Goal: Task Accomplishment & Management: Use online tool/utility

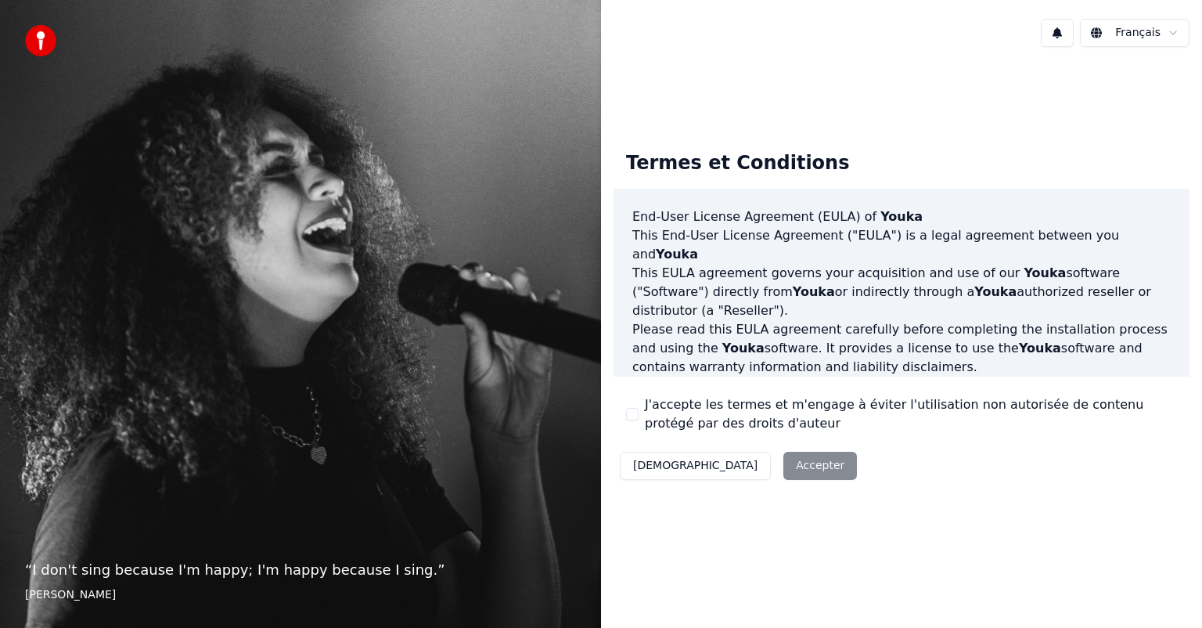
click at [657, 401] on label "J'accepte les termes et m'engage à éviter l'utilisation non autorisée de conten…" at bounding box center [911, 414] width 532 height 38
click at [639, 408] on button "J'accepte les termes et m'engage à éviter l'utilisation non autorisée de conten…" at bounding box center [632, 414] width 13 height 13
click at [784, 463] on button "Accepter" at bounding box center [821, 466] width 74 height 28
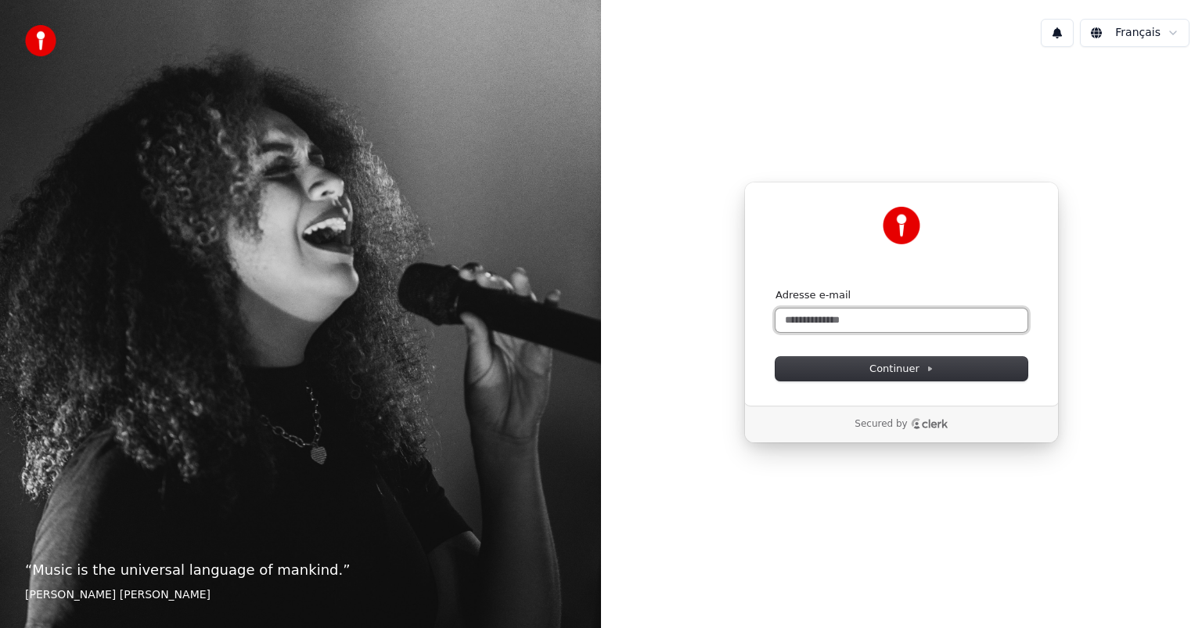
click at [900, 317] on input "Adresse e-mail" at bounding box center [902, 319] width 252 height 23
click at [776, 288] on button "submit" at bounding box center [776, 288] width 0 height 0
type input "**********"
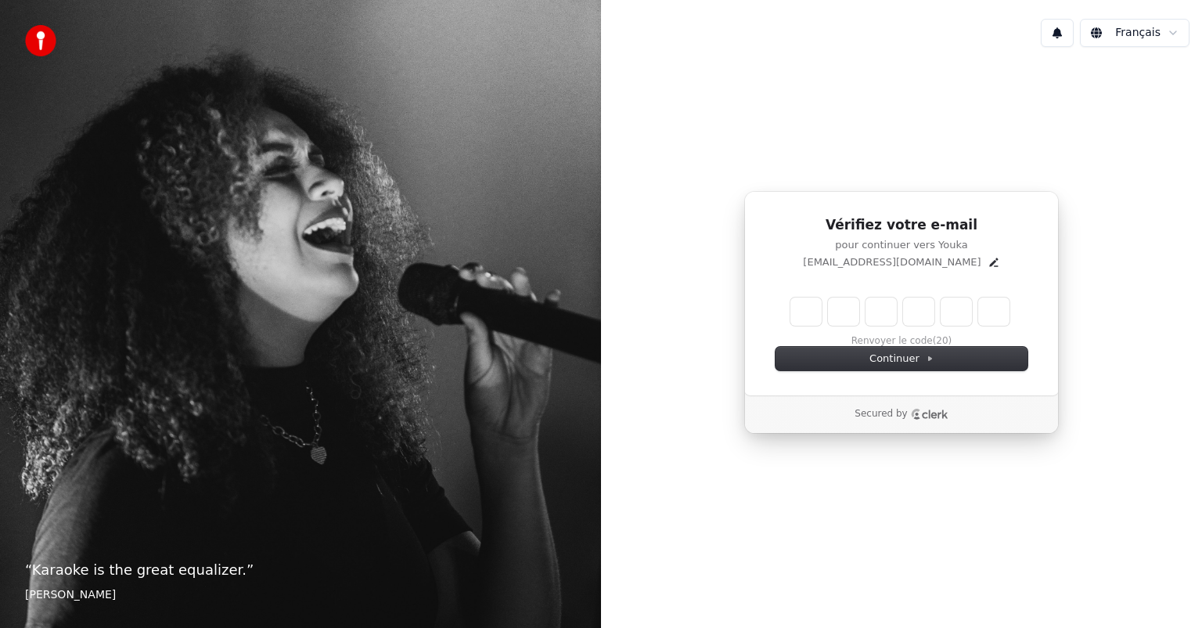
type input "*"
type input "**"
type input "*"
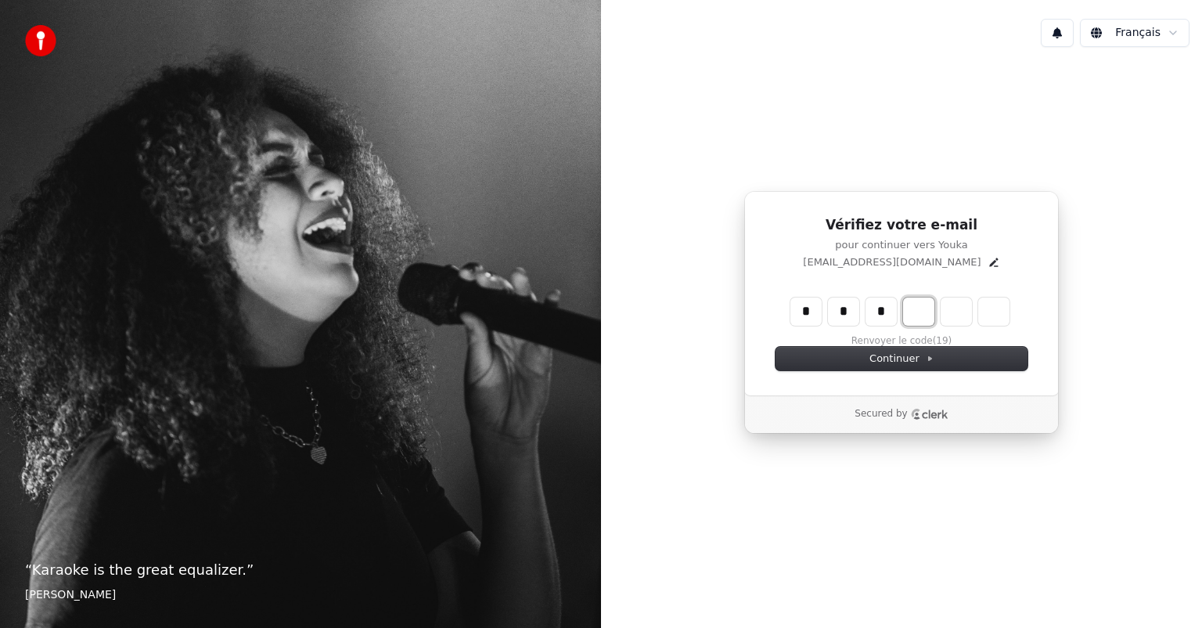
type input "***"
type input "*"
type input "****"
type input "*"
type input "******"
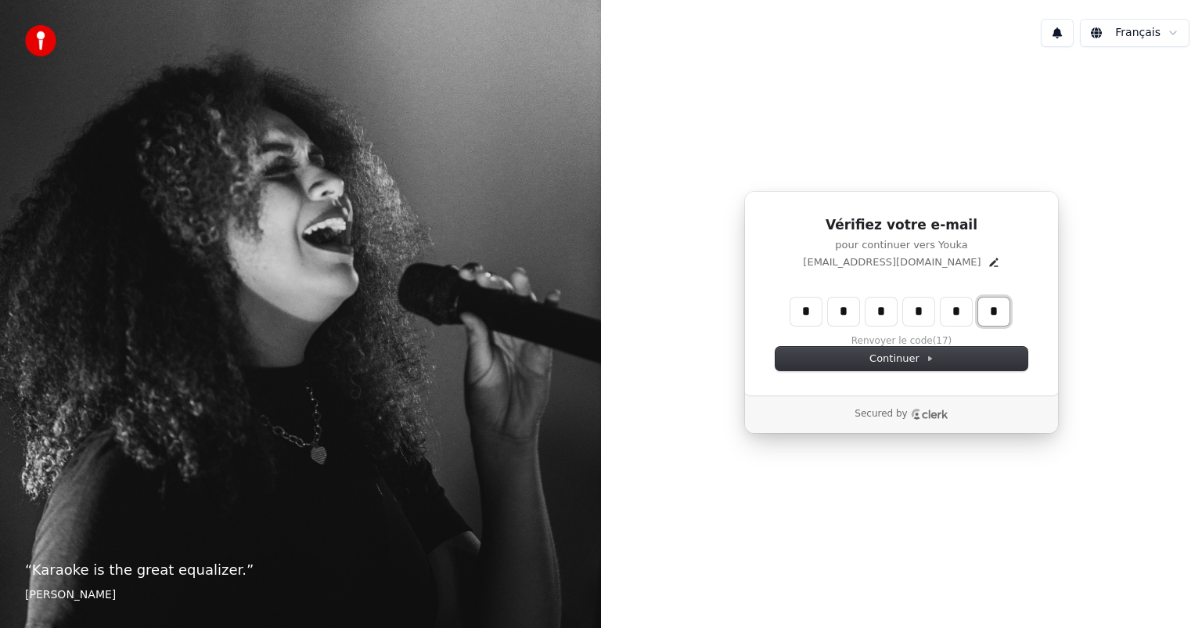
type input "*"
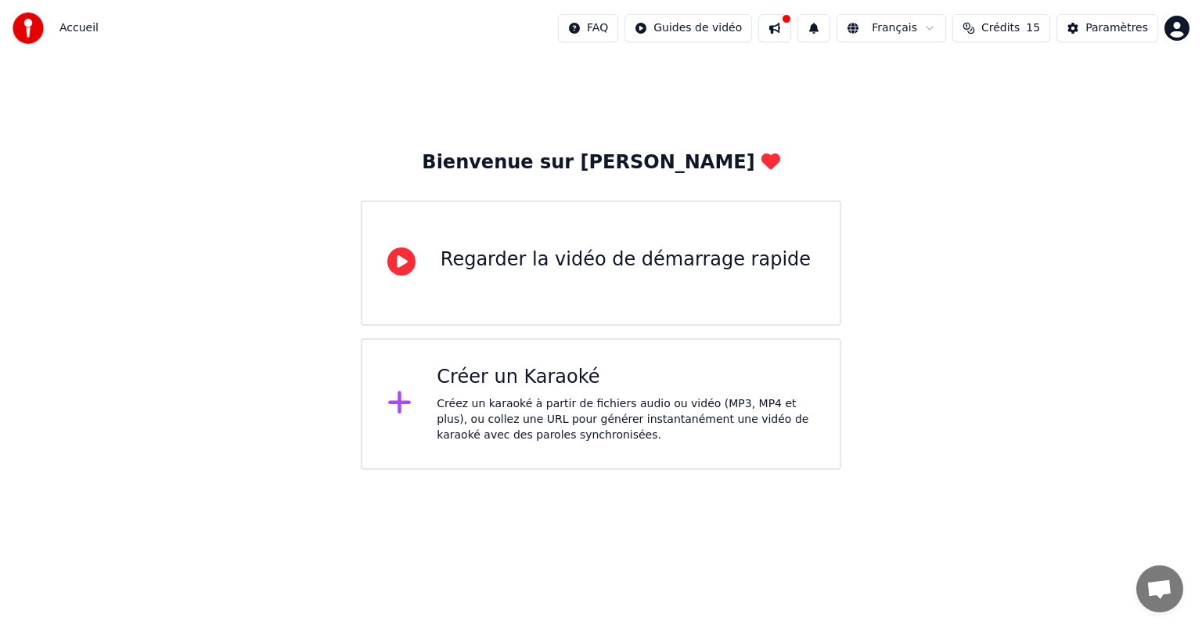
click at [614, 411] on div "Créez un karaoké à partir de fichiers audio ou vidéo (MP3, MP4 et plus), ou col…" at bounding box center [626, 419] width 378 height 47
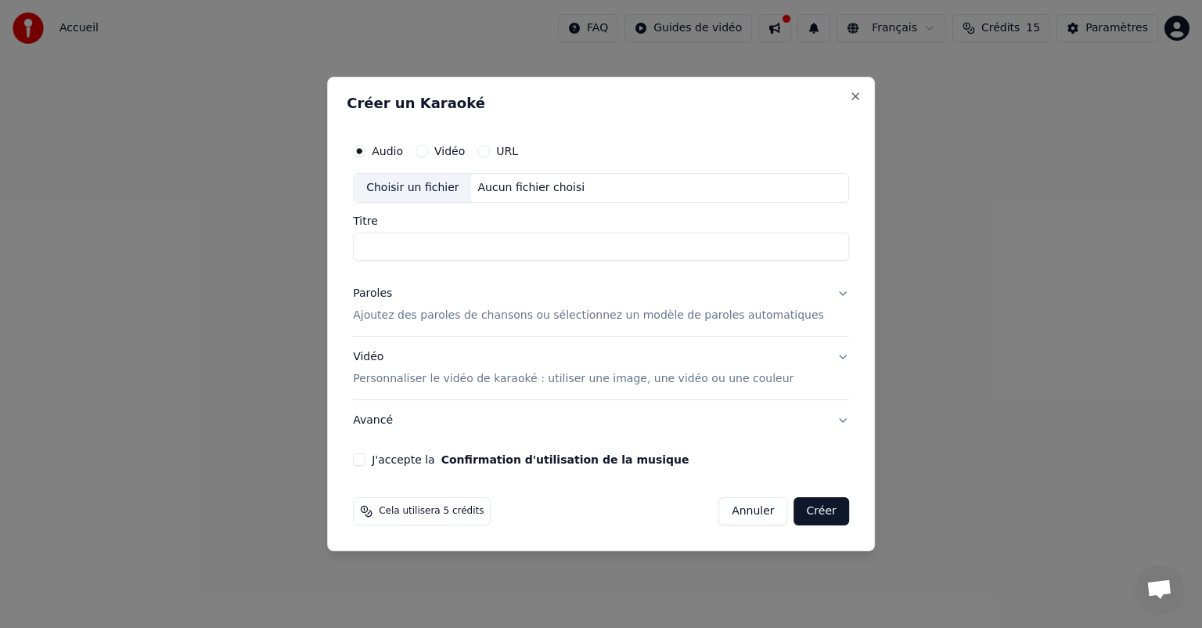
click at [452, 144] on div "Audio Vidéo URL" at bounding box center [601, 150] width 496 height 31
click at [451, 155] on div "Vidéo" at bounding box center [440, 151] width 49 height 13
click at [428, 150] on button "Vidéo" at bounding box center [422, 151] width 13 height 13
click at [442, 187] on div "Choisir un fichier" at bounding box center [412, 188] width 117 height 28
click at [403, 153] on label "Audio" at bounding box center [387, 151] width 31 height 11
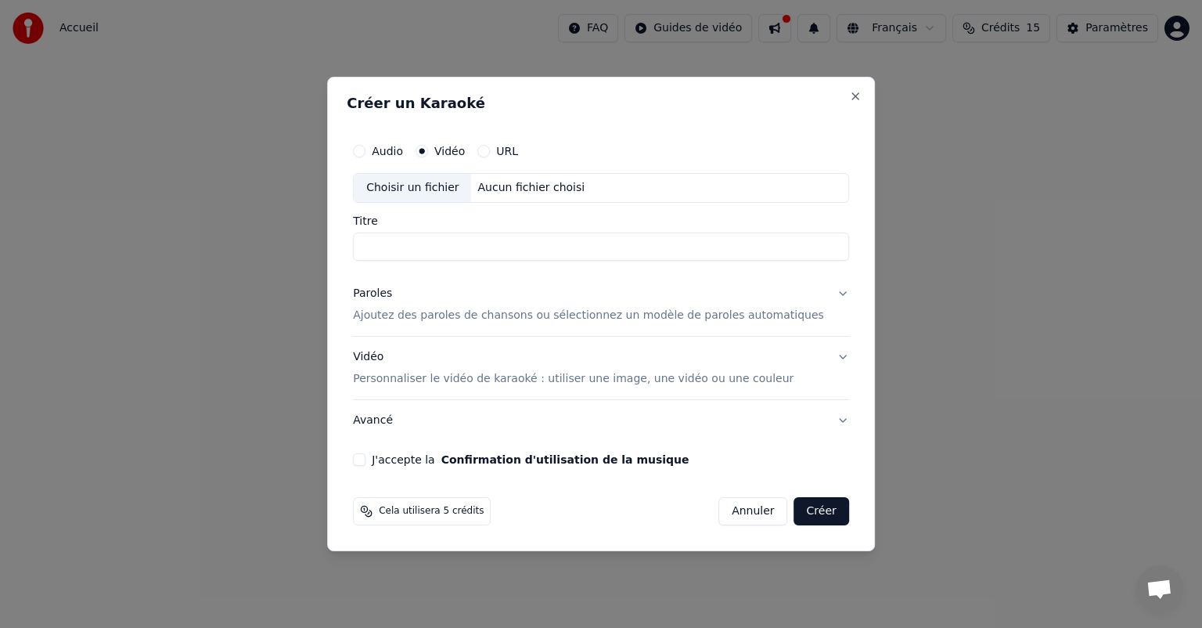
click at [366, 153] on button "Audio" at bounding box center [359, 151] width 13 height 13
click at [535, 318] on p "Ajoutez des paroles de chansons ou sélectionnez un modèle de paroles automatiqu…" at bounding box center [588, 316] width 471 height 16
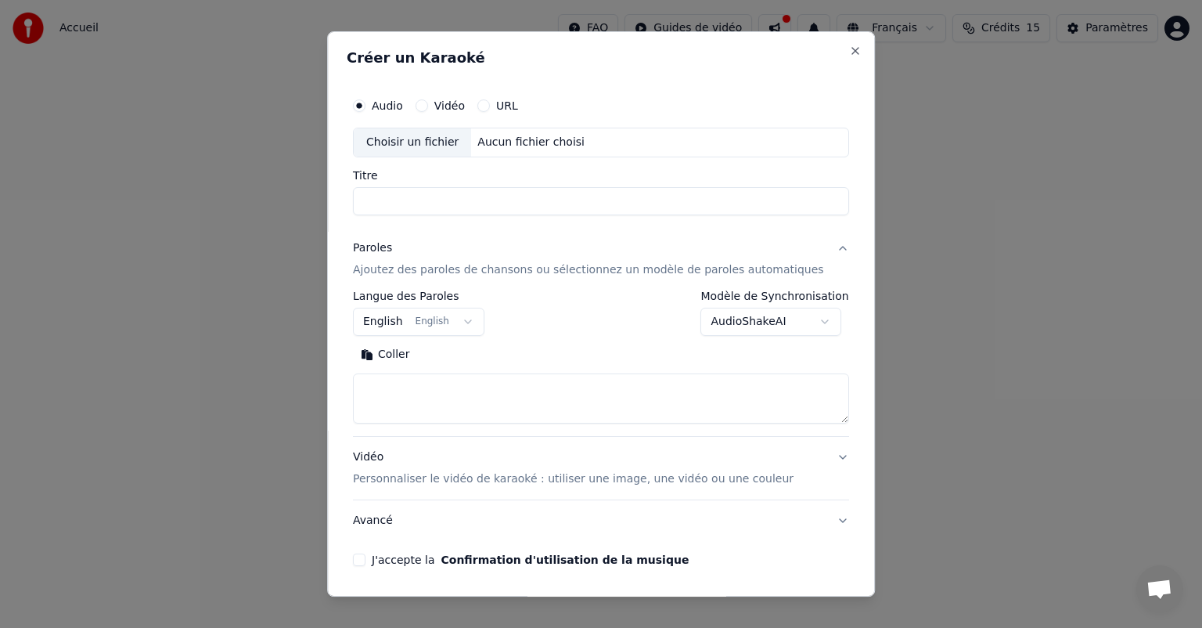
click at [523, 380] on textarea at bounding box center [601, 398] width 496 height 50
click at [507, 106] on div "URL" at bounding box center [498, 105] width 41 height 13
click at [490, 104] on button "URL" at bounding box center [484, 105] width 13 height 13
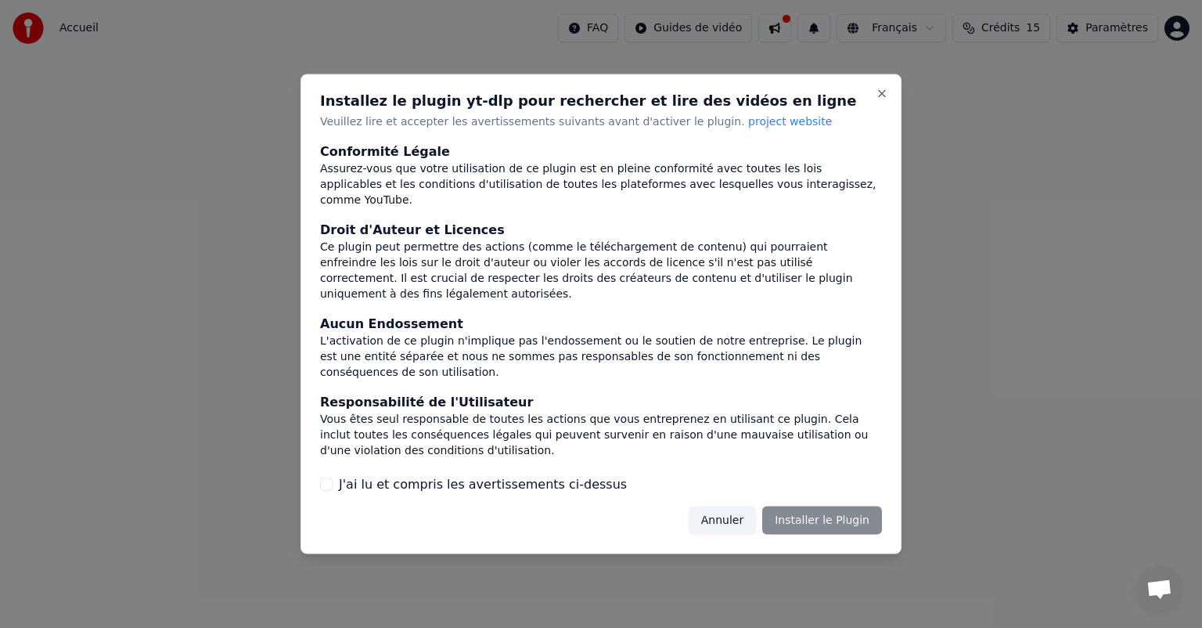
click at [478, 483] on label "J'ai lu et compris les avertissements ci-dessus" at bounding box center [483, 483] width 288 height 19
click at [333, 483] on button "J'ai lu et compris les avertissements ci-dessus" at bounding box center [326, 484] width 13 height 13
click at [813, 514] on button "Installer le Plugin" at bounding box center [823, 520] width 120 height 28
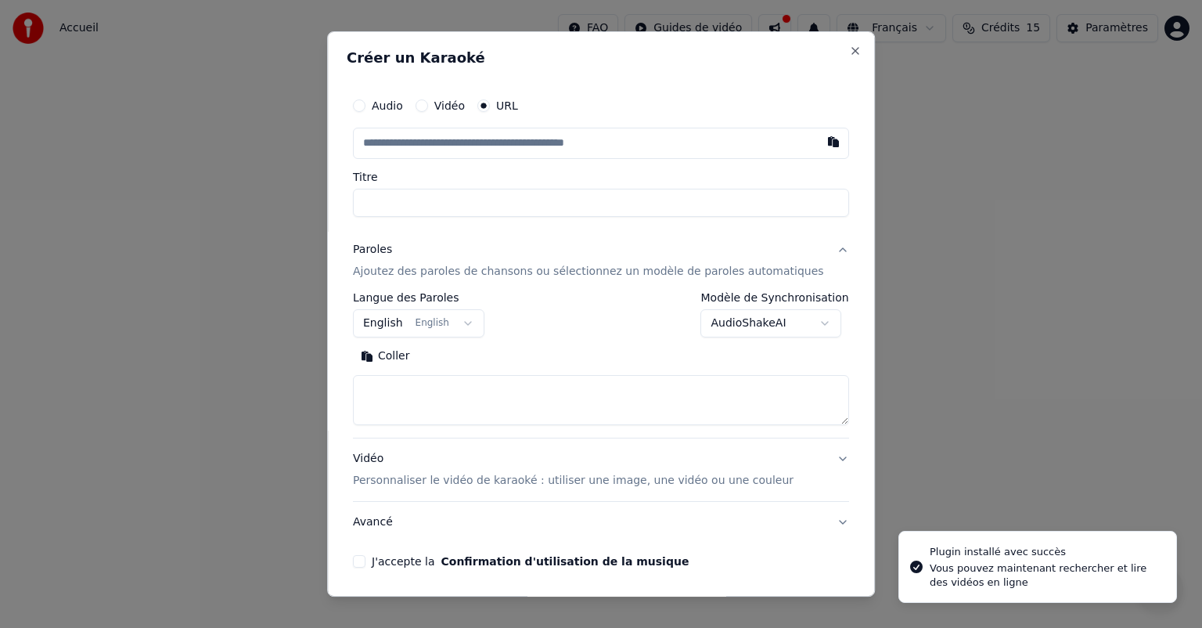
type input "**********"
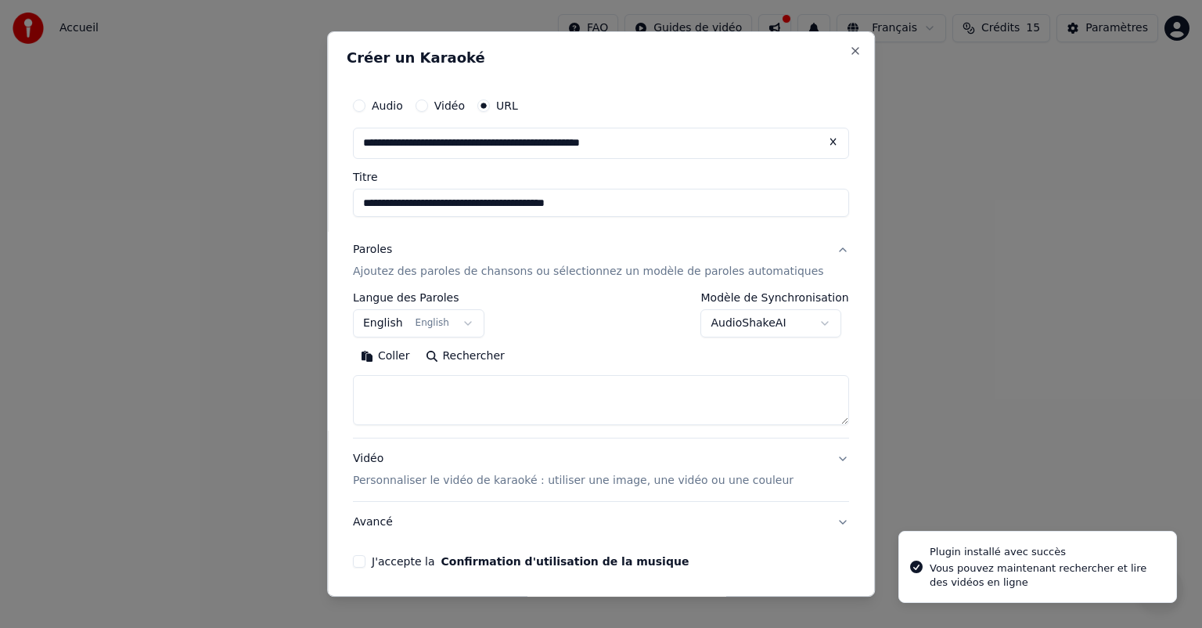
type input "**********"
click at [687, 194] on input "**********" at bounding box center [601, 203] width 496 height 28
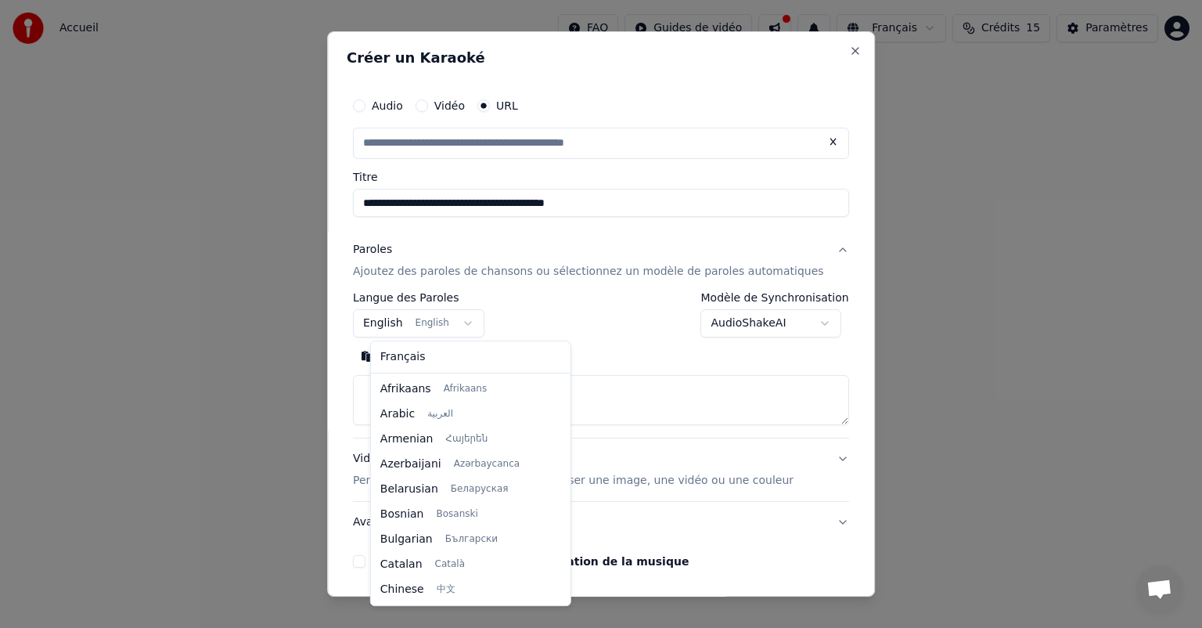
click at [455, 319] on body "**********" at bounding box center [601, 235] width 1202 height 470
select select "**"
type input "**********"
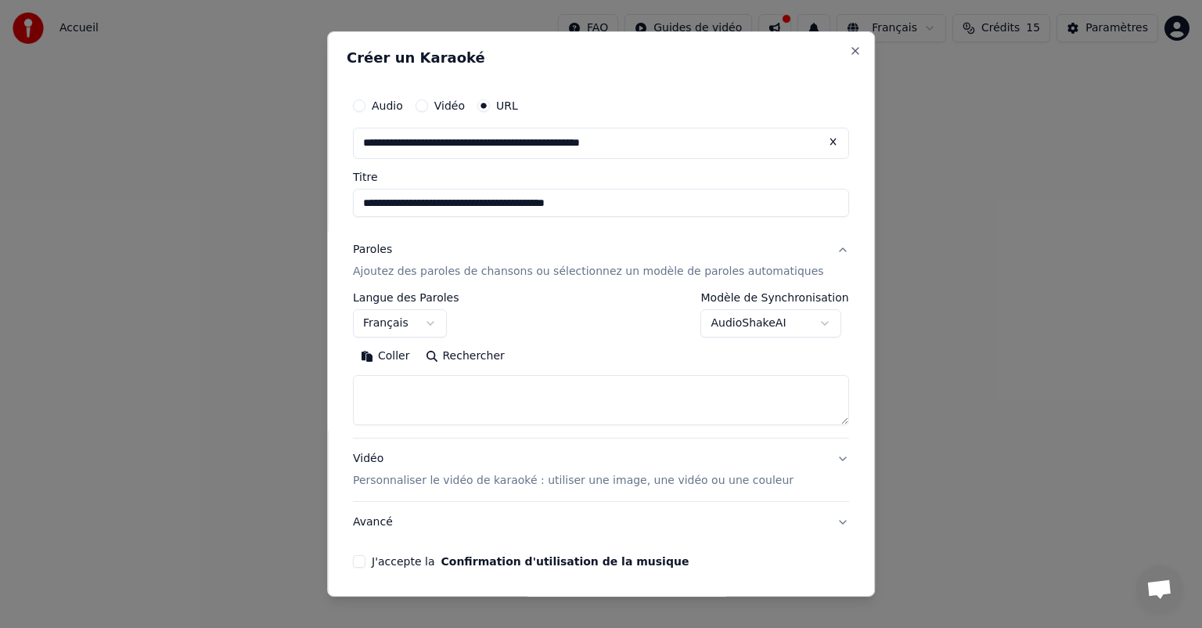
click at [532, 386] on textarea at bounding box center [601, 400] width 496 height 50
paste textarea "**********"
click at [532, 386] on textarea at bounding box center [577, 400] width 449 height 50
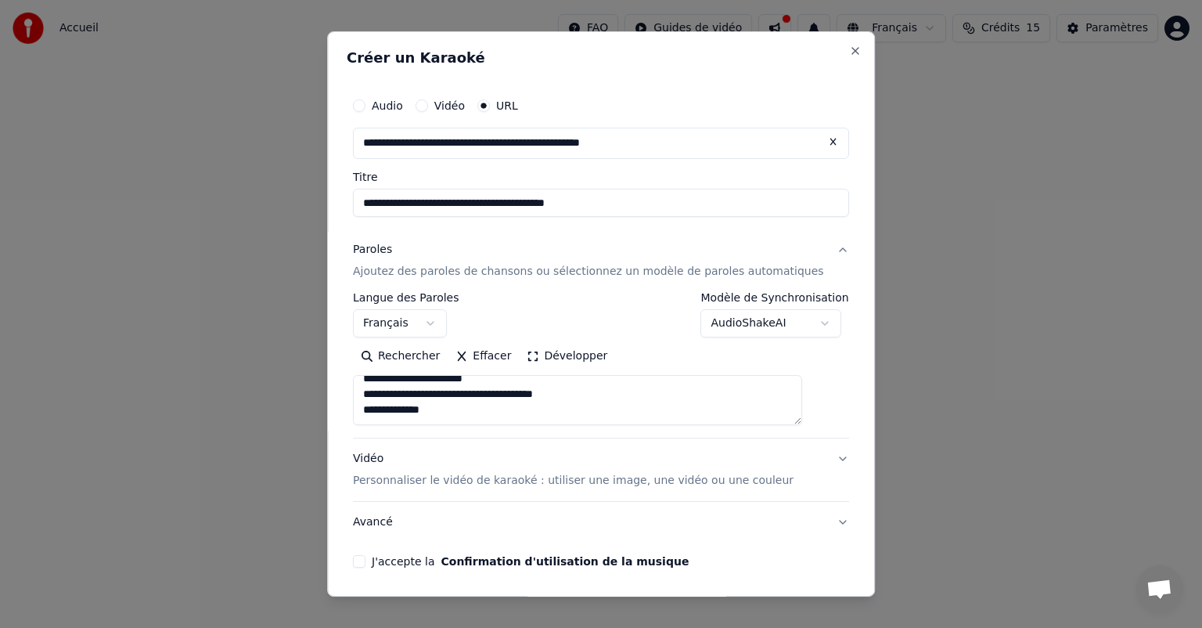
click at [382, 396] on textarea at bounding box center [577, 400] width 449 height 50
type textarea "**********"
click at [366, 555] on button "J'accepte la Confirmation d'utilisation de la musique" at bounding box center [359, 561] width 13 height 13
click at [481, 489] on button "Vidéo Personnaliser le vidéo de karaoké : utiliser une image, une vidéo ou une …" at bounding box center [601, 469] width 496 height 63
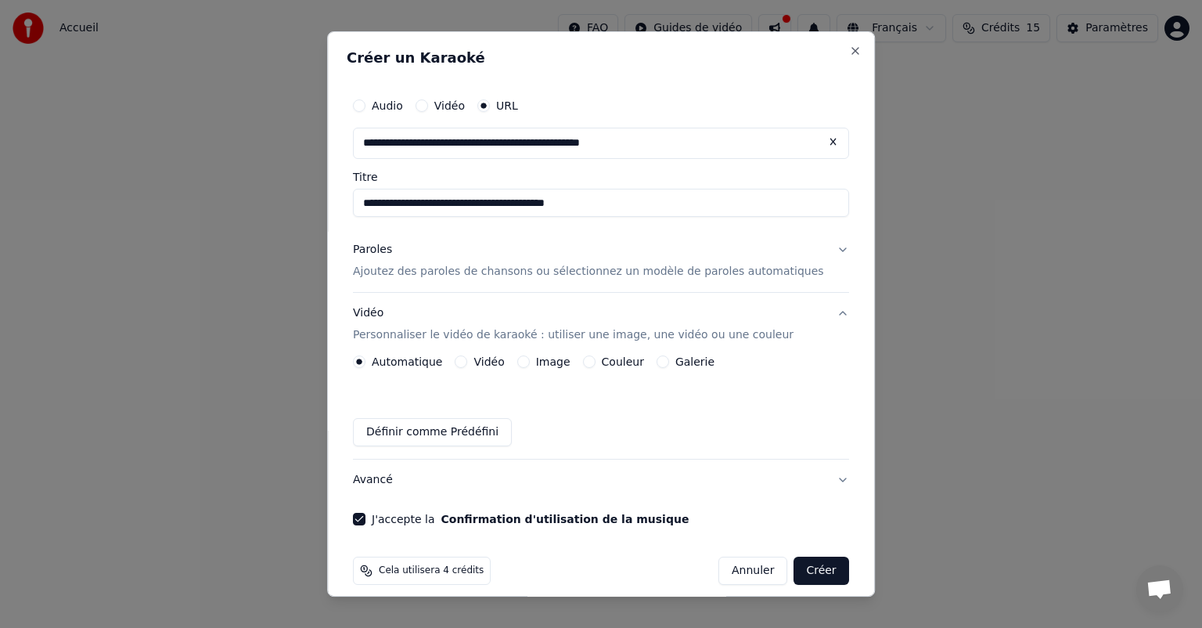
scroll to position [13, 0]
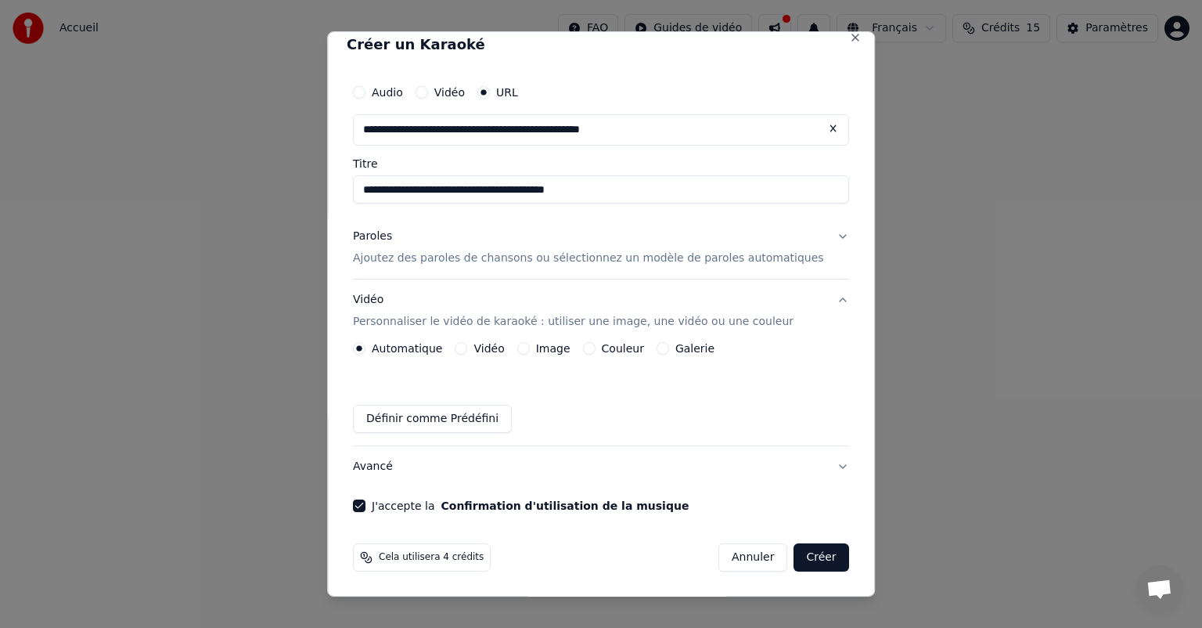
click at [795, 558] on button "Créer" at bounding box center [822, 557] width 55 height 28
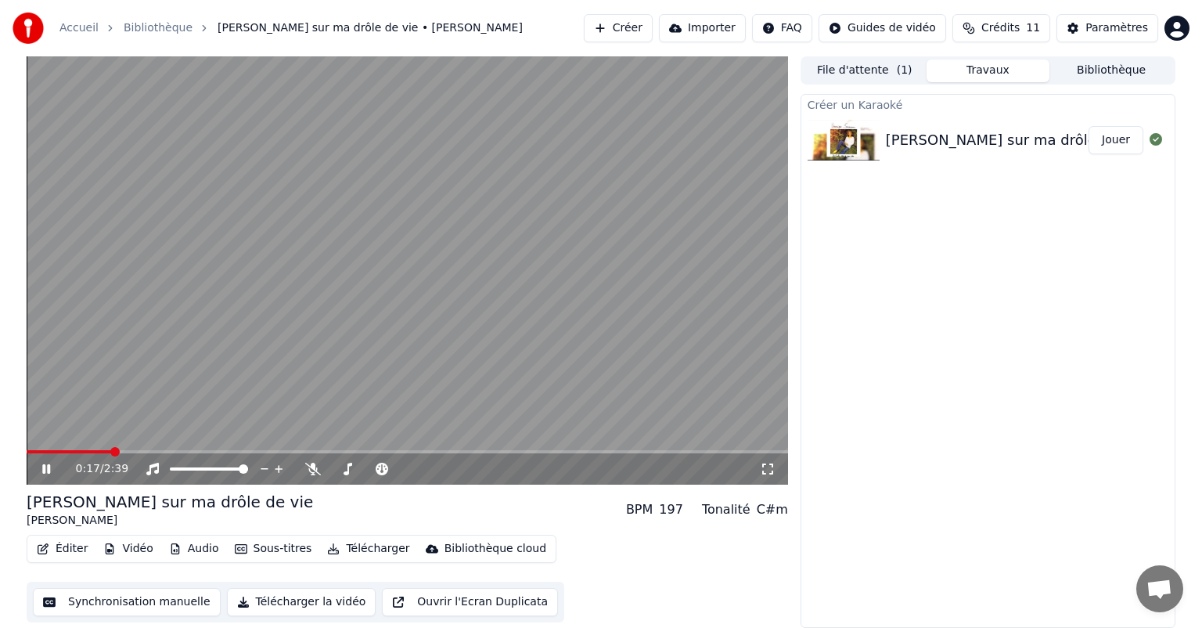
click at [47, 466] on icon at bounding box center [46, 468] width 8 height 9
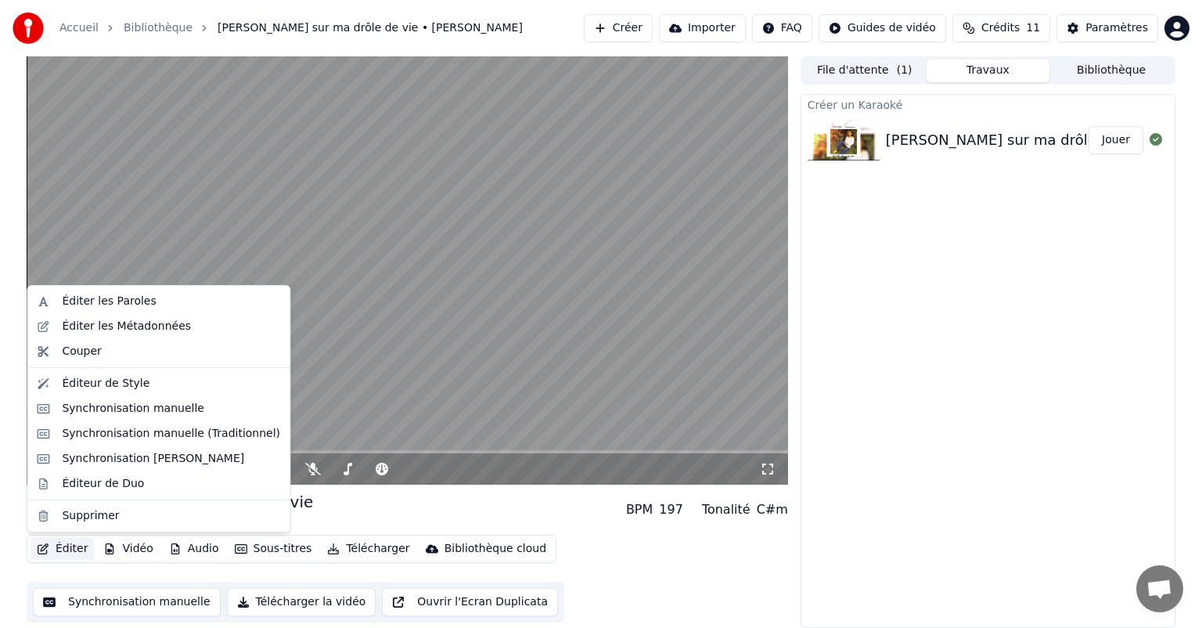
click at [43, 549] on icon "button" at bounding box center [43, 548] width 13 height 11
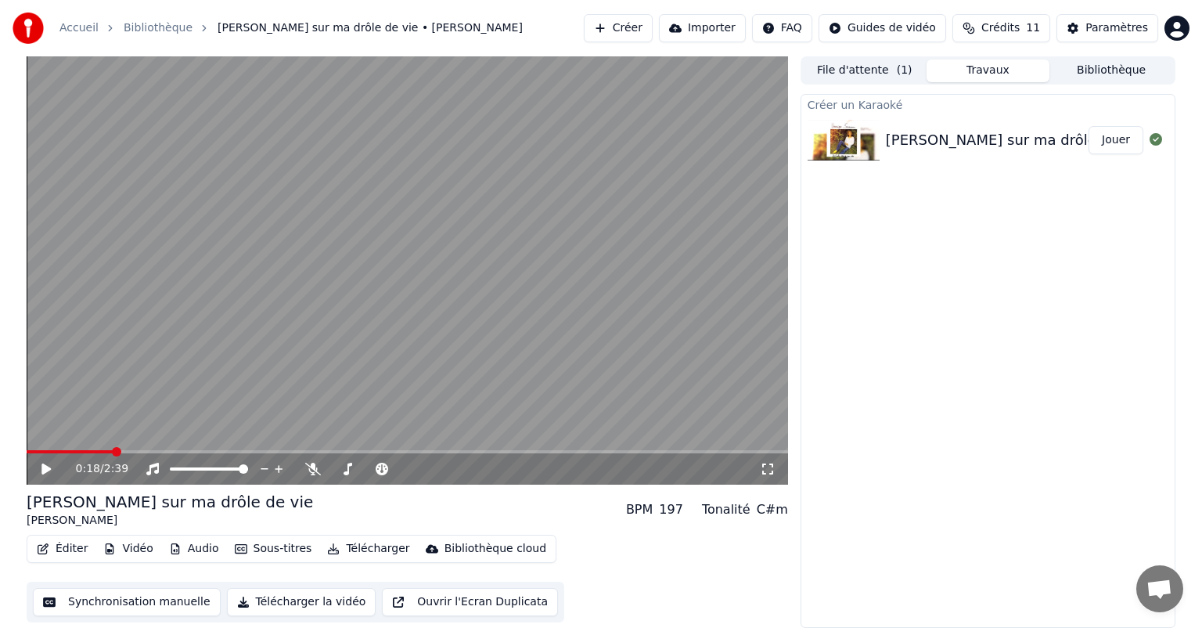
click at [586, 546] on div "Éditer Vidéo Audio Sous-titres Télécharger Bibliothèque cloud Synchronisation m…" at bounding box center [408, 579] width 762 height 88
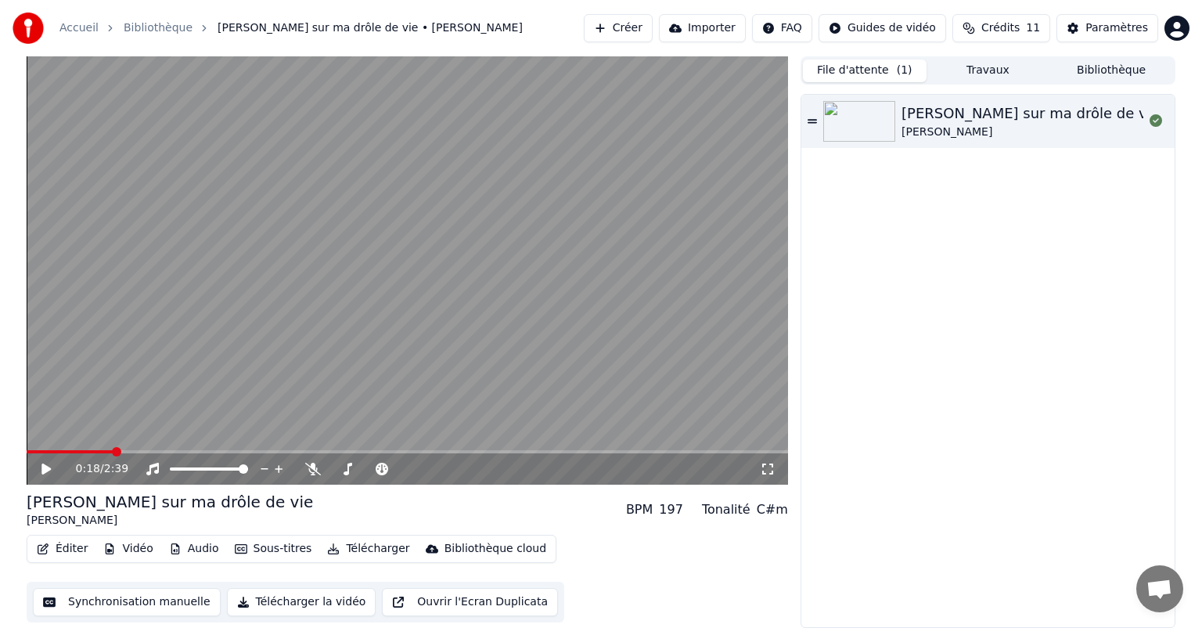
click at [861, 74] on button "File d'attente ( 1 )" at bounding box center [865, 70] width 124 height 23
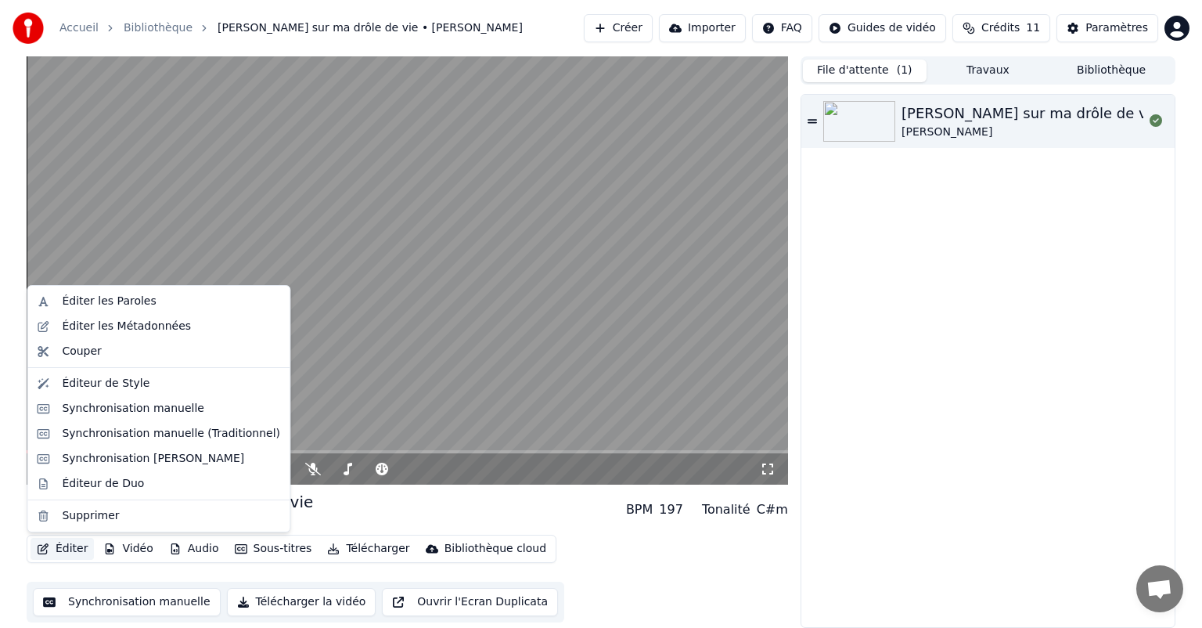
click at [70, 548] on button "Éditer" at bounding box center [62, 549] width 63 height 22
click at [155, 380] on div "Éditeur de Style" at bounding box center [171, 384] width 218 height 16
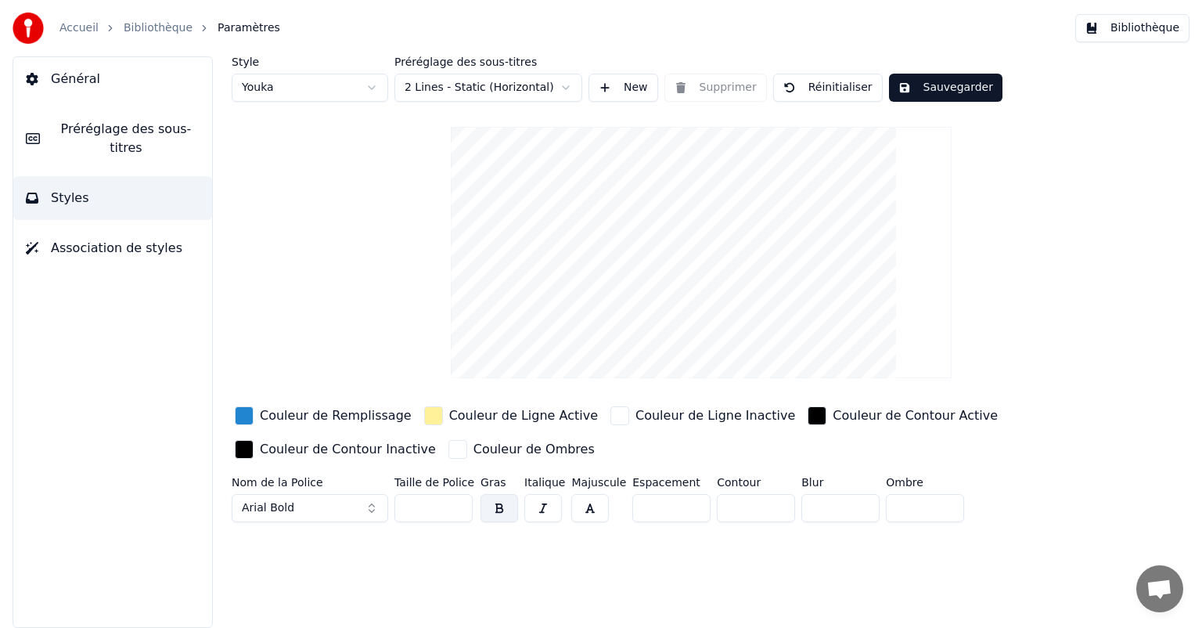
click at [185, 133] on span "Préréglage des sous-titres" at bounding box center [125, 139] width 147 height 38
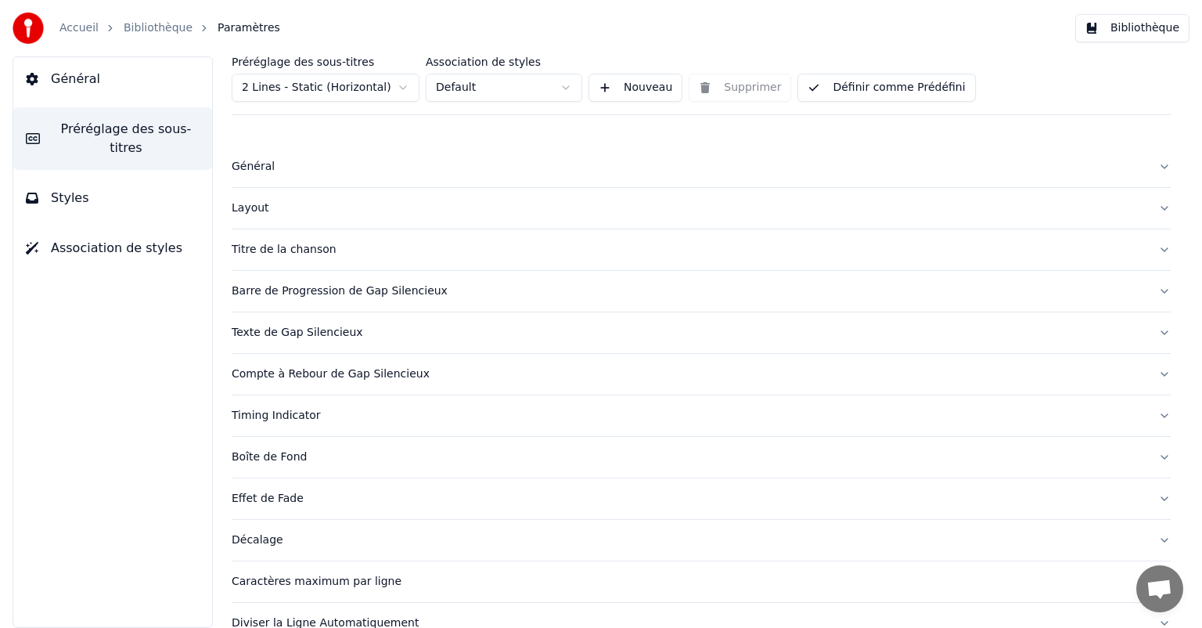
click at [114, 73] on button "Général" at bounding box center [112, 79] width 199 height 44
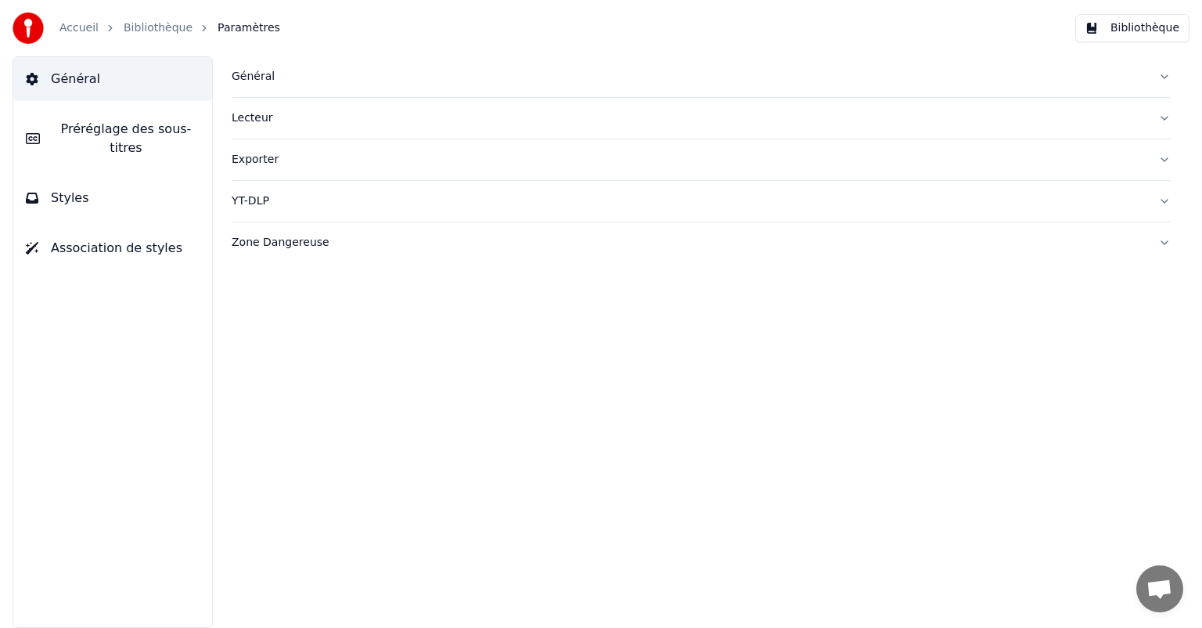
click at [120, 122] on span "Préréglage des sous-titres" at bounding box center [125, 139] width 147 height 38
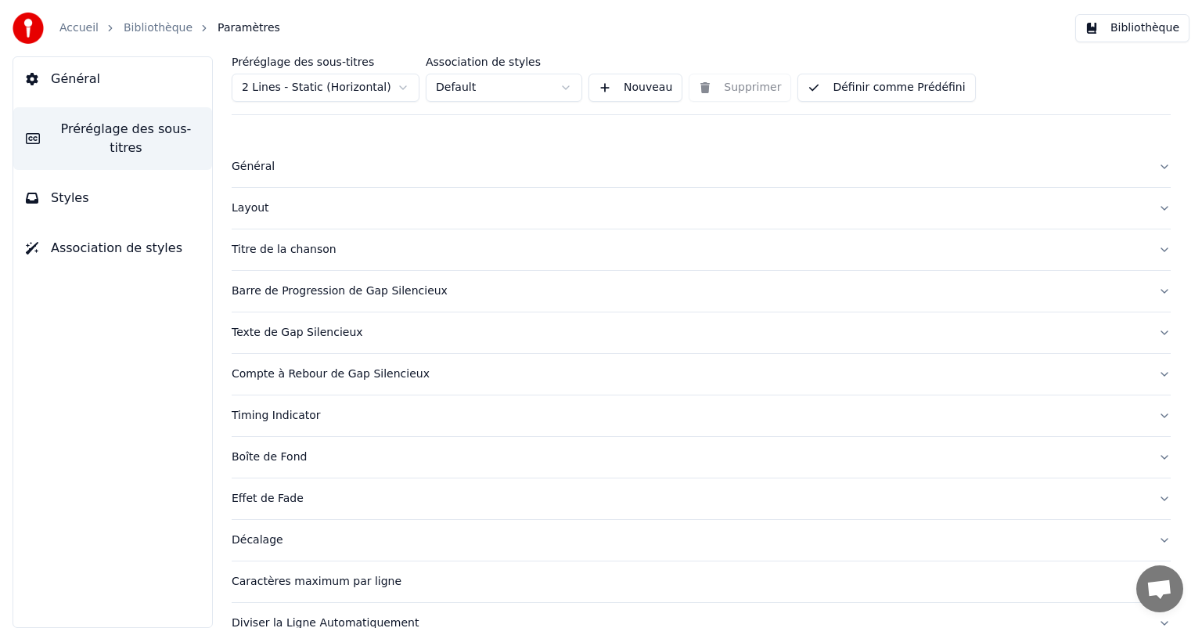
click at [130, 34] on link "Bibliothèque" at bounding box center [158, 28] width 69 height 16
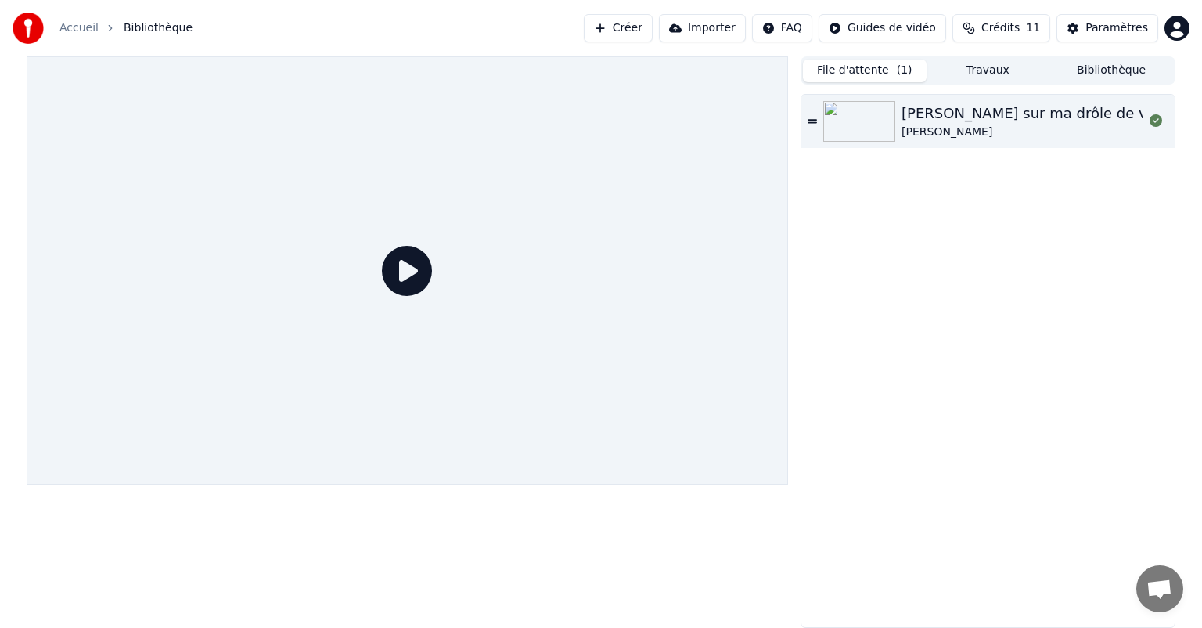
click at [401, 270] on icon at bounding box center [407, 271] width 50 height 50
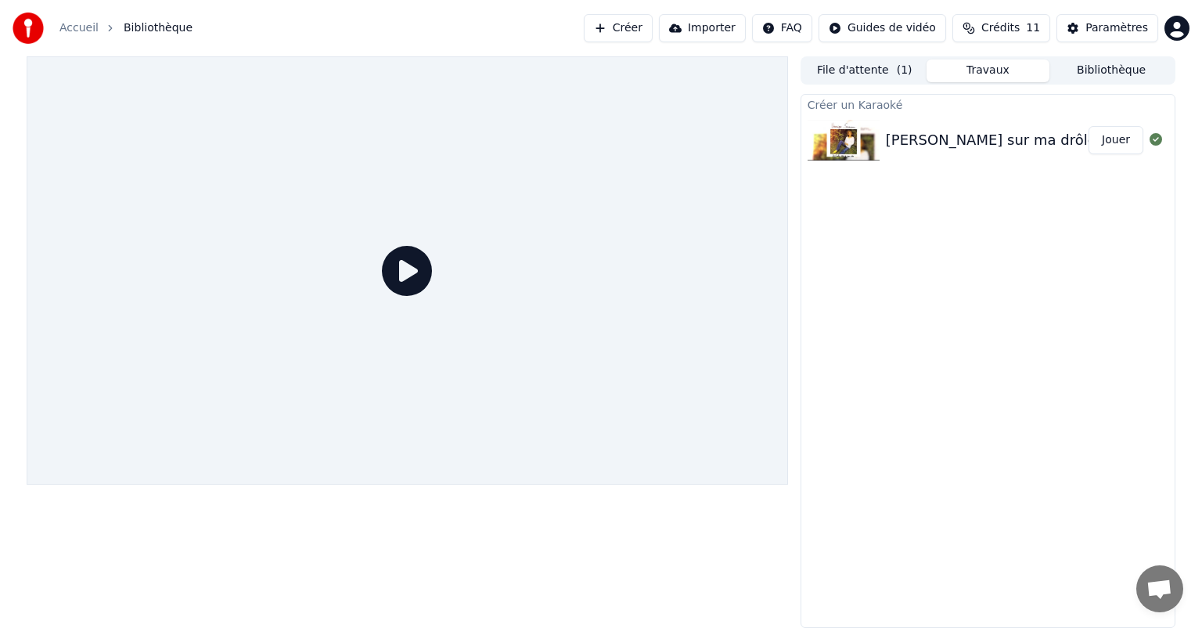
click at [996, 75] on button "Travaux" at bounding box center [989, 70] width 124 height 23
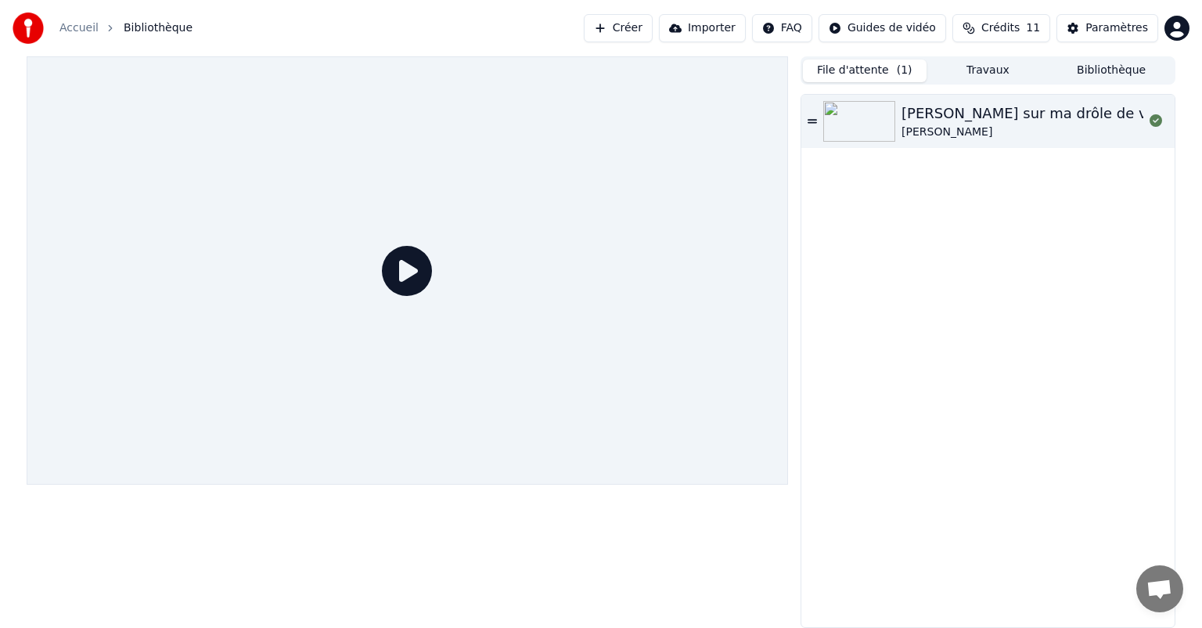
click at [836, 78] on button "File d'attente ( 1 )" at bounding box center [865, 70] width 124 height 23
click at [895, 117] on img at bounding box center [860, 121] width 72 height 41
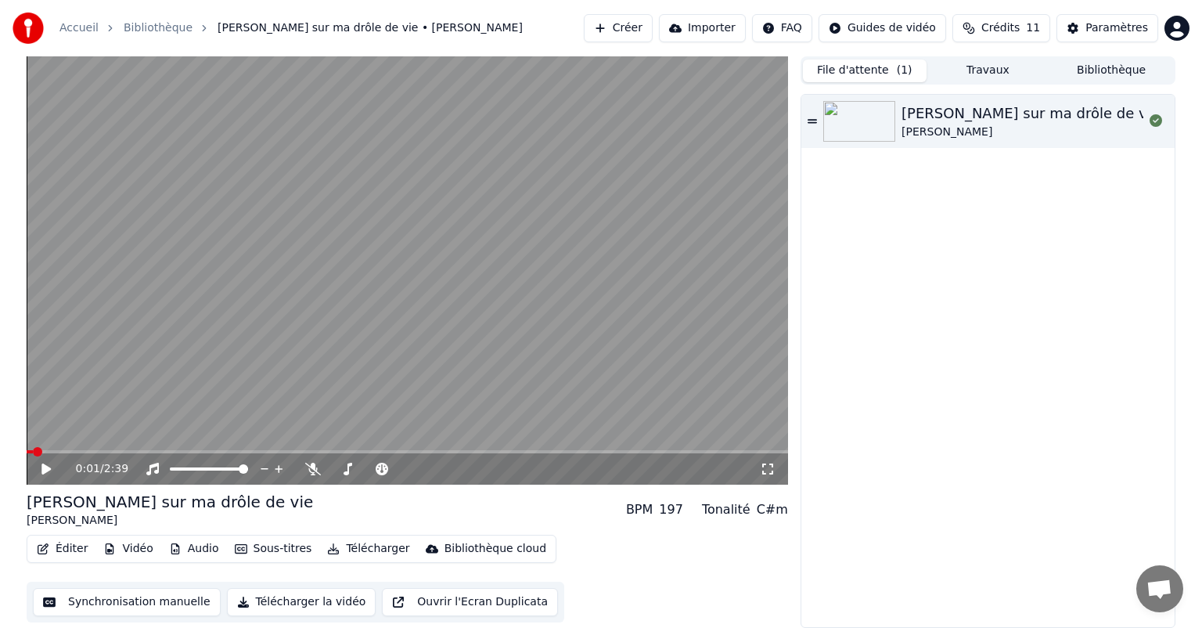
click at [594, 544] on div "Éditer Vidéo Audio Sous-titres Télécharger Bibliothèque cloud Synchronisation m…" at bounding box center [408, 579] width 762 height 88
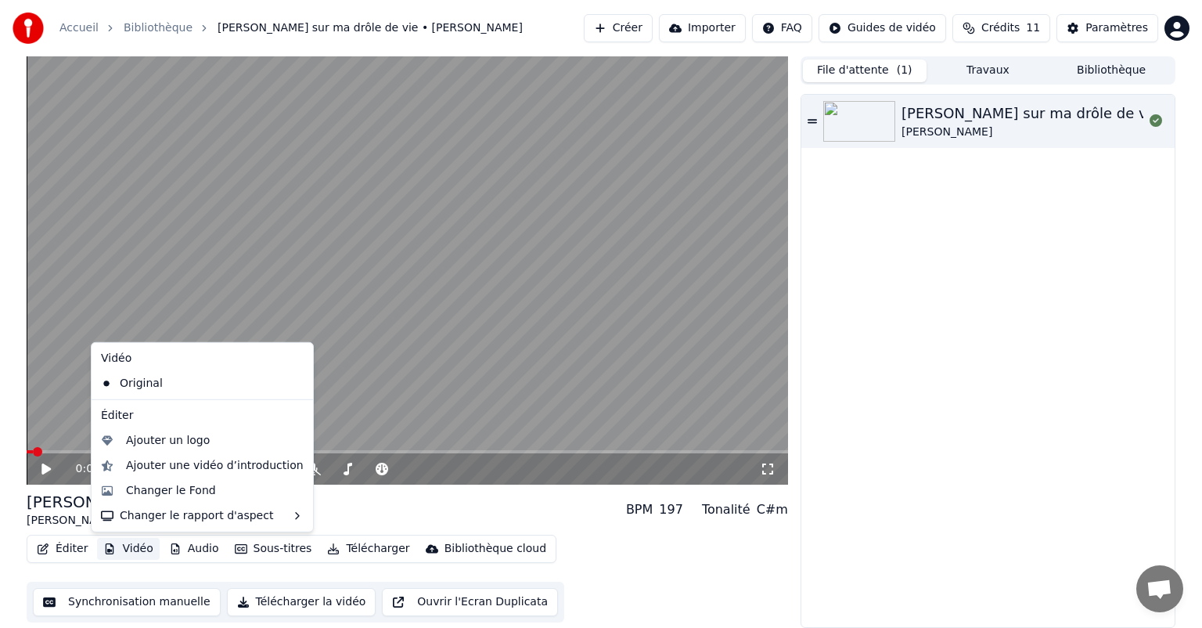
click at [141, 546] on button "Vidéo" at bounding box center [128, 549] width 62 height 22
click at [172, 494] on div "Changer le Fond" at bounding box center [171, 491] width 90 height 16
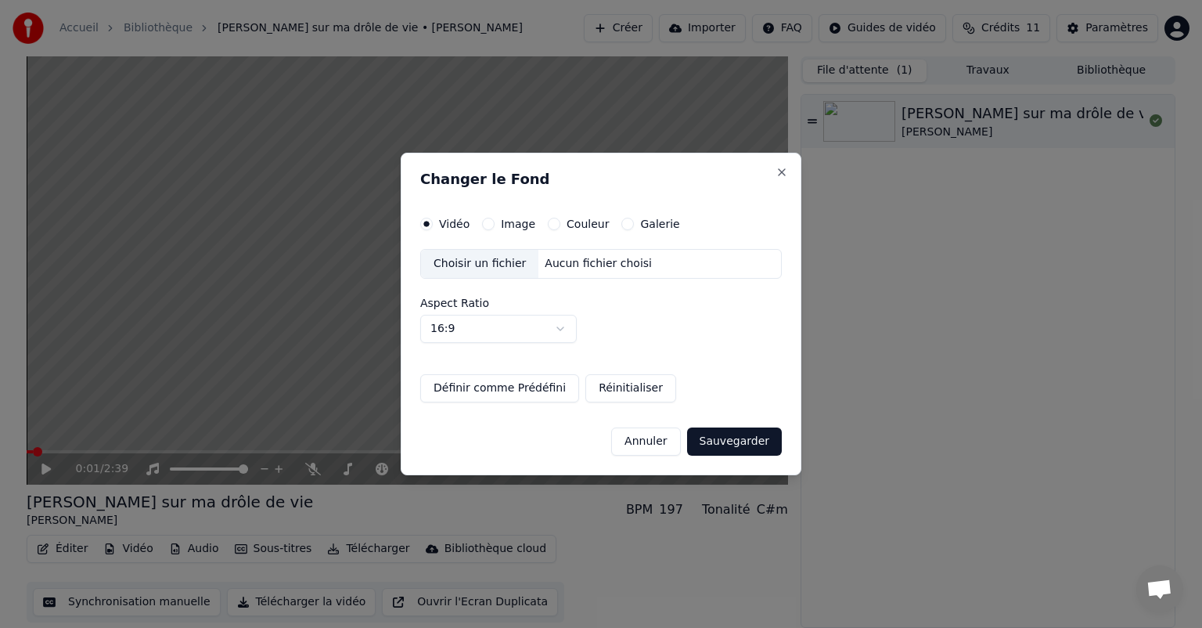
click at [572, 227] on label "Couleur" at bounding box center [588, 223] width 42 height 11
click at [561, 227] on button "Couleur" at bounding box center [554, 224] width 13 height 13
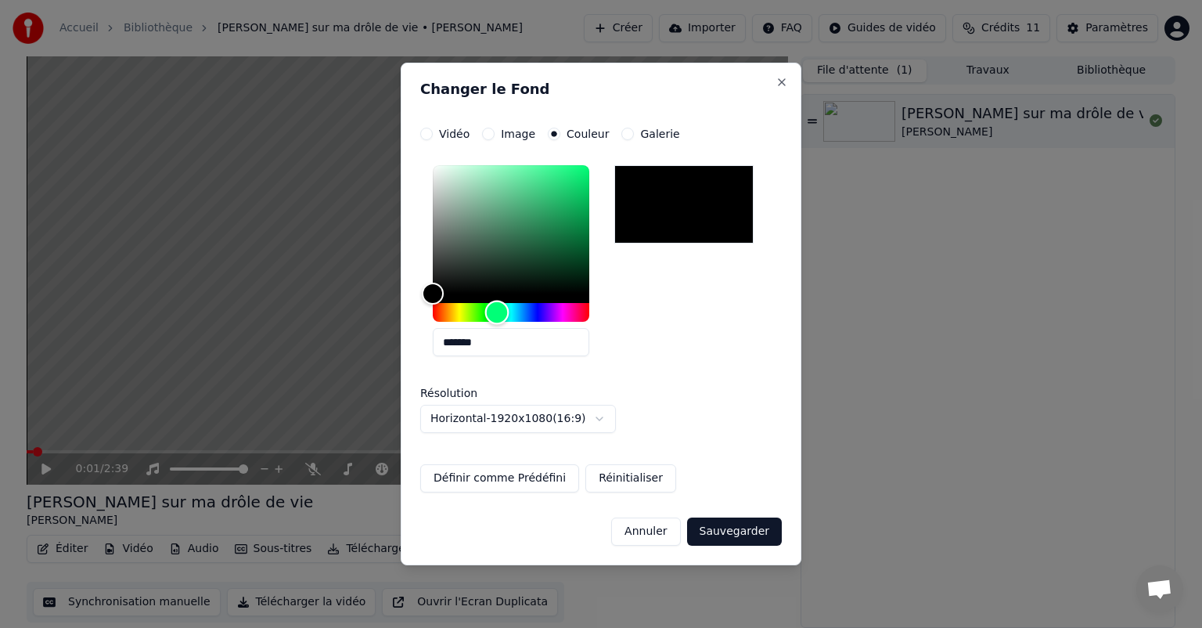
click at [497, 310] on div "Hue" at bounding box center [511, 312] width 157 height 19
type input "*******"
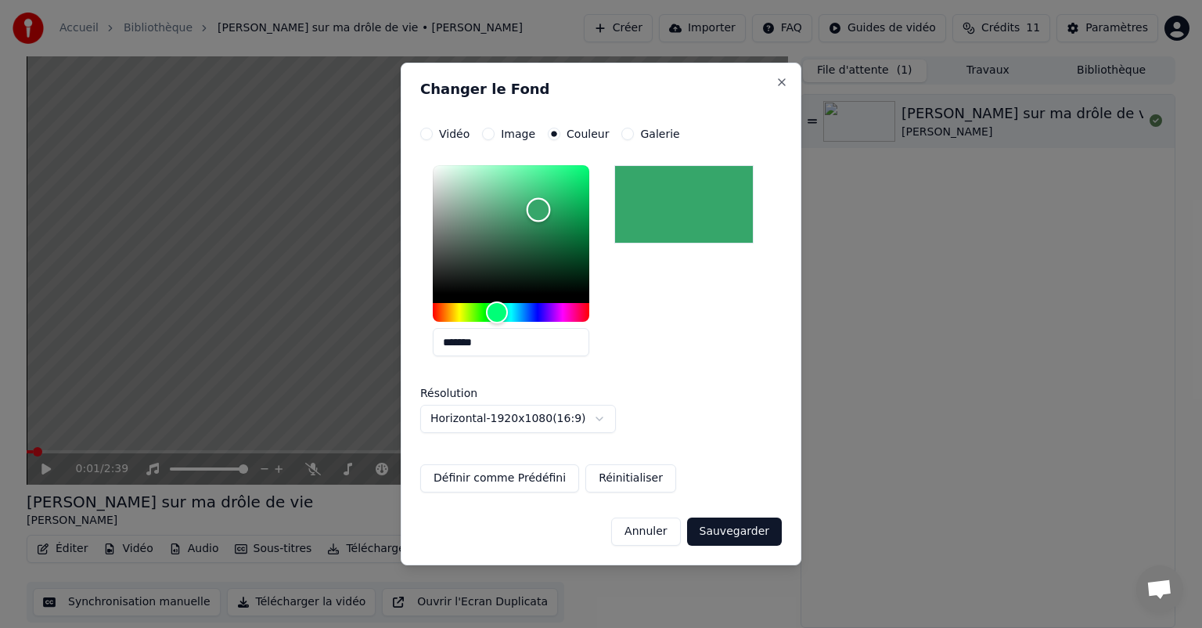
click at [539, 210] on div "Color" at bounding box center [511, 229] width 157 height 128
click at [750, 534] on button "Sauvegarder" at bounding box center [734, 531] width 95 height 28
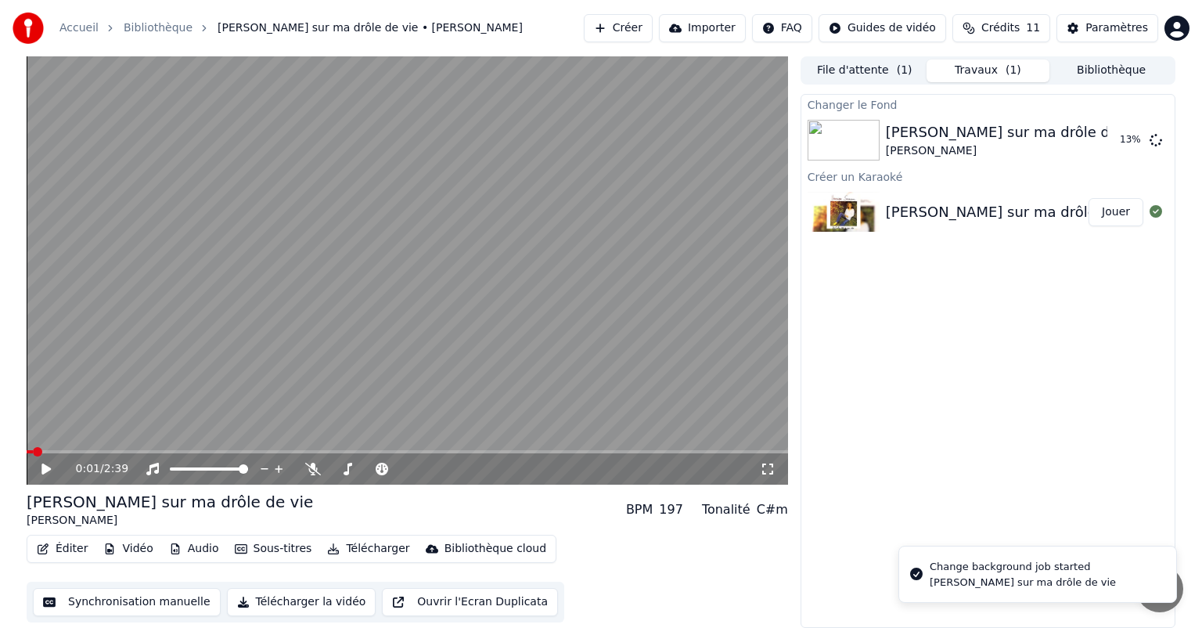
click at [1055, 595] on li "Change background job started [PERSON_NAME] sur ma drôle de vie" at bounding box center [1038, 574] width 279 height 57
click at [42, 467] on icon at bounding box center [45, 468] width 9 height 11
drag, startPoint x: 35, startPoint y: 449, endPoint x: 16, endPoint y: 449, distance: 18.8
click at [16, 449] on div "0:02 / 2:39 Chanson sur ma drôle de vie [PERSON_NAME] BPM 197 Tonalité C#m Édit…" at bounding box center [601, 341] width 1174 height 571
click at [914, 194] on div "[PERSON_NAME] sur ma drôle de vie [PERSON_NAME]" at bounding box center [988, 212] width 373 height 53
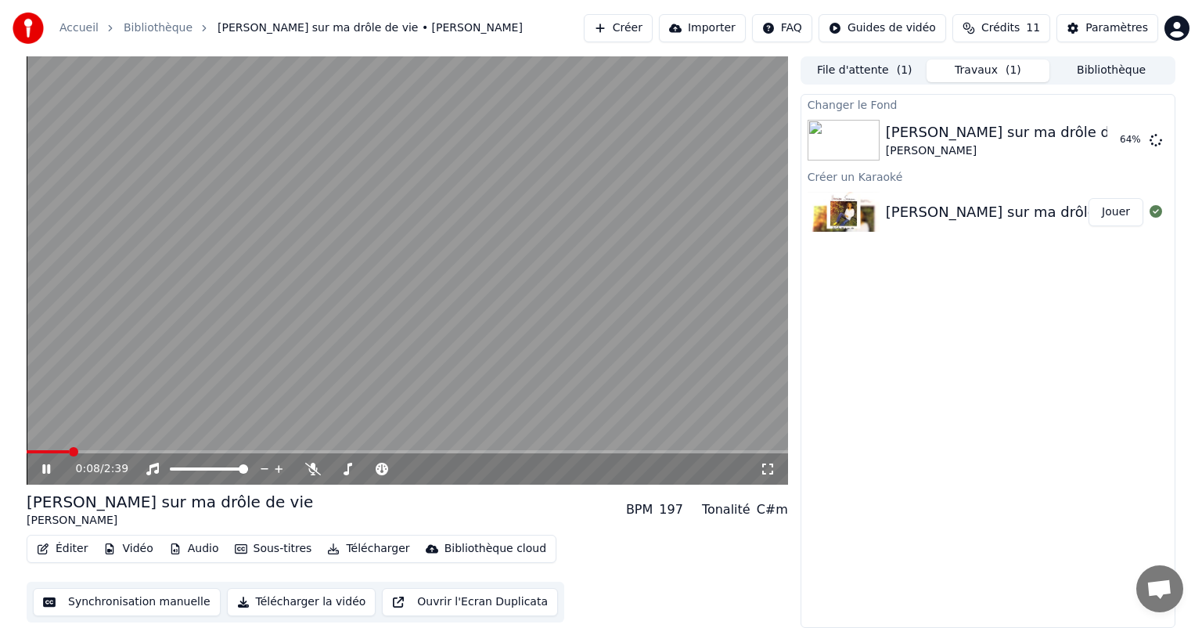
click at [52, 473] on icon at bounding box center [57, 469] width 37 height 13
click at [1121, 133] on button "Jouer" at bounding box center [1116, 140] width 55 height 28
click at [49, 467] on icon at bounding box center [46, 468] width 8 height 9
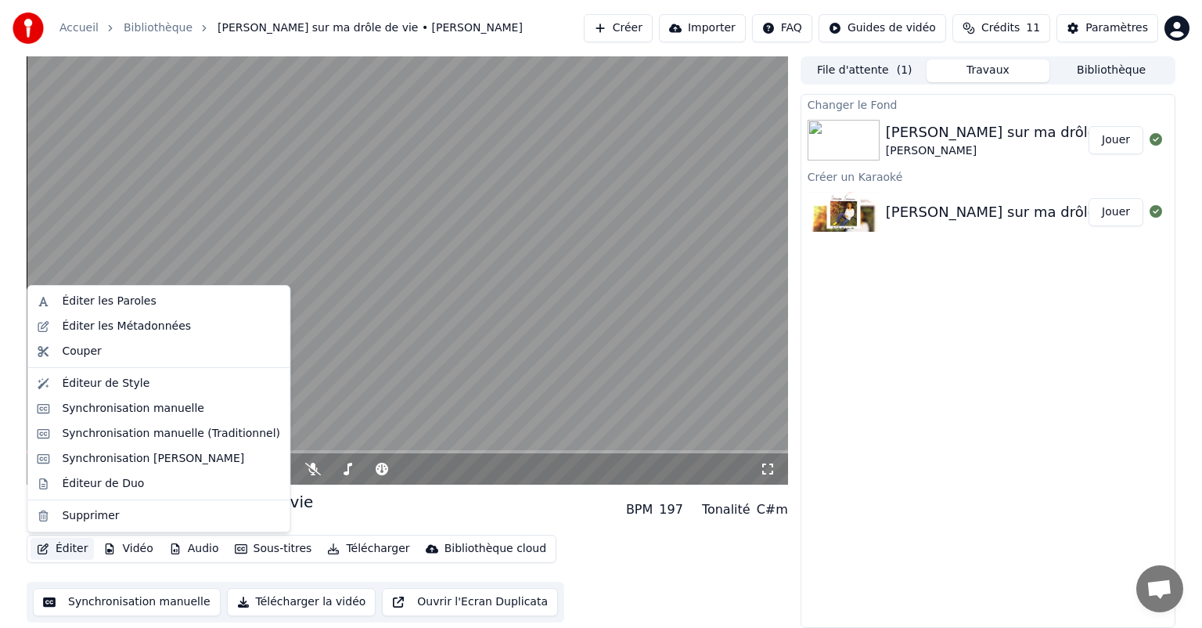
click at [66, 552] on button "Éditer" at bounding box center [62, 549] width 63 height 22
click at [148, 391] on div "Éditeur de Style" at bounding box center [171, 384] width 218 height 16
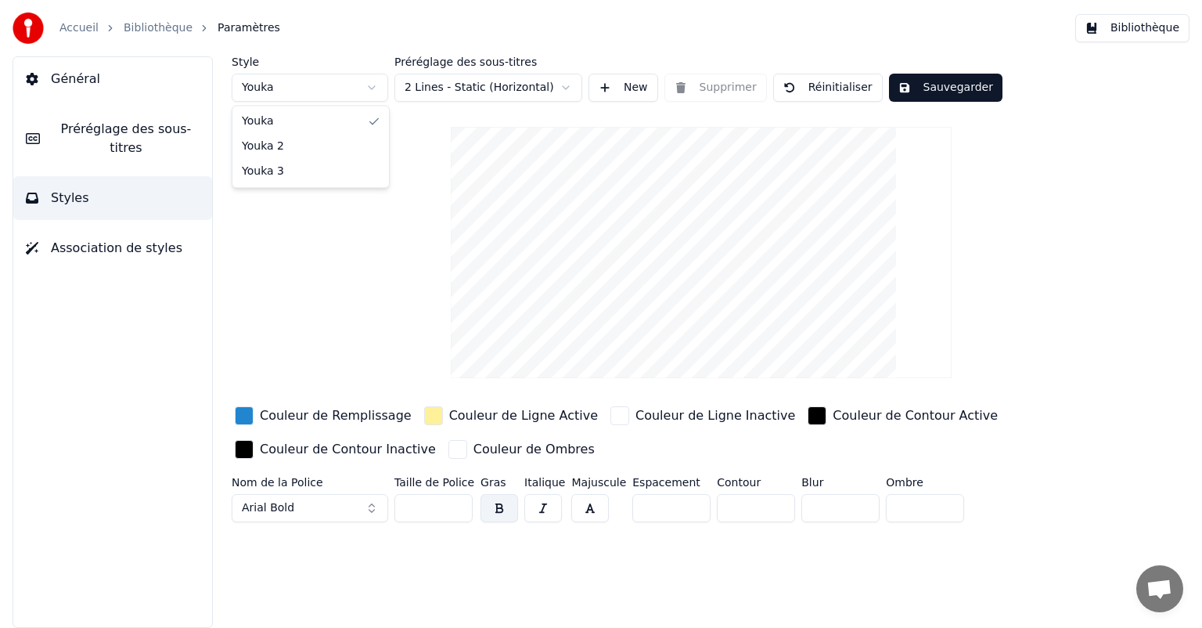
click at [361, 98] on html "Accueil Bibliothèque Paramètres Bibliothèque Général Préréglage des sous-titres…" at bounding box center [601, 314] width 1202 height 628
click at [432, 92] on html "Accueil Bibliothèque Paramètres Bibliothèque Général Préréglage des sous-titres…" at bounding box center [601, 314] width 1202 height 628
click at [41, 128] on button "Préréglage des sous-titres" at bounding box center [112, 138] width 199 height 63
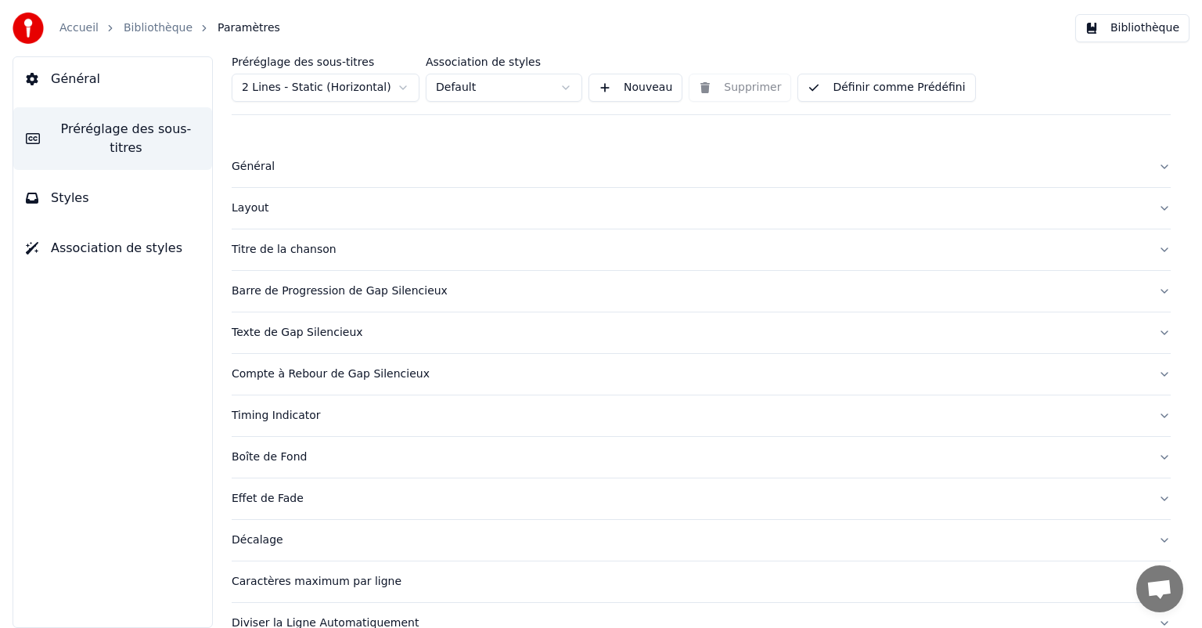
click at [304, 237] on button "Titre de la chanson" at bounding box center [701, 249] width 939 height 41
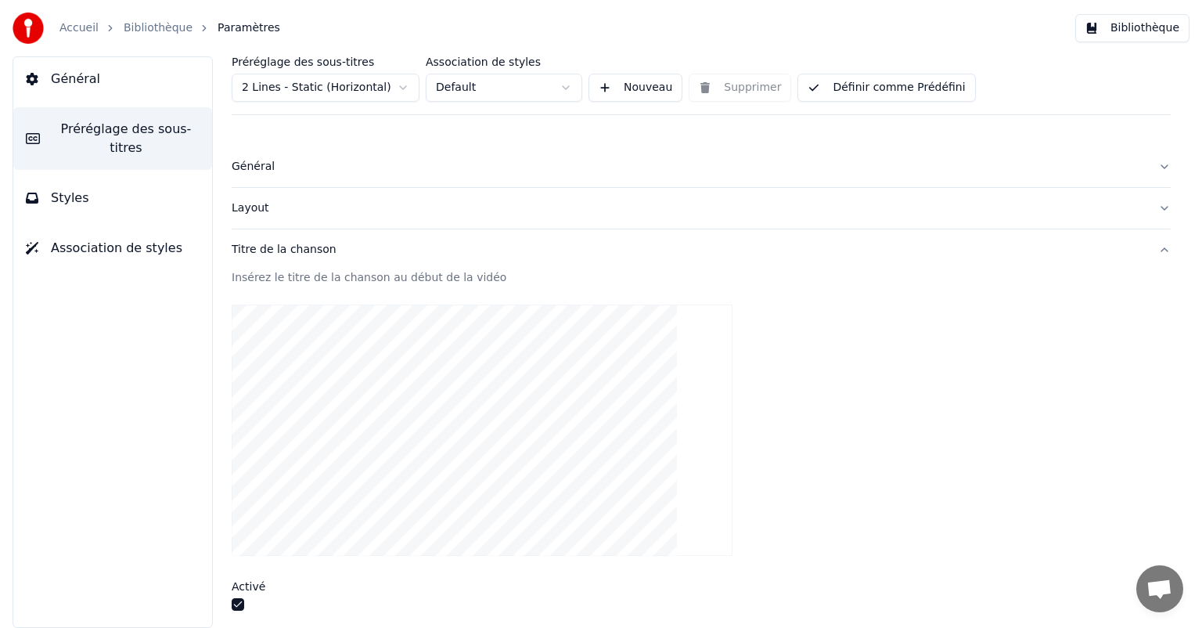
click at [237, 604] on button "button" at bounding box center [238, 604] width 13 height 13
click at [311, 200] on div "Layout" at bounding box center [689, 208] width 914 height 16
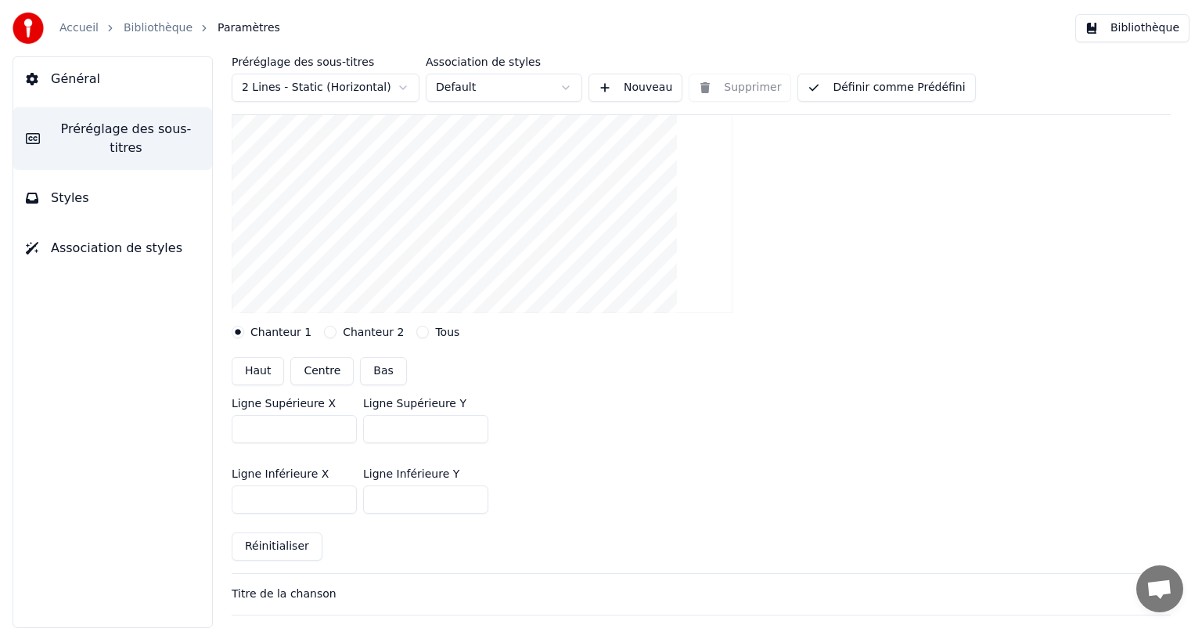
scroll to position [211, 0]
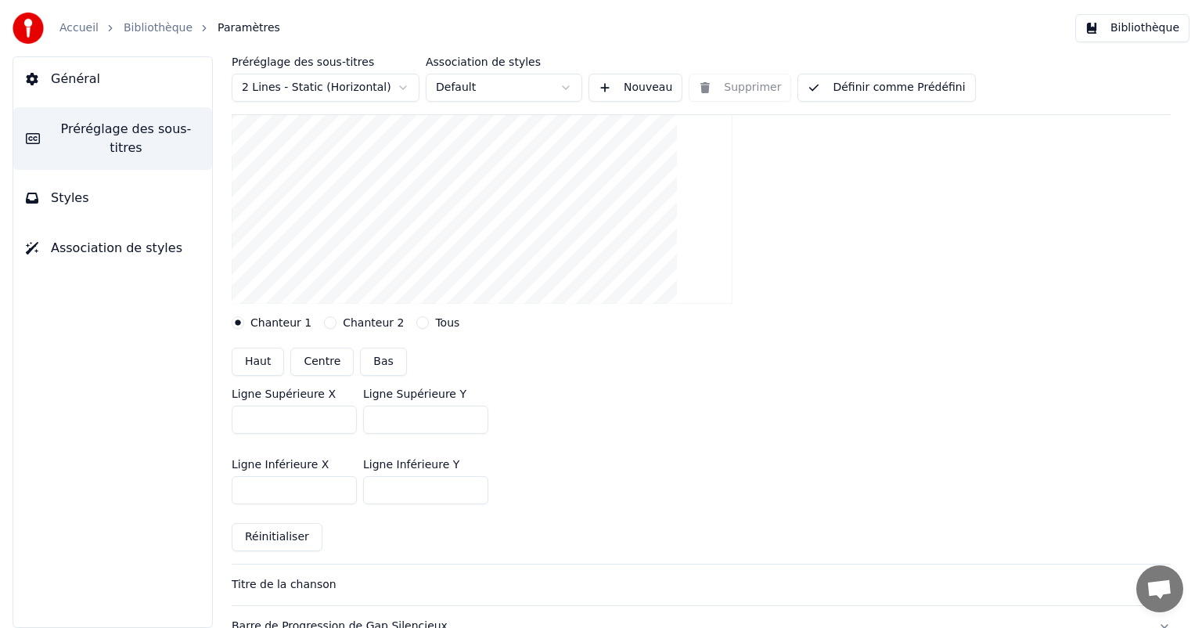
click at [335, 362] on button "Centre" at bounding box center [321, 362] width 63 height 28
type input "***"
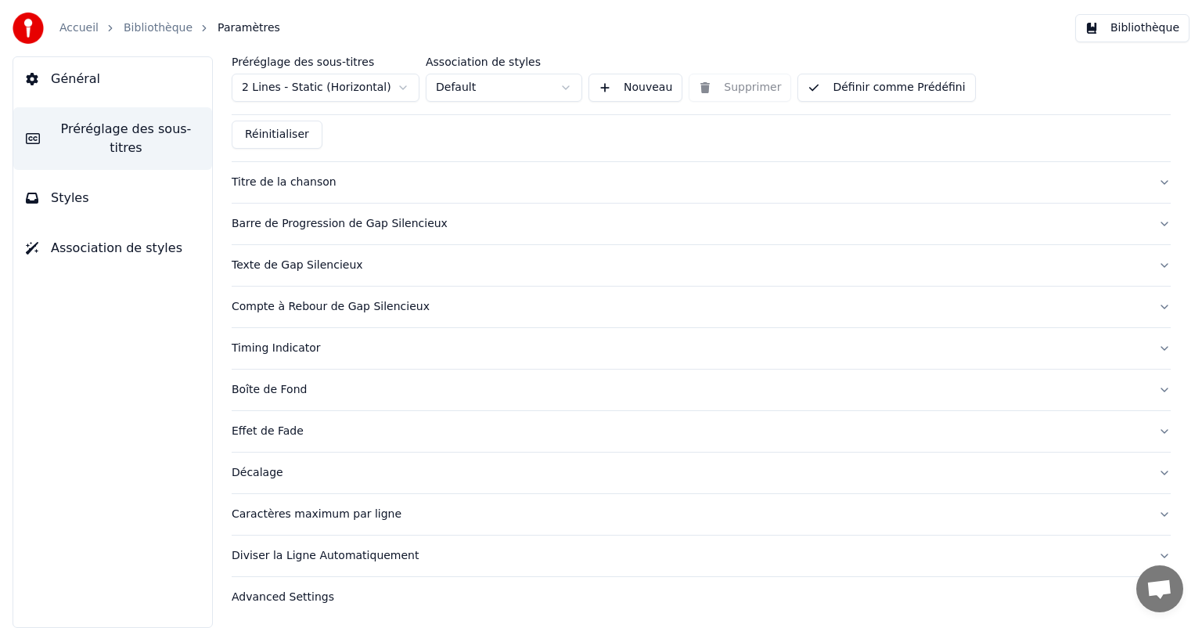
scroll to position [0, 0]
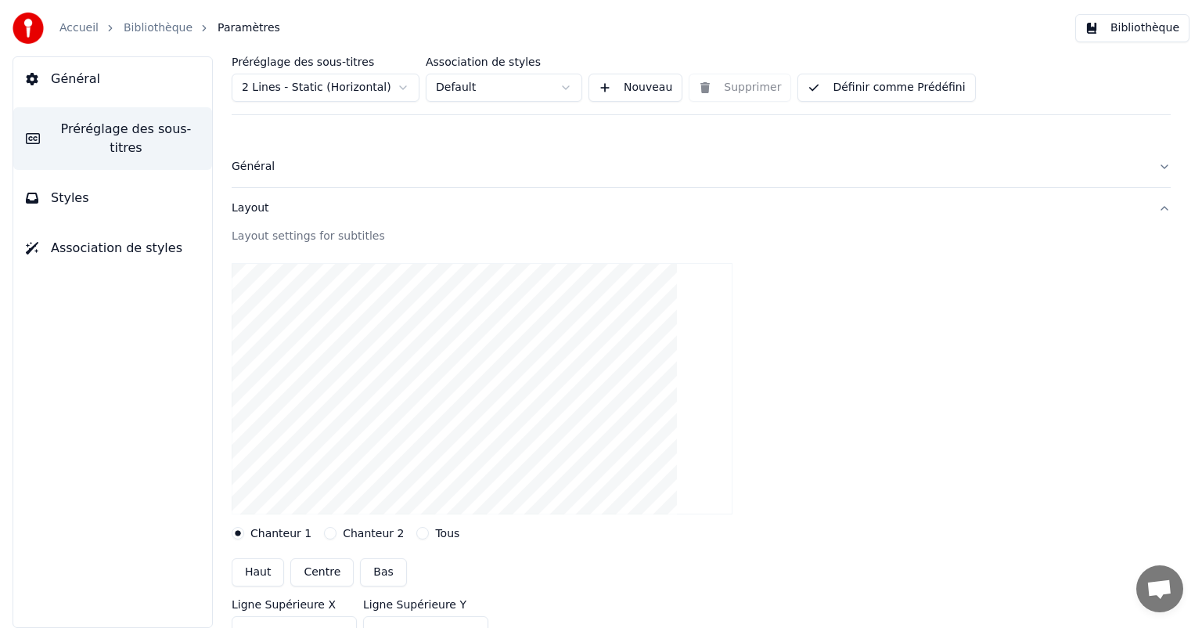
click at [263, 166] on div "Général" at bounding box center [689, 167] width 914 height 16
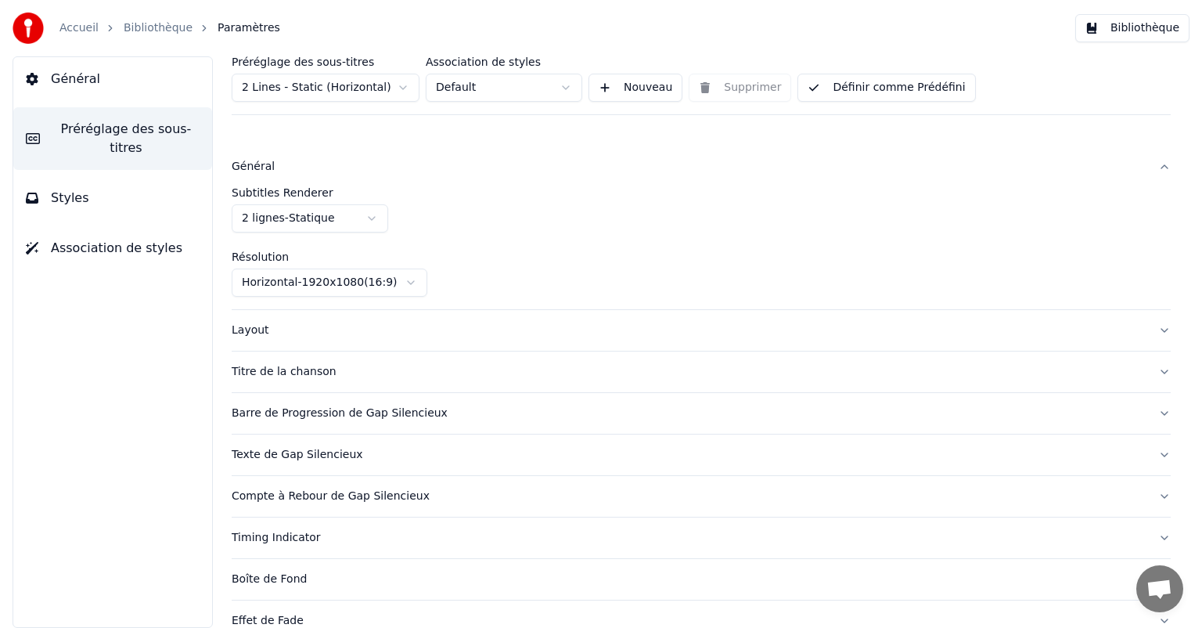
click at [177, 33] on link "Bibliothèque" at bounding box center [158, 28] width 69 height 16
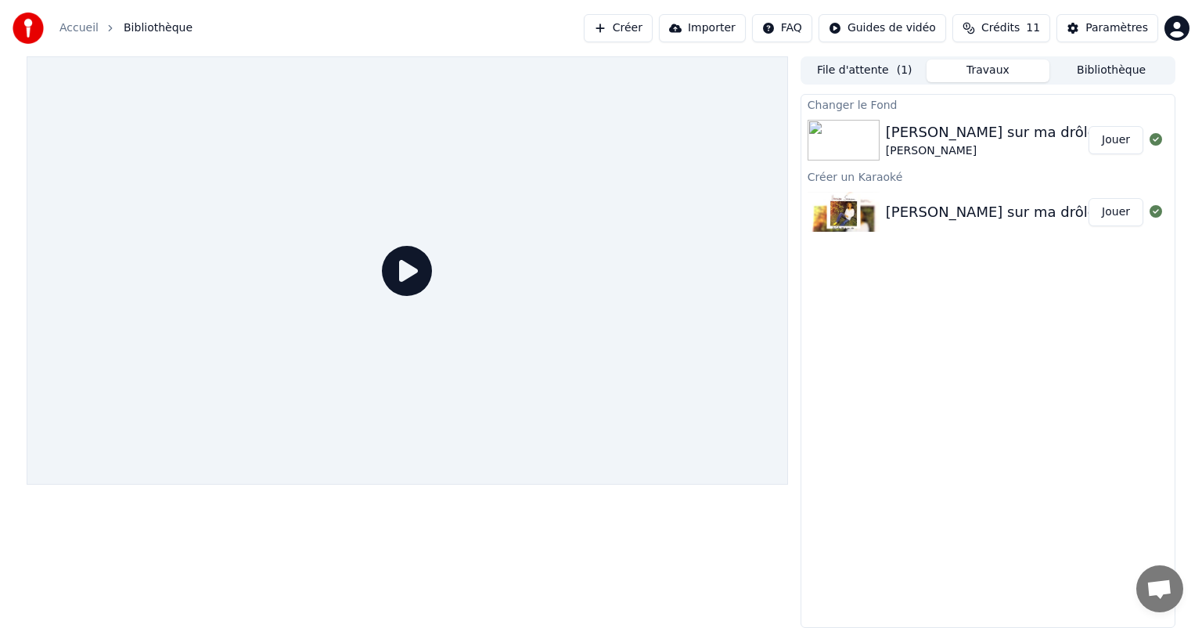
click at [966, 109] on div "Changer le Fond" at bounding box center [988, 104] width 373 height 19
click at [1127, 152] on button "Jouer" at bounding box center [1116, 140] width 55 height 28
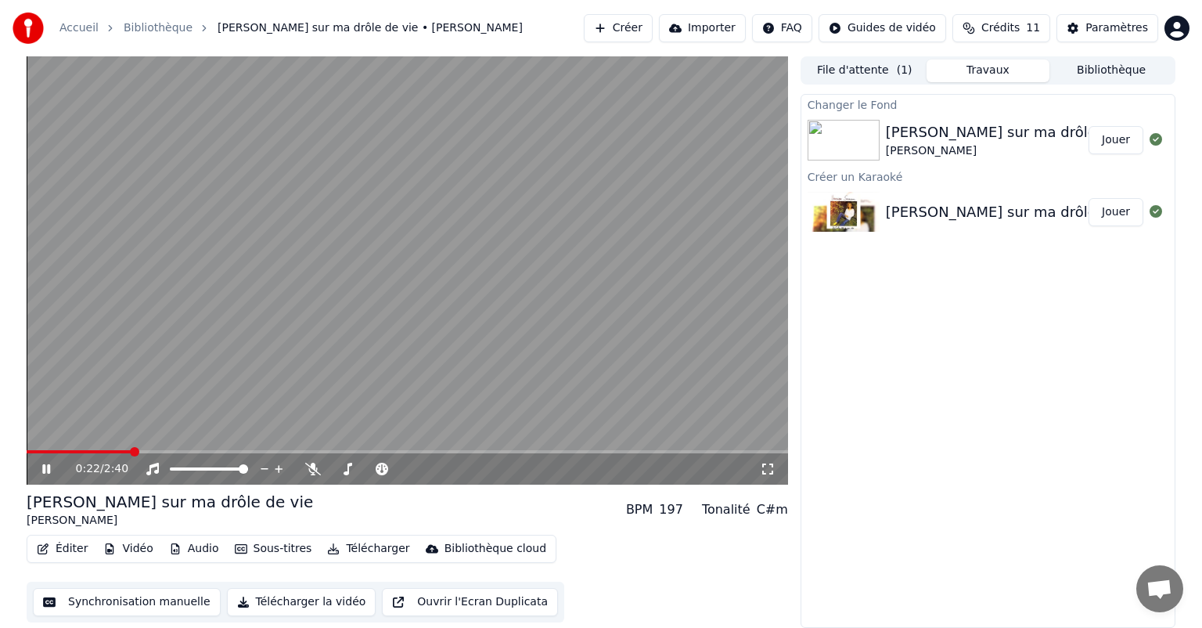
click at [52, 467] on icon at bounding box center [57, 469] width 37 height 13
click at [27, 449] on span at bounding box center [31, 451] width 9 height 9
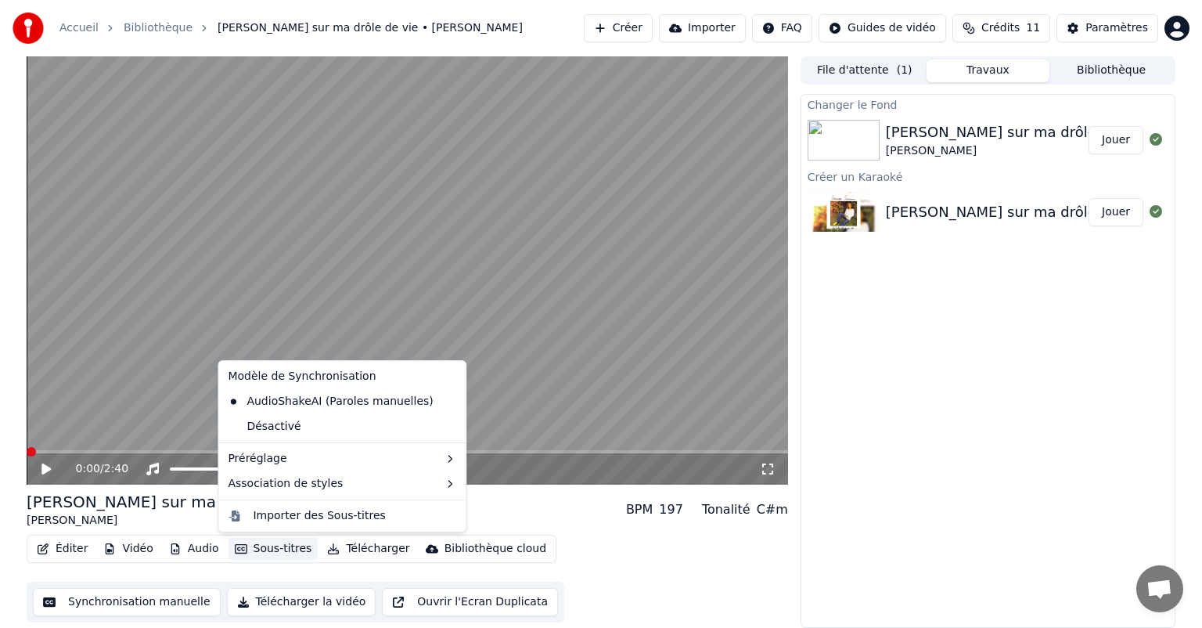
click at [256, 550] on button "Sous-titres" at bounding box center [274, 549] width 90 height 22
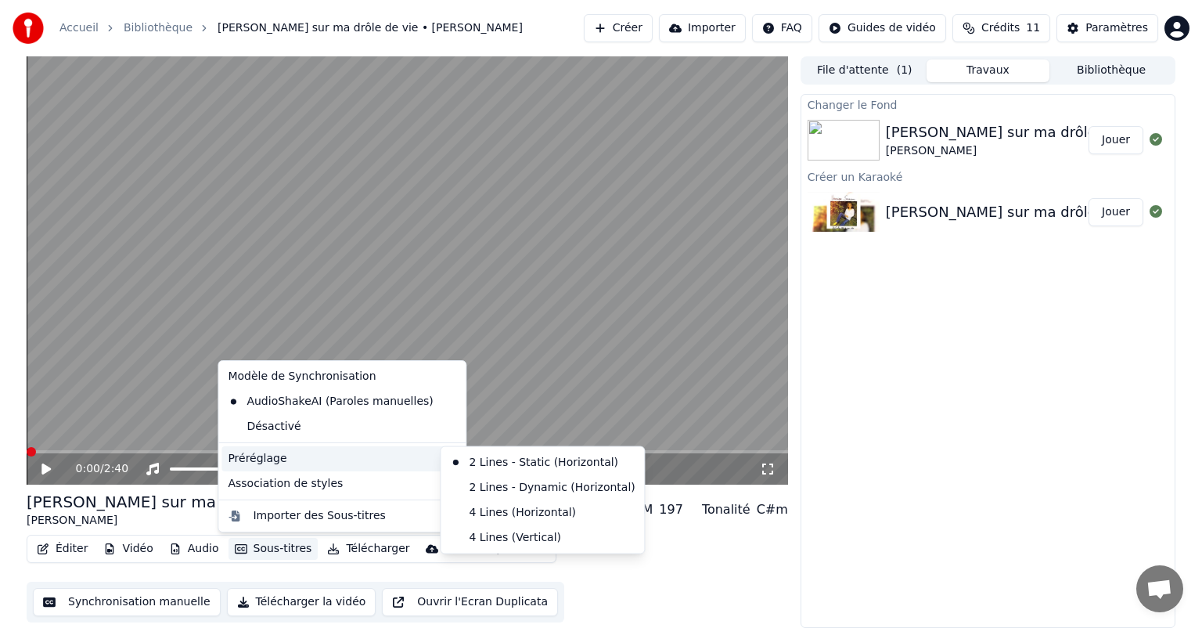
click at [304, 448] on div "Préréglage" at bounding box center [342, 458] width 241 height 25
click at [580, 511] on div "4 Lines (Horizontal)" at bounding box center [542, 512] width 197 height 25
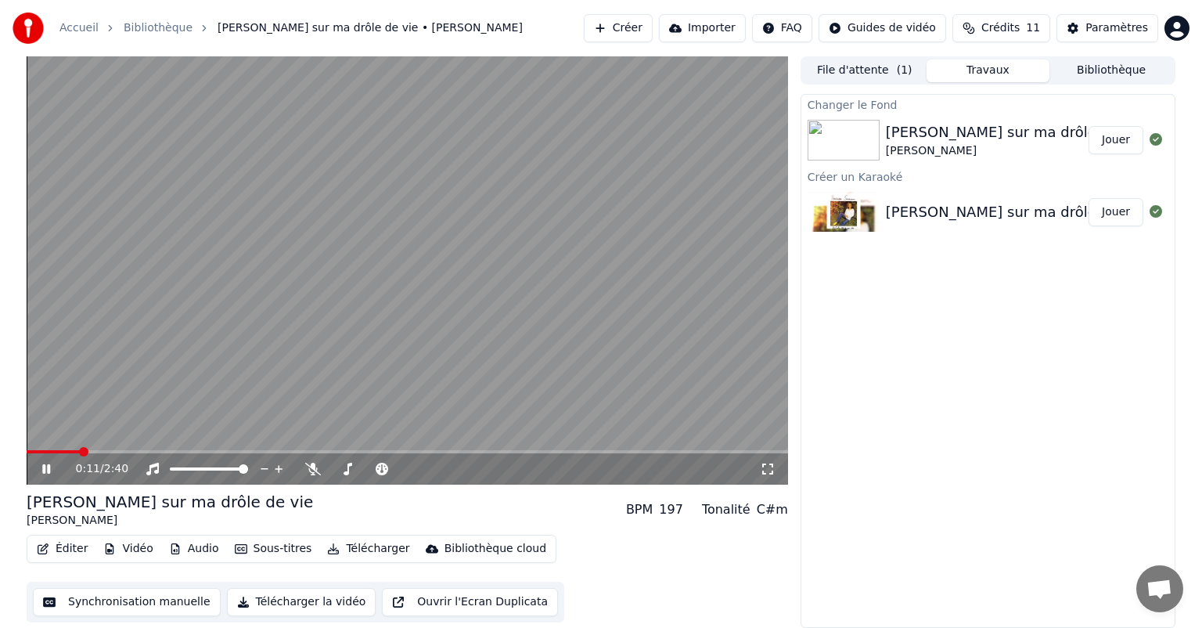
click at [52, 473] on icon at bounding box center [57, 469] width 37 height 13
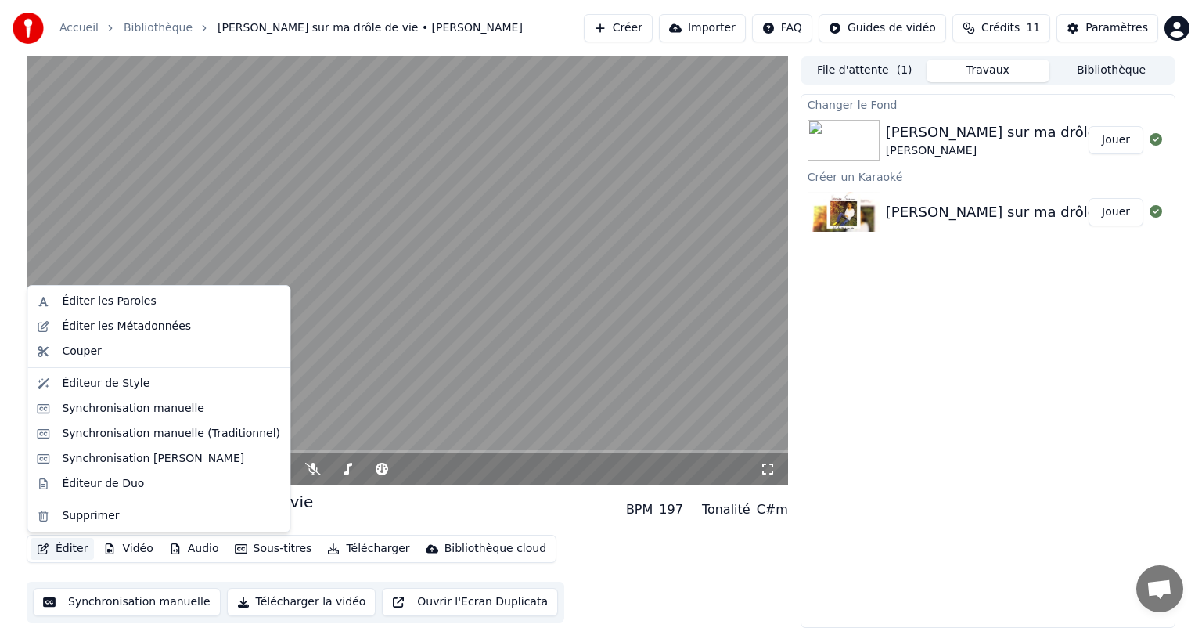
click at [70, 548] on button "Éditer" at bounding box center [62, 549] width 63 height 22
click at [94, 385] on div "Éditeur de Style" at bounding box center [106, 384] width 88 height 16
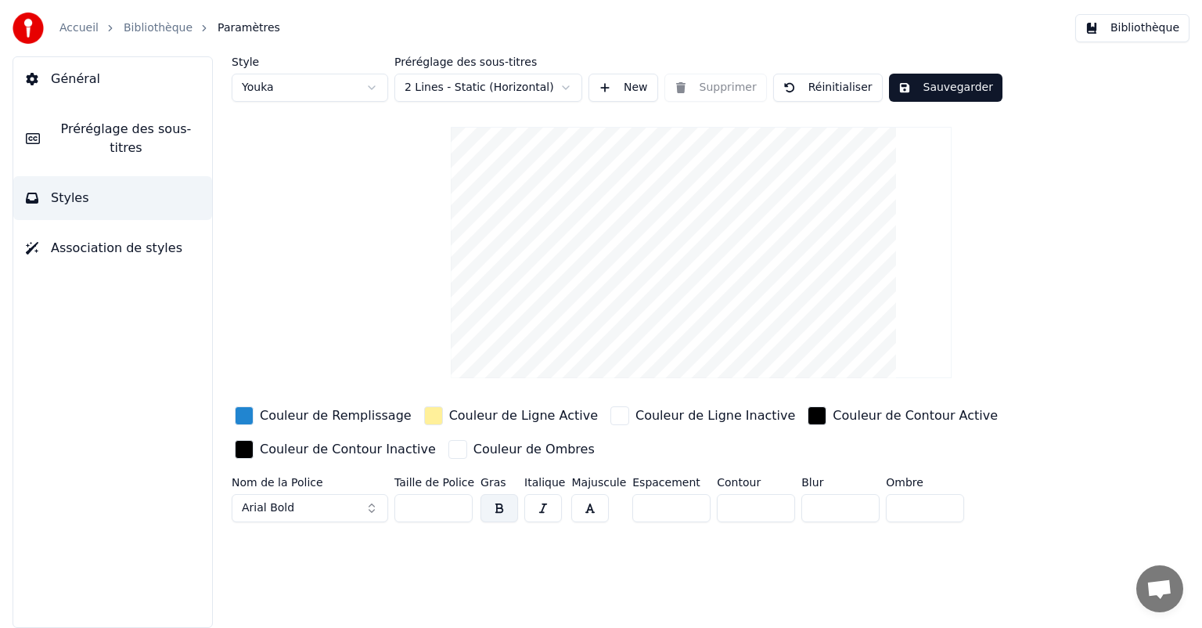
click at [170, 135] on span "Préréglage des sous-titres" at bounding box center [125, 139] width 147 height 38
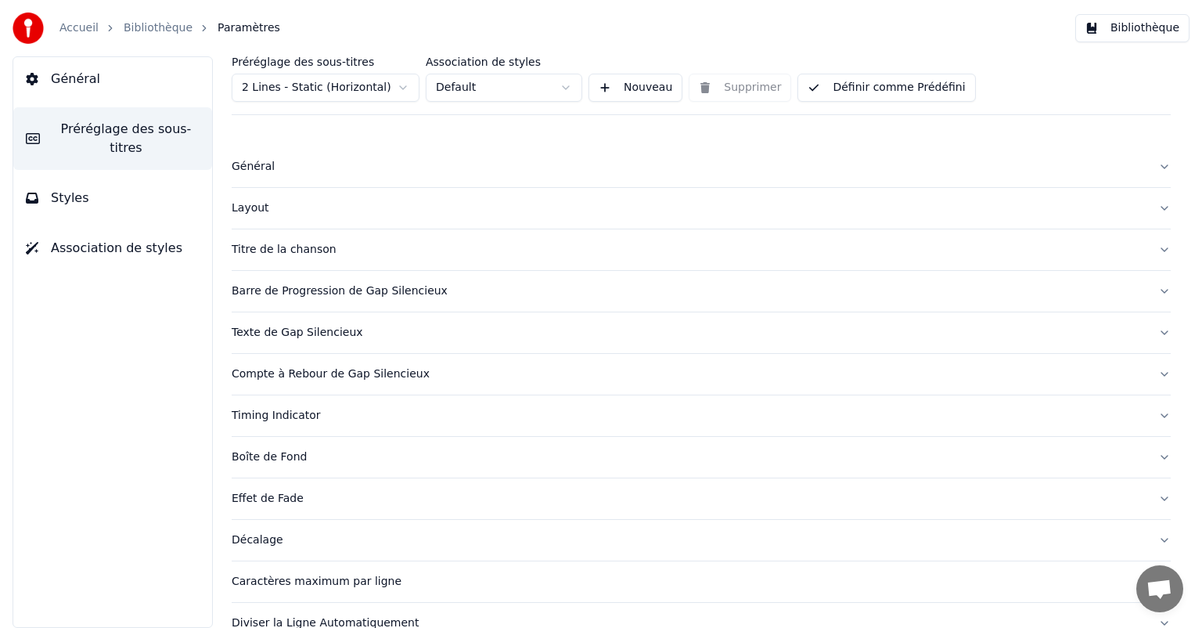
click at [352, 153] on button "Général" at bounding box center [701, 166] width 939 height 41
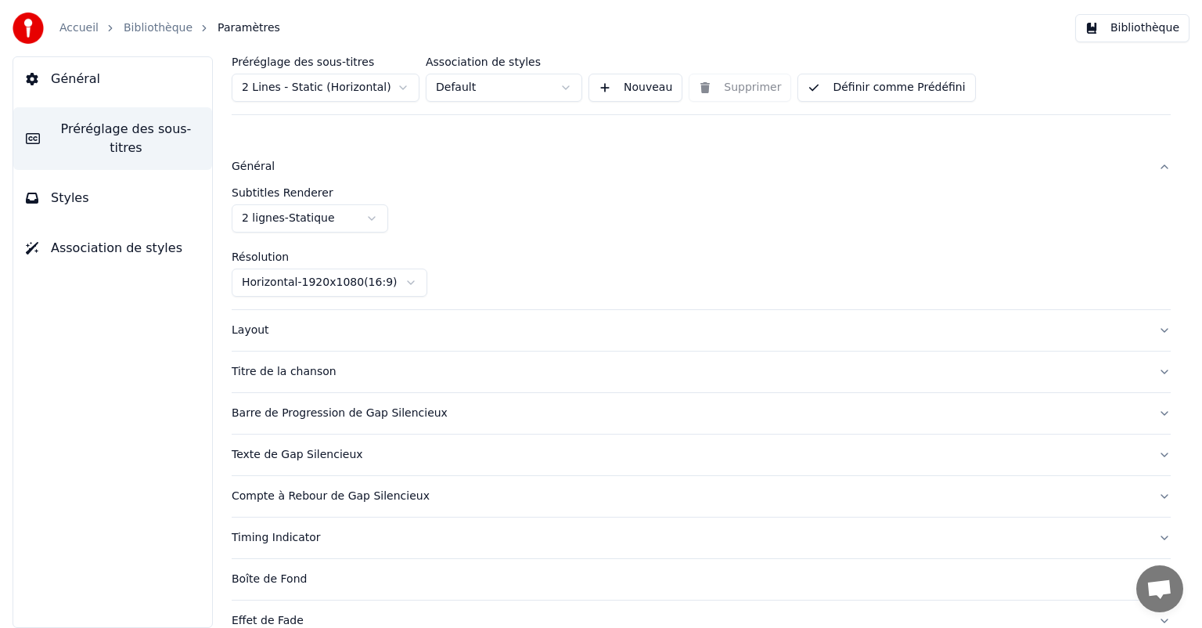
click at [332, 222] on html "Accueil Bibliothèque Paramètres Bibliothèque Général Préréglage des sous-titres…" at bounding box center [601, 314] width 1202 height 628
click at [333, 326] on div "Titre de la chanson" at bounding box center [689, 331] width 914 height 16
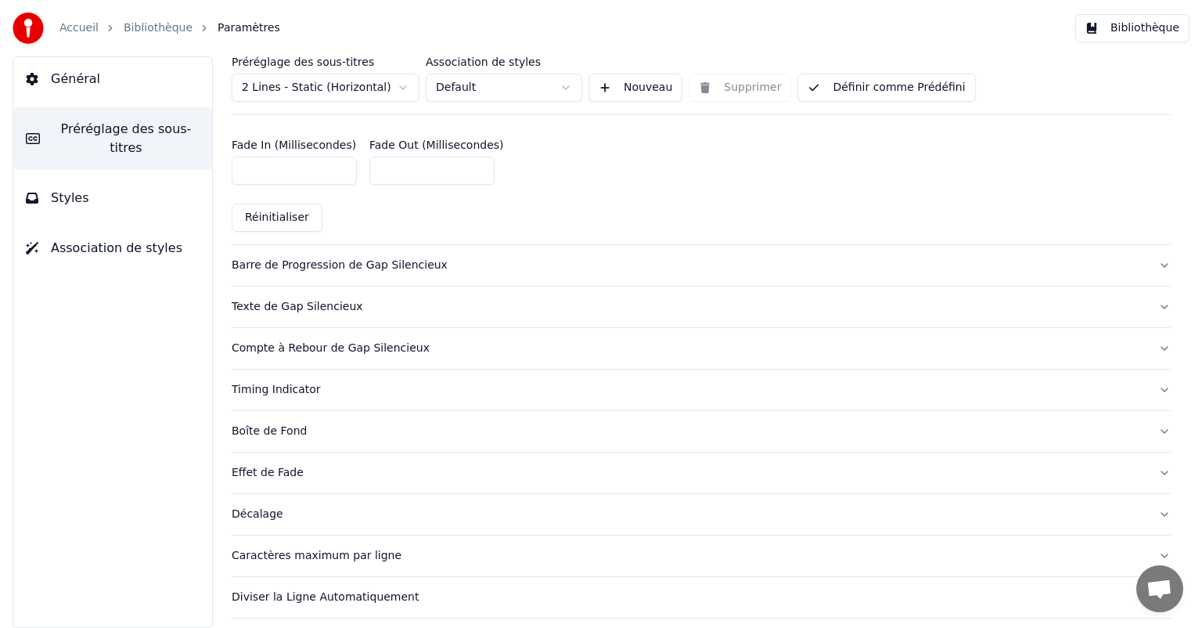
scroll to position [809, 0]
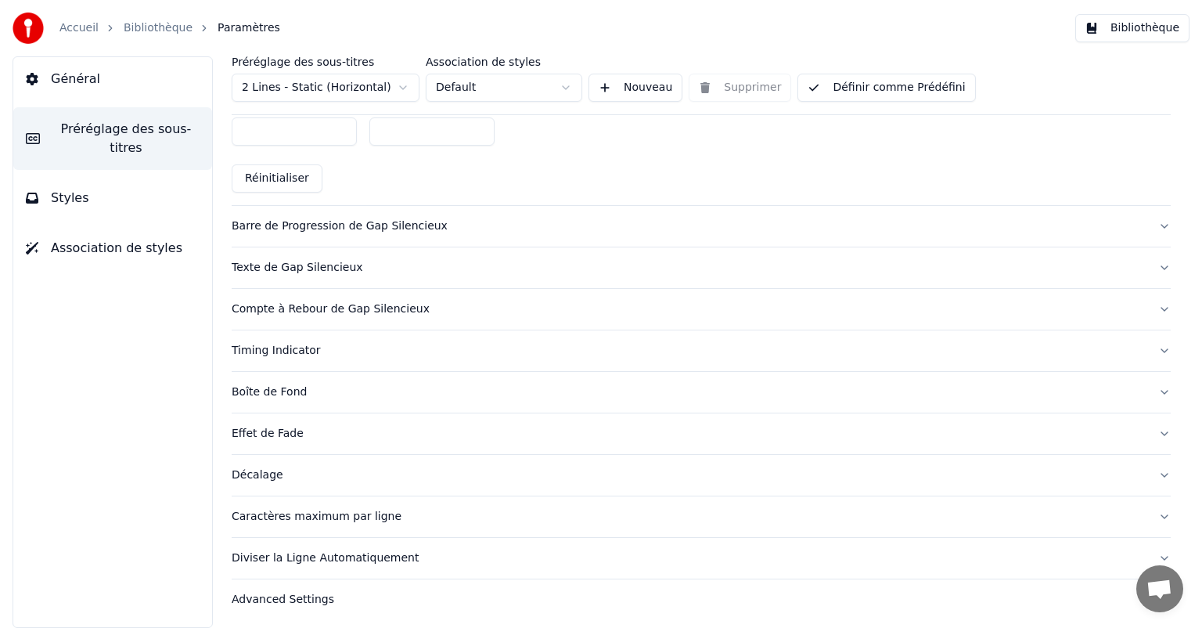
click at [129, 58] on button "Général" at bounding box center [112, 79] width 199 height 44
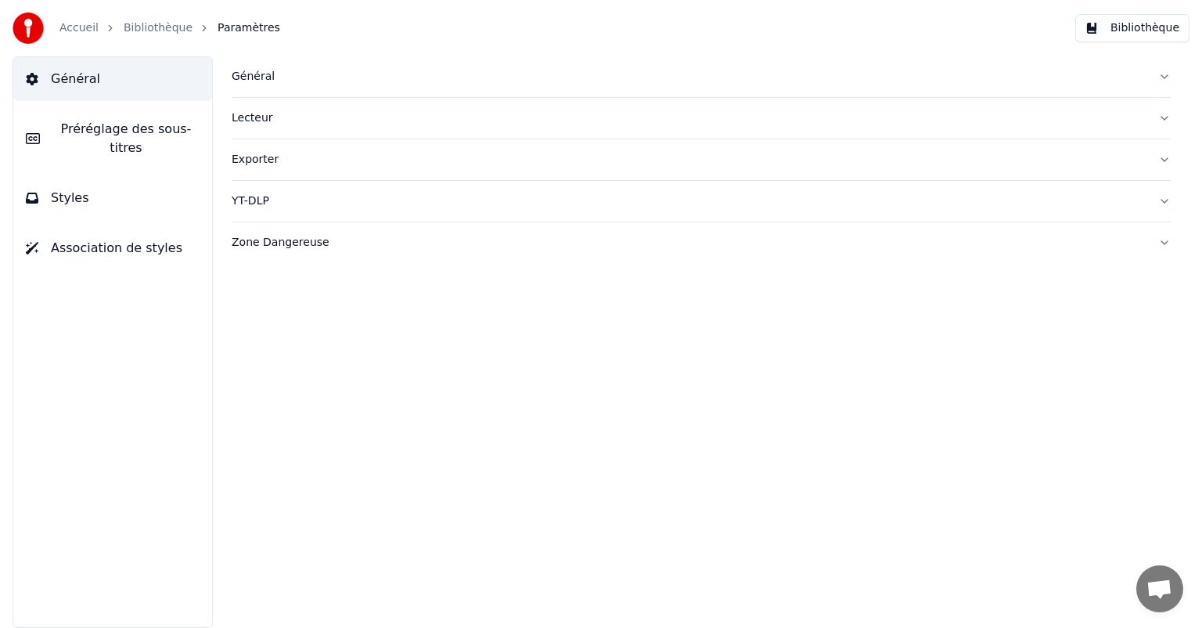
scroll to position [0, 0]
click at [285, 74] on div "Général" at bounding box center [689, 77] width 914 height 16
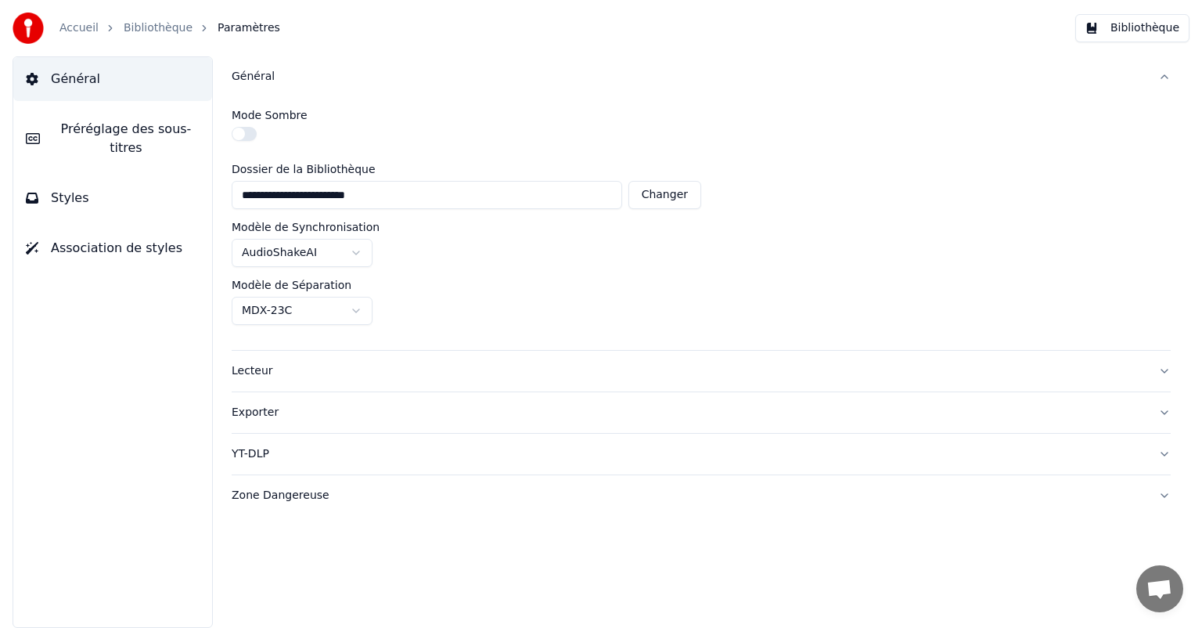
click at [106, 239] on span "Association de styles" at bounding box center [117, 248] width 132 height 19
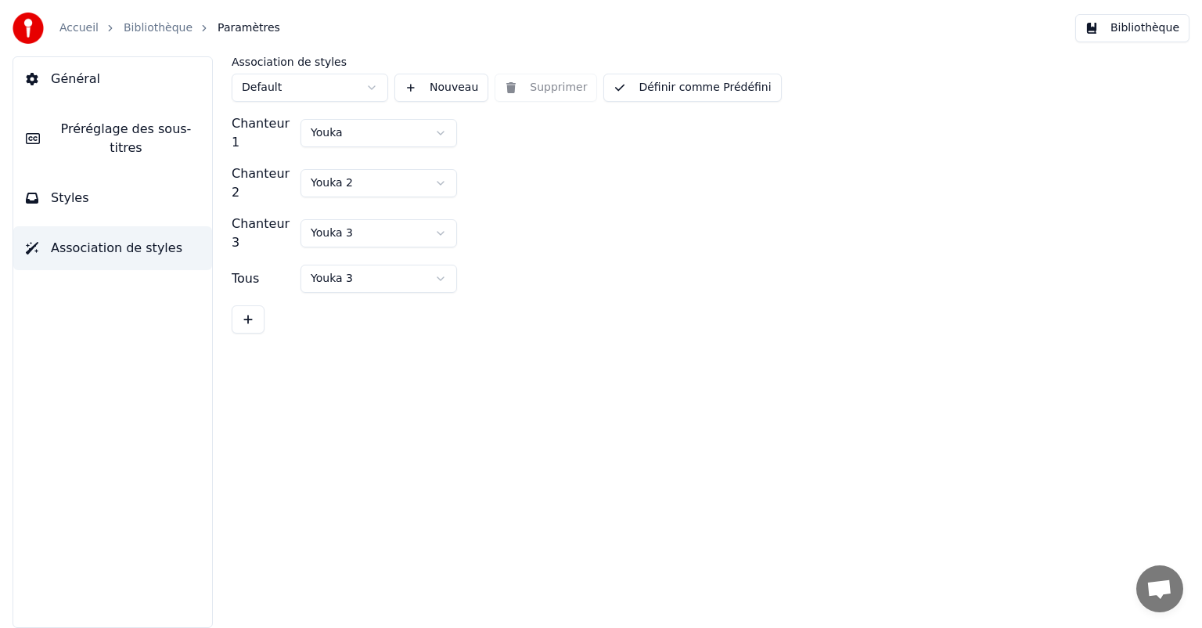
click at [140, 31] on link "Bibliothèque" at bounding box center [158, 28] width 69 height 16
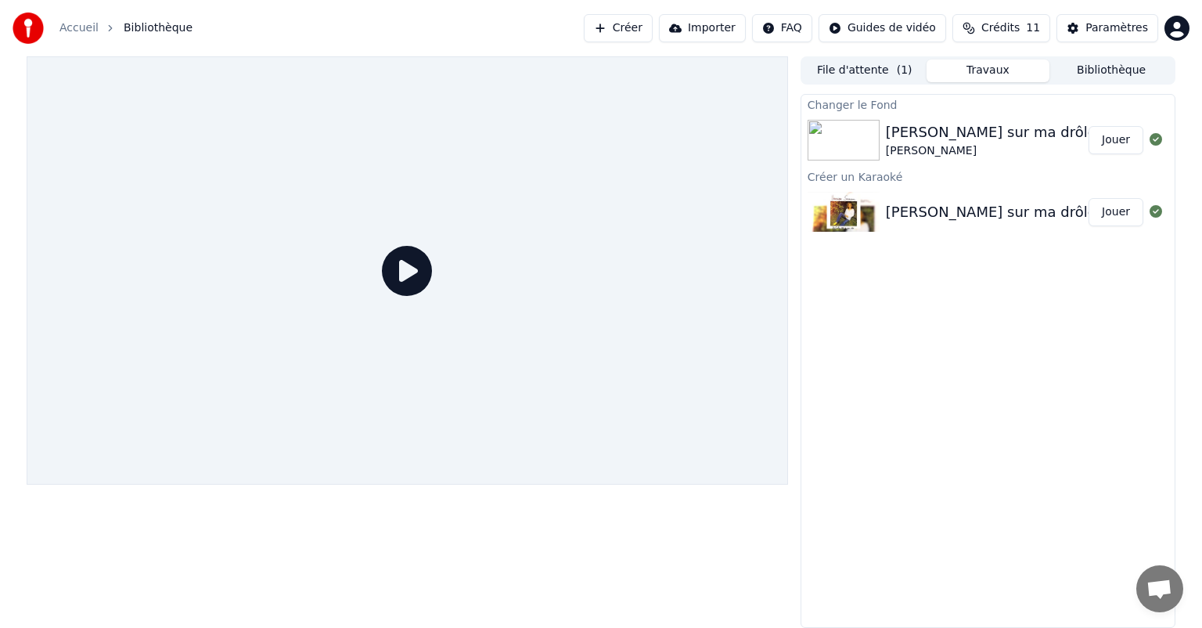
click at [1120, 142] on button "Jouer" at bounding box center [1116, 140] width 55 height 28
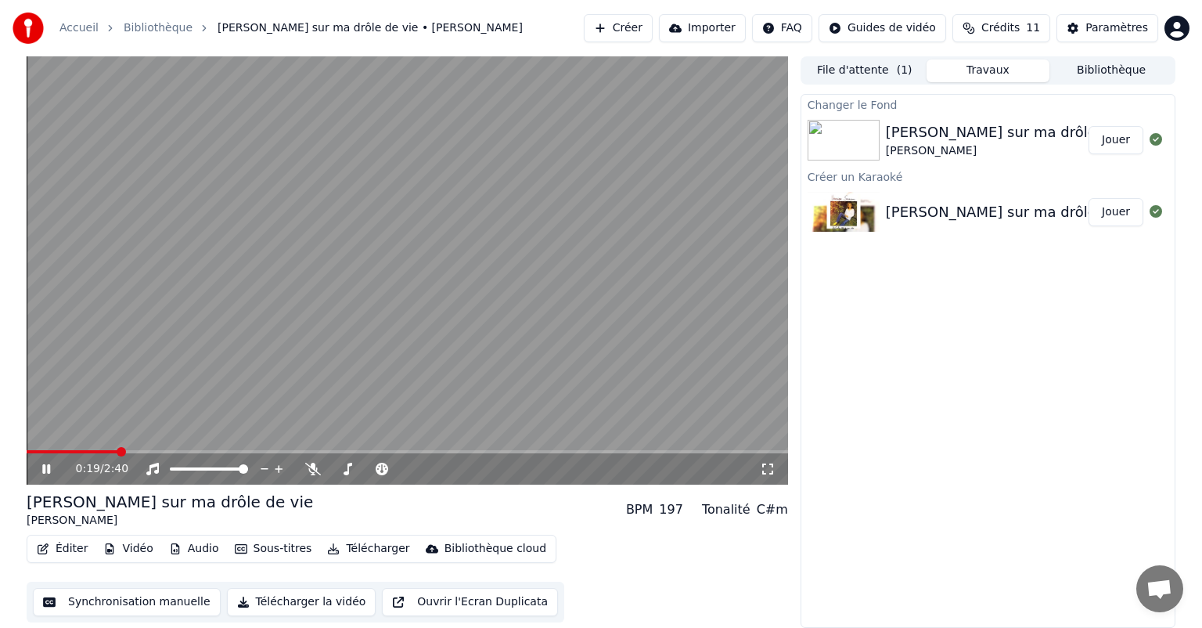
click at [53, 472] on icon at bounding box center [57, 469] width 37 height 13
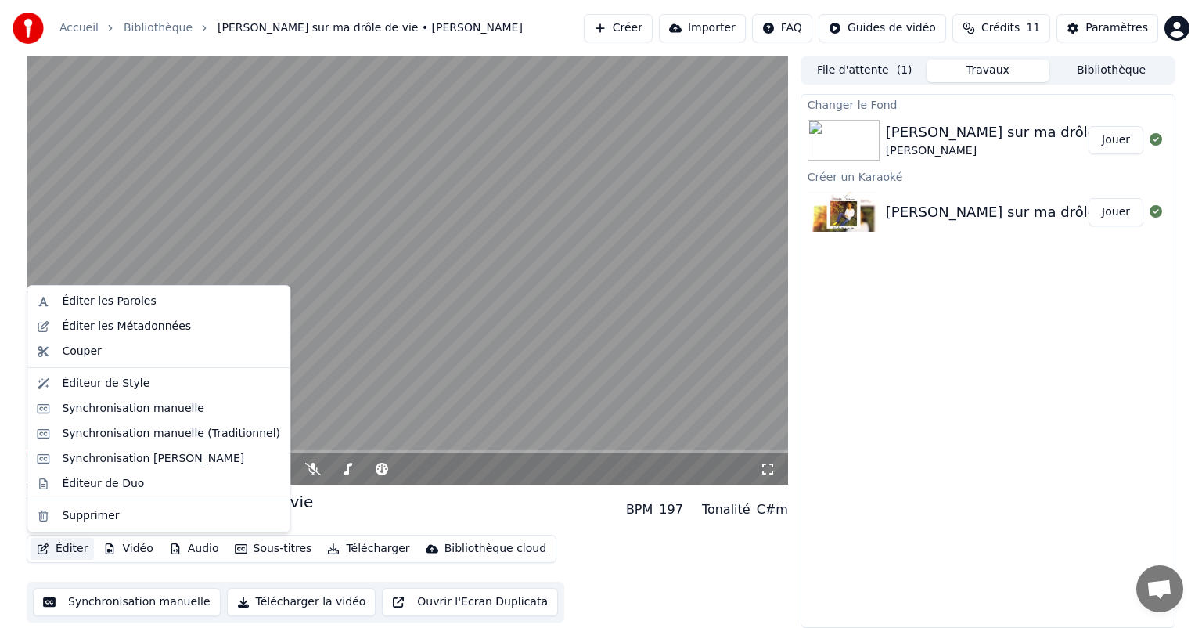
click at [74, 553] on button "Éditer" at bounding box center [62, 549] width 63 height 22
click at [135, 305] on div "Éditer les Paroles" at bounding box center [109, 302] width 94 height 16
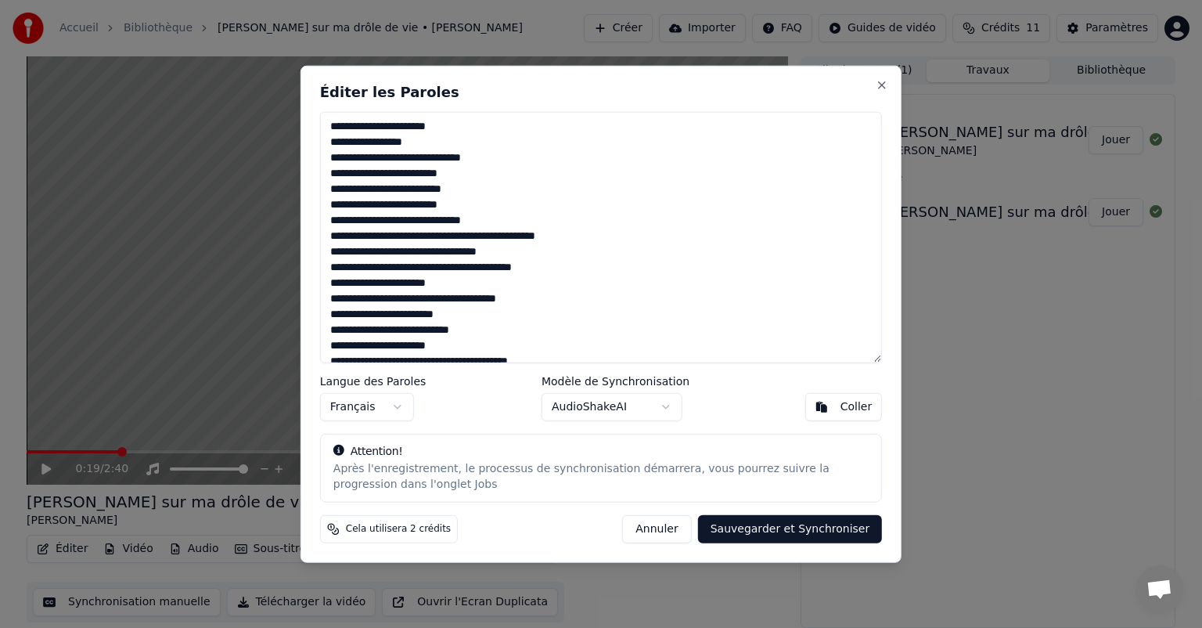
click at [489, 213] on textarea at bounding box center [601, 237] width 562 height 251
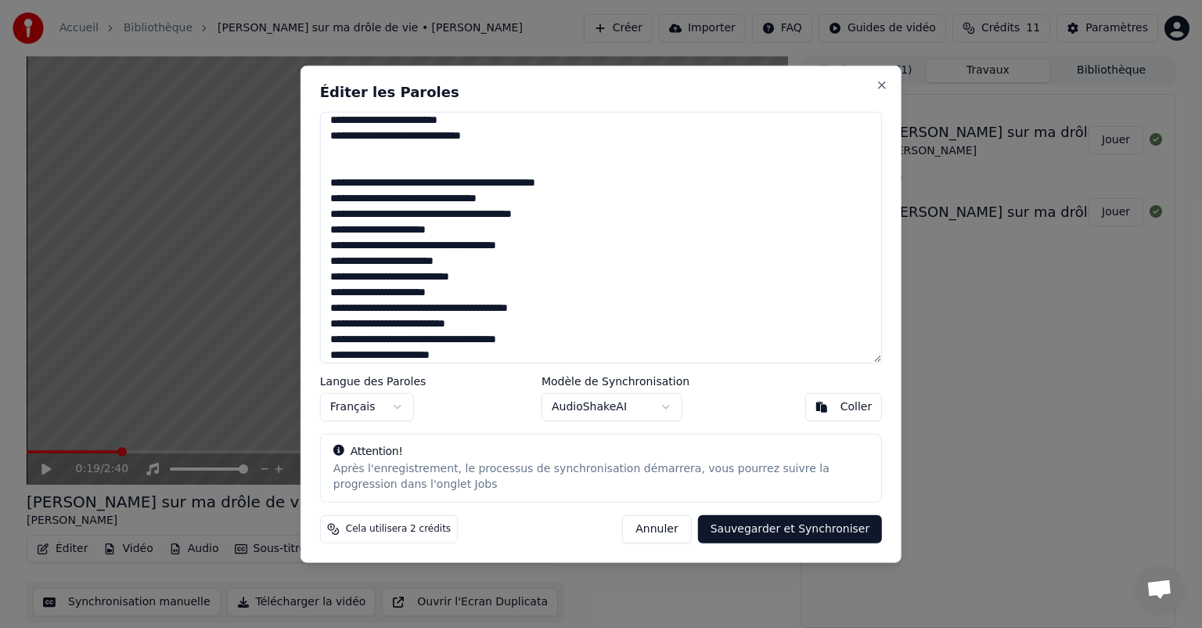
scroll to position [63, 0]
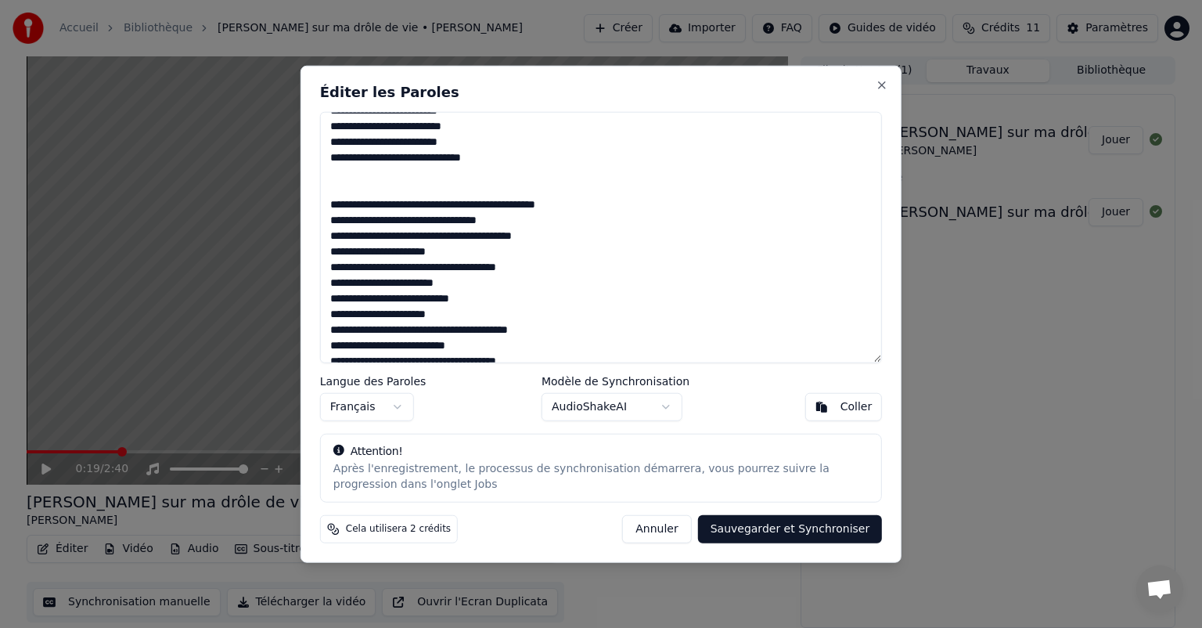
click at [564, 240] on textarea at bounding box center [601, 237] width 562 height 251
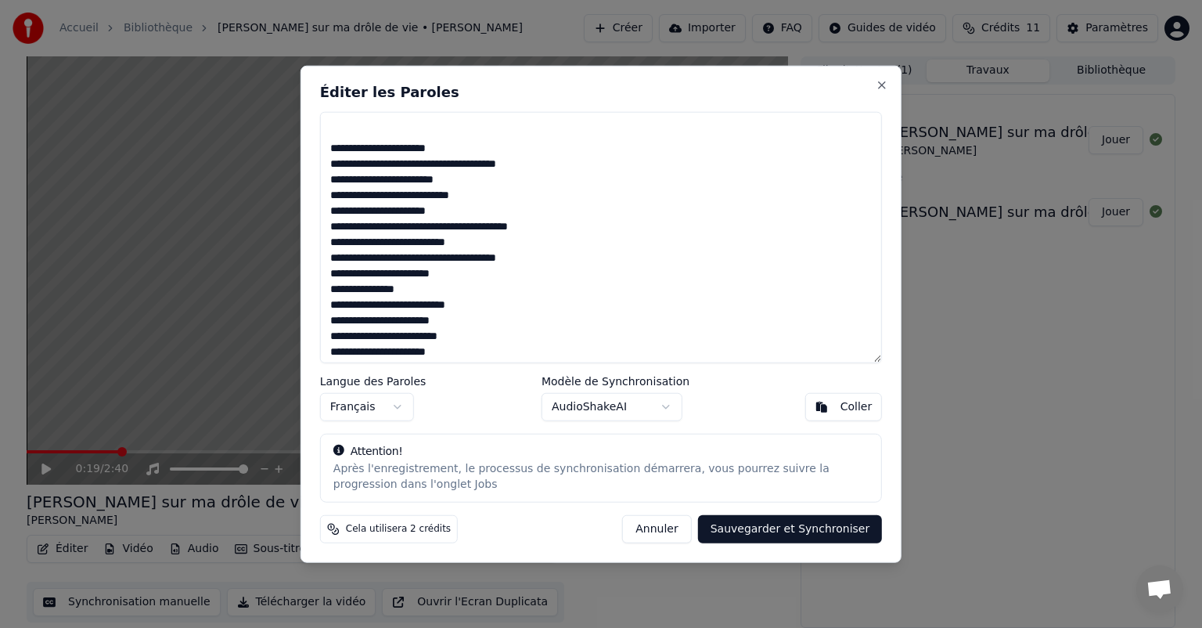
scroll to position [255, 0]
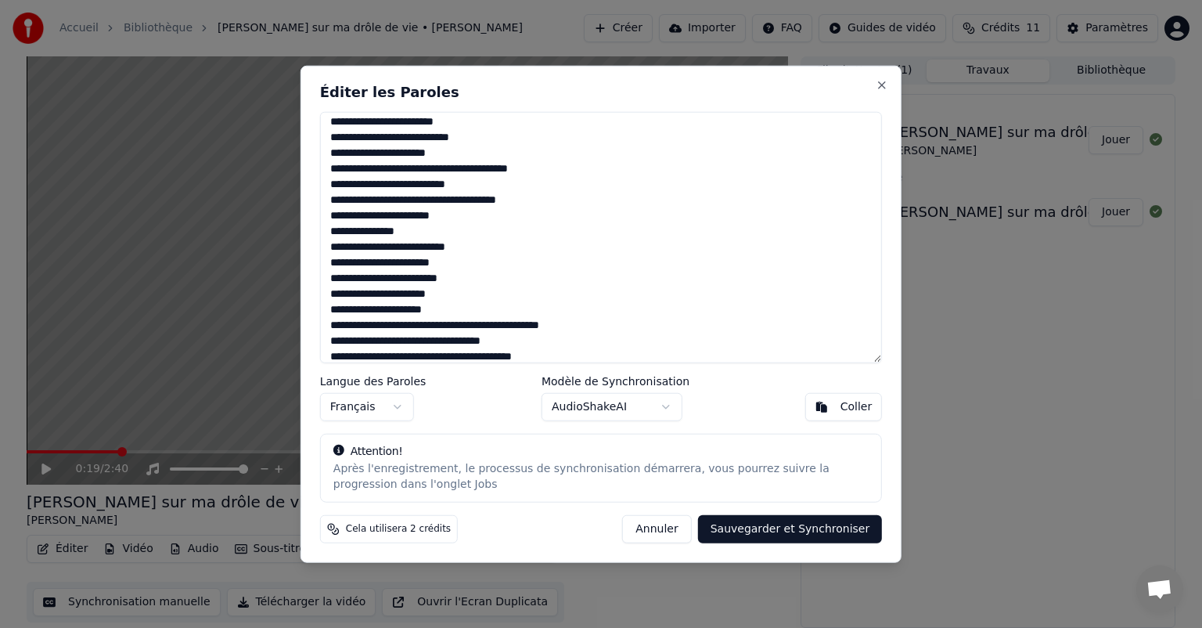
click at [543, 215] on textarea at bounding box center [601, 237] width 562 height 251
click at [542, 204] on textarea at bounding box center [601, 237] width 562 height 251
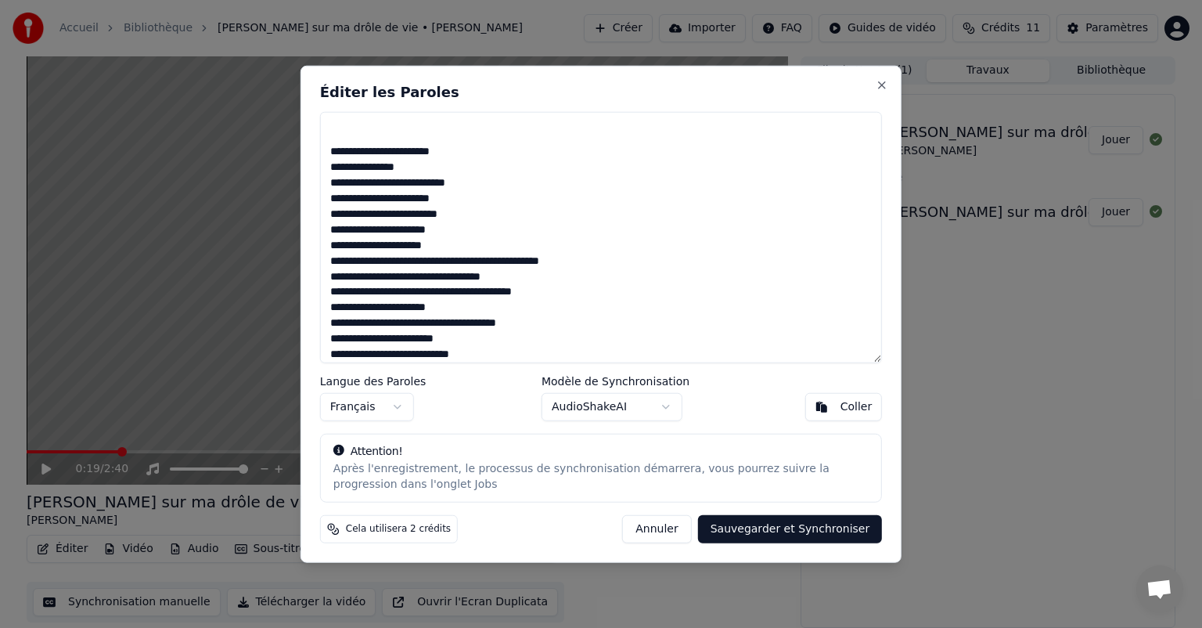
scroll to position [366, 0]
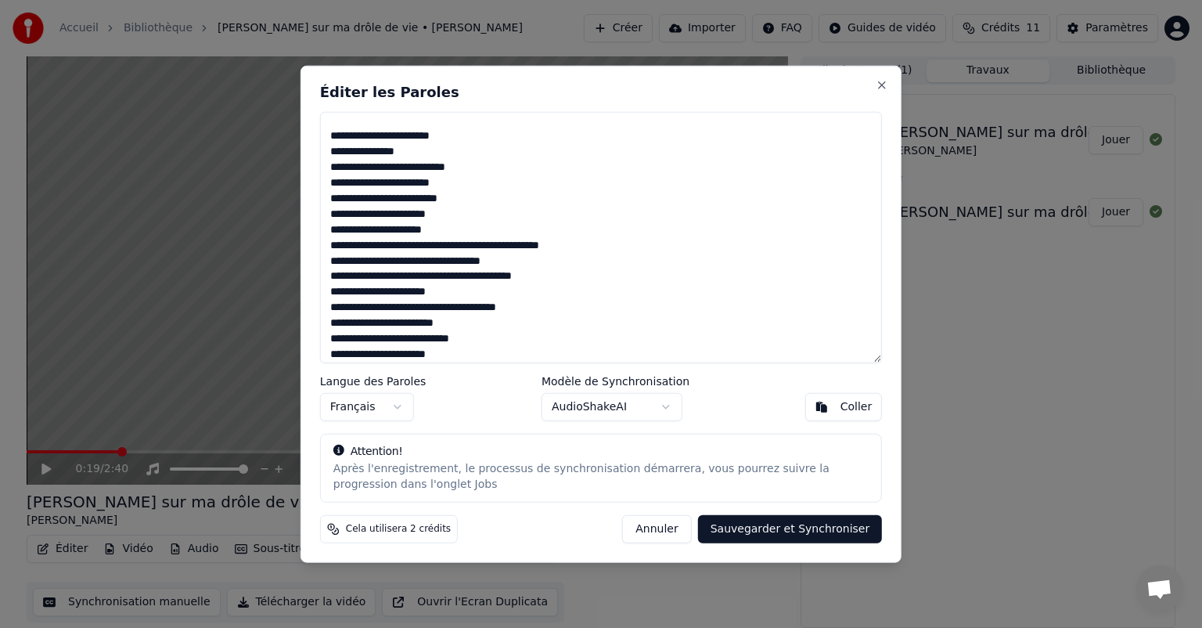
click at [470, 231] on textarea at bounding box center [601, 237] width 562 height 251
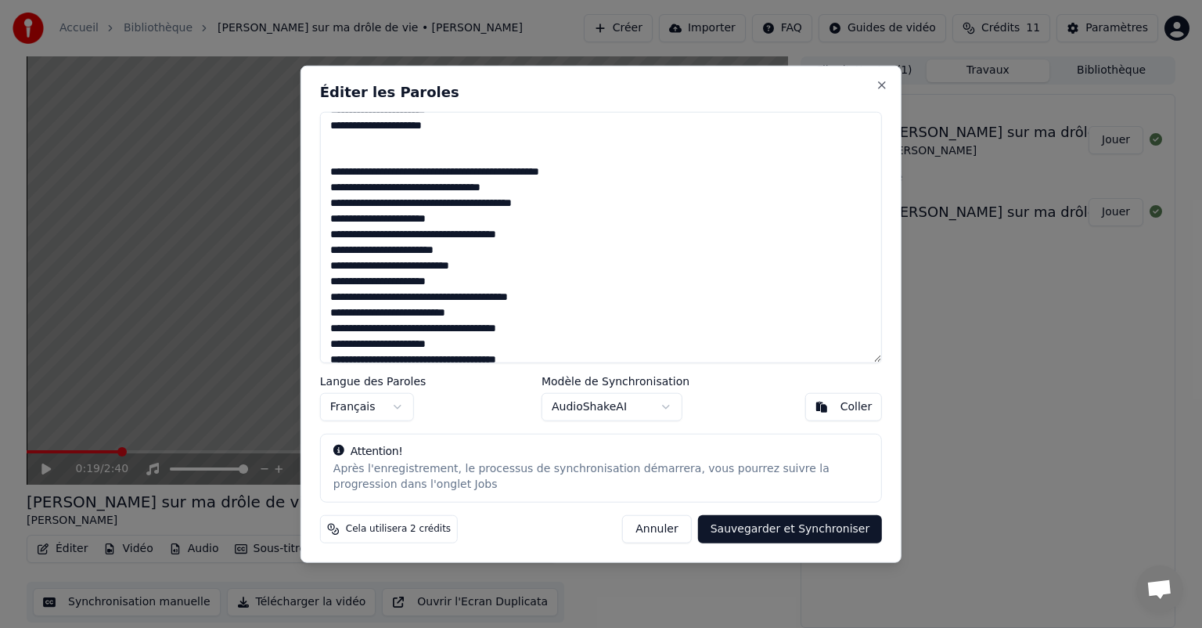
scroll to position [475, 0]
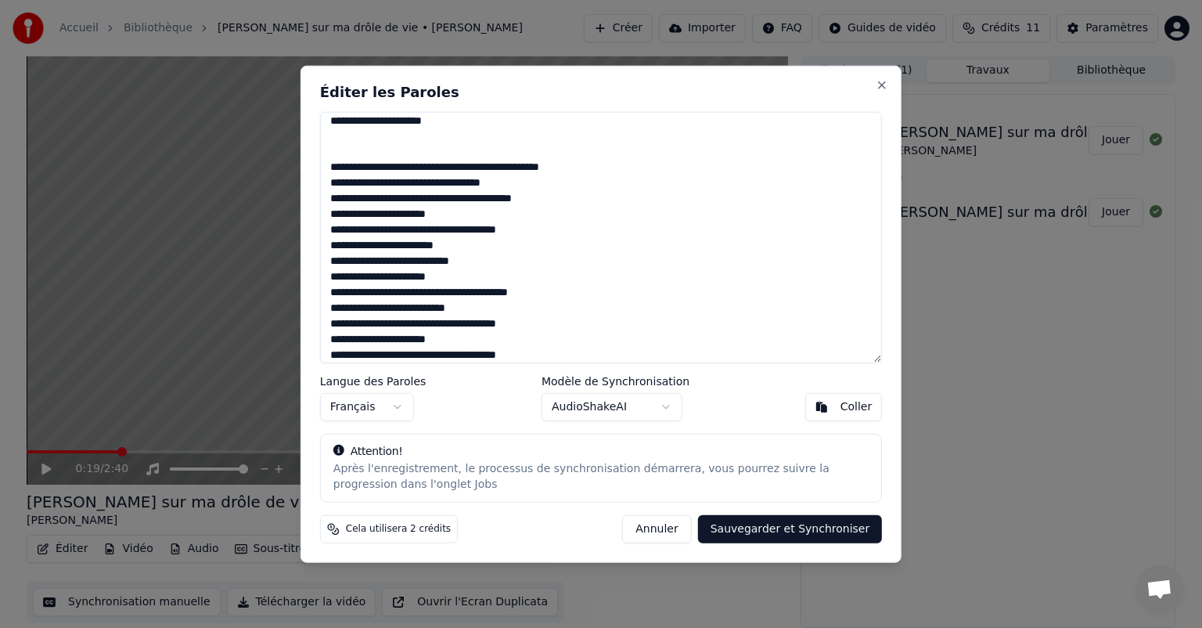
click at [620, 195] on textarea at bounding box center [601, 237] width 562 height 251
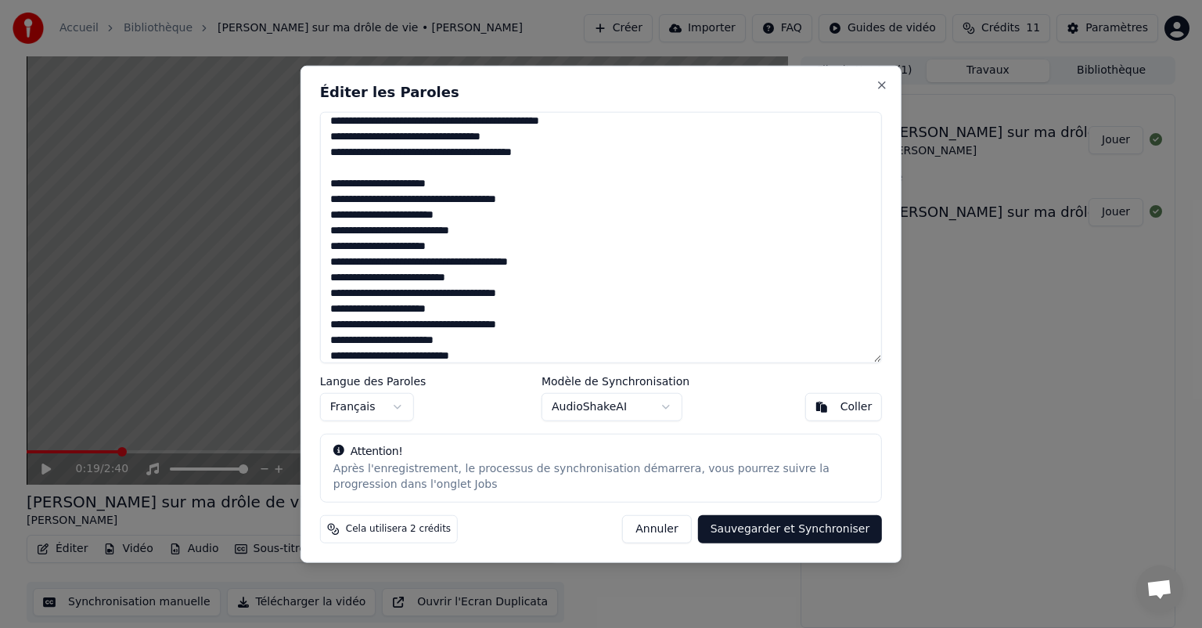
scroll to position [592, 0]
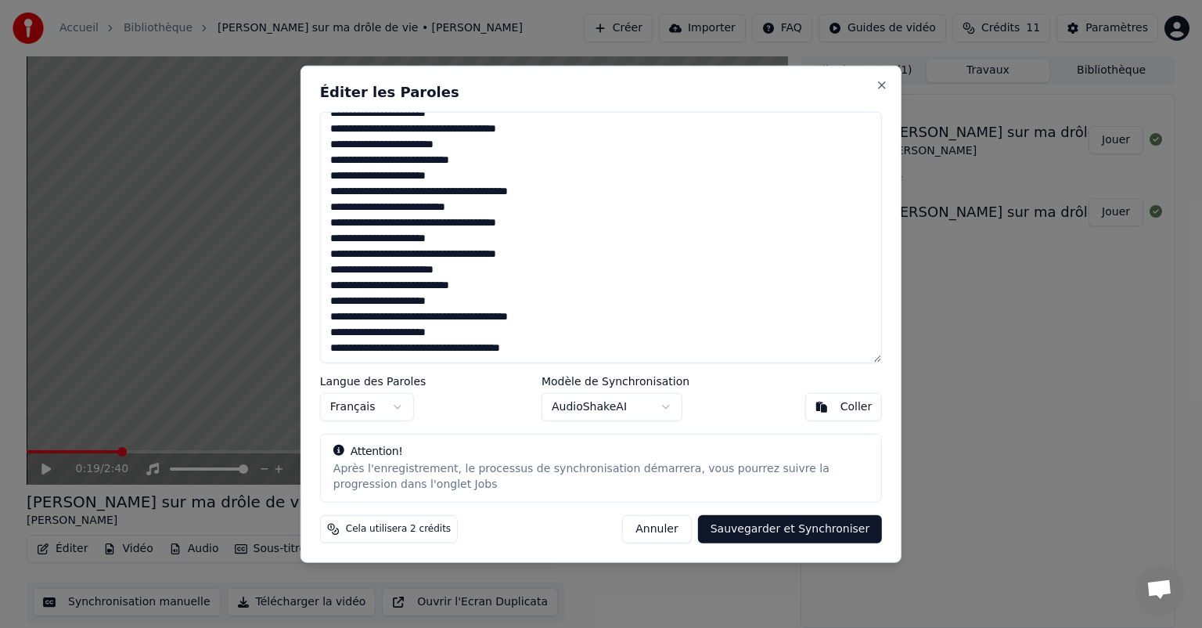
click at [542, 222] on textarea at bounding box center [601, 237] width 562 height 251
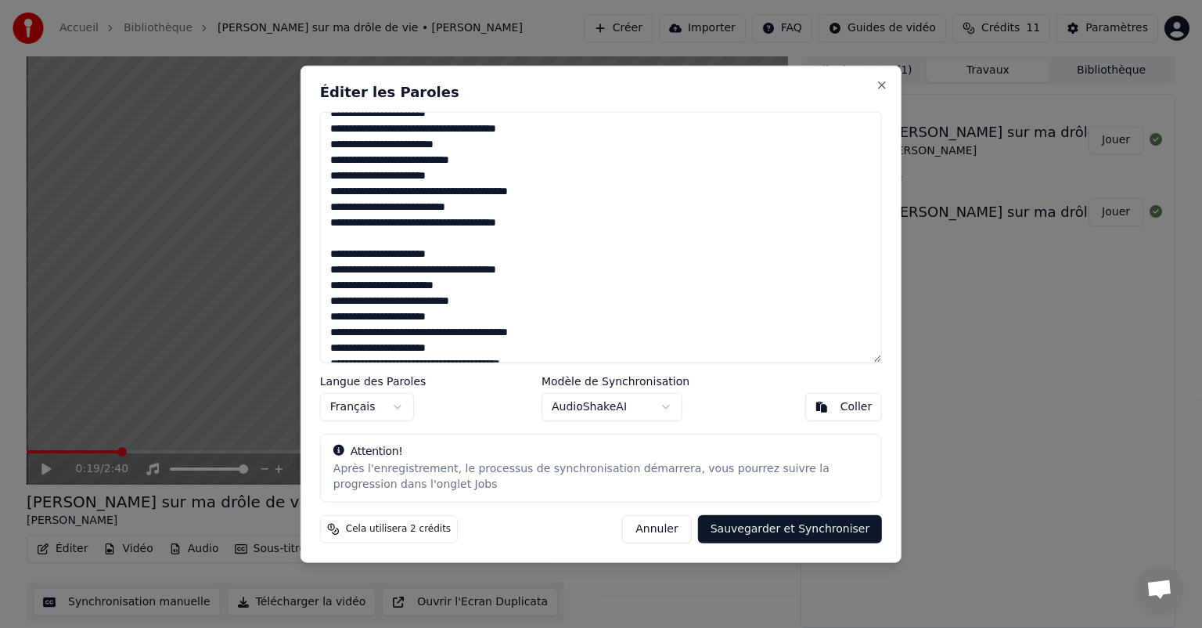
scroll to position [608, 0]
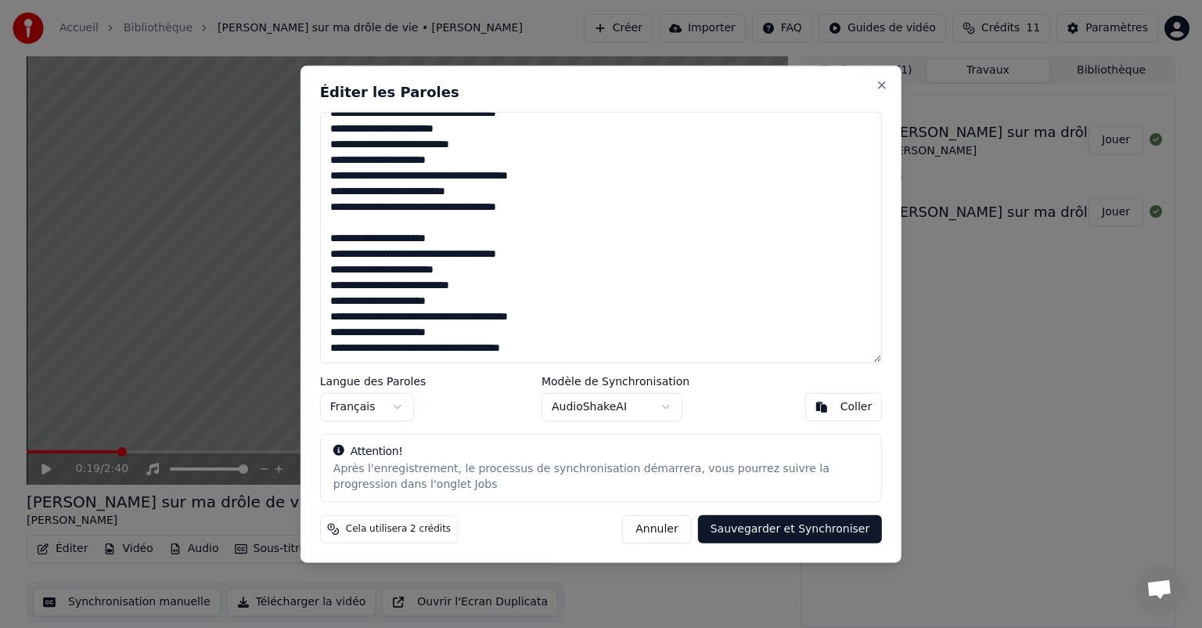
type textarea "**********"
click at [759, 531] on button "Sauvegarder et Synchroniser" at bounding box center [790, 528] width 185 height 28
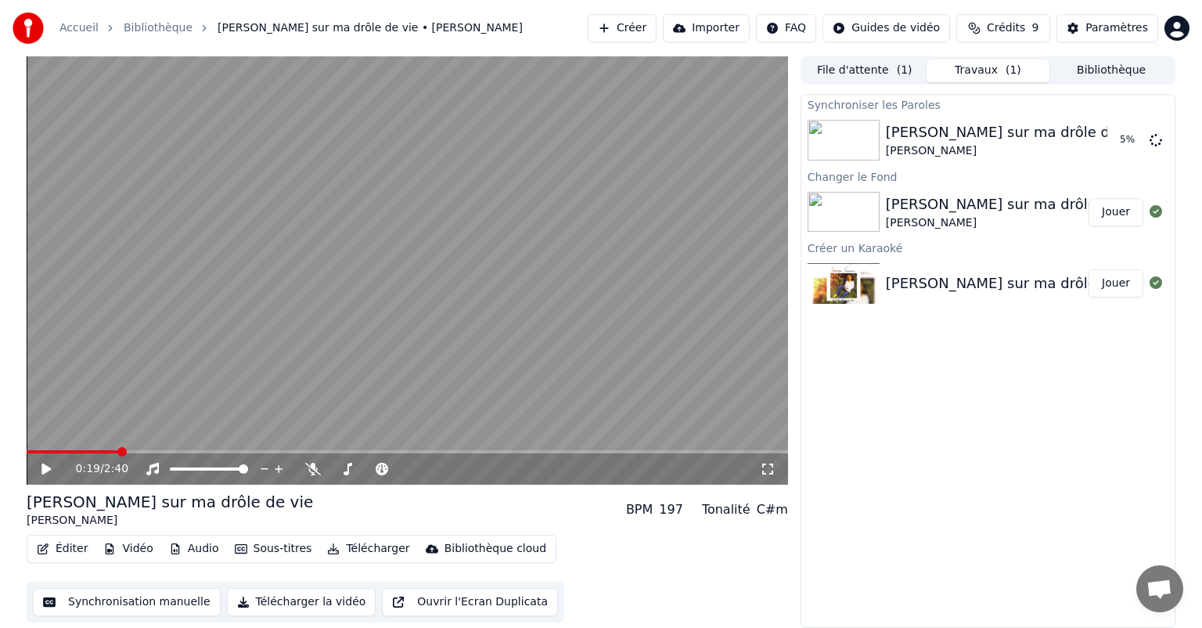
click at [87, 549] on button "Éditer" at bounding box center [62, 549] width 63 height 22
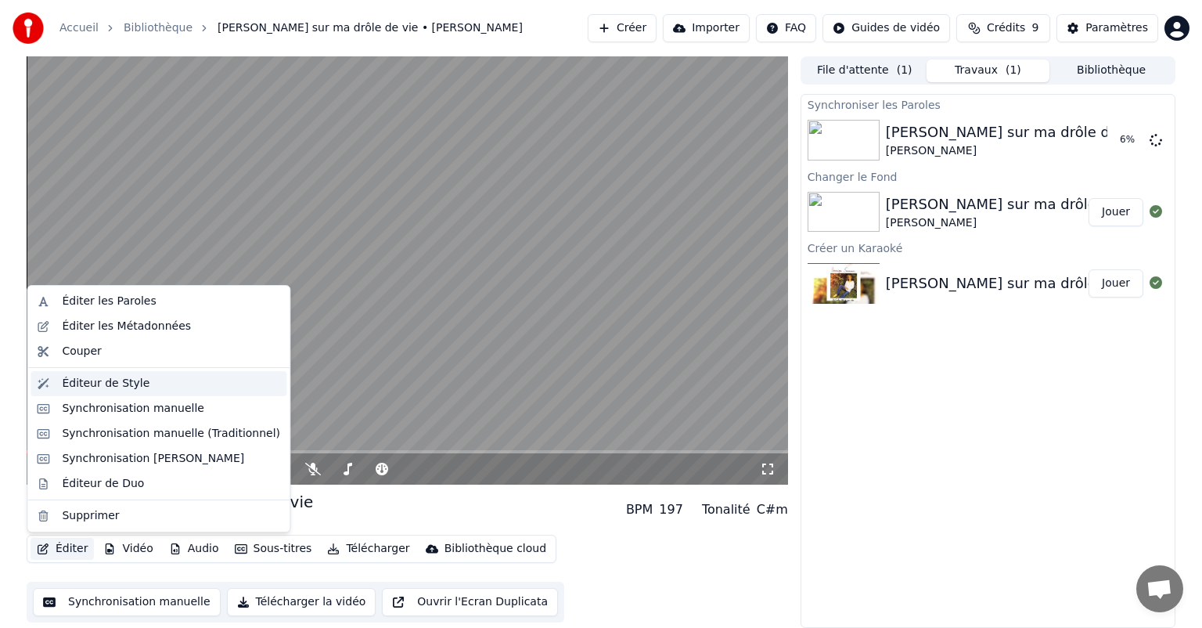
click at [150, 376] on div "Éditeur de Style" at bounding box center [171, 384] width 218 height 16
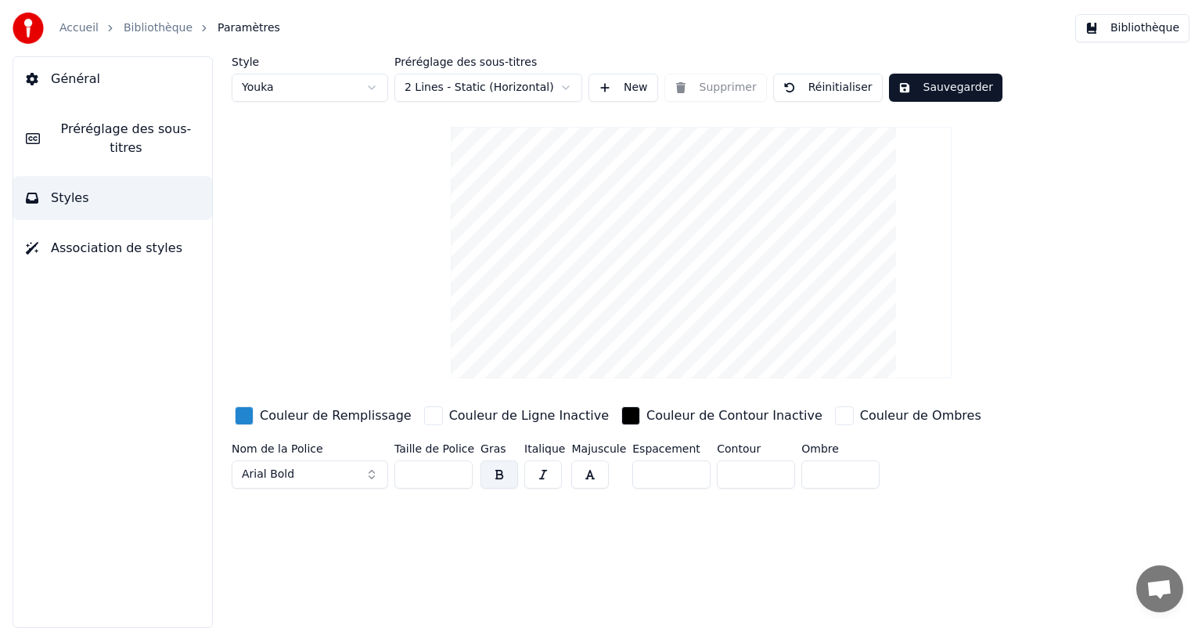
click at [415, 470] on input "**" at bounding box center [434, 474] width 78 height 28
click at [411, 473] on input "**" at bounding box center [434, 474] width 78 height 28
type input "**"
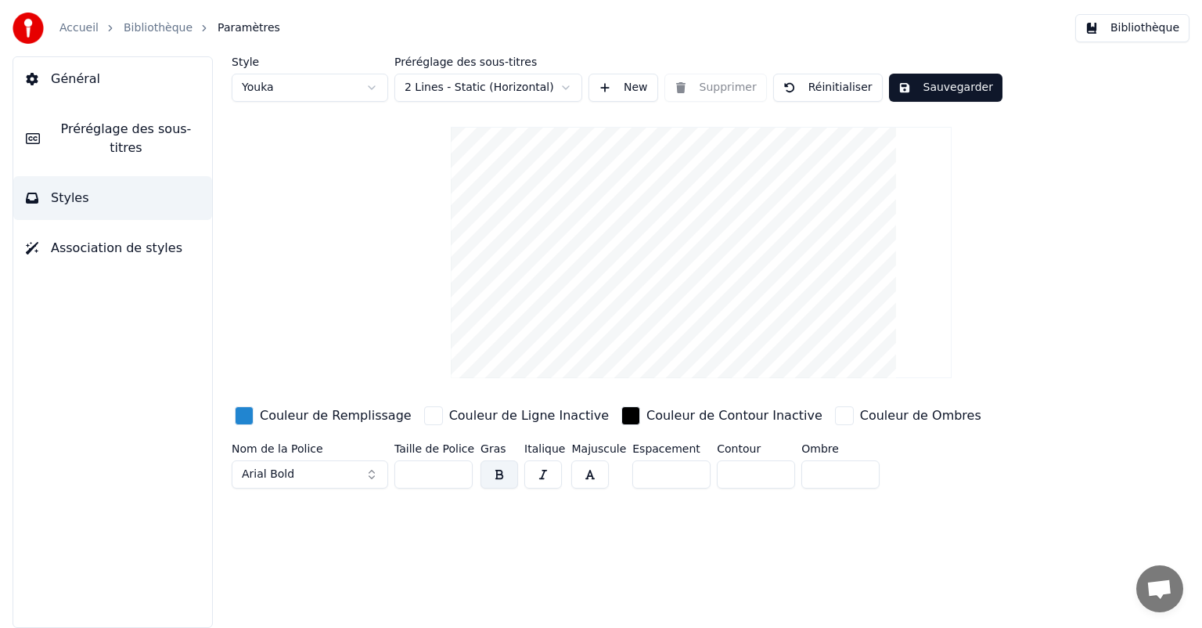
click at [411, 473] on input "**" at bounding box center [434, 474] width 78 height 28
type input "**"
click at [413, 513] on div "Style Youka Préréglage des sous-titres 2 Lines - Static (Horizontal) New Suppri…" at bounding box center [701, 341] width 1002 height 571
click at [467, 82] on html "Accueil Bibliothèque Paramètres Bibliothèque Général Préréglage des sous-titres…" at bounding box center [601, 314] width 1202 height 628
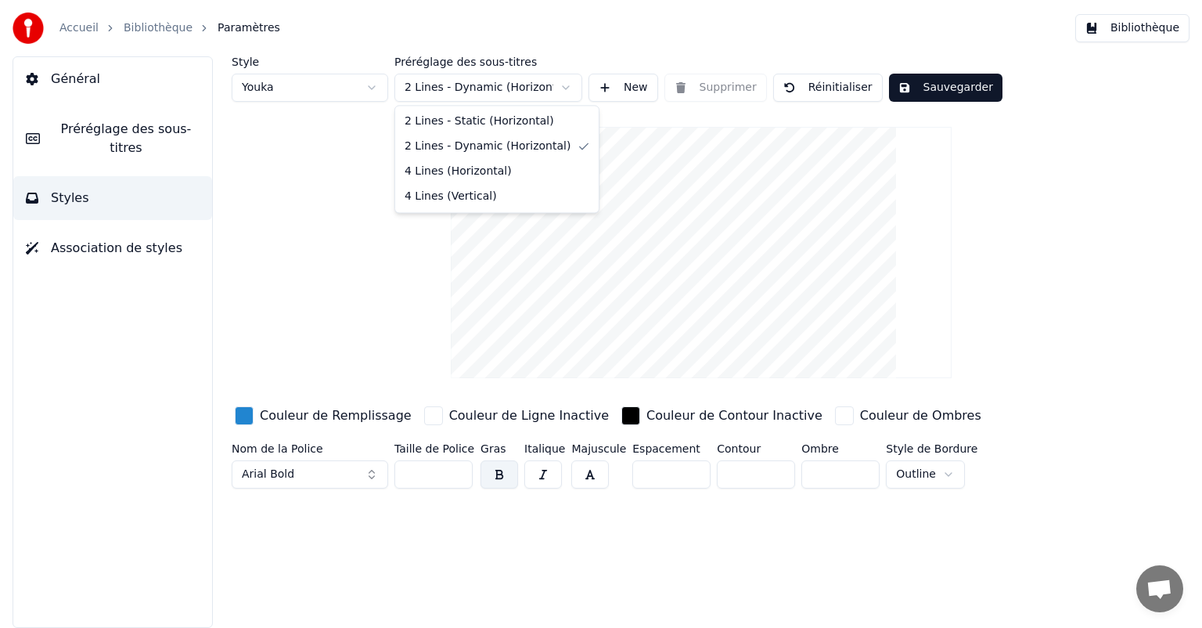
click at [498, 85] on html "Accueil Bibliothèque Paramètres Bibliothèque Général Préréglage des sous-titres…" at bounding box center [601, 314] width 1202 height 628
click at [474, 95] on html "Accueil Bibliothèque Paramètres Bibliothèque Général Préréglage des sous-titres…" at bounding box center [601, 314] width 1202 height 628
click at [129, 132] on span "Préréglage des sous-titres" at bounding box center [125, 139] width 147 height 38
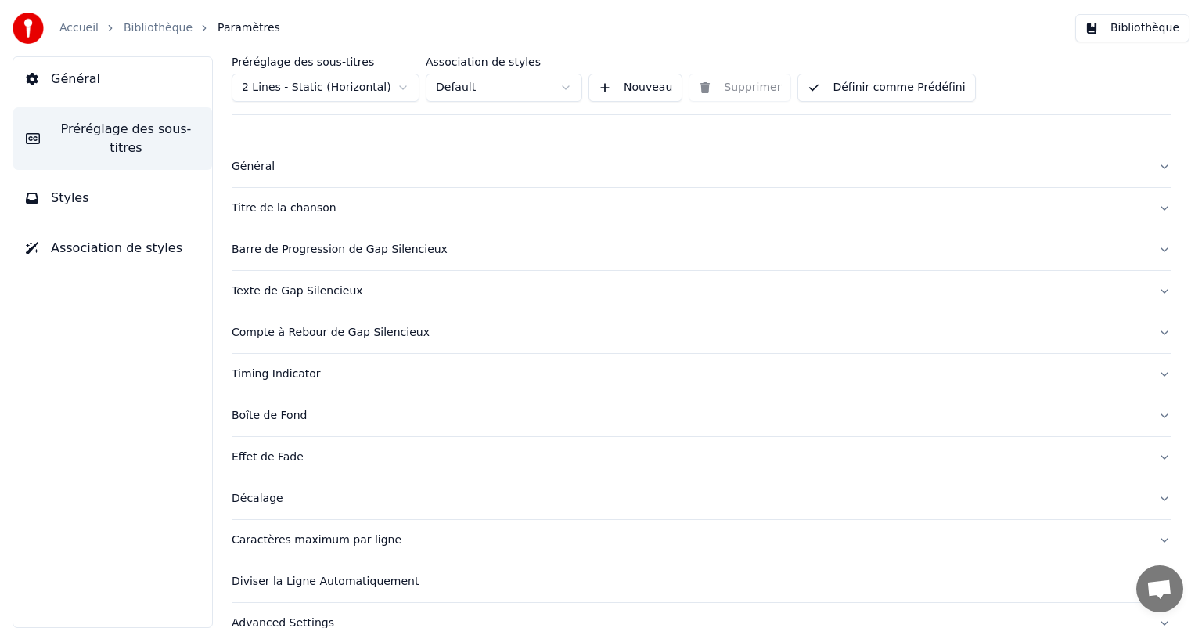
click at [362, 191] on button "Titre de la chanson" at bounding box center [701, 208] width 939 height 41
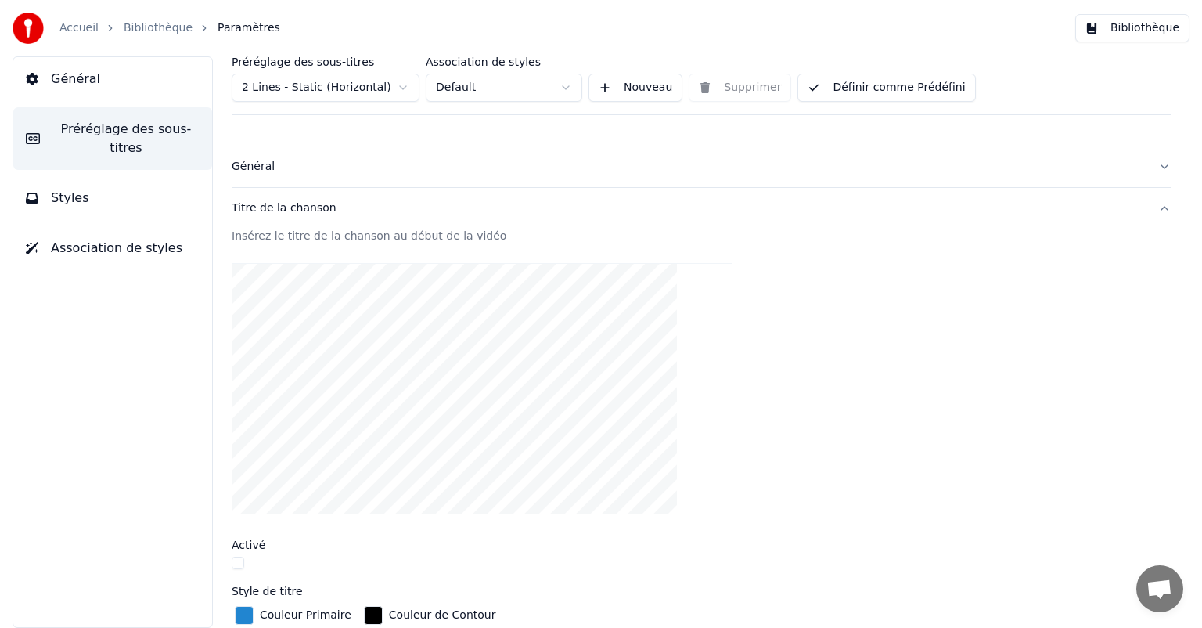
click at [240, 562] on button "button" at bounding box center [238, 563] width 13 height 13
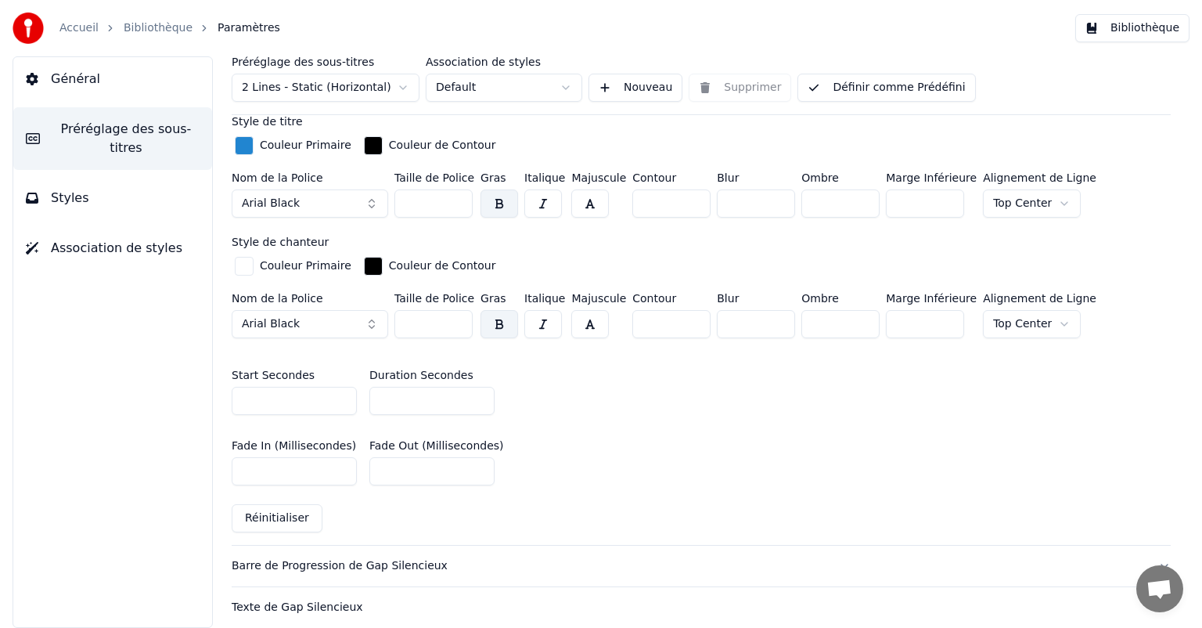
scroll to position [482, 0]
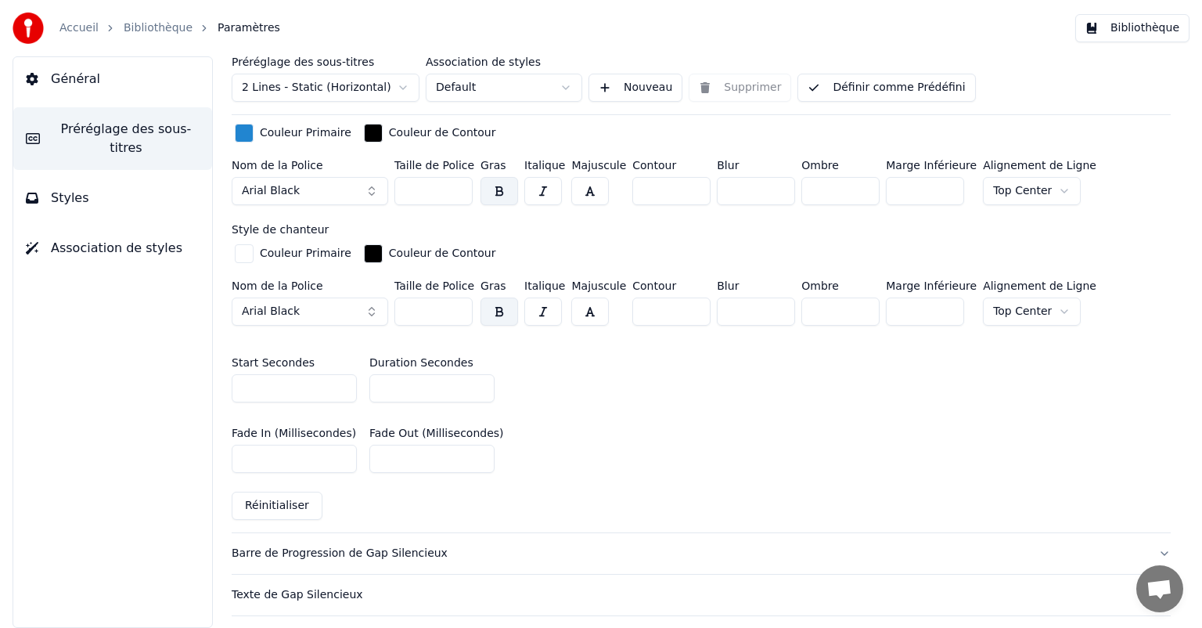
click at [406, 558] on button "Barre de Progression de Gap Silencieux" at bounding box center [701, 553] width 939 height 41
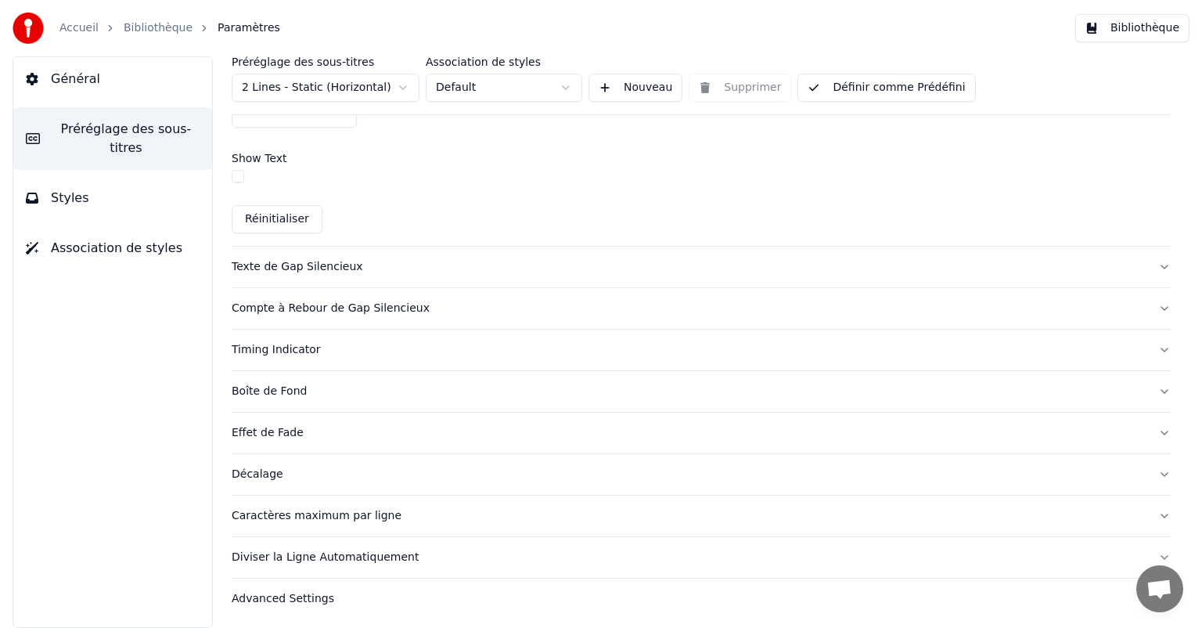
scroll to position [955, 0]
click at [276, 551] on div "Diviser la Ligne Automatiquement" at bounding box center [689, 558] width 914 height 16
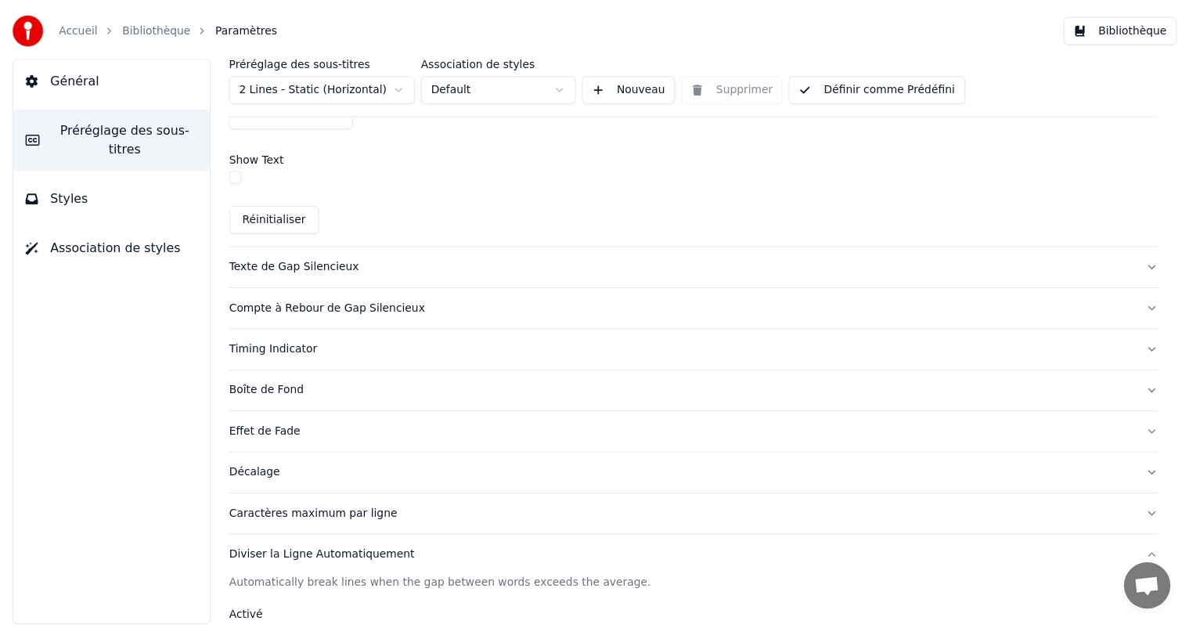
scroll to position [211, 0]
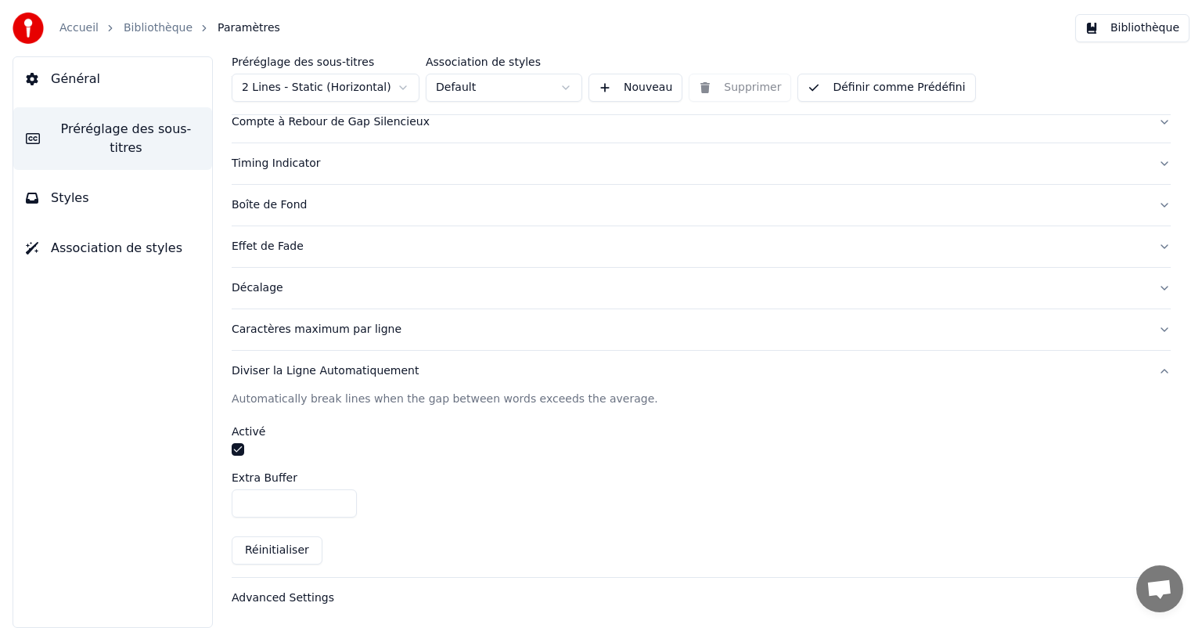
click at [143, 28] on link "Bibliothèque" at bounding box center [158, 28] width 69 height 16
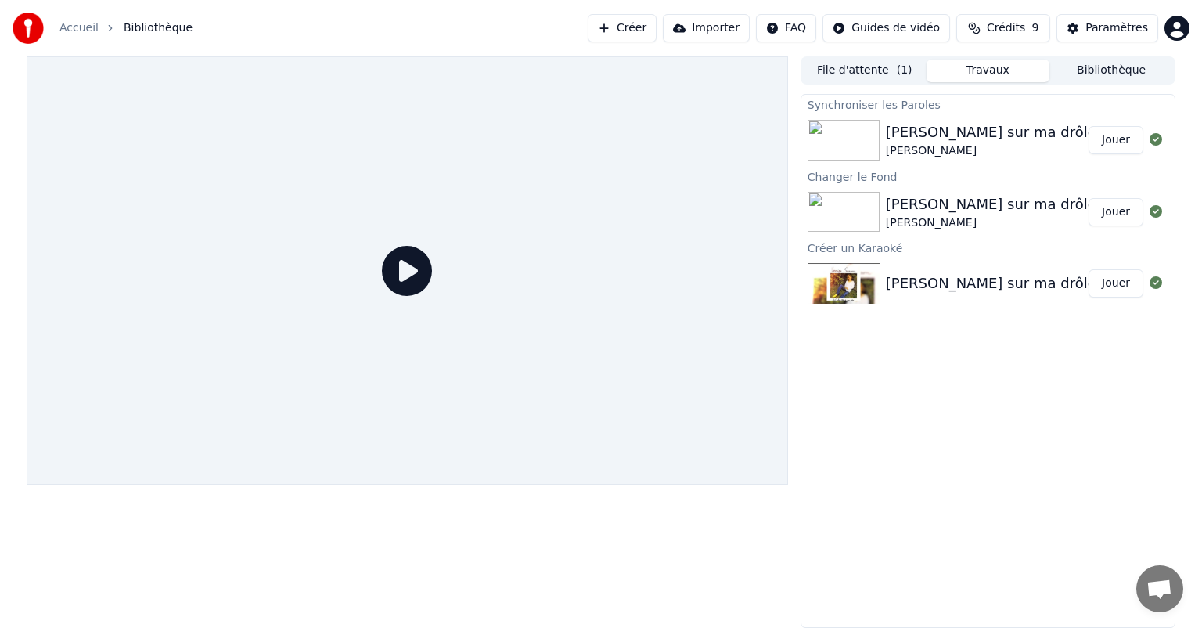
click at [1121, 150] on button "Jouer" at bounding box center [1116, 140] width 55 height 28
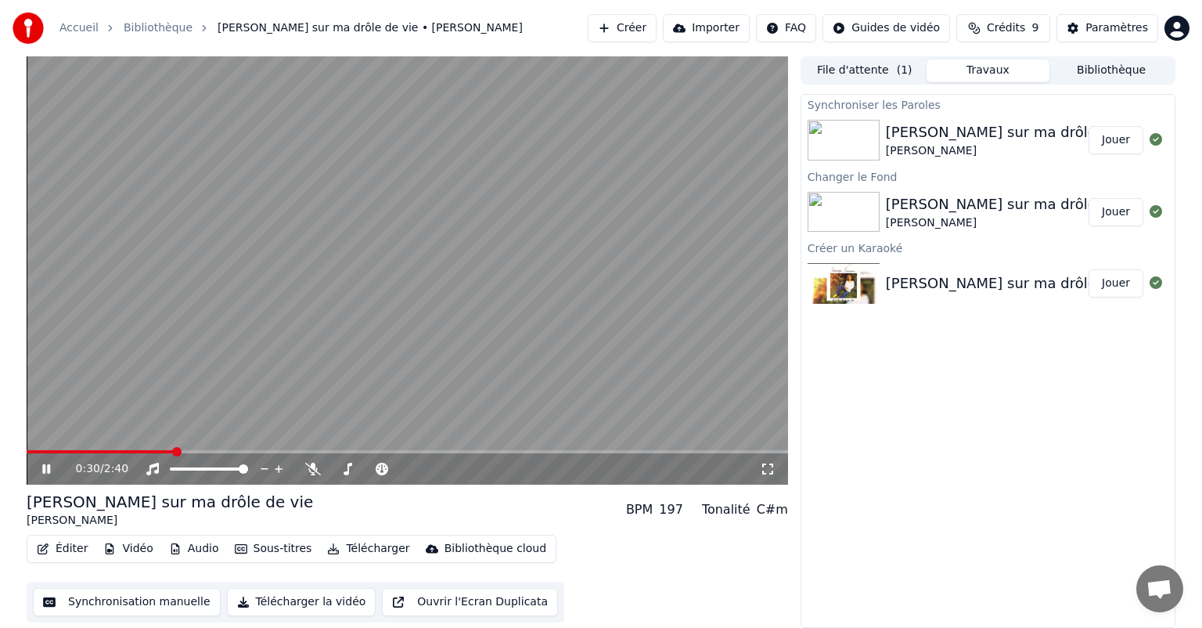
click at [93, 454] on div "0:30 / 2:40" at bounding box center [408, 468] width 762 height 31
click at [27, 456] on span at bounding box center [31, 451] width 9 height 9
click at [36, 467] on div "0:00 / 2:40" at bounding box center [407, 469] width 749 height 16
click at [39, 467] on icon at bounding box center [57, 469] width 37 height 13
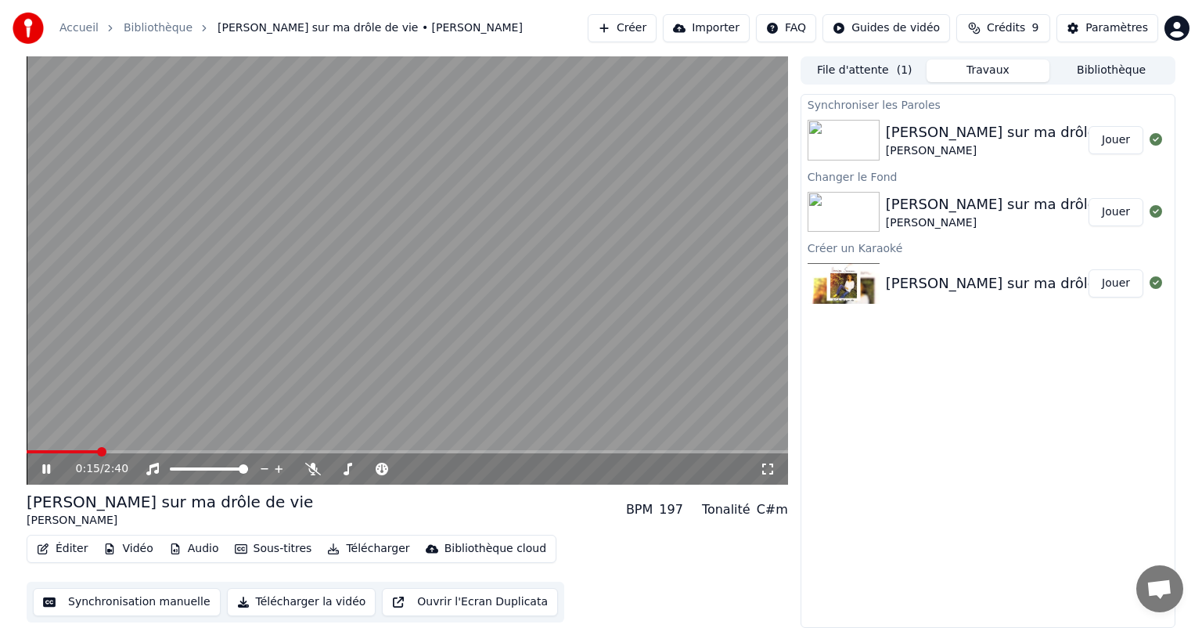
click at [39, 467] on icon at bounding box center [57, 469] width 37 height 13
click at [131, 609] on button "Synchronisation manuelle" at bounding box center [127, 602] width 188 height 28
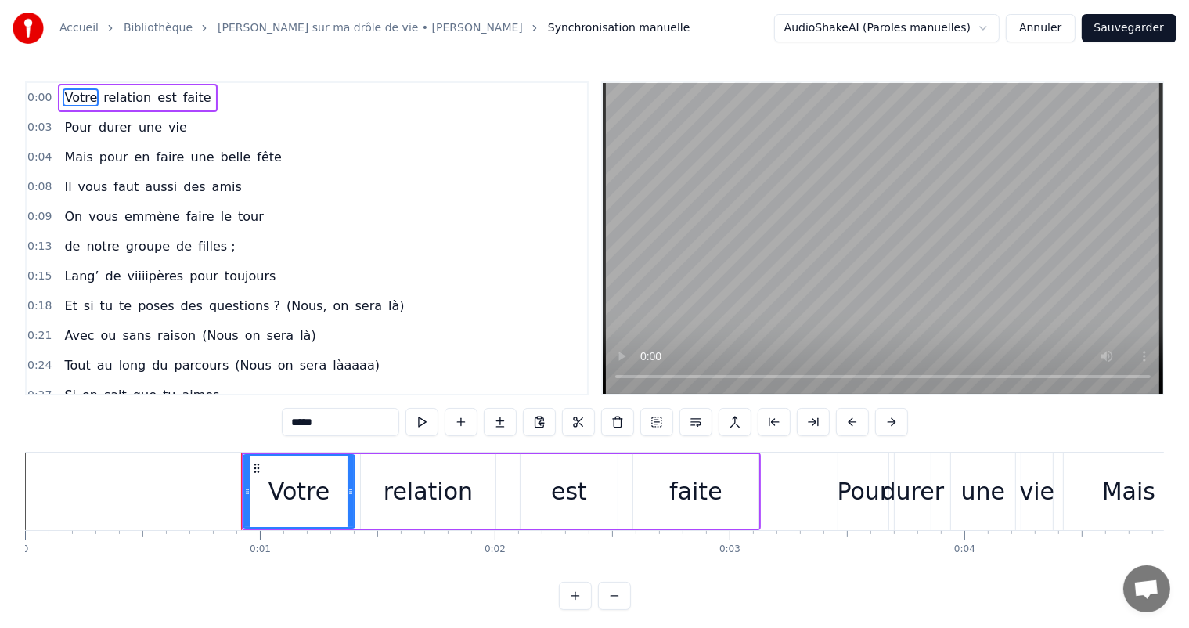
click at [42, 98] on span "0:00" at bounding box center [39, 98] width 24 height 16
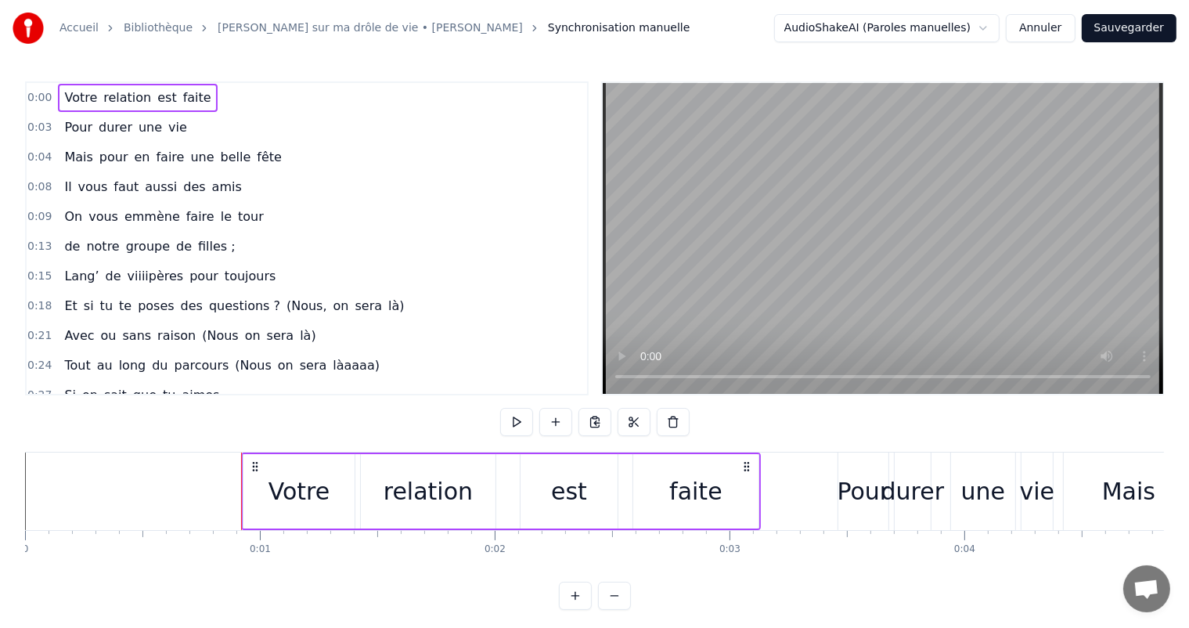
drag, startPoint x: 757, startPoint y: 457, endPoint x: 739, endPoint y: 457, distance: 18.0
click at [739, 457] on div "faite" at bounding box center [695, 491] width 125 height 74
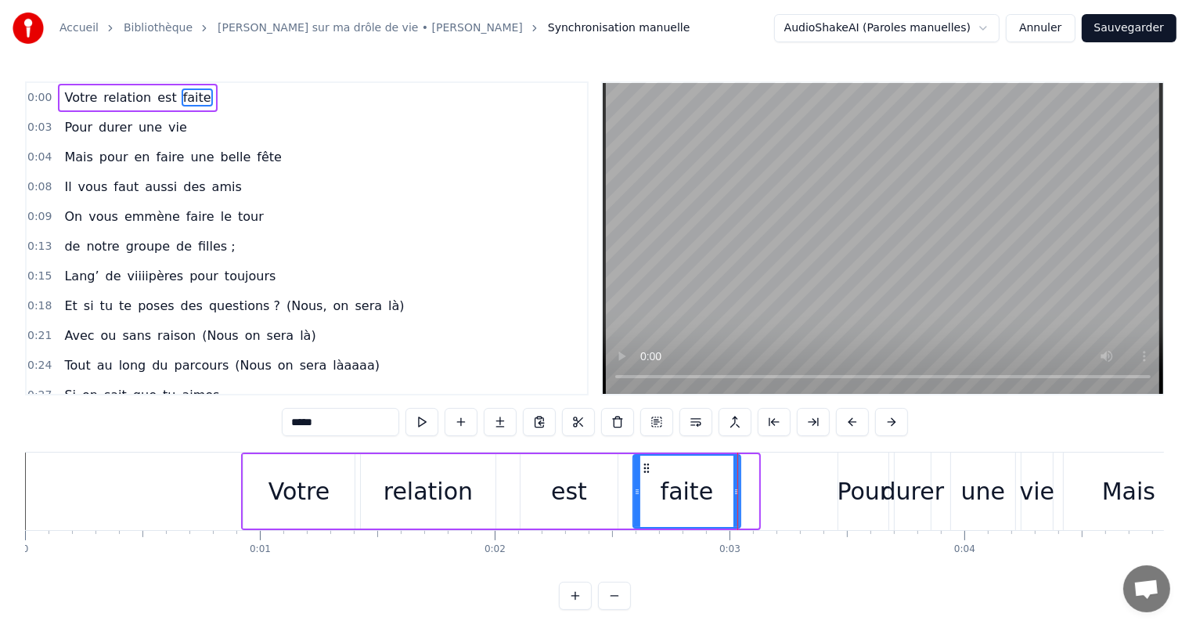
drag, startPoint x: 756, startPoint y: 463, endPoint x: 738, endPoint y: 467, distance: 18.4
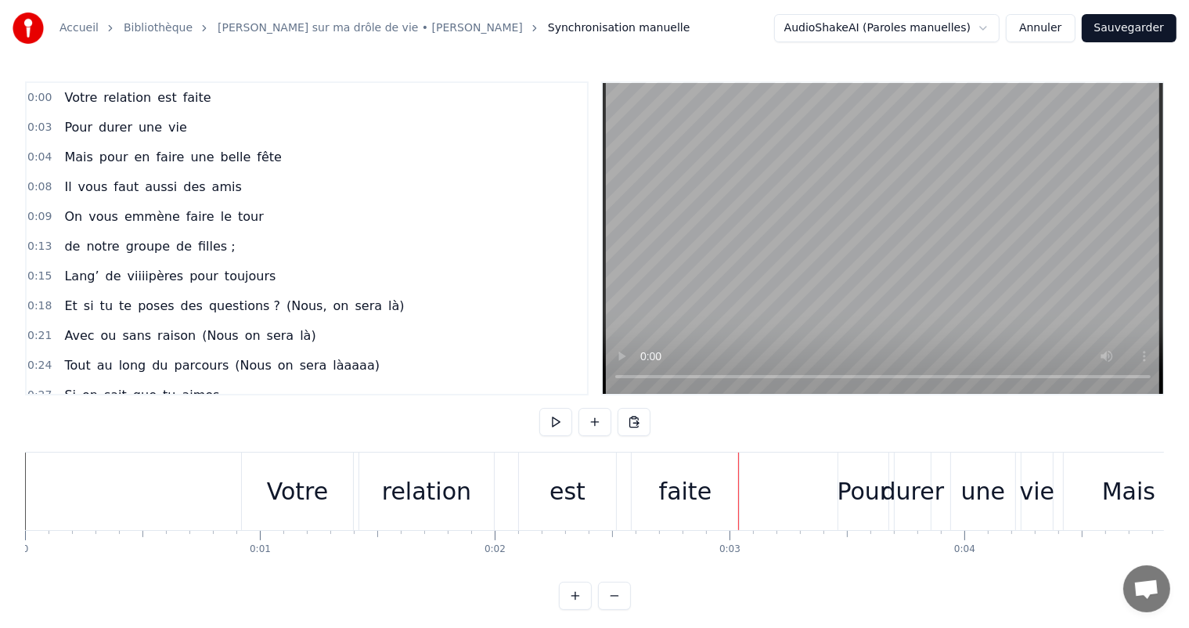
click at [351, 482] on div "Votre" at bounding box center [297, 491] width 111 height 78
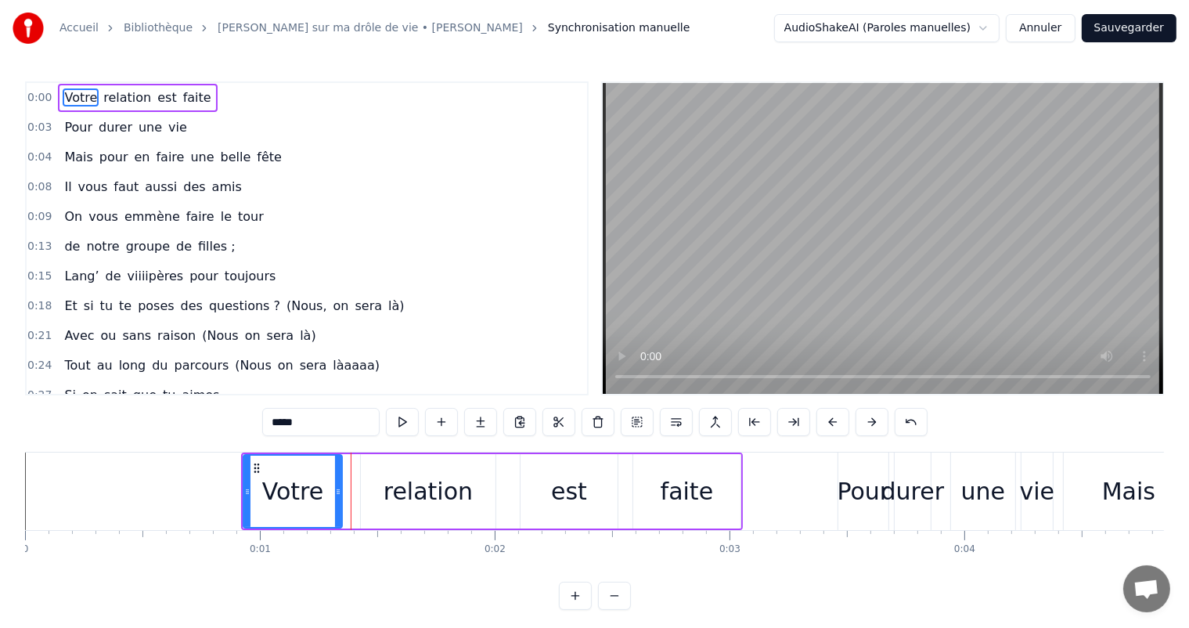
drag, startPoint x: 352, startPoint y: 486, endPoint x: 339, endPoint y: 485, distance: 13.3
click at [339, 485] on icon at bounding box center [338, 491] width 6 height 13
click at [382, 485] on div "relation" at bounding box center [428, 491] width 135 height 74
type input "********"
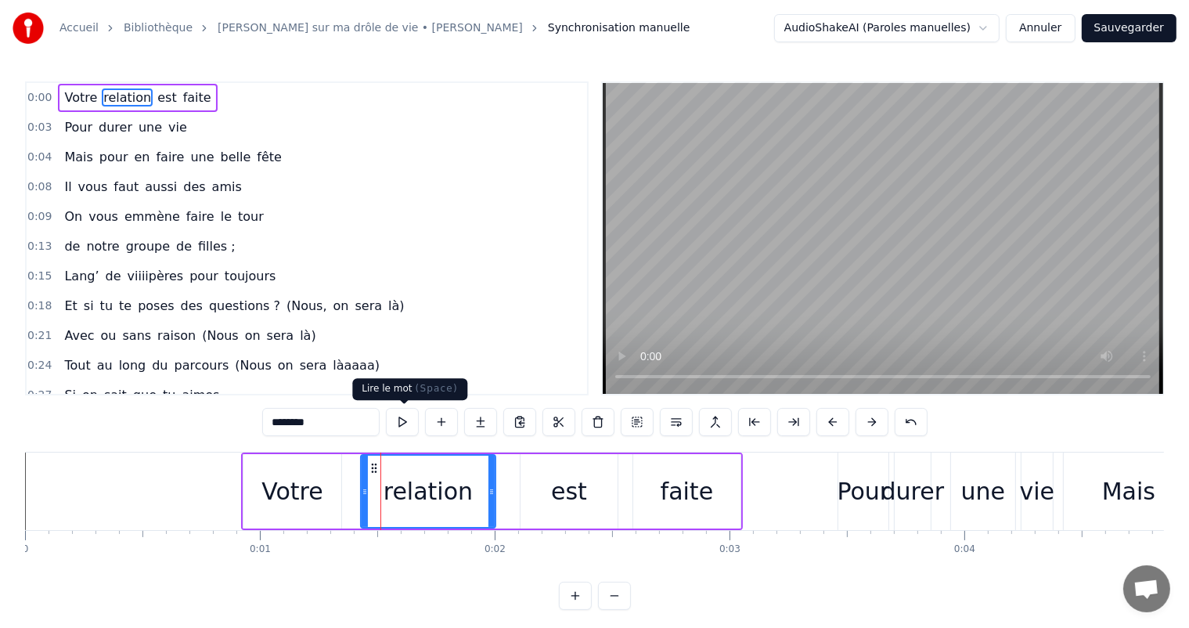
click at [401, 420] on button at bounding box center [402, 422] width 33 height 28
click at [404, 421] on button at bounding box center [402, 422] width 33 height 28
click at [219, 431] on div "0:00 Votre relation est faite 0:03 Pour durer une vie 0:04 Mais pour en faire u…" at bounding box center [594, 345] width 1139 height 528
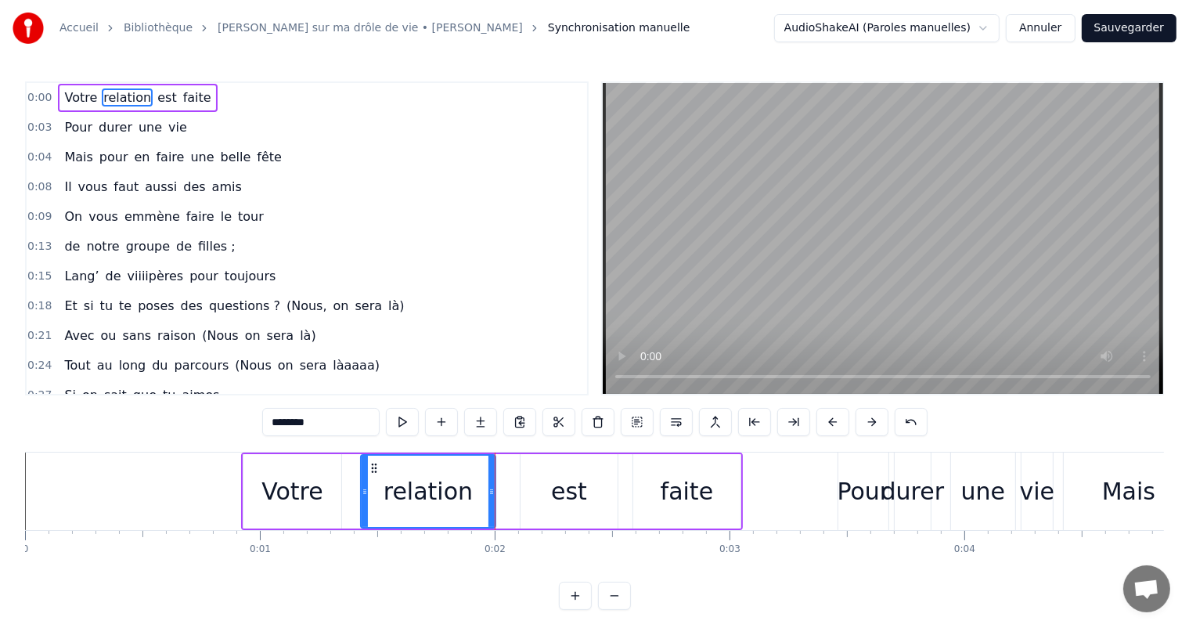
click at [219, 431] on div "0:00 Votre relation est faite 0:03 Pour durer une vie 0:04 Mais pour en faire u…" at bounding box center [594, 345] width 1139 height 528
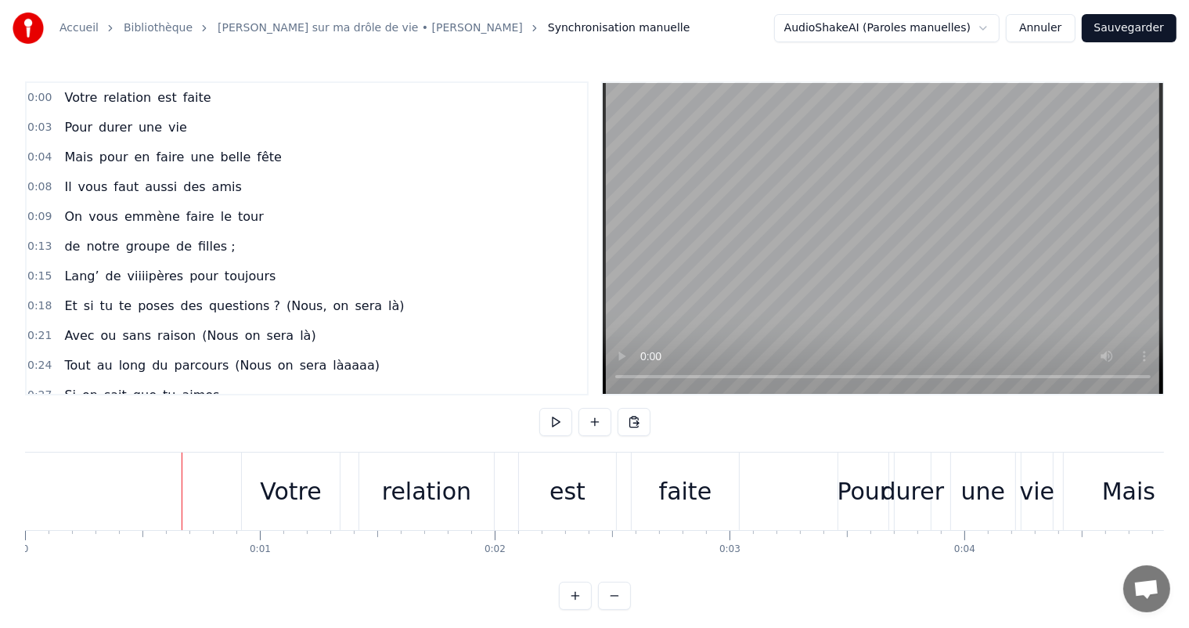
click at [182, 468] on div at bounding box center [182, 491] width 1 height 78
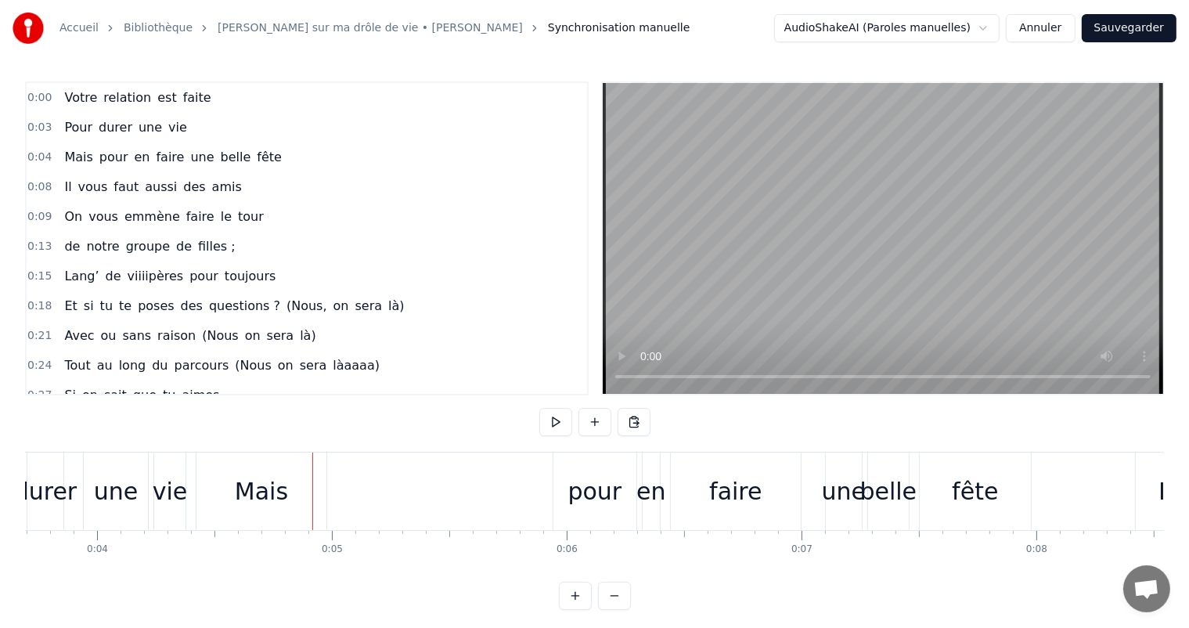
scroll to position [0, 804]
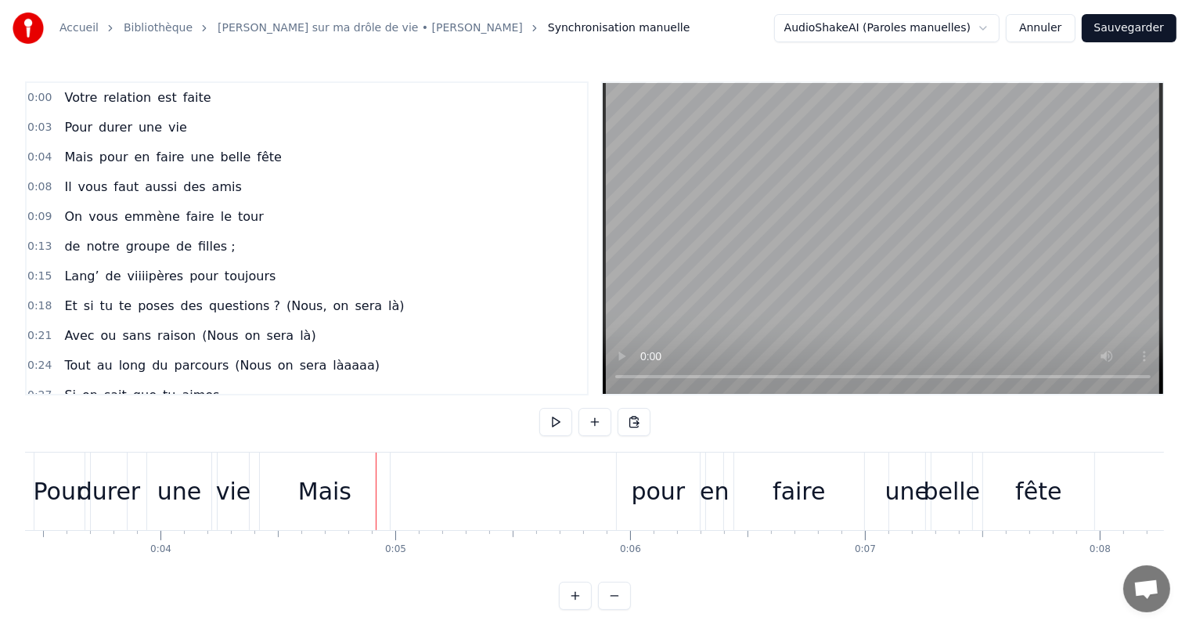
click at [110, 122] on span "durer" at bounding box center [115, 127] width 37 height 18
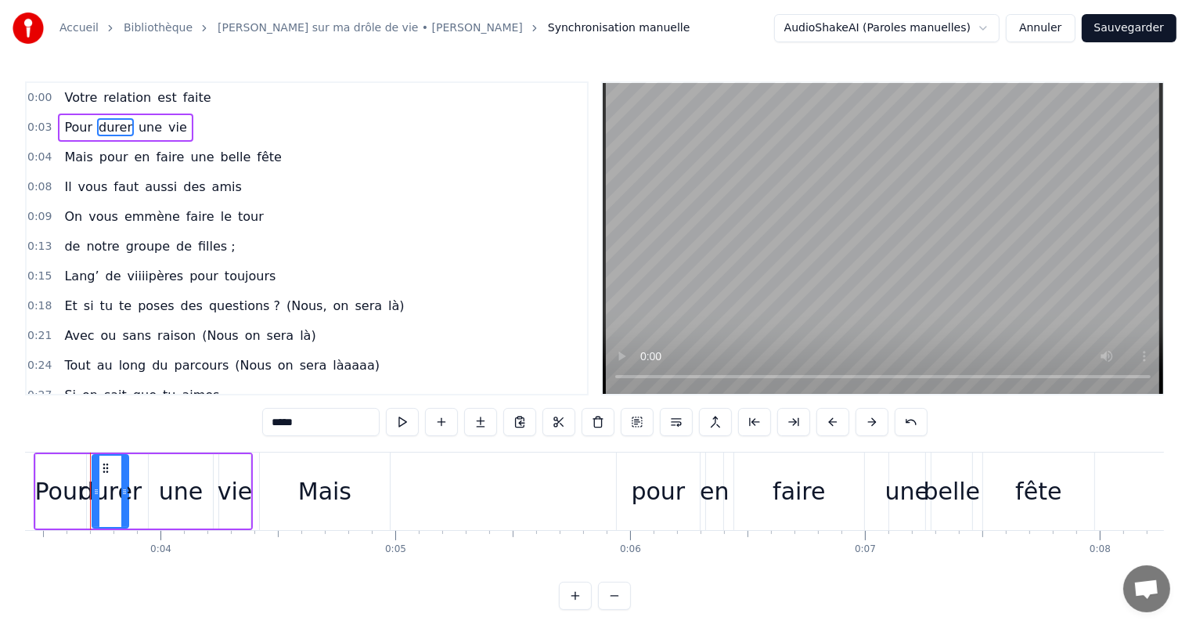
scroll to position [0, 790]
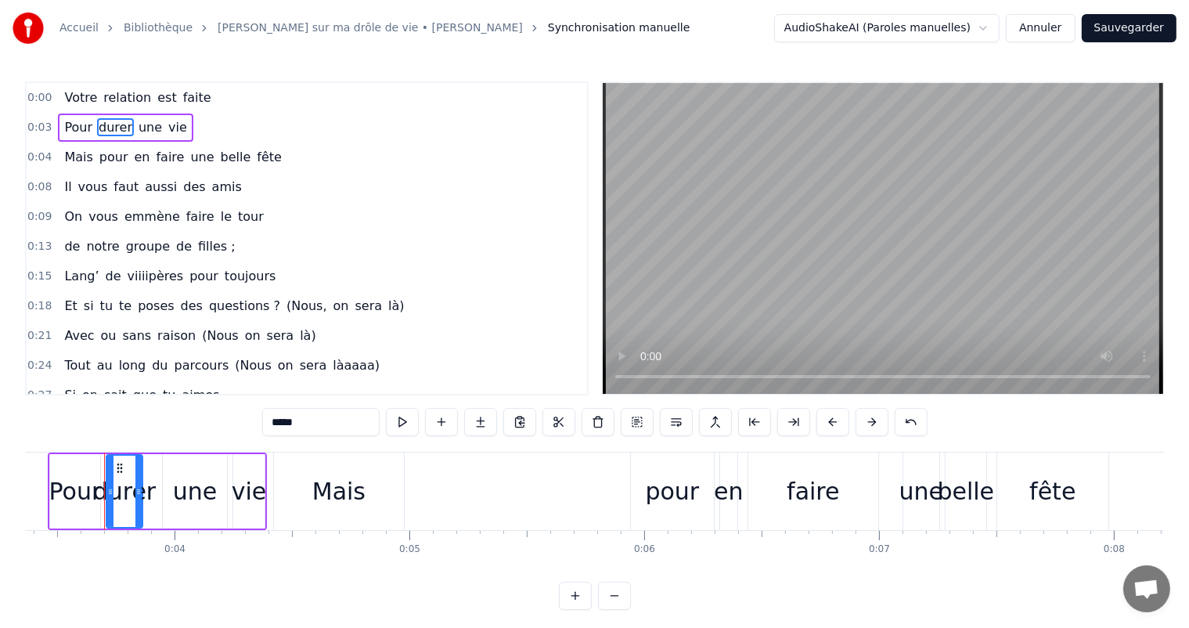
click at [260, 451] on div "0:00 Votre relation est faite 0:03 Pour durer une vie 0:04 Mais pour en faire u…" at bounding box center [594, 345] width 1139 height 528
click at [264, 476] on div "vie" at bounding box center [249, 491] width 33 height 74
type input "***"
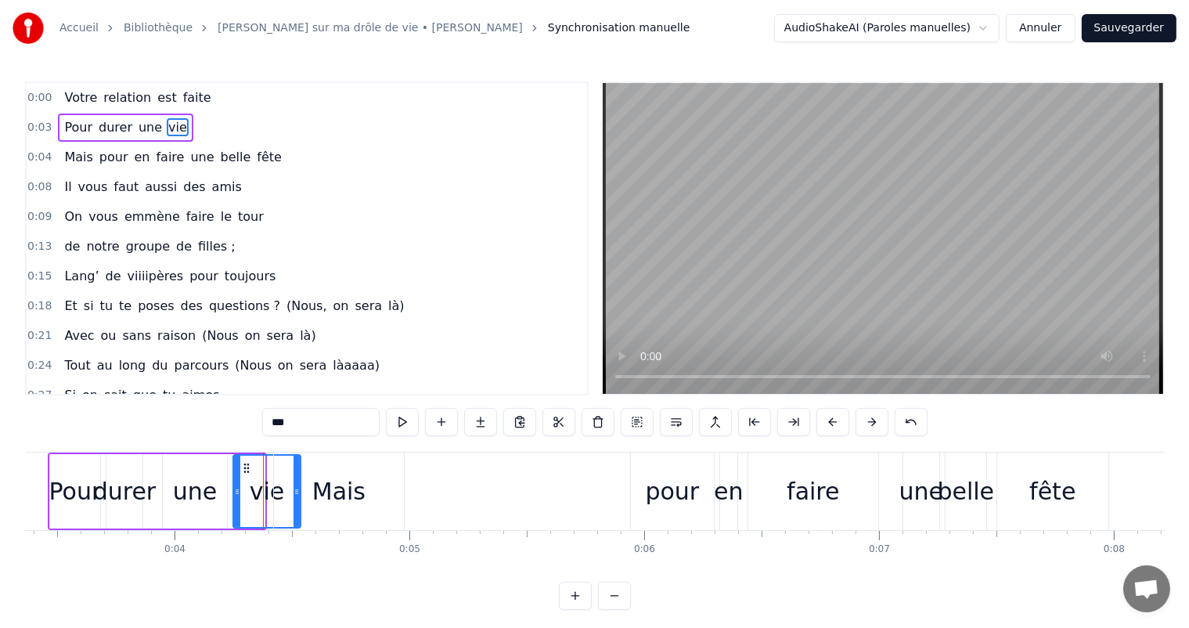
drag, startPoint x: 260, startPoint y: 489, endPoint x: 296, endPoint y: 489, distance: 36.0
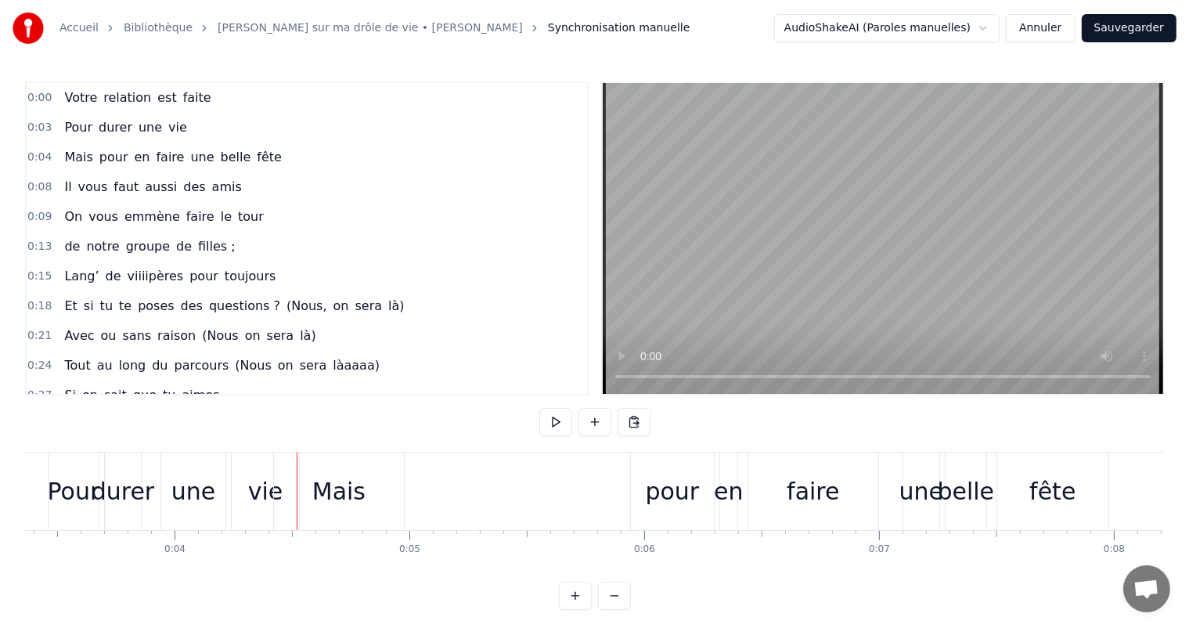
click at [100, 492] on div "durer" at bounding box center [123, 491] width 63 height 35
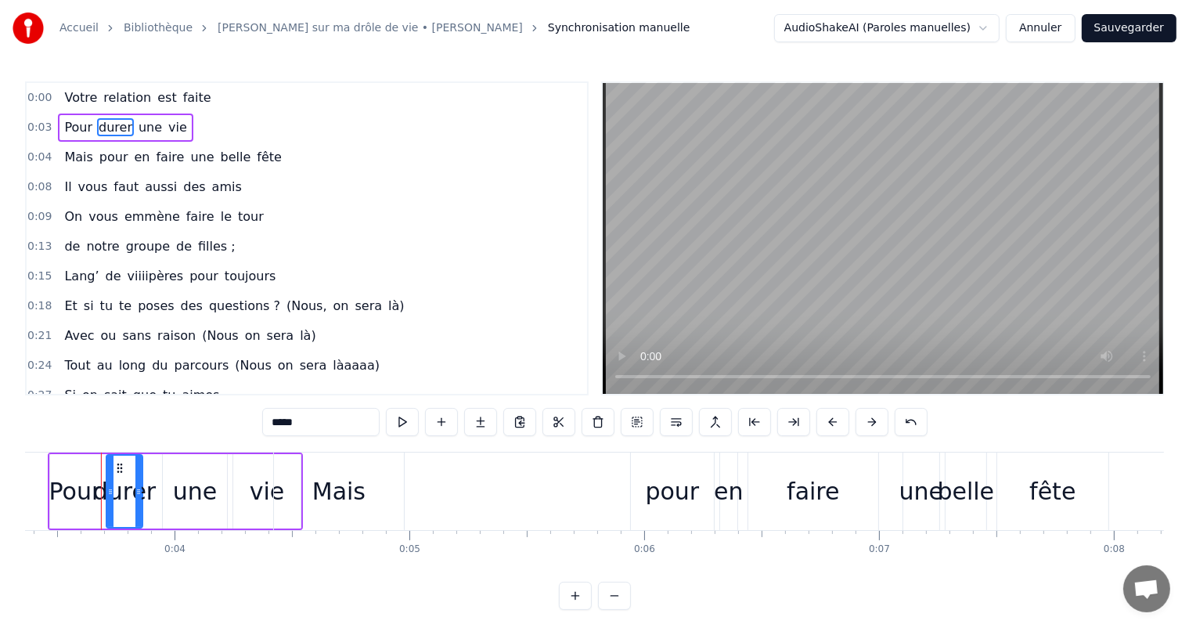
scroll to position [0, 787]
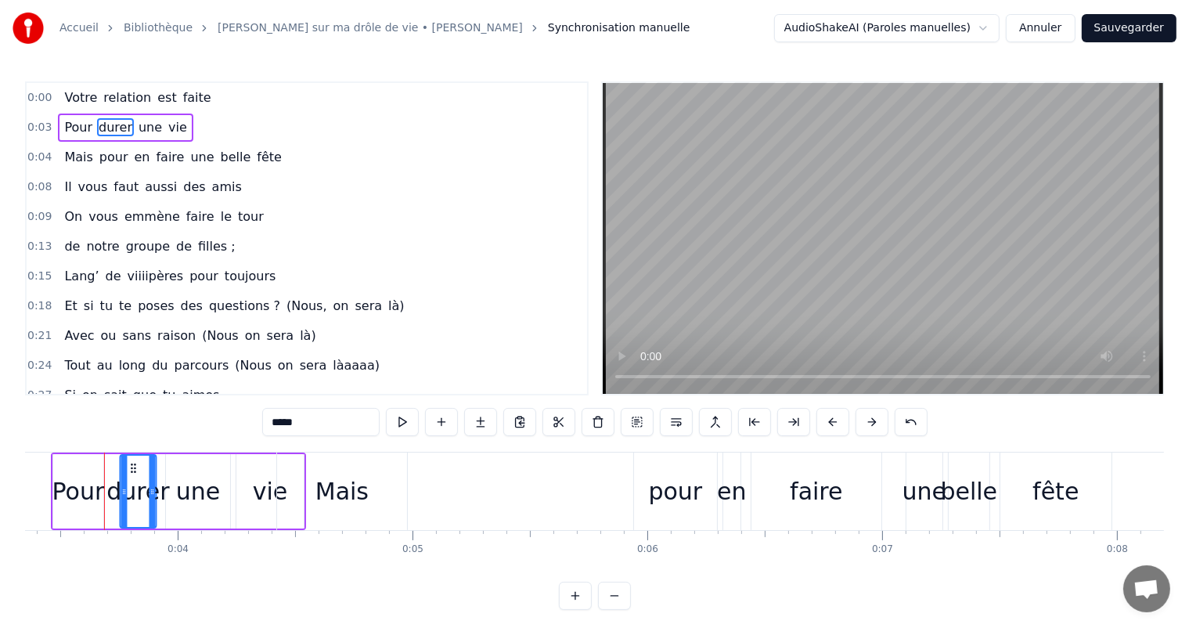
drag, startPoint x: 124, startPoint y: 467, endPoint x: 135, endPoint y: 468, distance: 11.1
click at [135, 468] on icon at bounding box center [134, 468] width 13 height 13
click at [106, 472] on div "Pour durer une vie" at bounding box center [178, 491] width 255 height 78
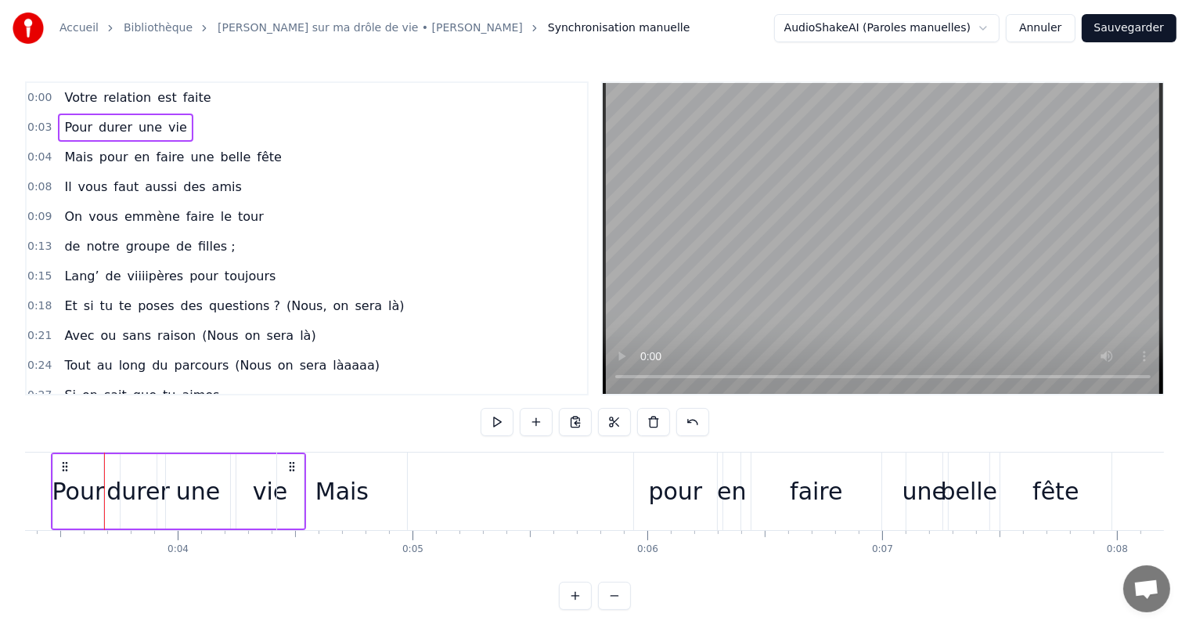
click at [84, 489] on div "Pour" at bounding box center [78, 491] width 52 height 35
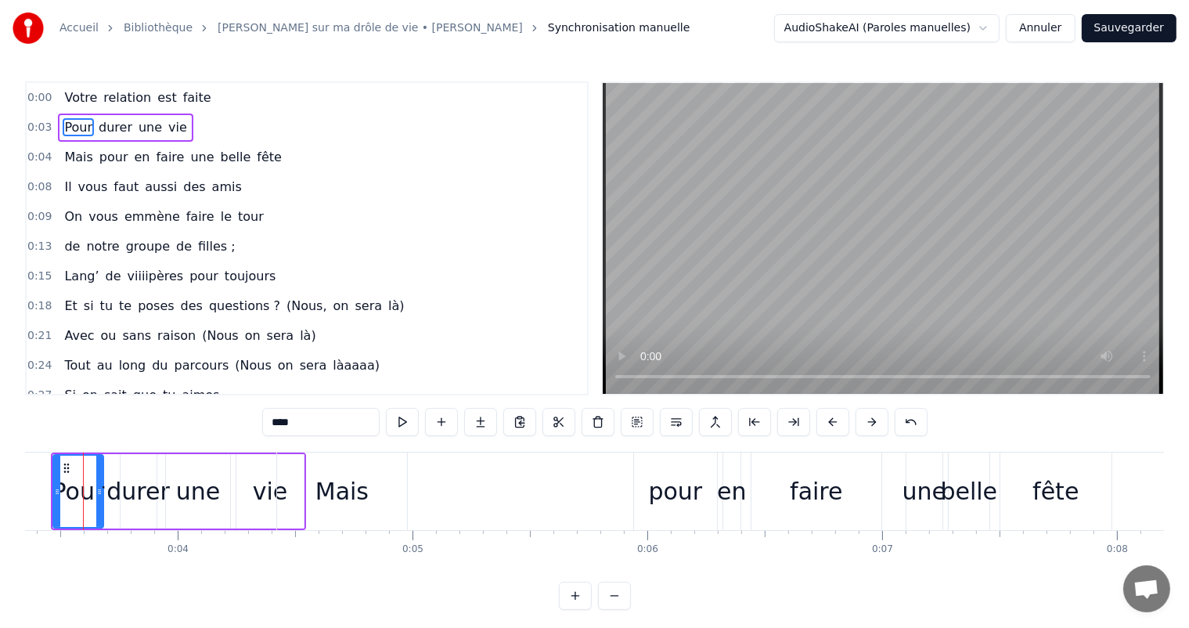
scroll to position [0, 766]
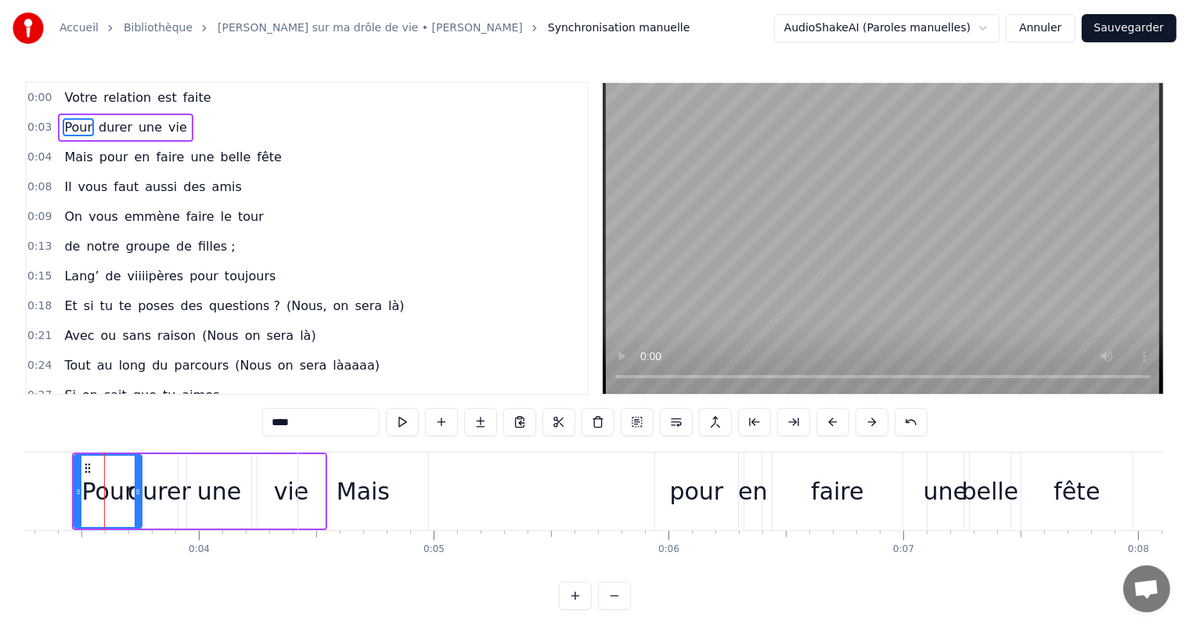
drag, startPoint x: 122, startPoint y: 492, endPoint x: 139, endPoint y: 492, distance: 17.2
click at [139, 492] on icon at bounding box center [138, 491] width 6 height 13
click at [155, 490] on div "durer" at bounding box center [159, 491] width 63 height 35
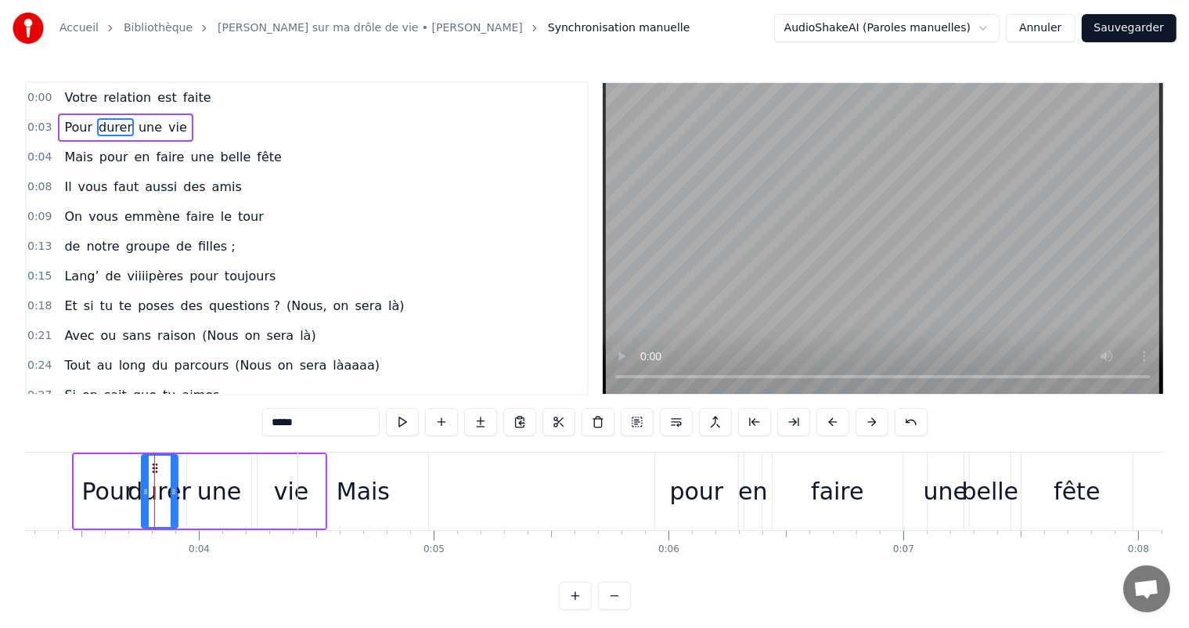
click at [204, 476] on div "une" at bounding box center [219, 491] width 44 height 35
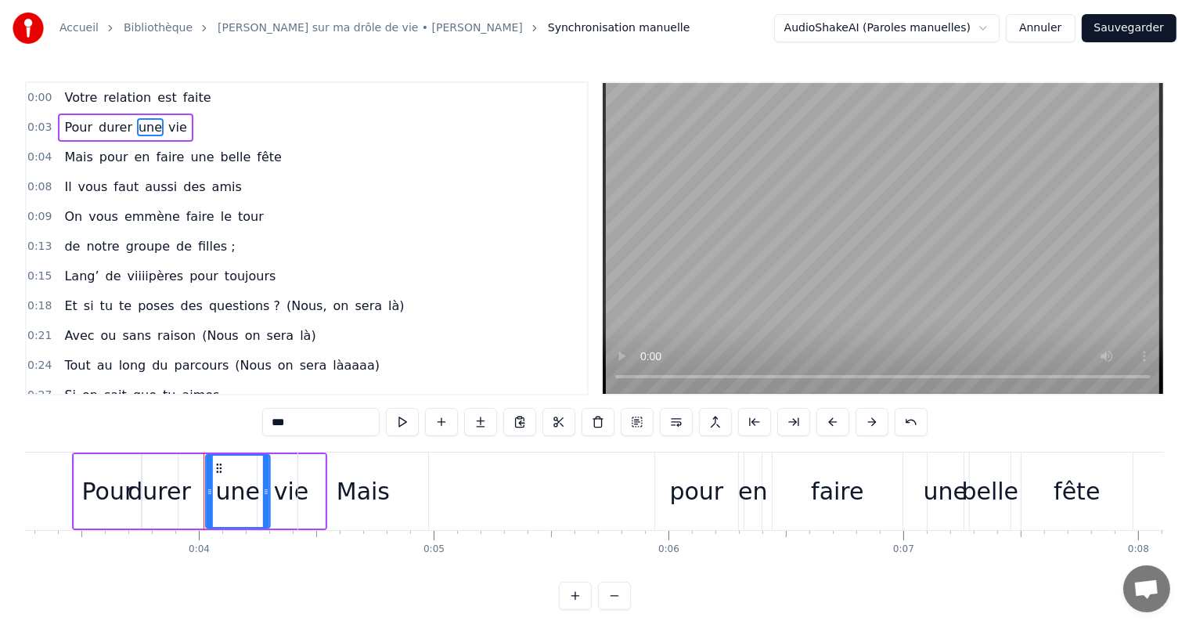
drag, startPoint x: 194, startPoint y: 463, endPoint x: 213, endPoint y: 468, distance: 19.4
click at [213, 468] on icon at bounding box center [219, 468] width 13 height 13
click at [169, 492] on div "durer" at bounding box center [159, 491] width 63 height 35
type input "*****"
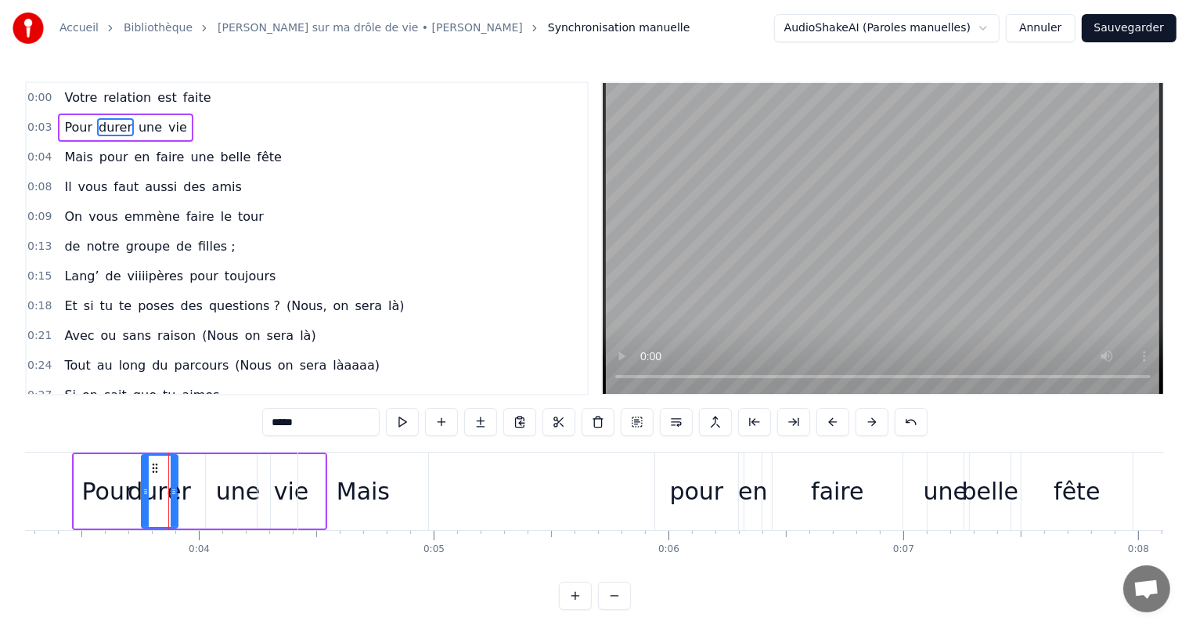
drag, startPoint x: 150, startPoint y: 459, endPoint x: 167, endPoint y: 462, distance: 17.5
click at [167, 462] on div "durer" at bounding box center [159, 491] width 34 height 71
drag, startPoint x: 152, startPoint y: 465, endPoint x: 175, endPoint y: 467, distance: 23.5
click at [175, 467] on icon at bounding box center [177, 468] width 13 height 13
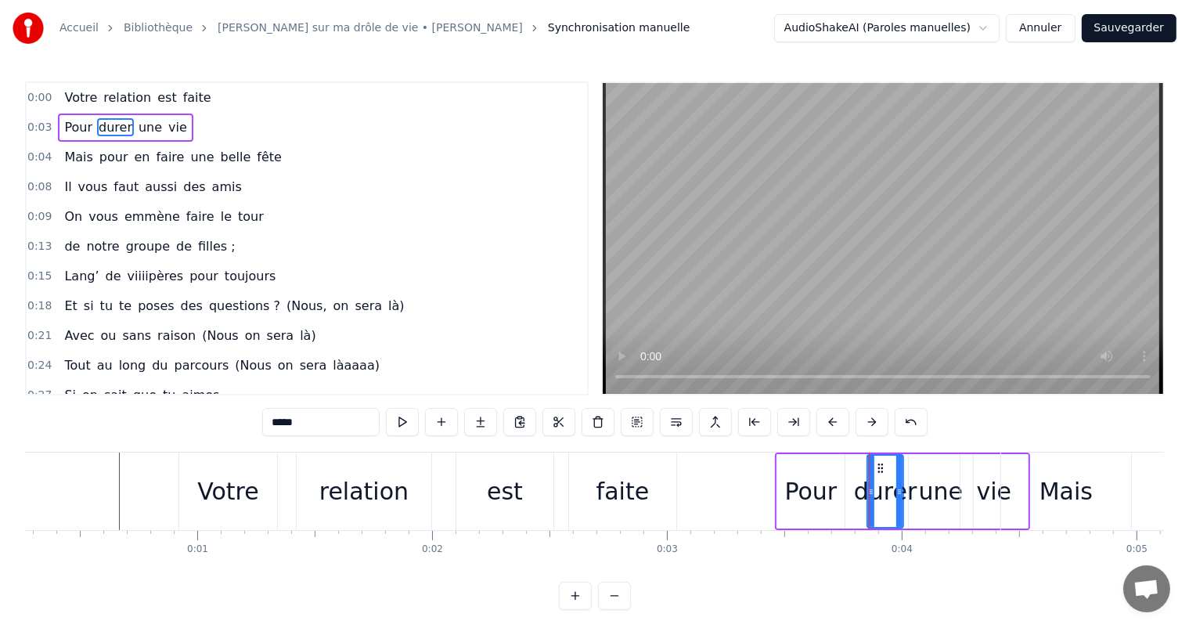
scroll to position [0, 0]
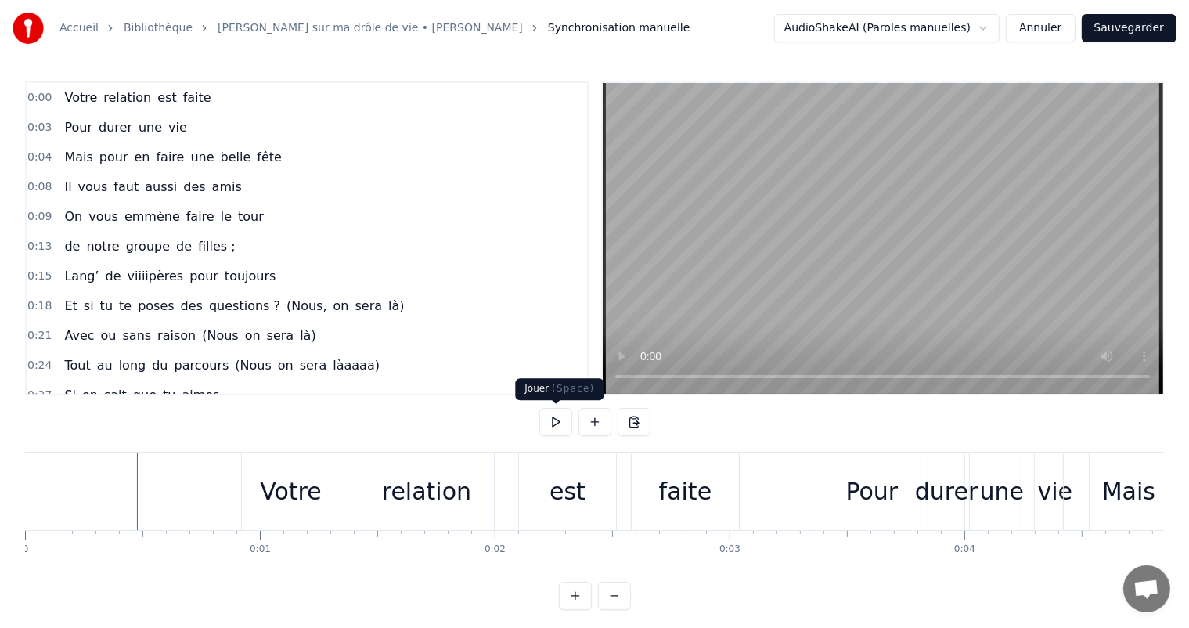
click at [545, 416] on button at bounding box center [555, 422] width 33 height 28
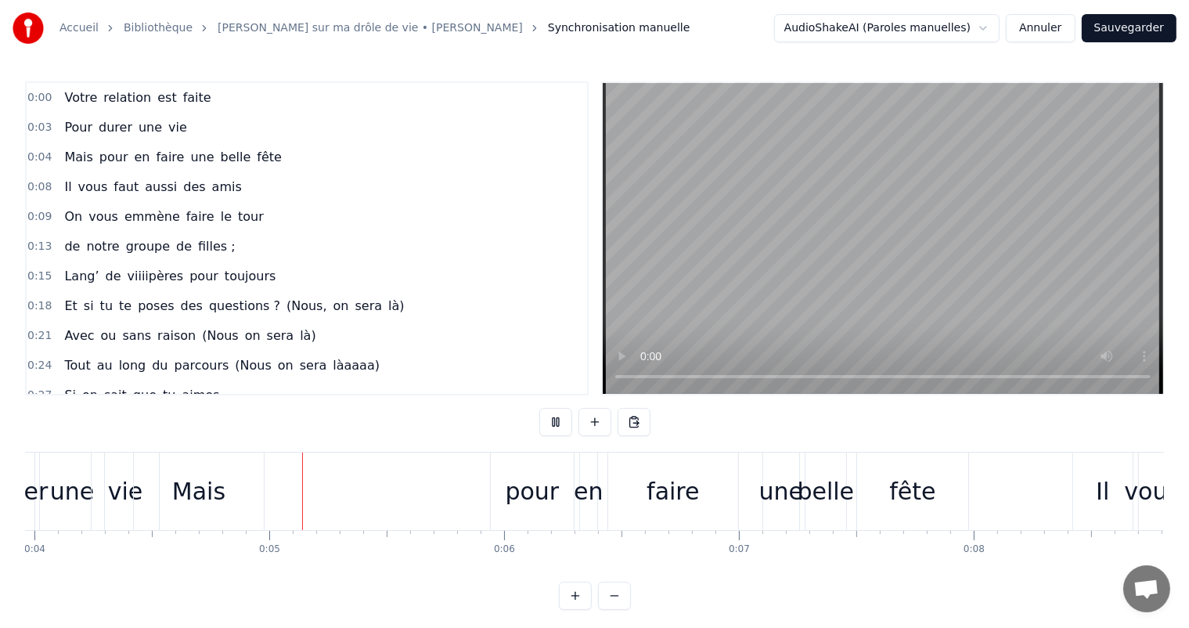
scroll to position [0, 986]
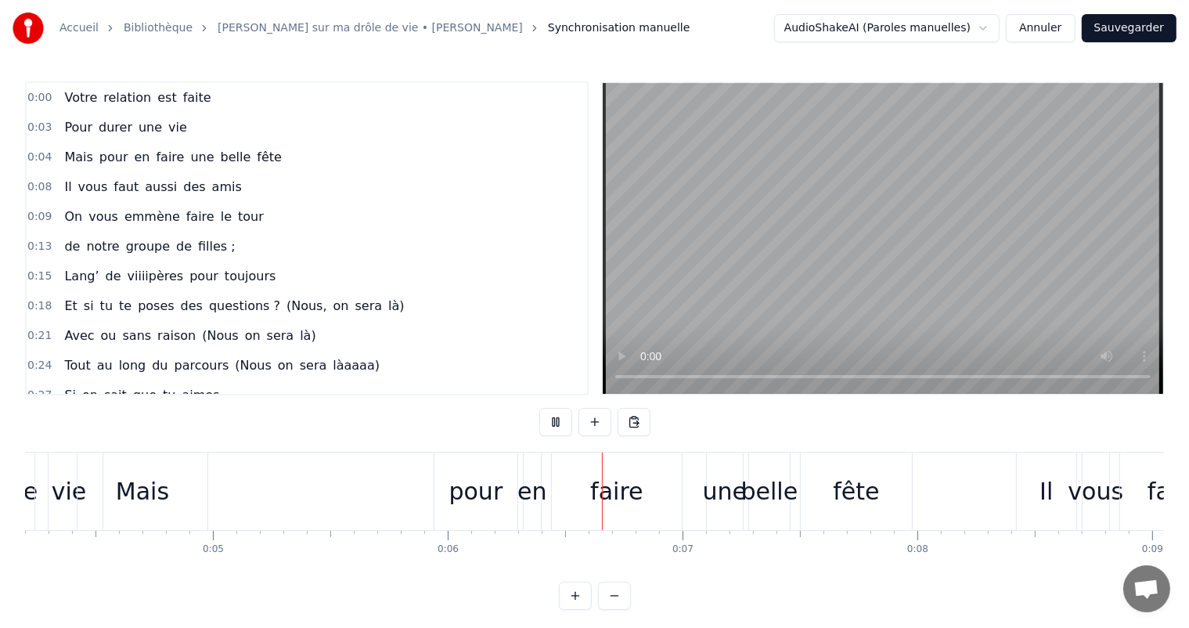
click at [545, 416] on button at bounding box center [555, 422] width 33 height 28
click at [158, 485] on div "Mais" at bounding box center [142, 491] width 53 height 35
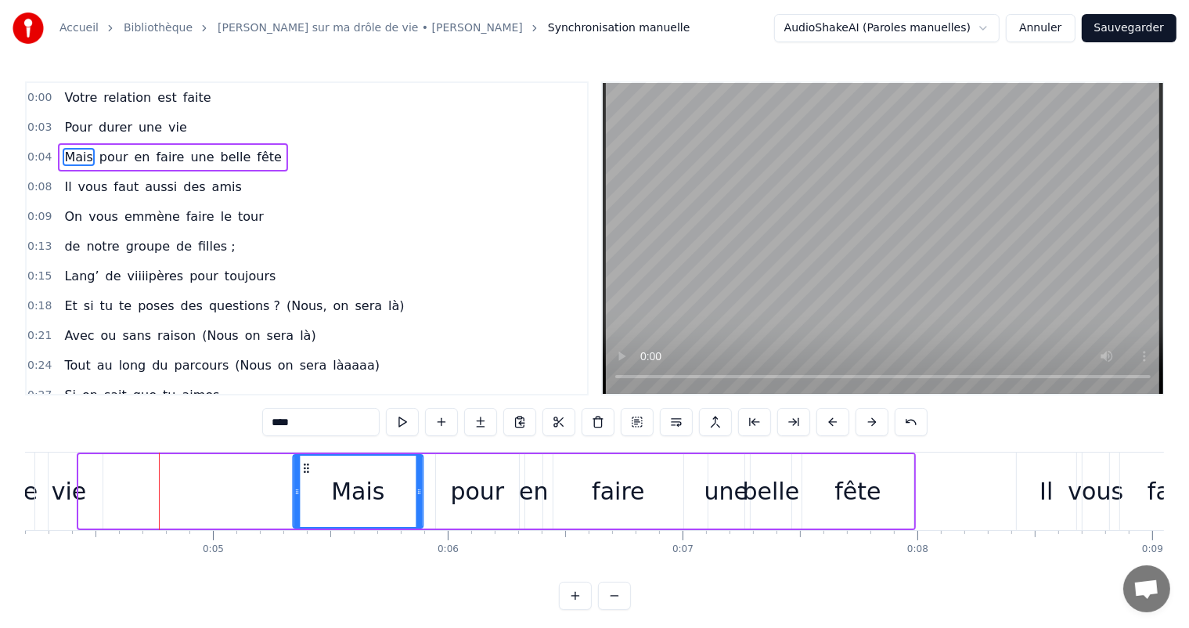
drag, startPoint x: 88, startPoint y: 465, endPoint x: 302, endPoint y: 473, distance: 214.6
click at [302, 473] on icon at bounding box center [307, 468] width 13 height 13
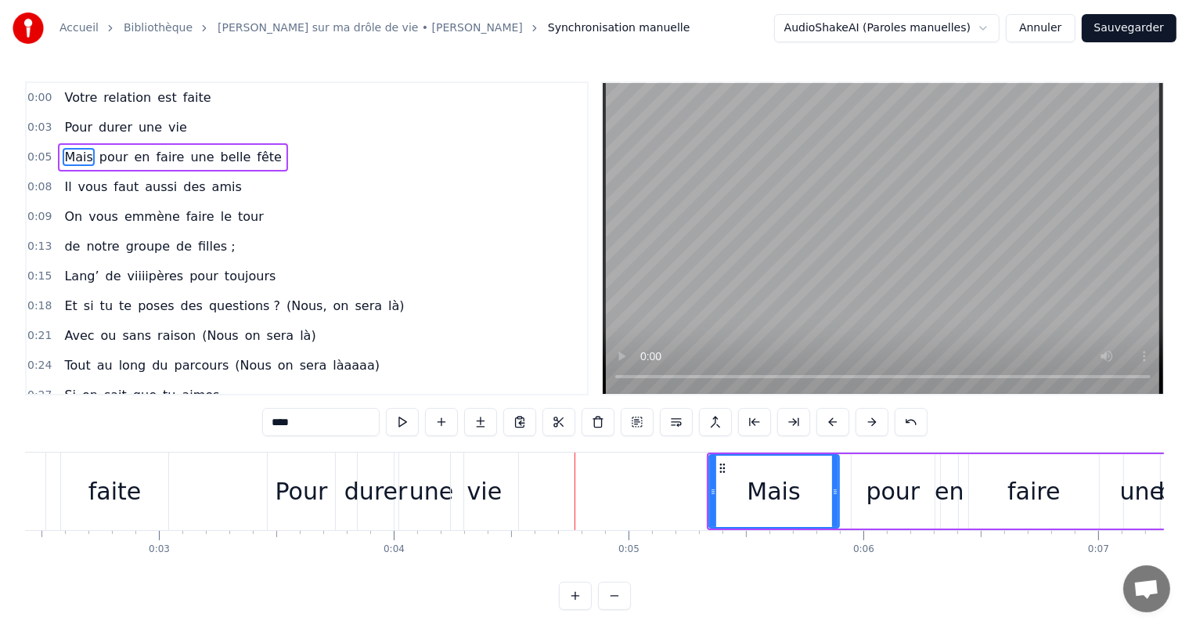
scroll to position [0, 486]
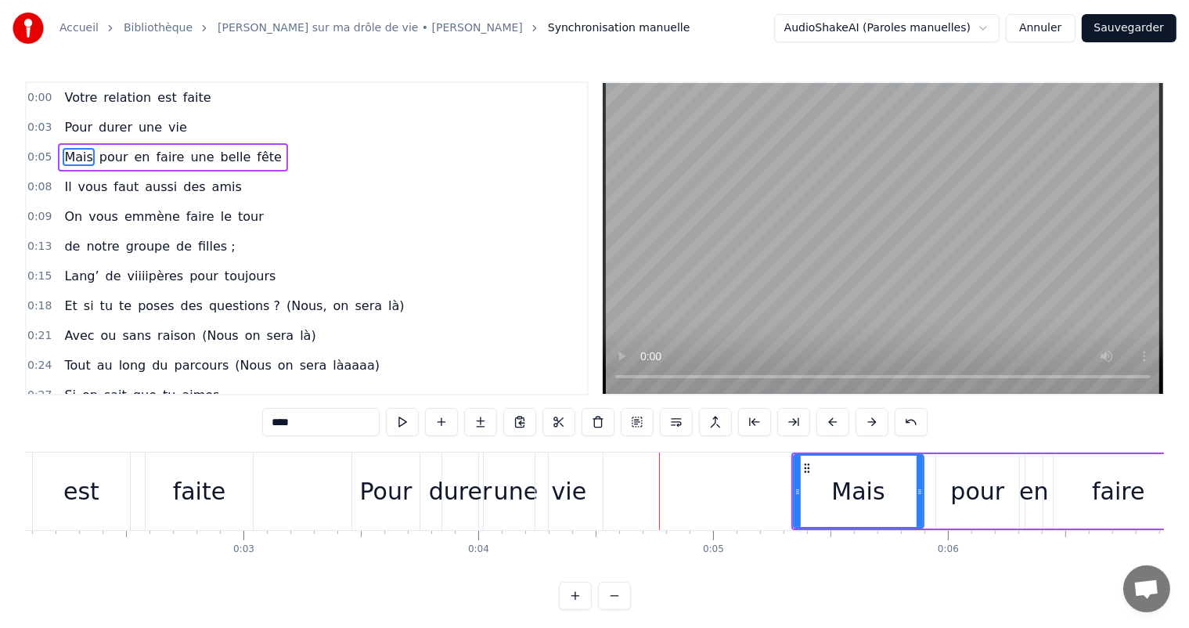
click at [151, 514] on div "faite" at bounding box center [199, 491] width 107 height 78
type input "*****"
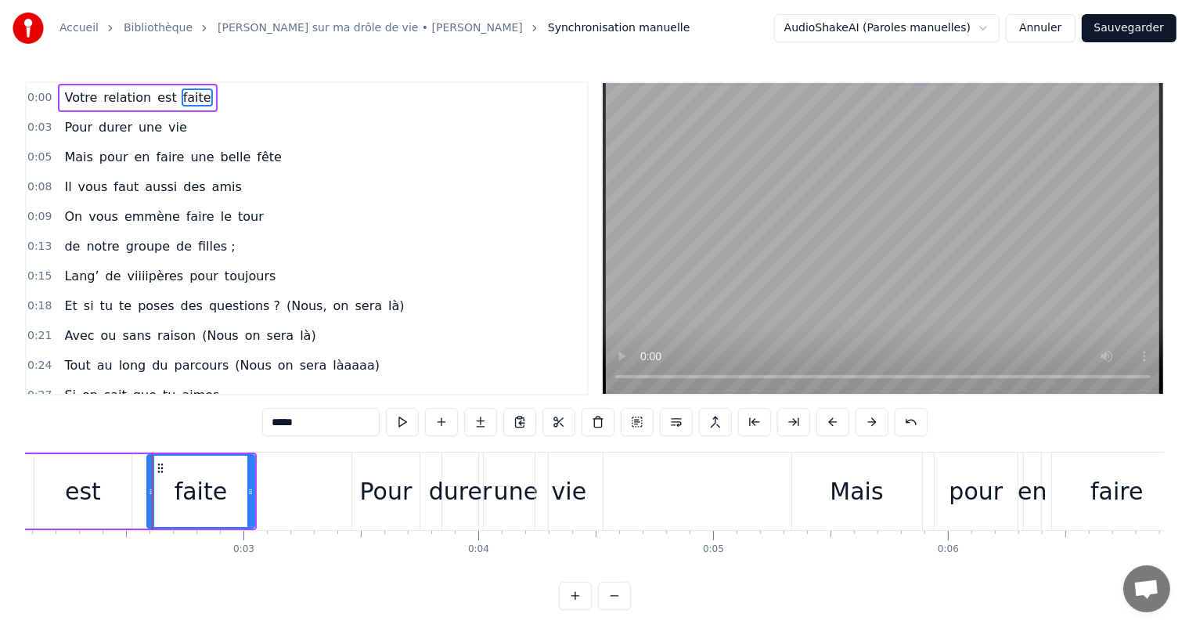
scroll to position [0, 0]
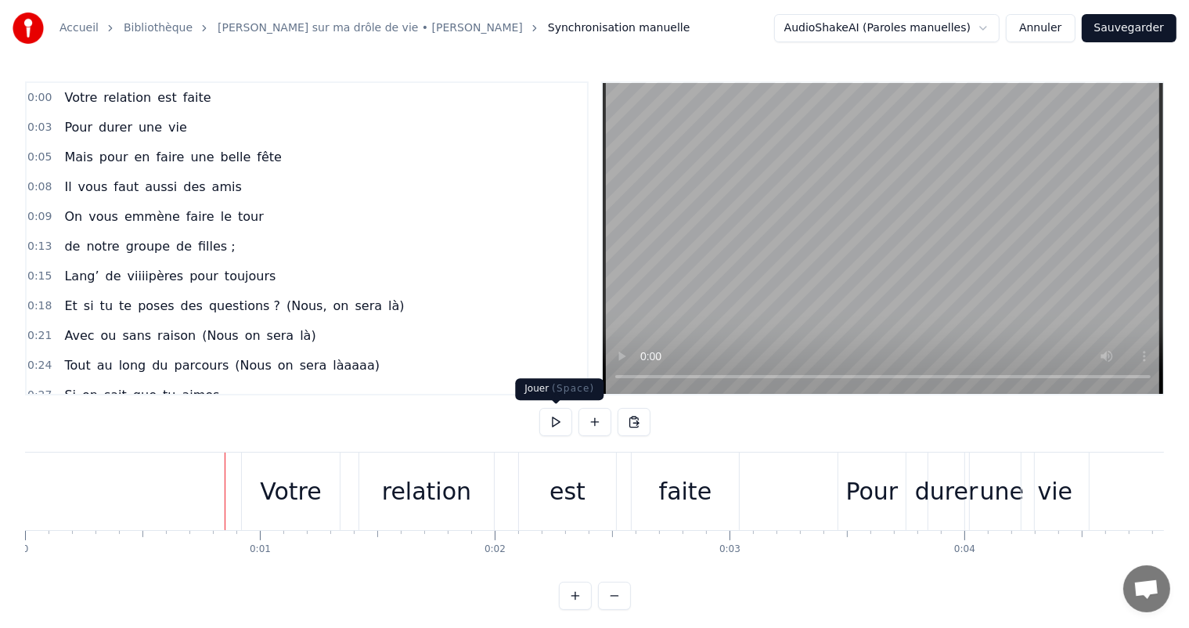
click at [546, 423] on button at bounding box center [555, 422] width 33 height 28
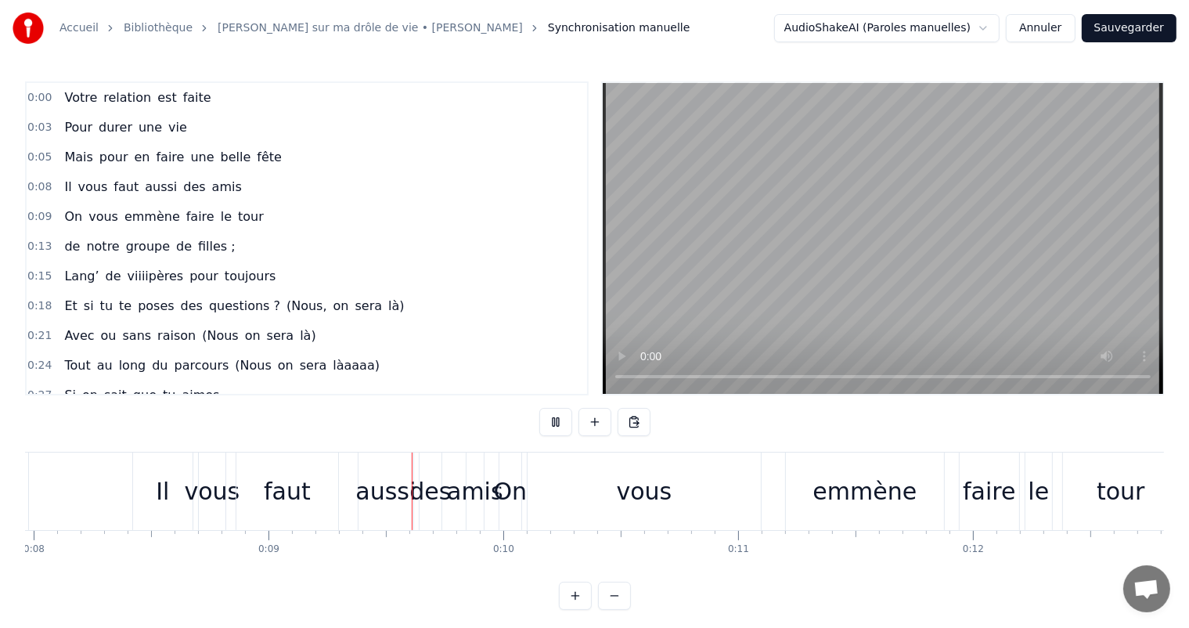
scroll to position [0, 2027]
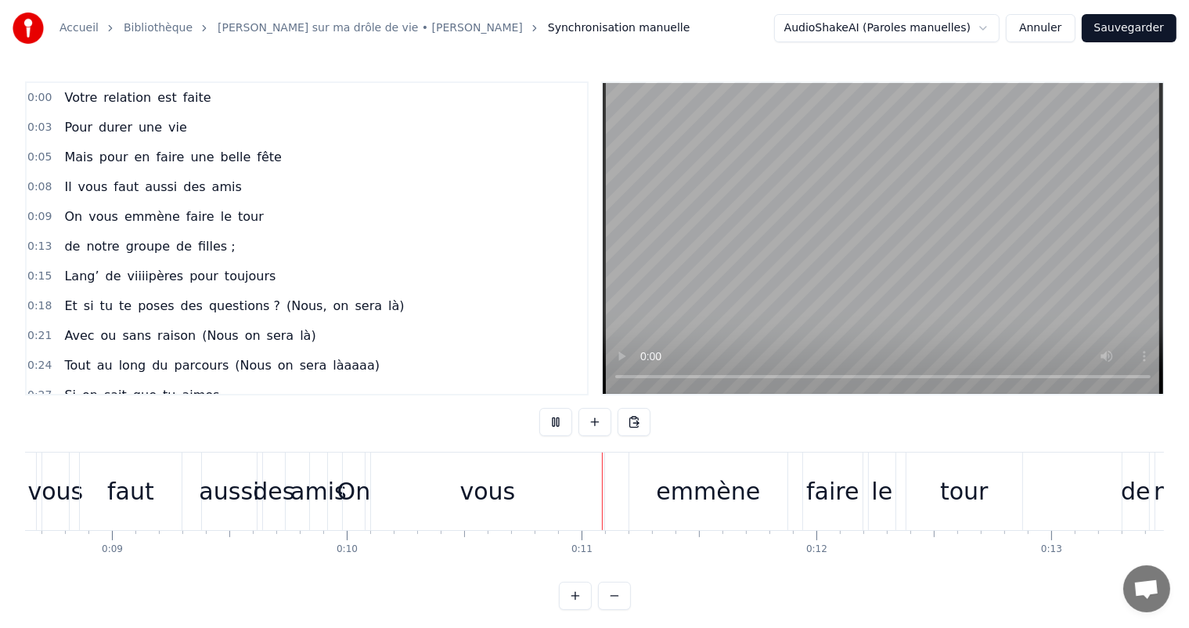
click at [546, 423] on button at bounding box center [555, 422] width 33 height 28
click at [356, 495] on div "On" at bounding box center [354, 491] width 34 height 35
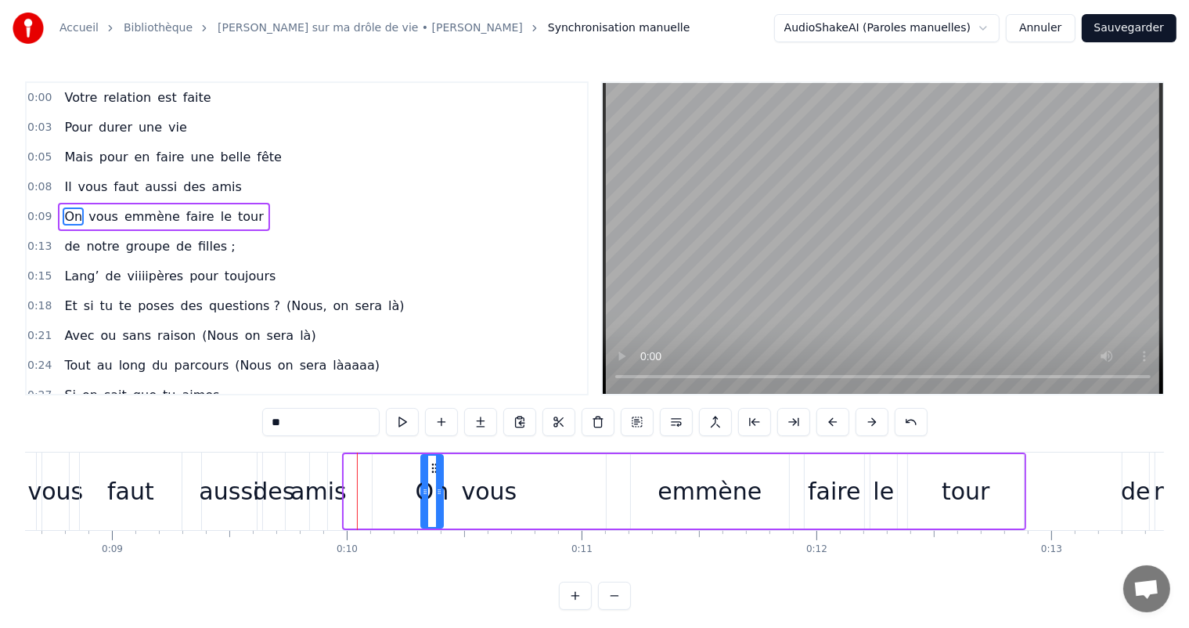
drag, startPoint x: 355, startPoint y: 463, endPoint x: 432, endPoint y: 472, distance: 78.0
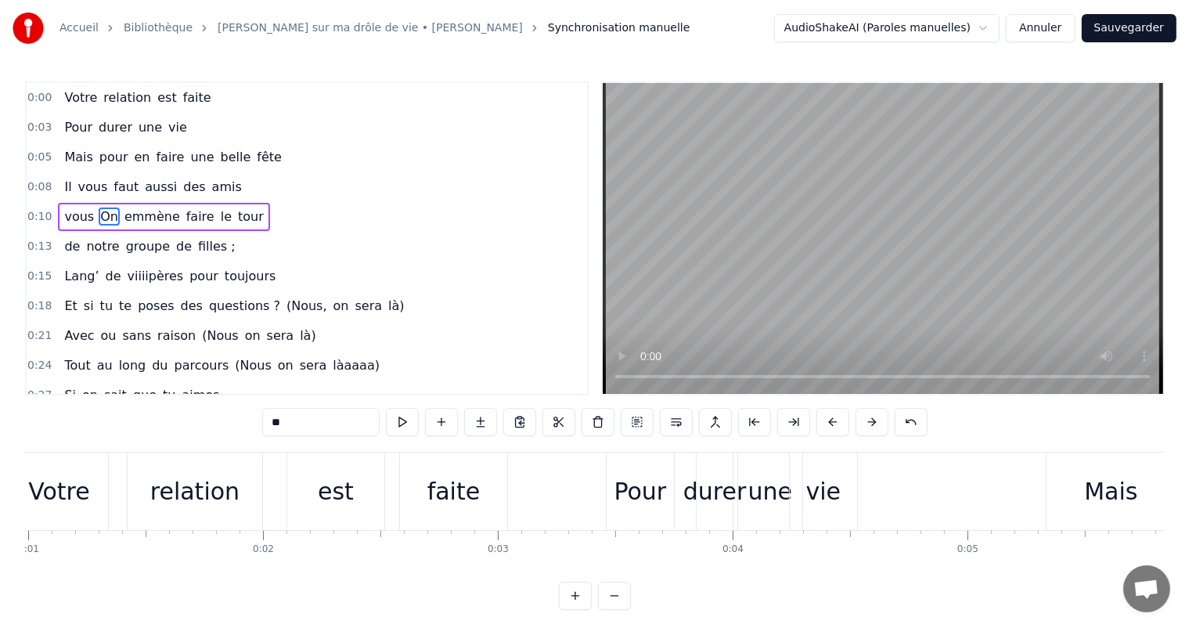
scroll to position [0, 147]
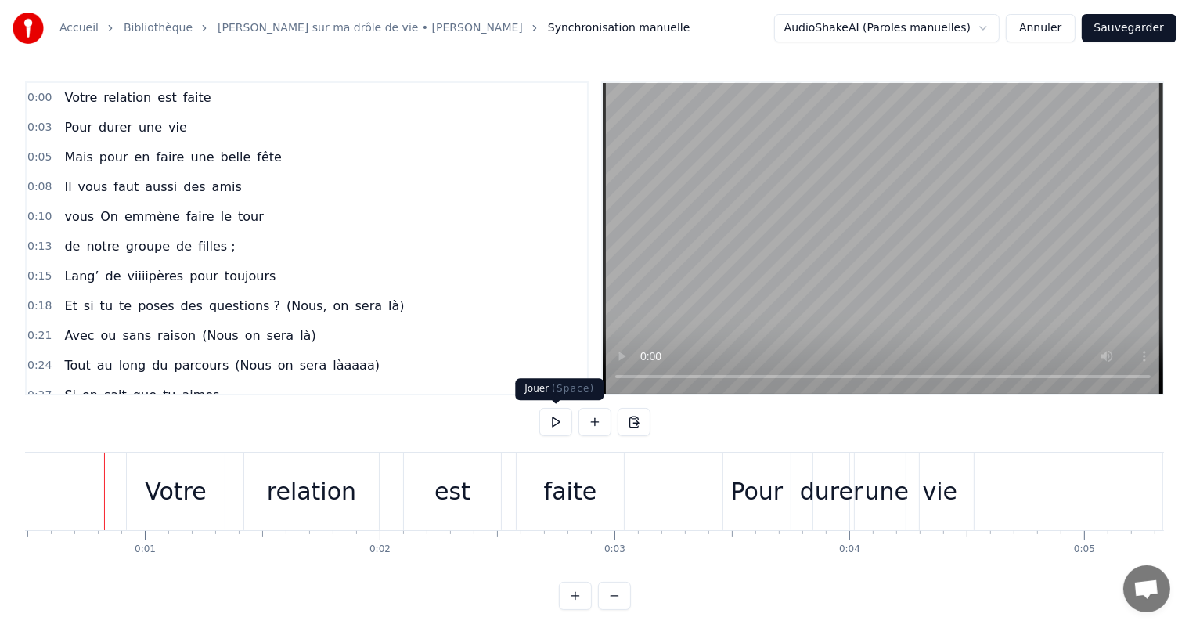
click at [558, 413] on button at bounding box center [555, 422] width 33 height 28
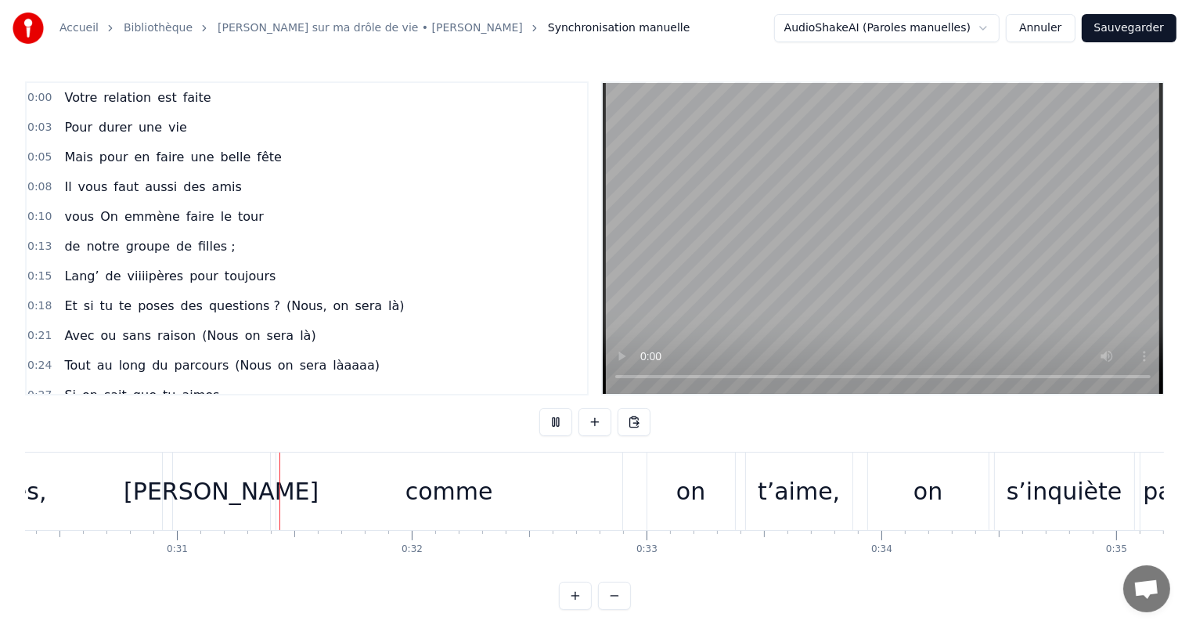
scroll to position [0, 7133]
click at [305, 481] on div "comme" at bounding box center [445, 491] width 346 height 78
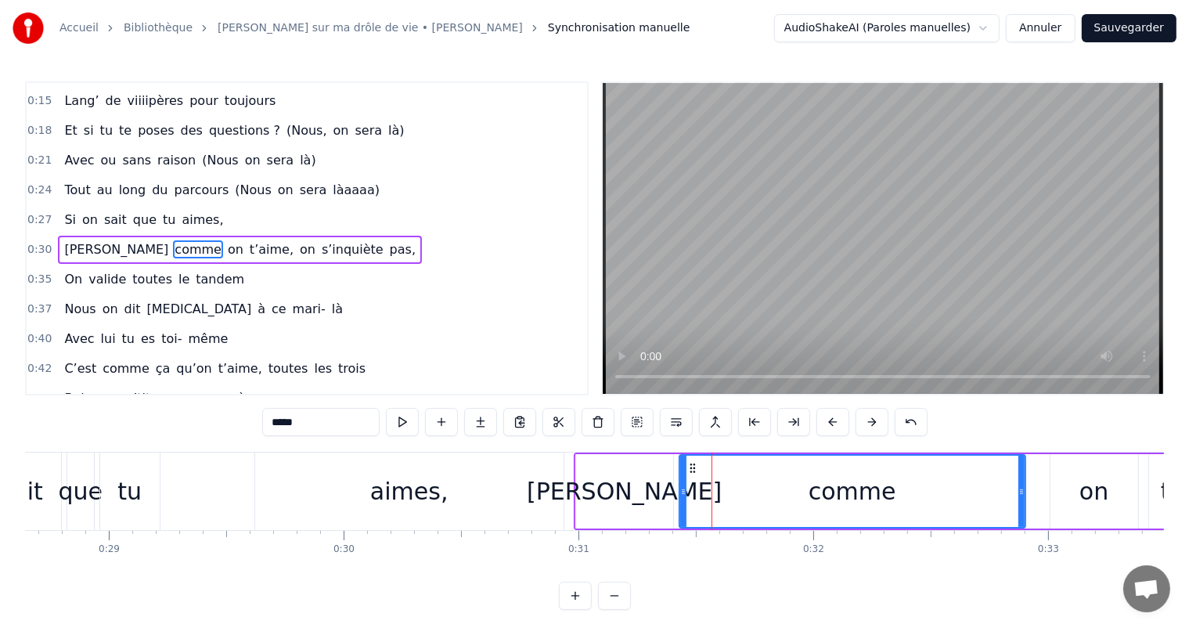
scroll to position [0, 6664]
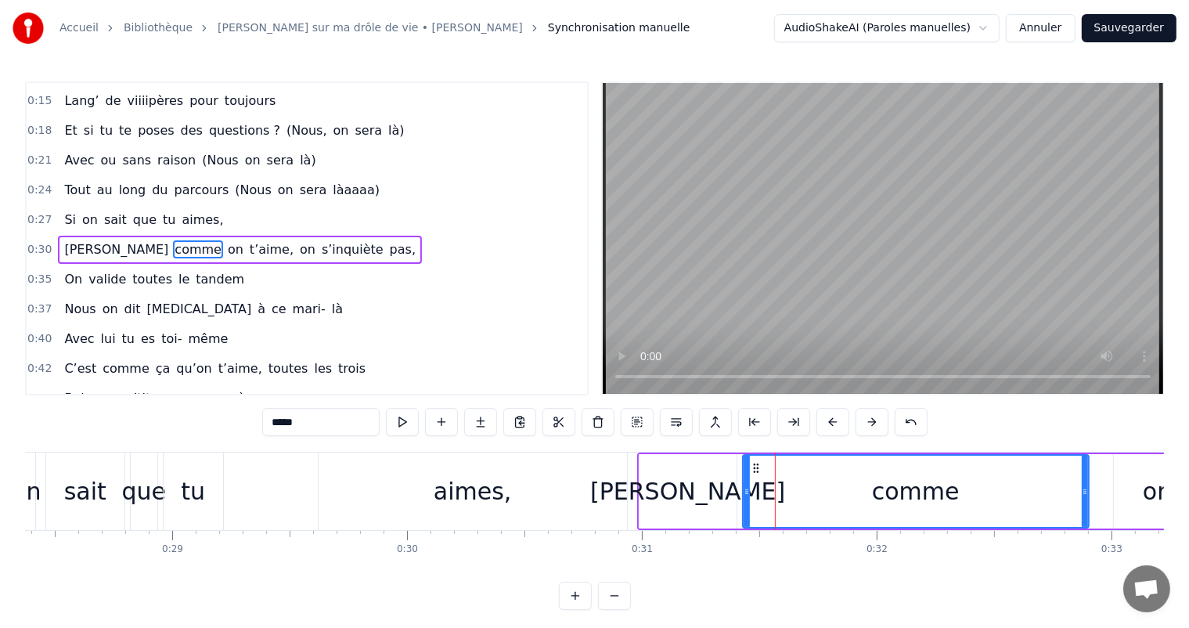
click at [451, 491] on div "aimes," at bounding box center [473, 491] width 78 height 35
type input "******"
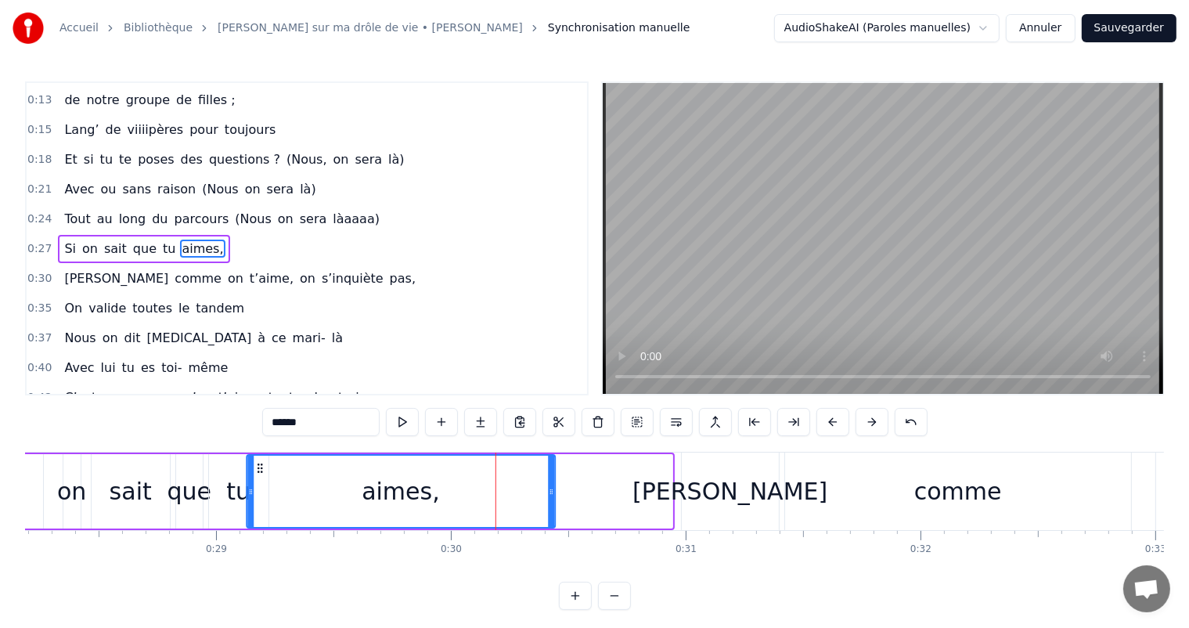
scroll to position [0, 6618]
drag, startPoint x: 328, startPoint y: 462, endPoint x: 277, endPoint y: 476, distance: 52.8
click at [277, 476] on div "aimes," at bounding box center [423, 491] width 307 height 71
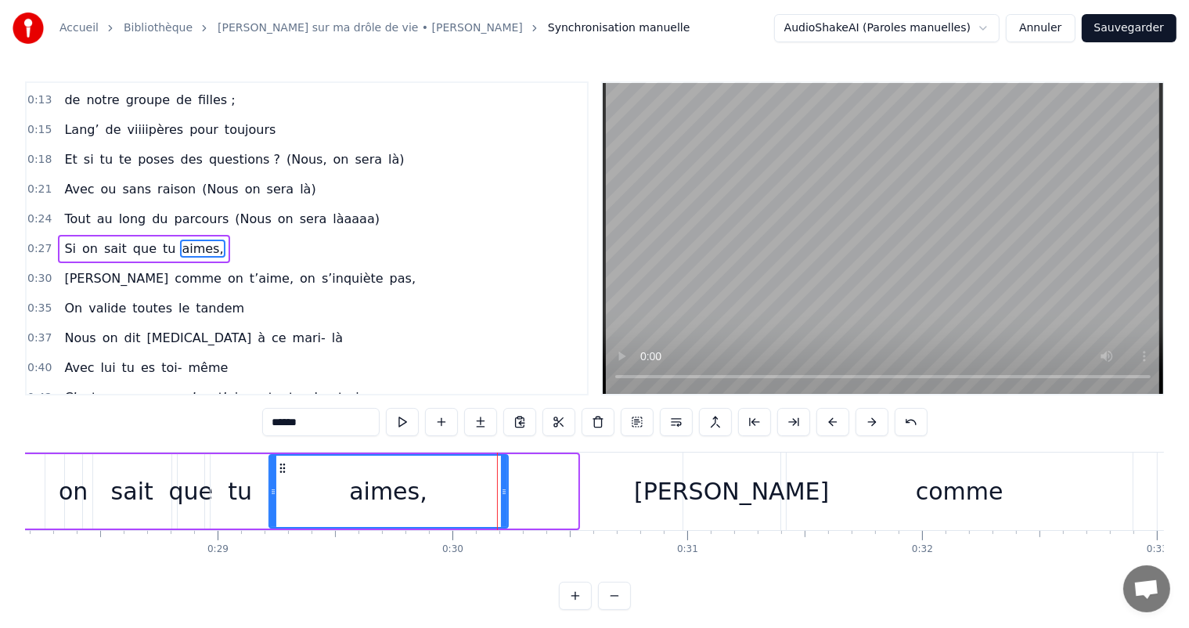
drag, startPoint x: 575, startPoint y: 484, endPoint x: 504, endPoint y: 490, distance: 70.7
click at [504, 490] on div at bounding box center [504, 491] width 6 height 71
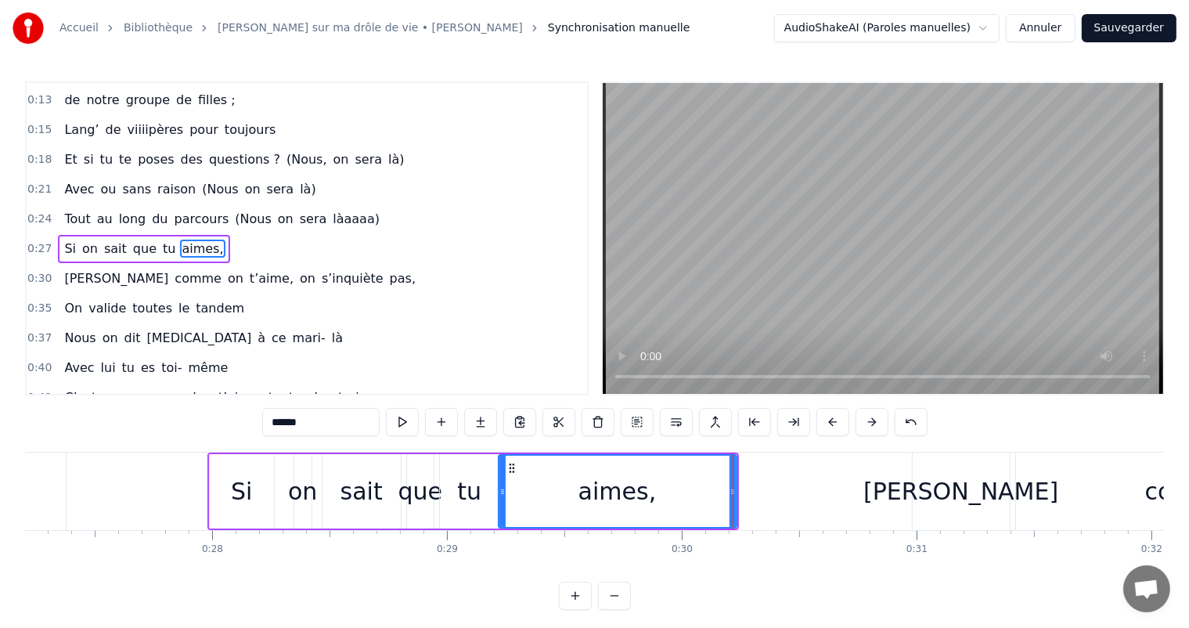
scroll to position [0, 6326]
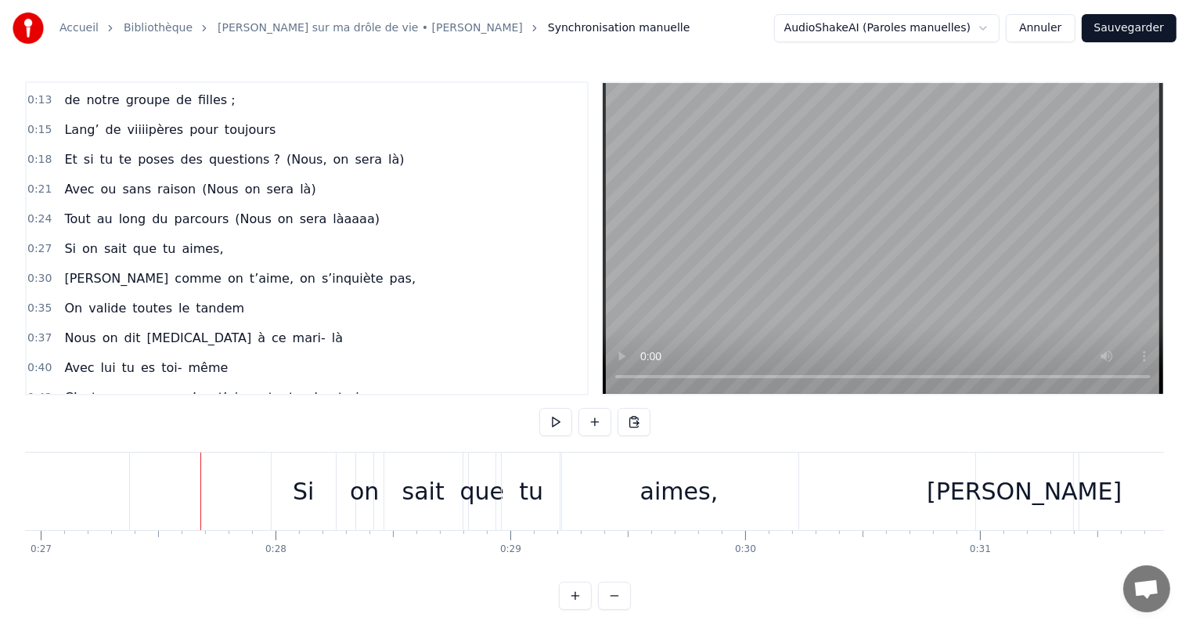
click at [200, 467] on div at bounding box center [200, 491] width 1 height 78
click at [561, 415] on button at bounding box center [555, 422] width 33 height 28
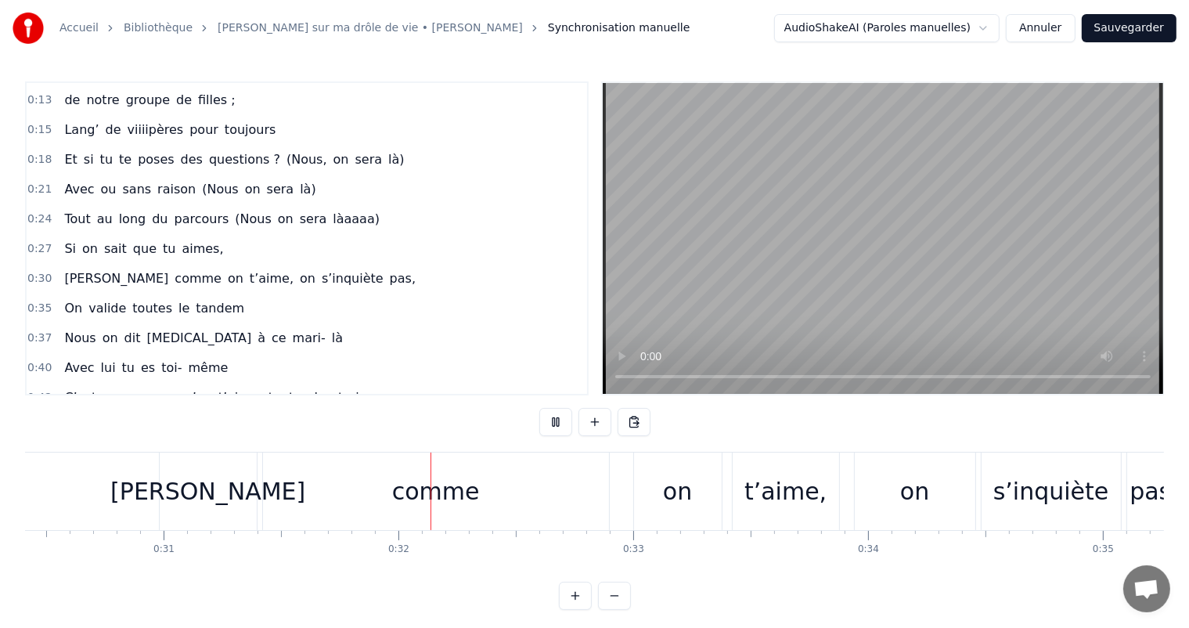
scroll to position [0, 7328]
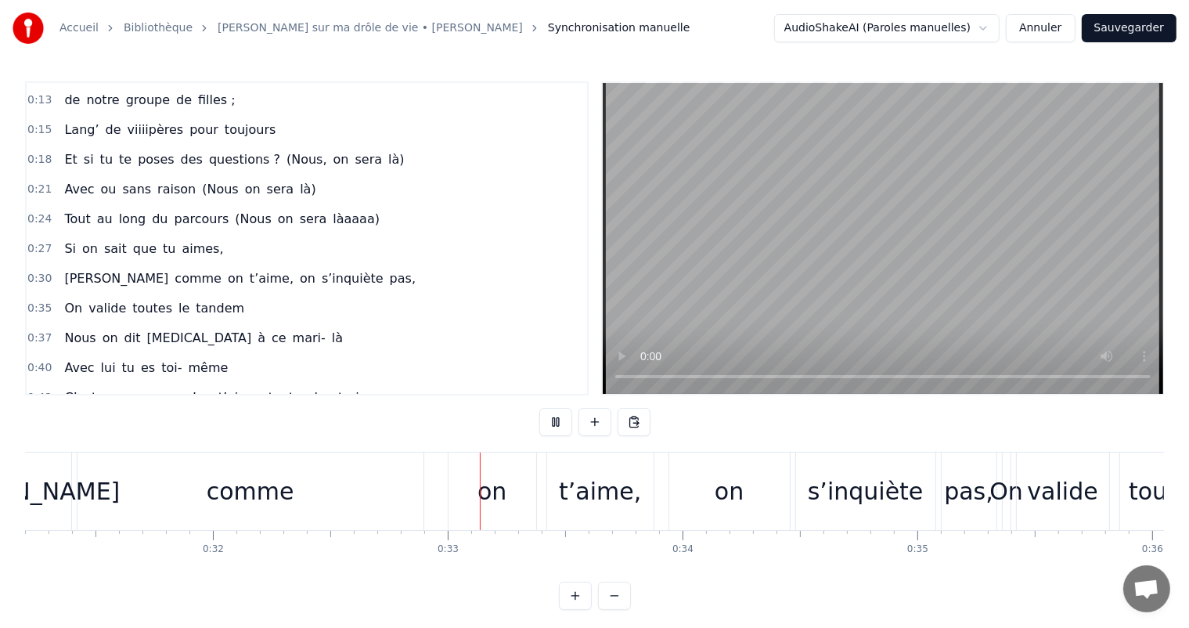
click at [561, 415] on button at bounding box center [555, 422] width 33 height 28
click at [265, 478] on div "comme" at bounding box center [251, 491] width 88 height 35
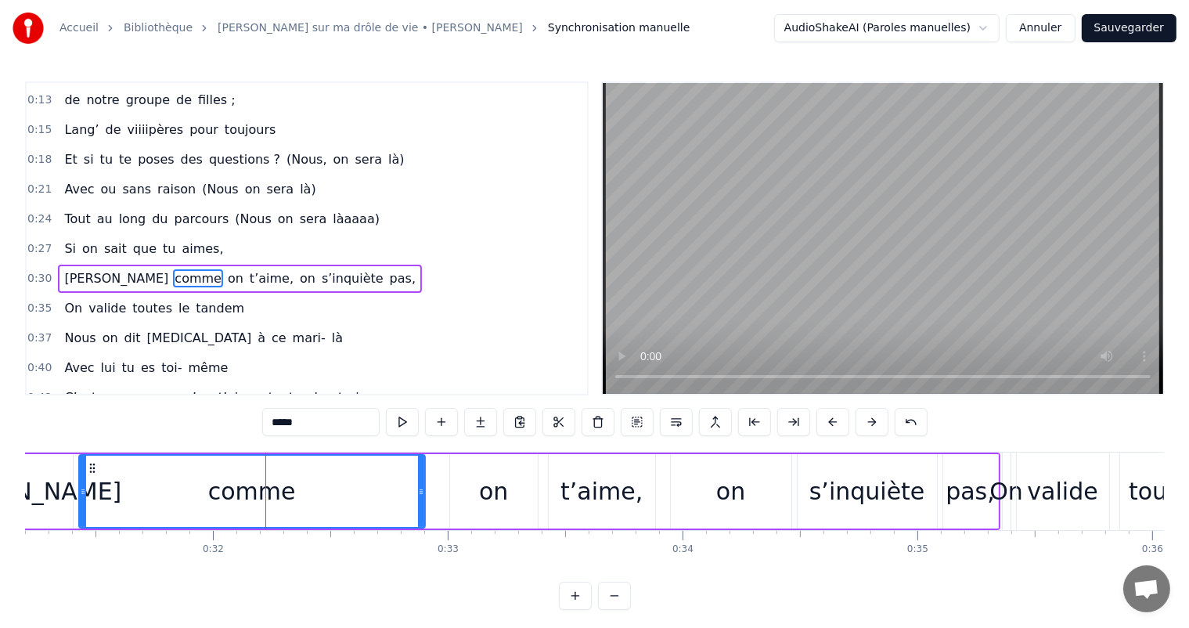
scroll to position [175, 0]
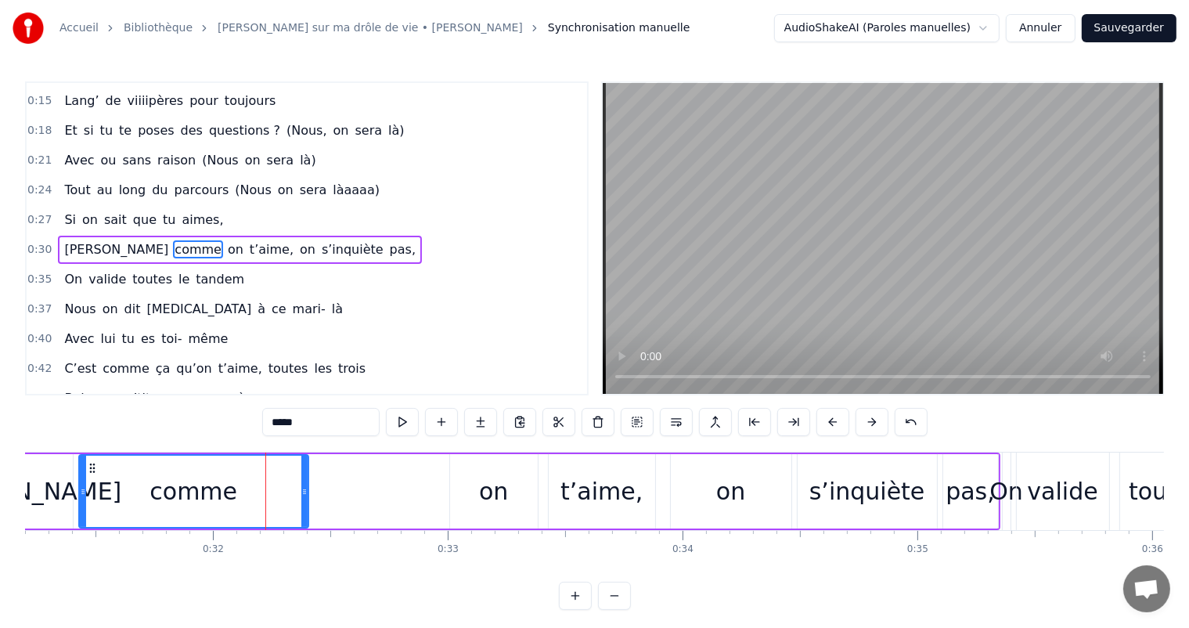
drag, startPoint x: 421, startPoint y: 487, endPoint x: 305, endPoint y: 496, distance: 117.0
click at [305, 496] on icon at bounding box center [304, 491] width 6 height 13
drag, startPoint x: 305, startPoint y: 496, endPoint x: 249, endPoint y: 498, distance: 55.6
click at [249, 498] on div at bounding box center [250, 491] width 6 height 71
click at [499, 474] on div "on" at bounding box center [493, 491] width 29 height 35
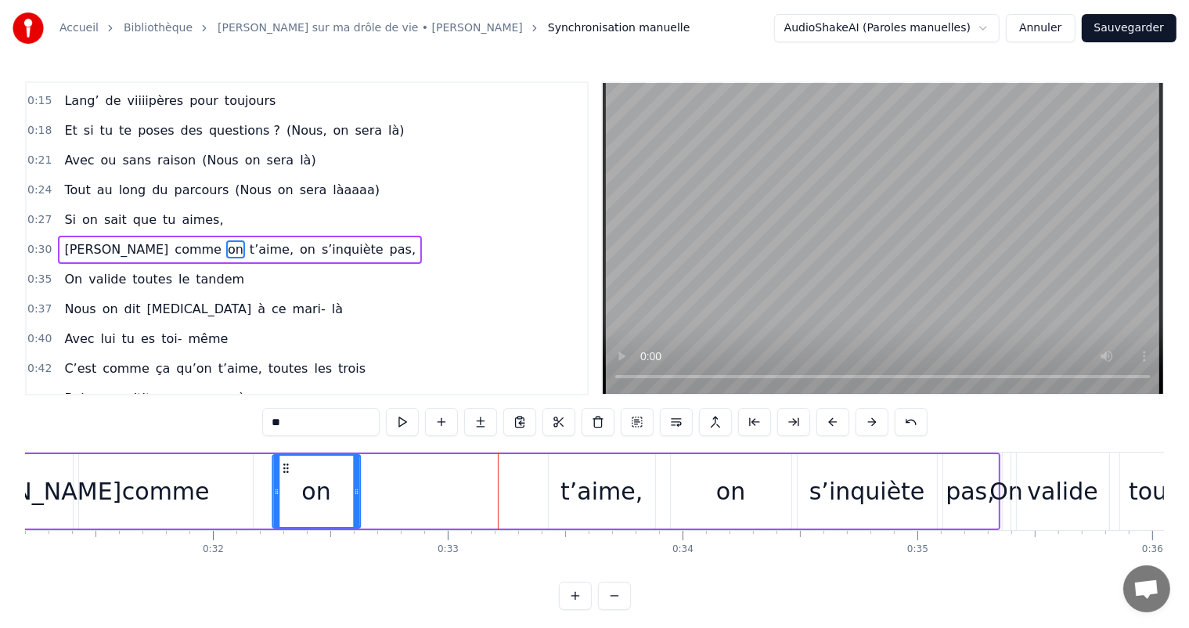
drag, startPoint x: 463, startPoint y: 467, endPoint x: 285, endPoint y: 476, distance: 178.0
click at [285, 476] on div "on" at bounding box center [316, 491] width 86 height 71
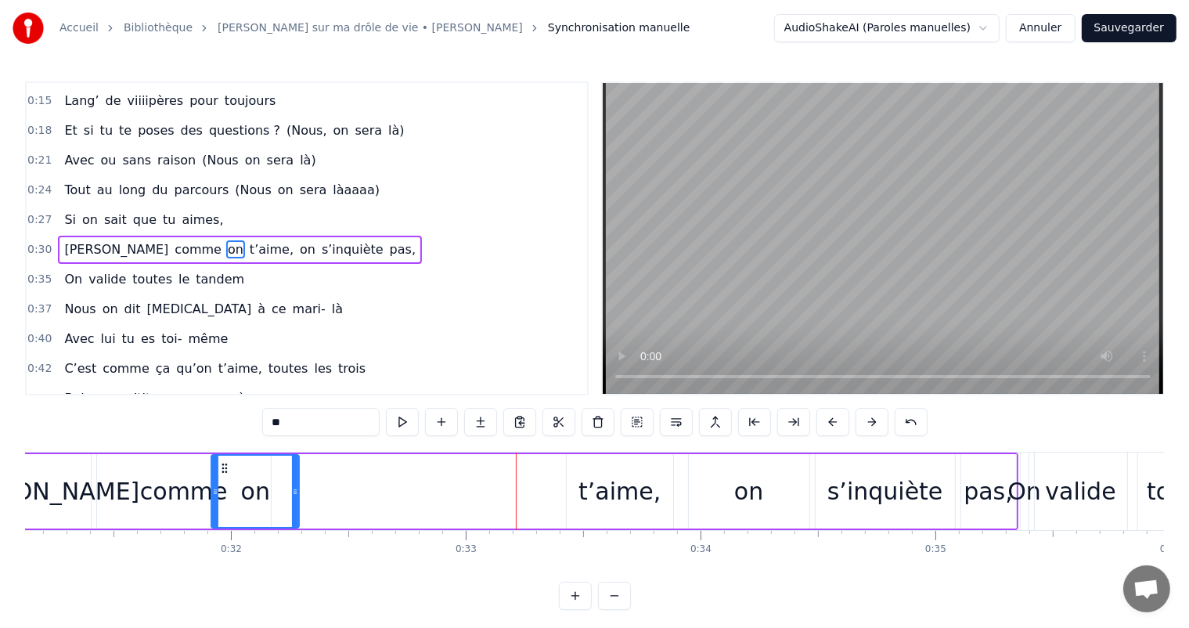
scroll to position [0, 7293]
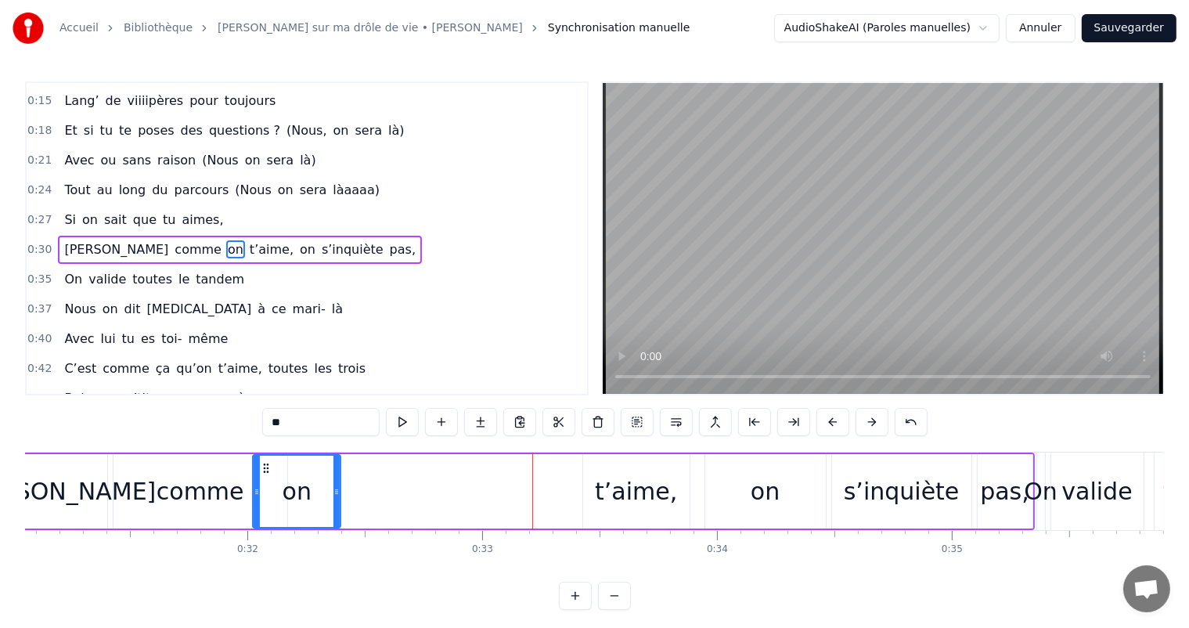
drag, startPoint x: 283, startPoint y: 470, endPoint x: 268, endPoint y: 475, distance: 16.6
click at [268, 475] on div "on" at bounding box center [297, 491] width 86 height 71
click at [636, 463] on div "t’aime," at bounding box center [636, 491] width 106 height 74
type input "*******"
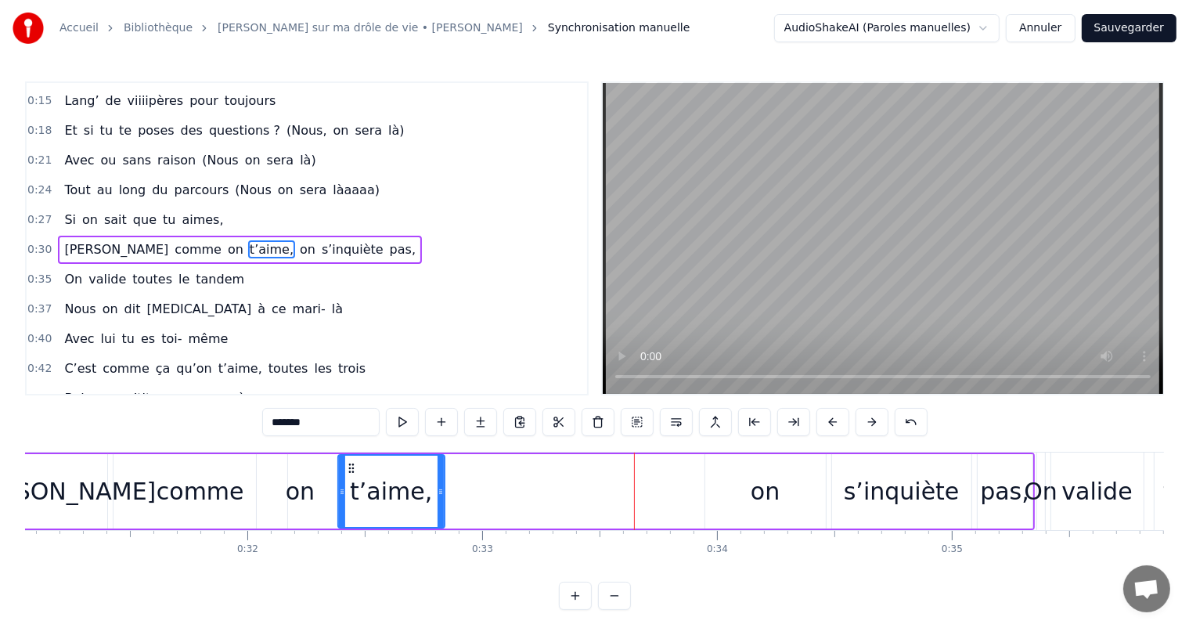
drag, startPoint x: 595, startPoint y: 464, endPoint x: 349, endPoint y: 474, distance: 246.0
click at [349, 474] on div "t’aime," at bounding box center [391, 491] width 105 height 71
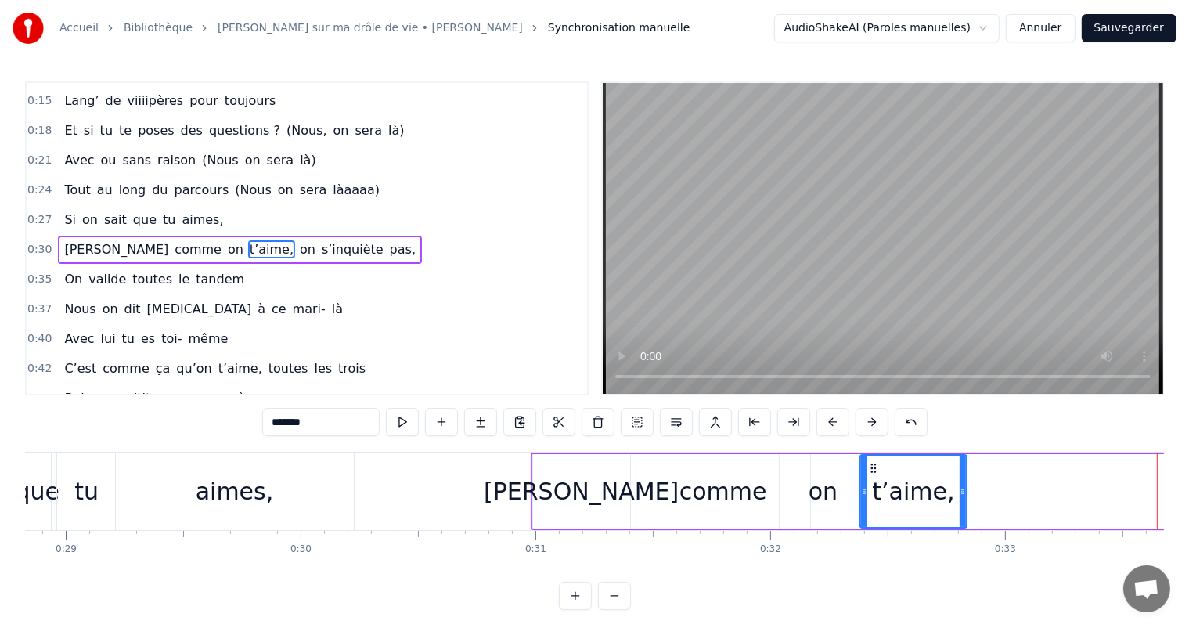
scroll to position [0, 6601]
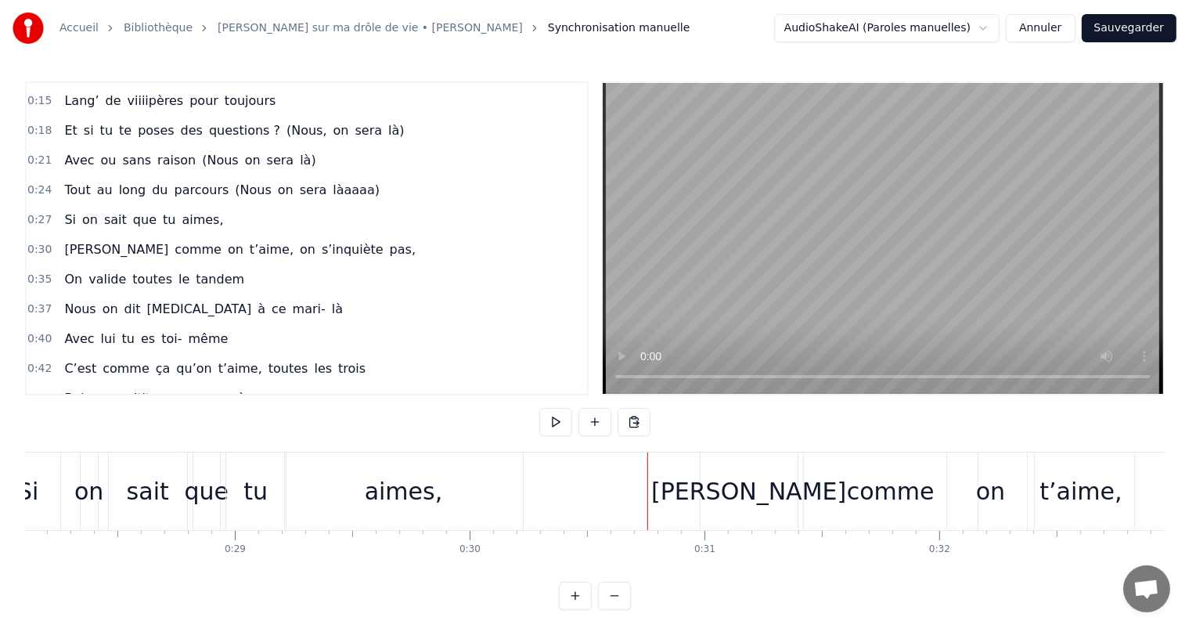
click at [711, 486] on div "[PERSON_NAME]" at bounding box center [749, 491] width 97 height 78
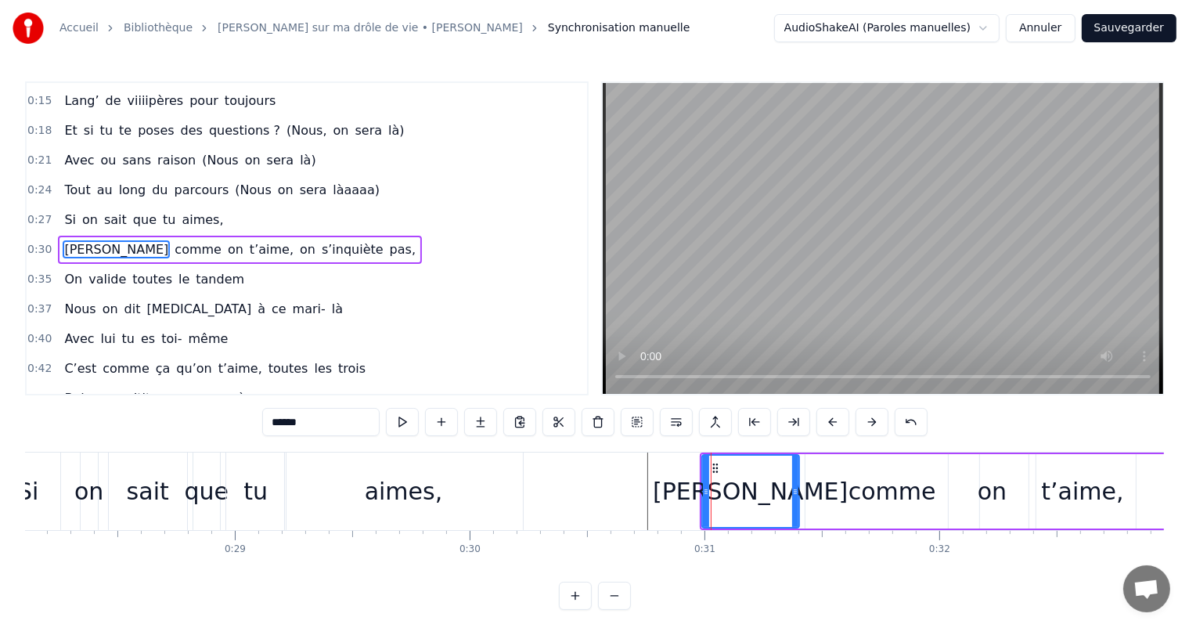
drag, startPoint x: 711, startPoint y: 463, endPoint x: 623, endPoint y: 470, distance: 87.9
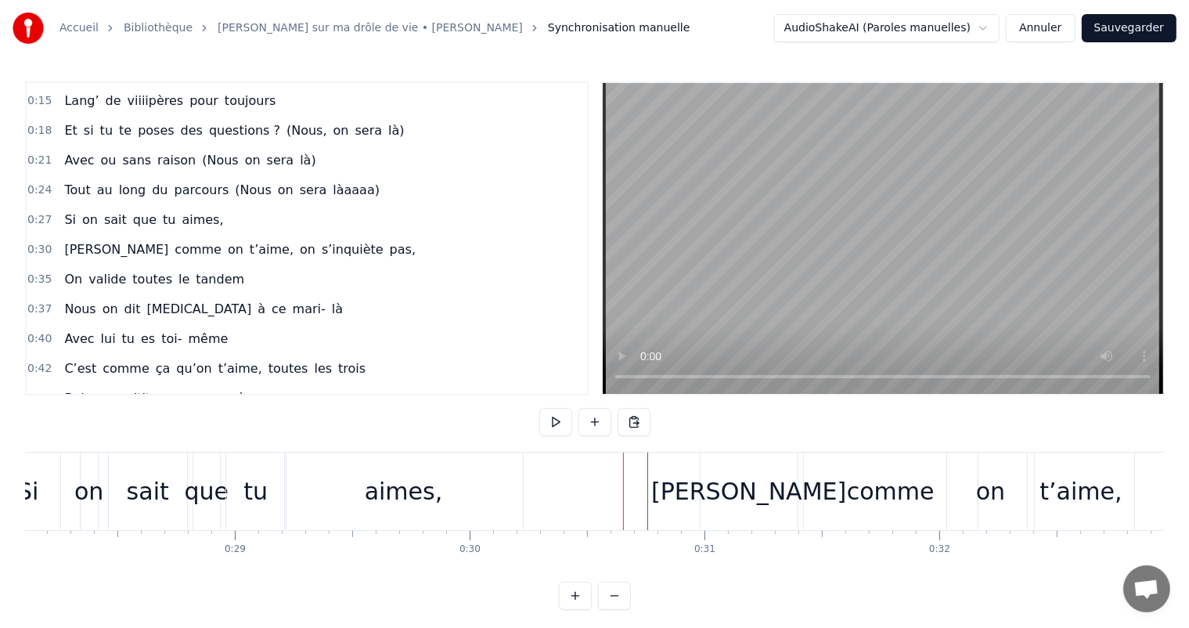
click at [380, 514] on div "aimes," at bounding box center [404, 491] width 238 height 78
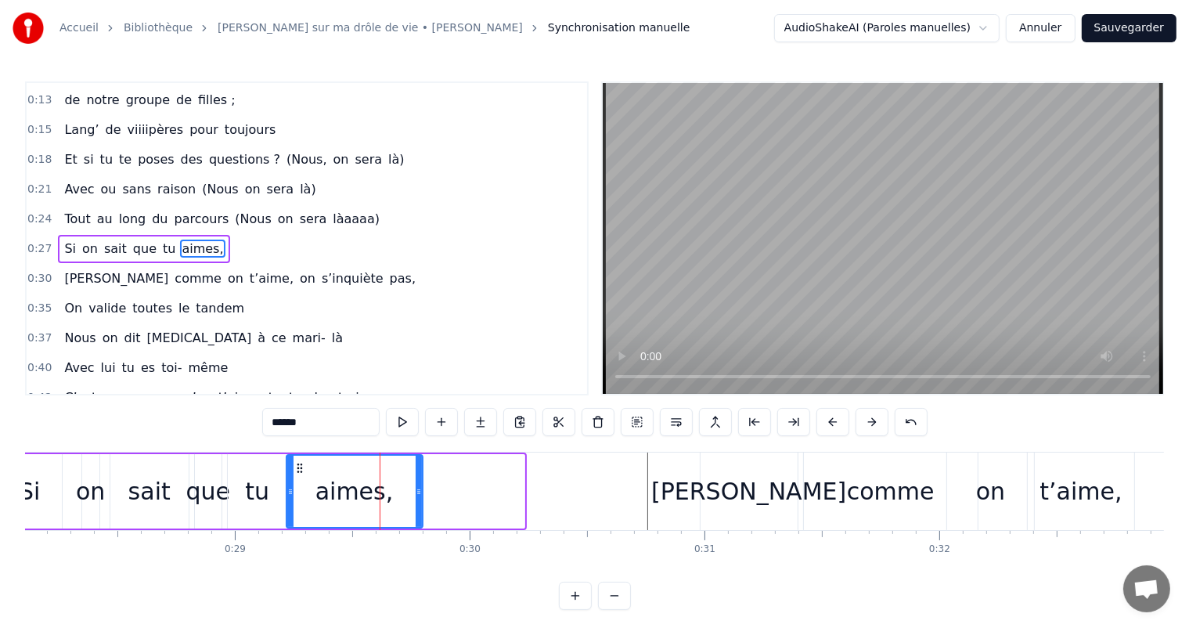
drag, startPoint x: 521, startPoint y: 487, endPoint x: 419, endPoint y: 489, distance: 102.6
click at [419, 489] on icon at bounding box center [419, 491] width 6 height 13
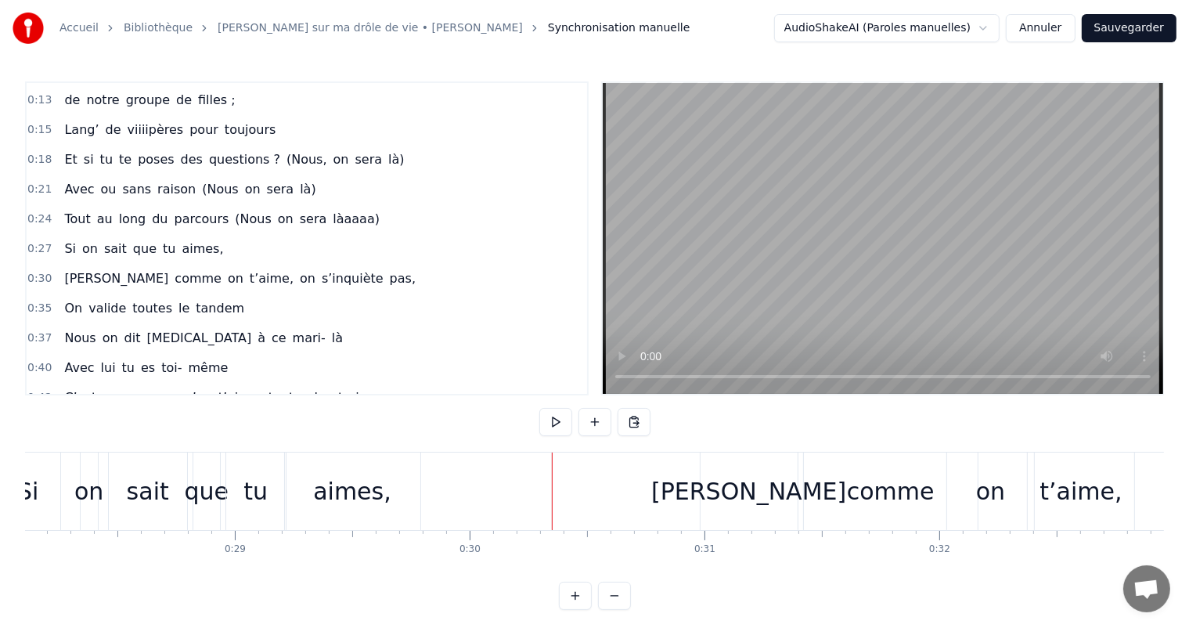
click at [733, 487] on div "[PERSON_NAME]" at bounding box center [748, 491] width 195 height 35
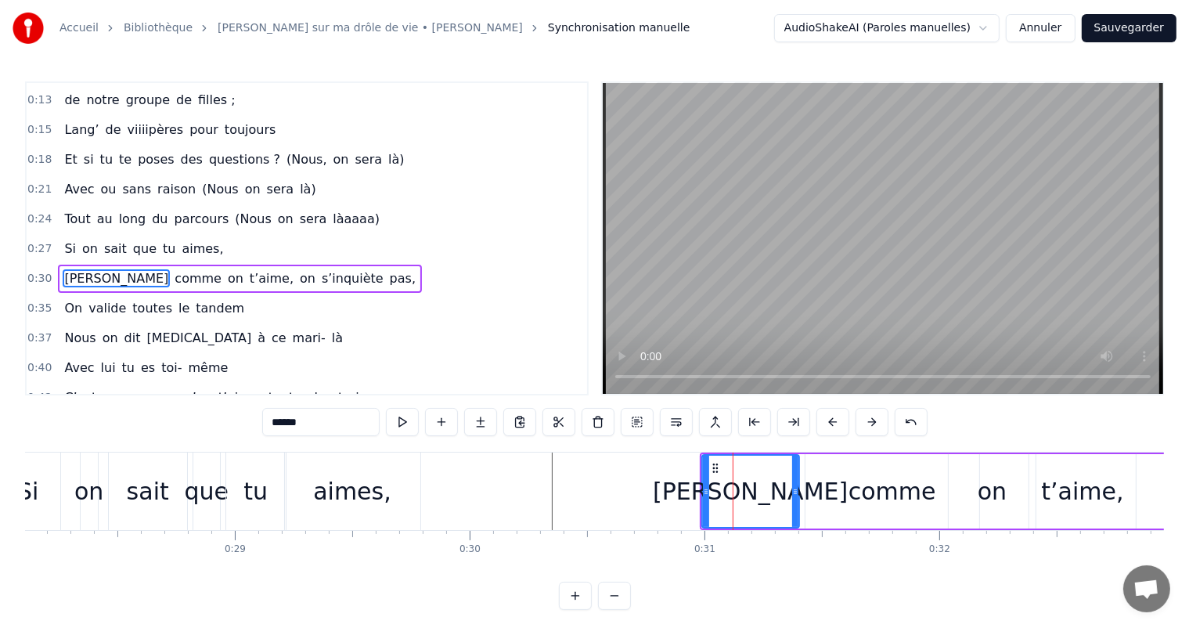
scroll to position [175, 0]
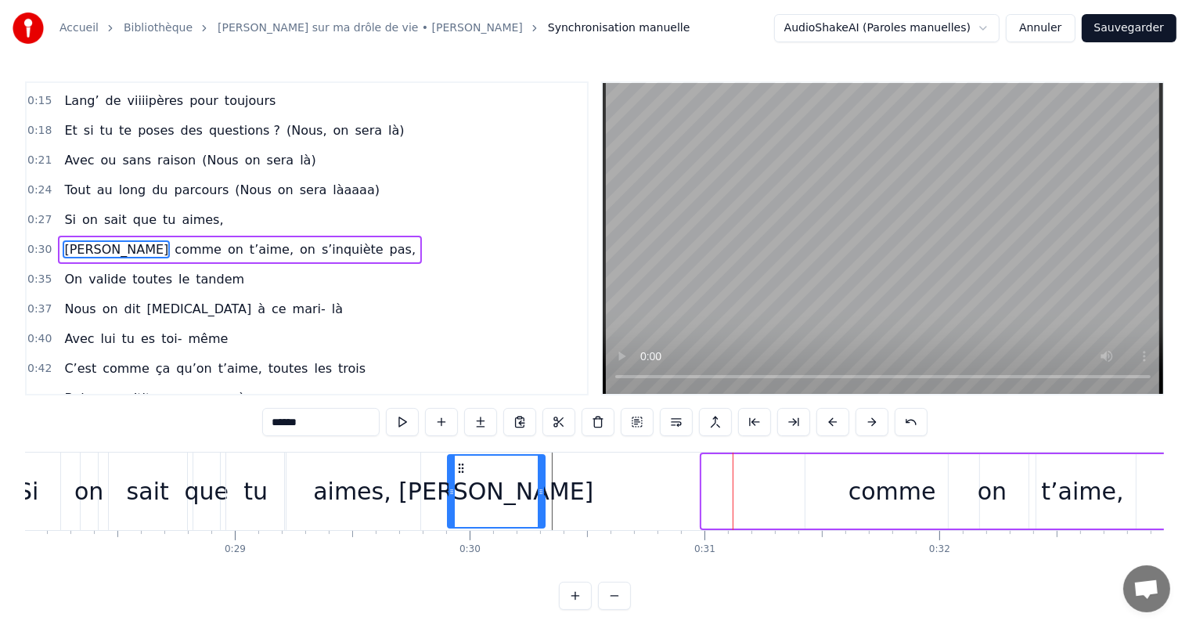
drag, startPoint x: 712, startPoint y: 464, endPoint x: 457, endPoint y: 490, distance: 255.7
click at [457, 490] on div "[PERSON_NAME]" at bounding box center [497, 491] width 96 height 71
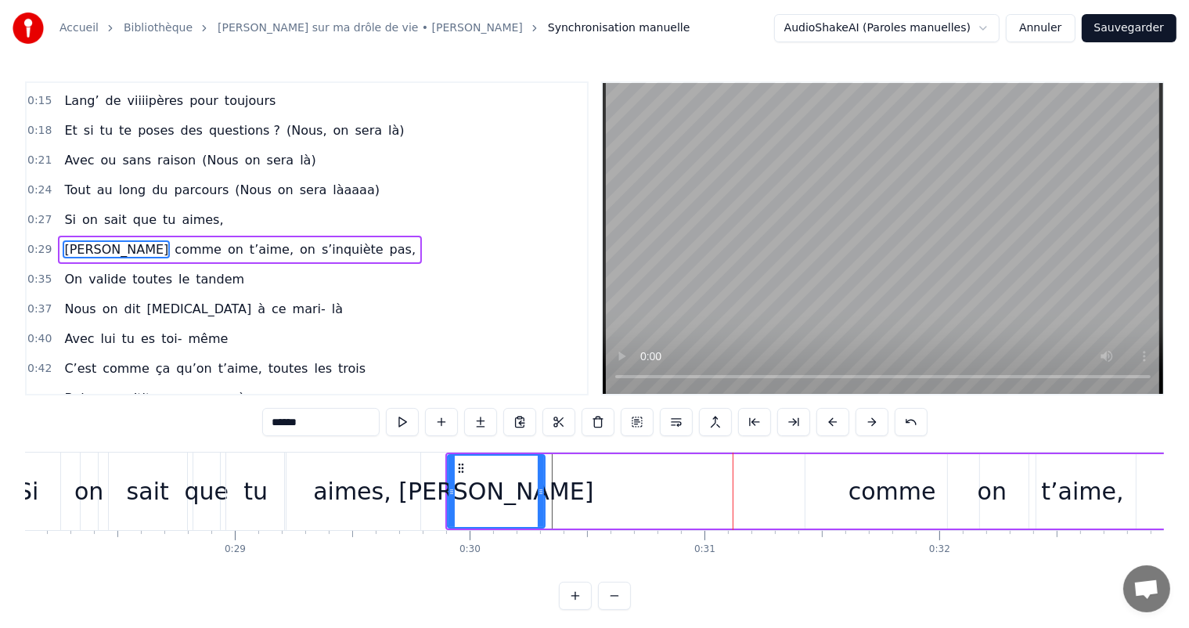
click at [892, 476] on div "comme" at bounding box center [893, 491] width 88 height 35
type input "*****"
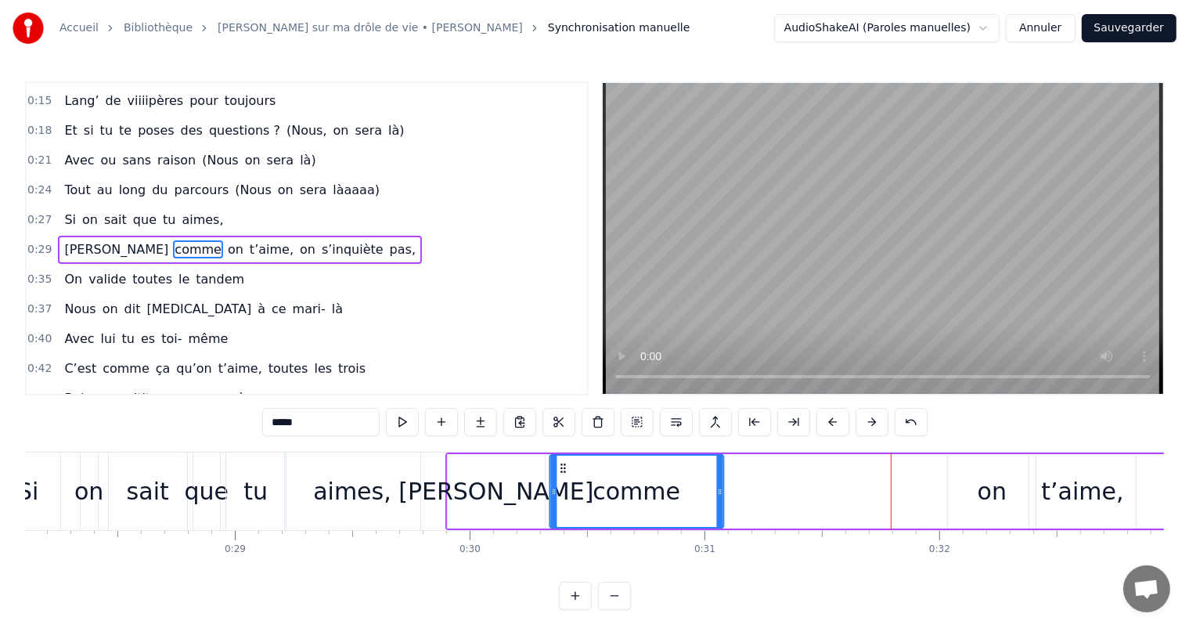
drag, startPoint x: 817, startPoint y: 470, endPoint x: 561, endPoint y: 476, distance: 256.1
click at [561, 476] on div "comme" at bounding box center [636, 491] width 172 height 71
click at [908, 458] on div "[PERSON_NAME] comme on t’aime, on s’inquiète pas," at bounding box center [1086, 491] width 1282 height 78
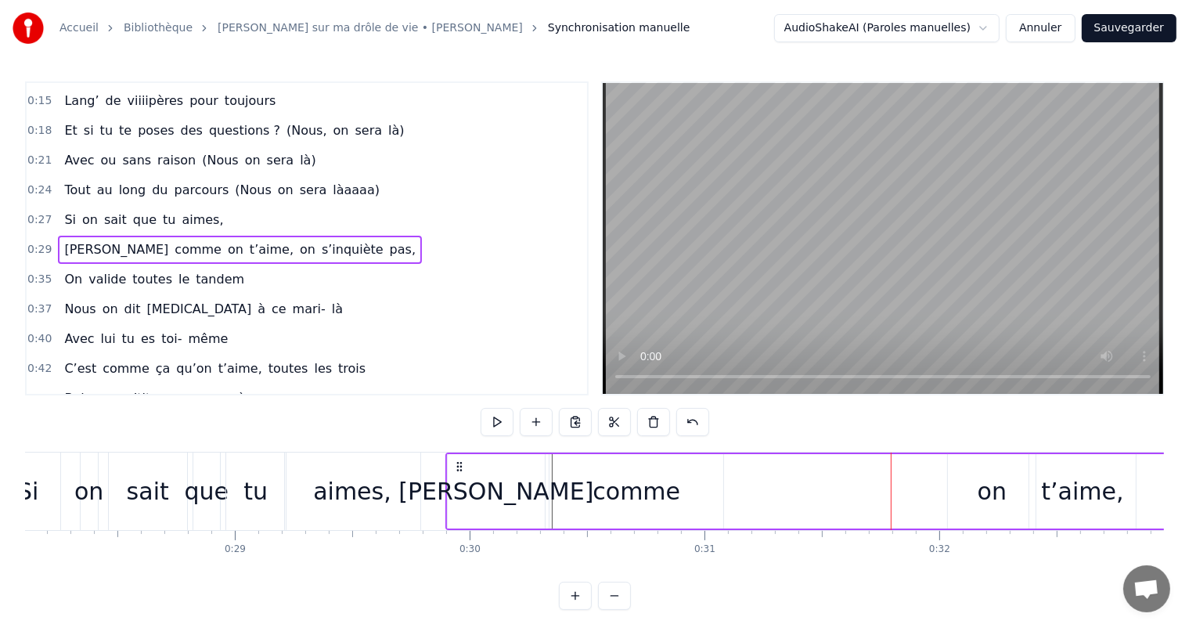
click at [973, 464] on div "on" at bounding box center [992, 491] width 88 height 74
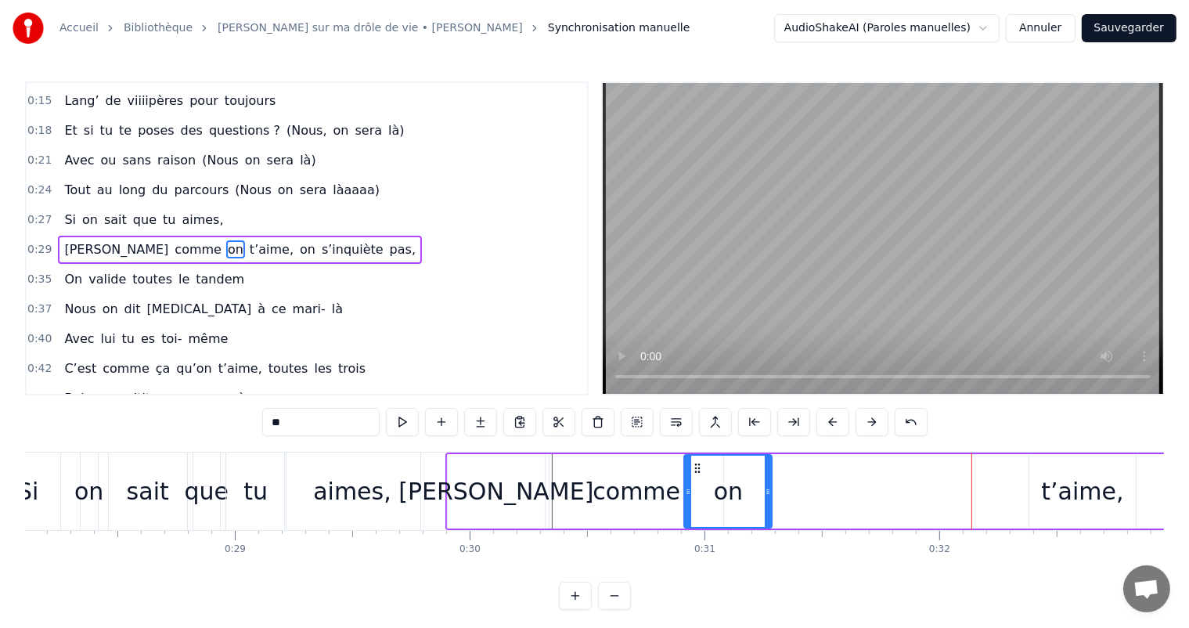
drag, startPoint x: 958, startPoint y: 463, endPoint x: 694, endPoint y: 482, distance: 264.5
click at [694, 482] on div "on" at bounding box center [729, 491] width 86 height 71
click at [1085, 467] on div "t’aime," at bounding box center [1082, 491] width 106 height 74
type input "*******"
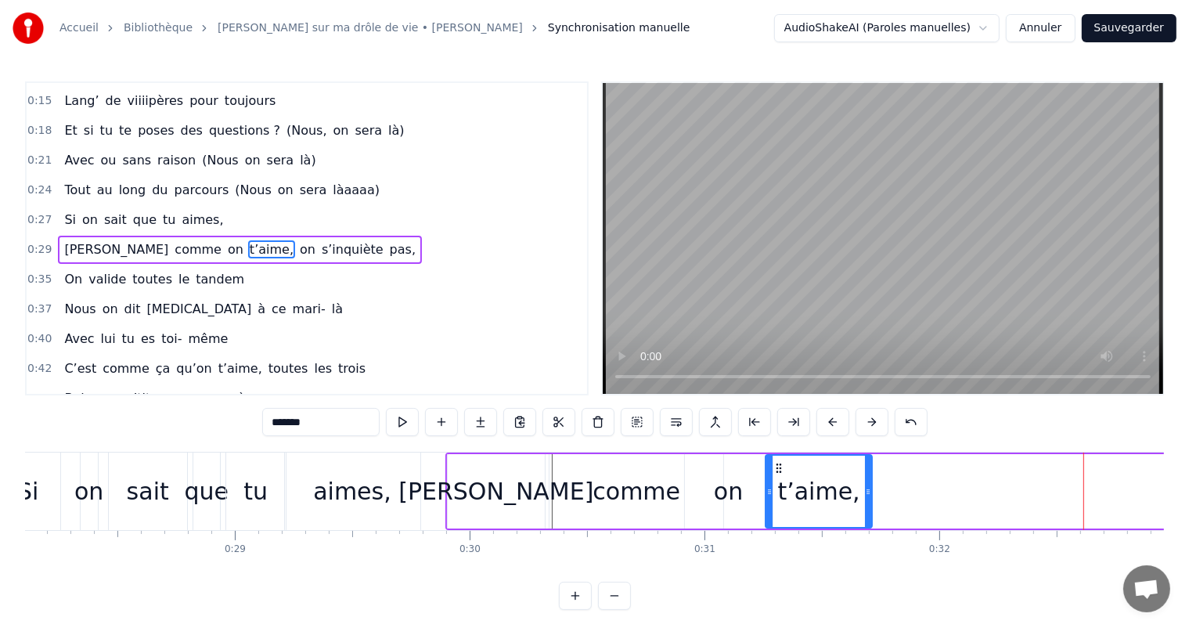
drag, startPoint x: 1046, startPoint y: 465, endPoint x: 782, endPoint y: 492, distance: 265.2
click at [782, 492] on div "t’aime," at bounding box center [818, 491] width 105 height 71
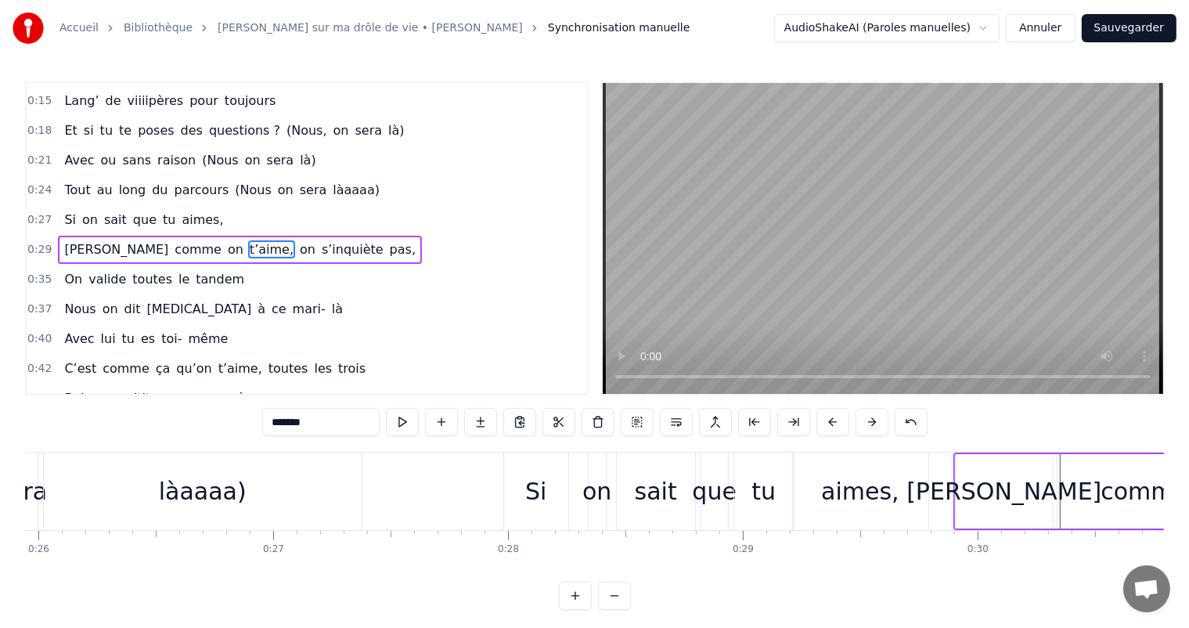
scroll to position [0, 6029]
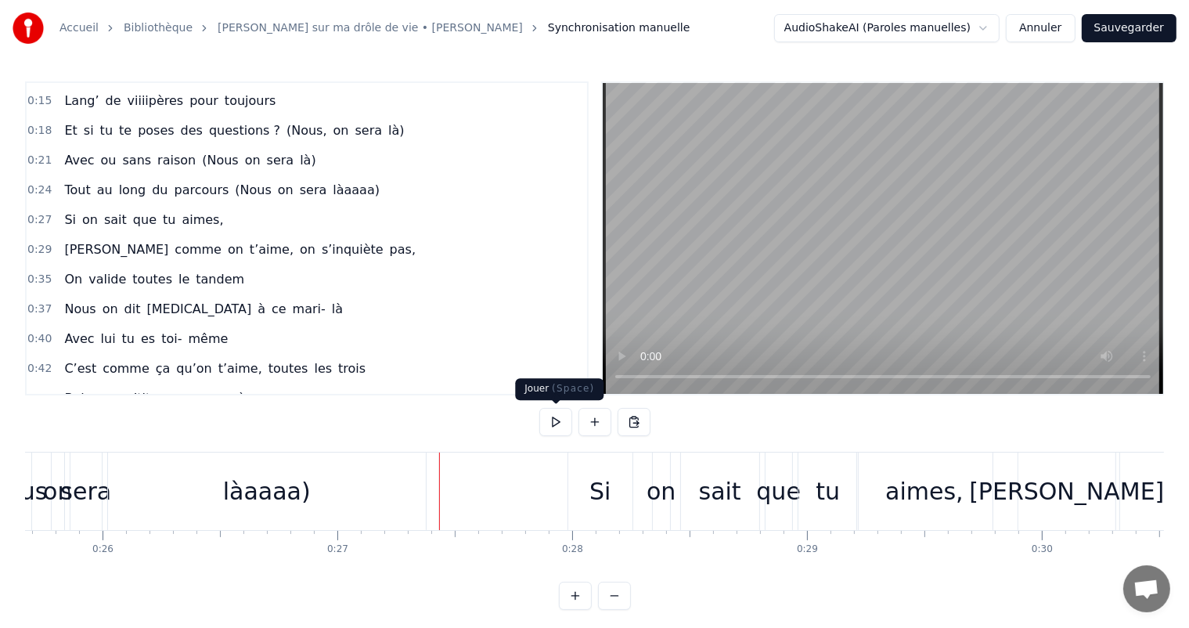
click at [557, 426] on button at bounding box center [555, 422] width 33 height 28
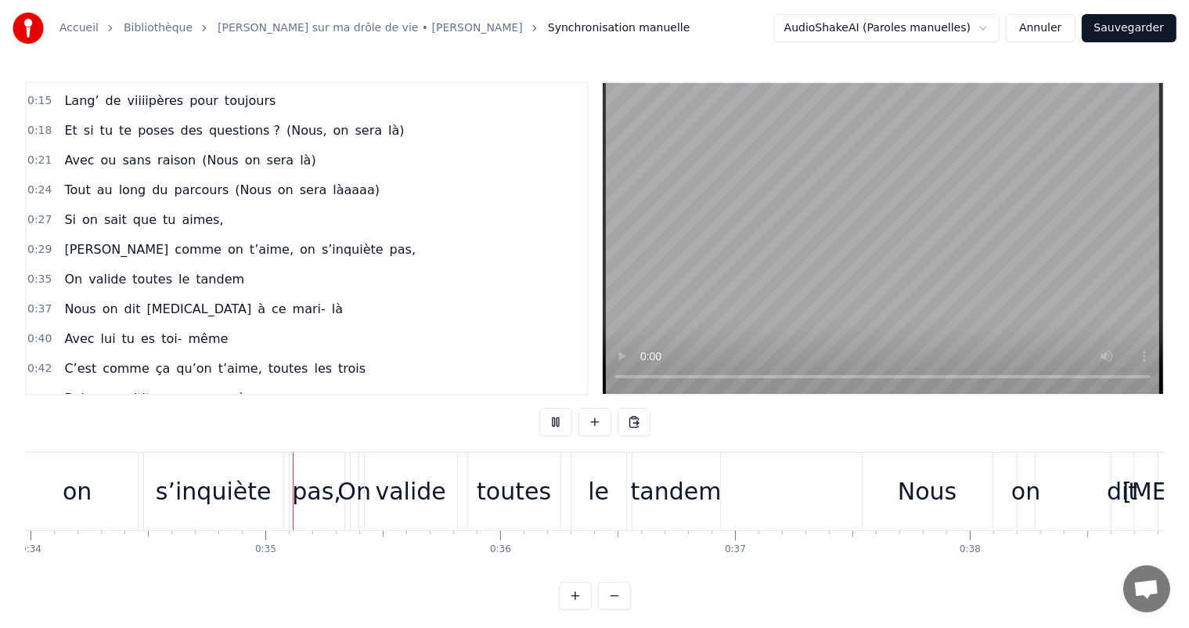
scroll to position [0, 8010]
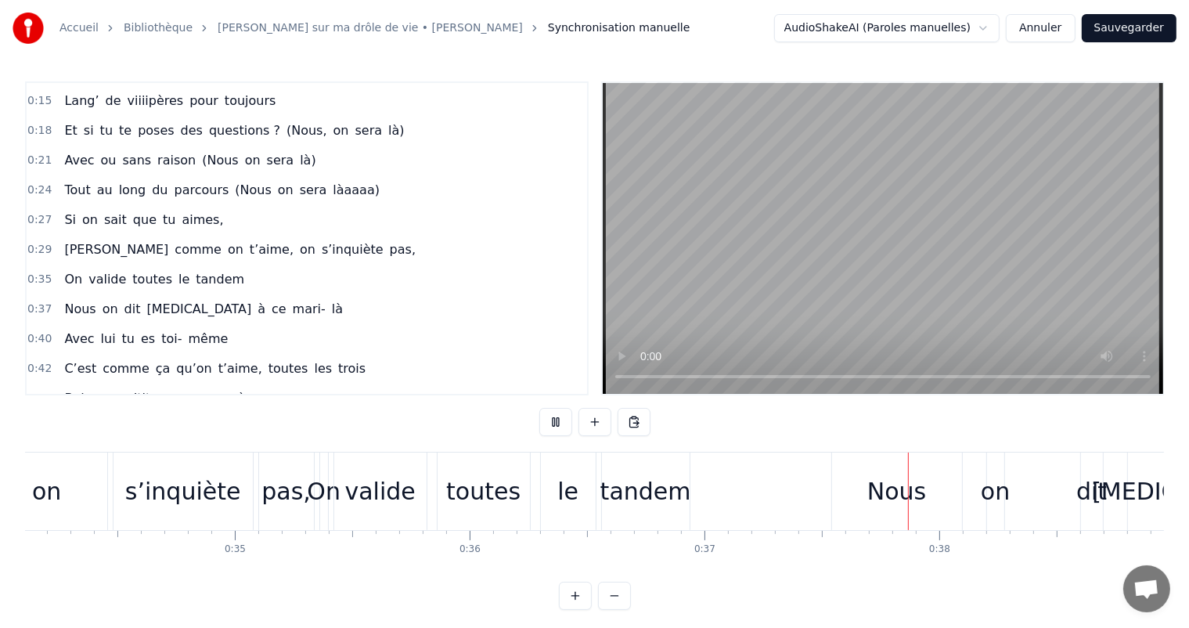
click at [280, 508] on div "pas," at bounding box center [285, 491] width 49 height 35
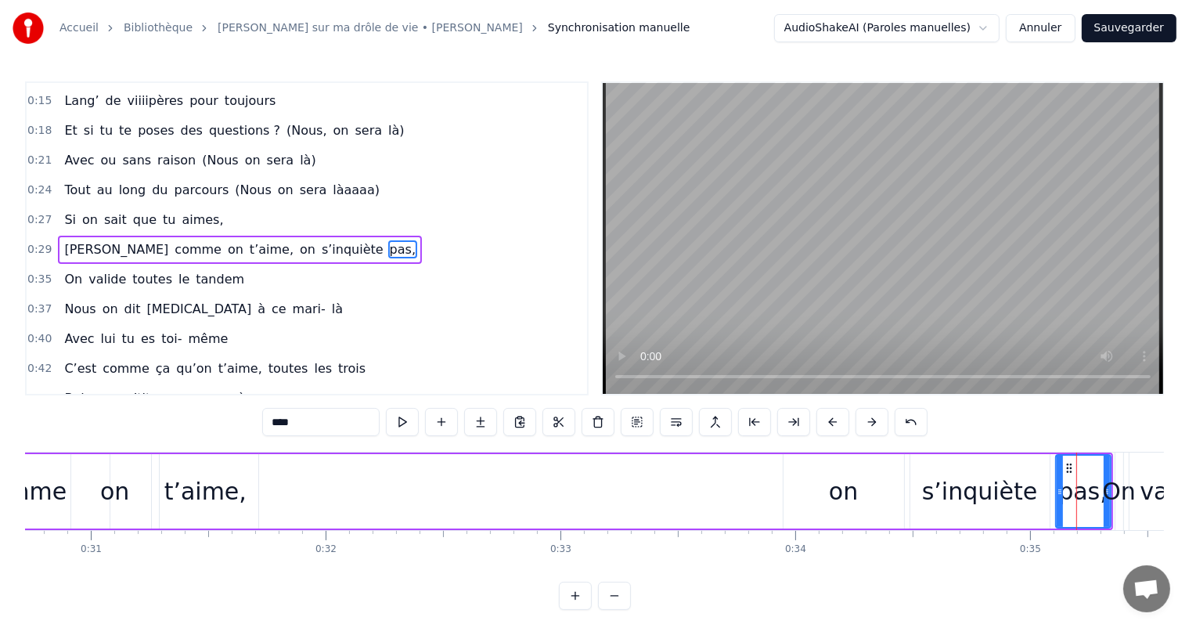
scroll to position [0, 7321]
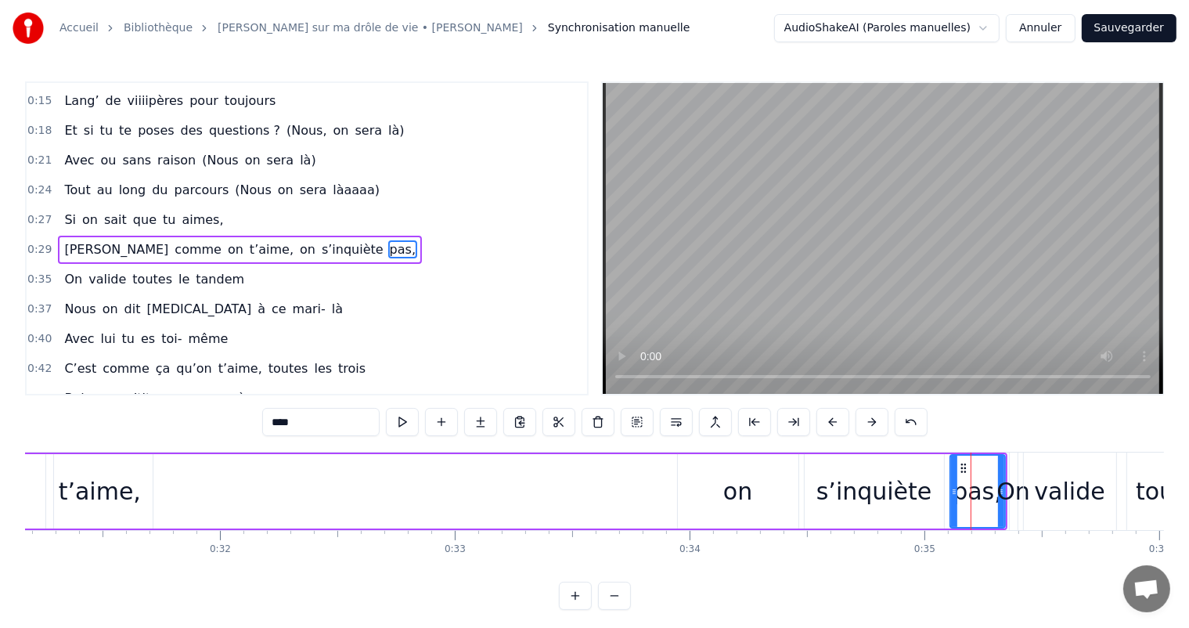
click at [302, 527] on div "[PERSON_NAME] comme on t’aime, on s’inquiète pas," at bounding box center [367, 491] width 1282 height 78
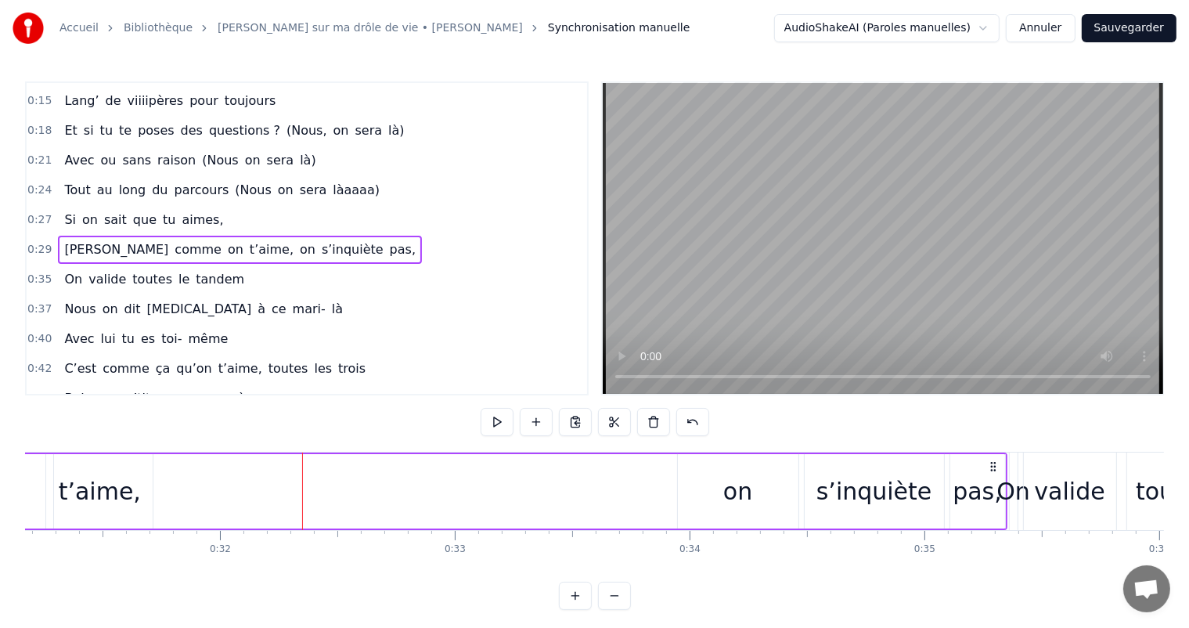
click at [276, 495] on div "[PERSON_NAME] comme on t’aime, on s’inquiète pas," at bounding box center [367, 491] width 1282 height 78
drag, startPoint x: 236, startPoint y: 490, endPoint x: 463, endPoint y: 517, distance: 228.6
click at [463, 517] on div "[PERSON_NAME] comme on t’aime, on s’inquiète pas," at bounding box center [367, 491] width 1282 height 78
click at [670, 504] on div "[PERSON_NAME] comme on t’aime, on s’inquiète pas," at bounding box center [367, 491] width 1282 height 78
click at [135, 515] on div "t’aime," at bounding box center [99, 491] width 106 height 74
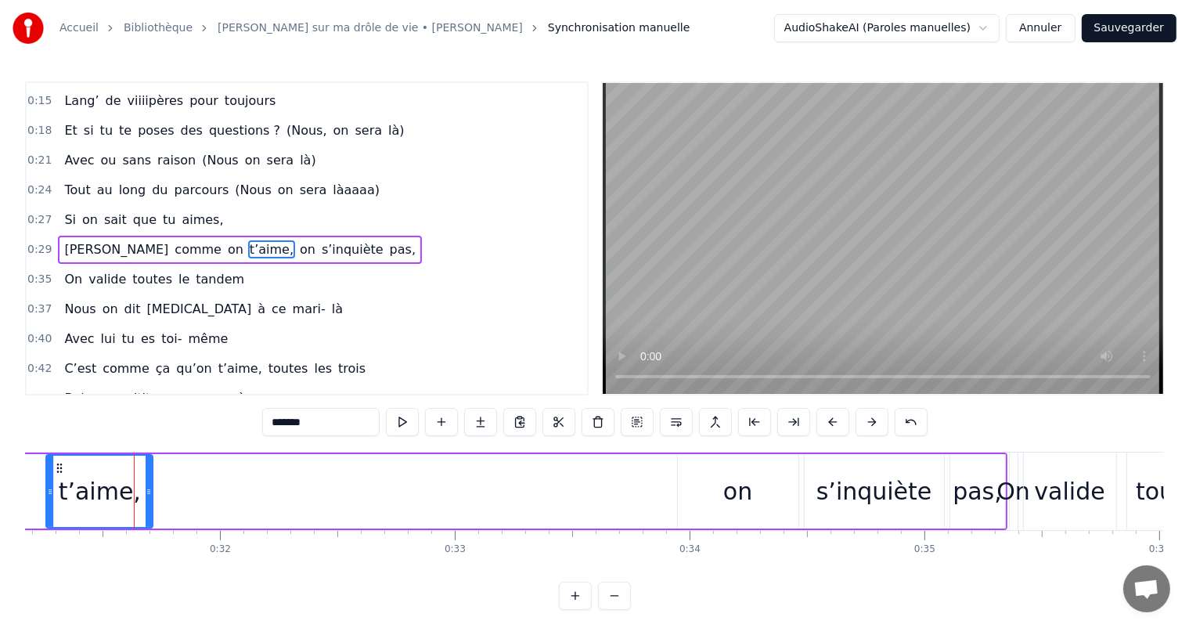
click at [745, 488] on div "on" at bounding box center [737, 491] width 29 height 35
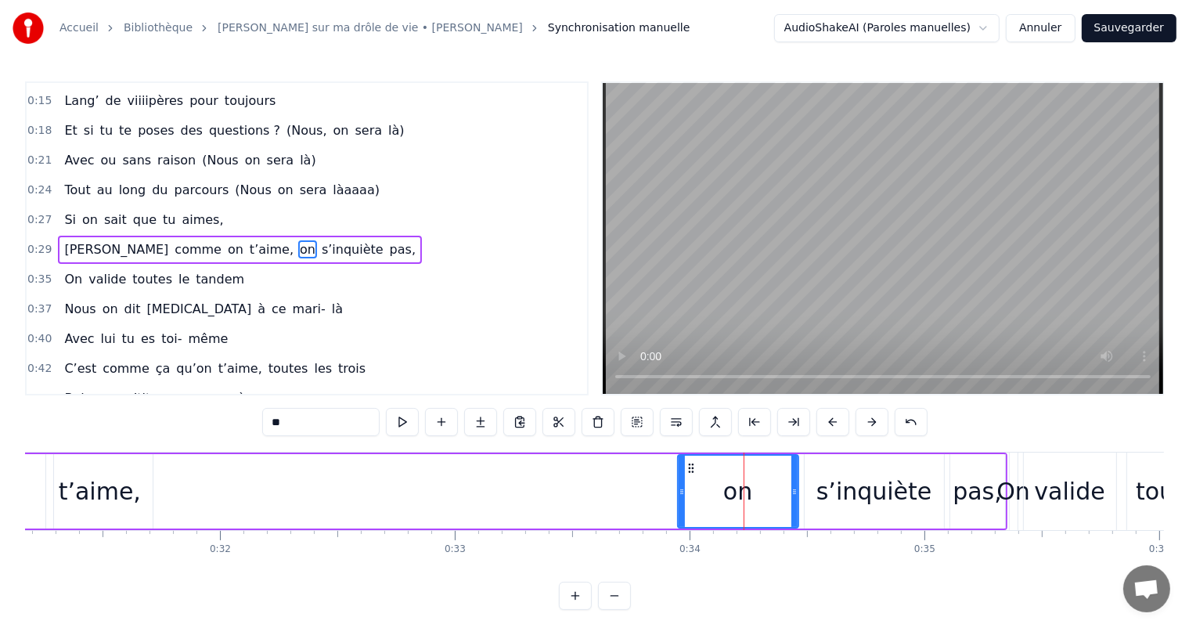
click at [986, 474] on div "pas," at bounding box center [977, 491] width 49 height 35
type input "****"
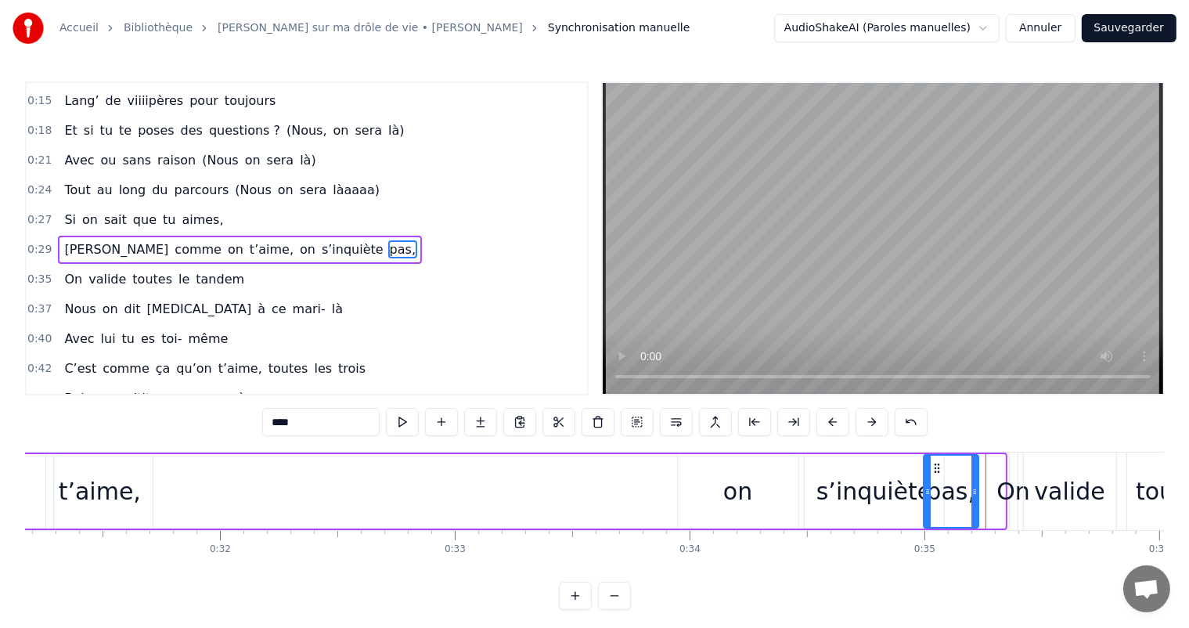
drag, startPoint x: 962, startPoint y: 467, endPoint x: 936, endPoint y: 467, distance: 26.6
click at [936, 467] on icon at bounding box center [937, 468] width 13 height 13
drag, startPoint x: 975, startPoint y: 471, endPoint x: 890, endPoint y: 474, distance: 84.6
click at [890, 474] on div "[PERSON_NAME] comme on t’aime, on s’inquiète pas," at bounding box center [353, 491] width 1254 height 78
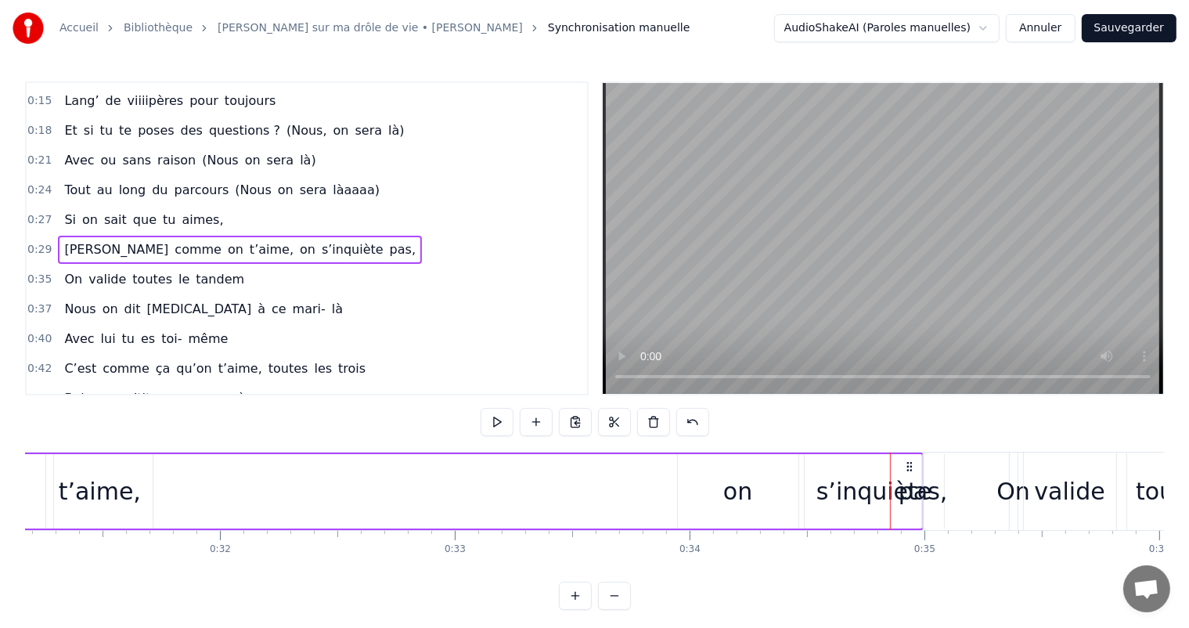
click at [924, 476] on div "pas," at bounding box center [923, 491] width 49 height 35
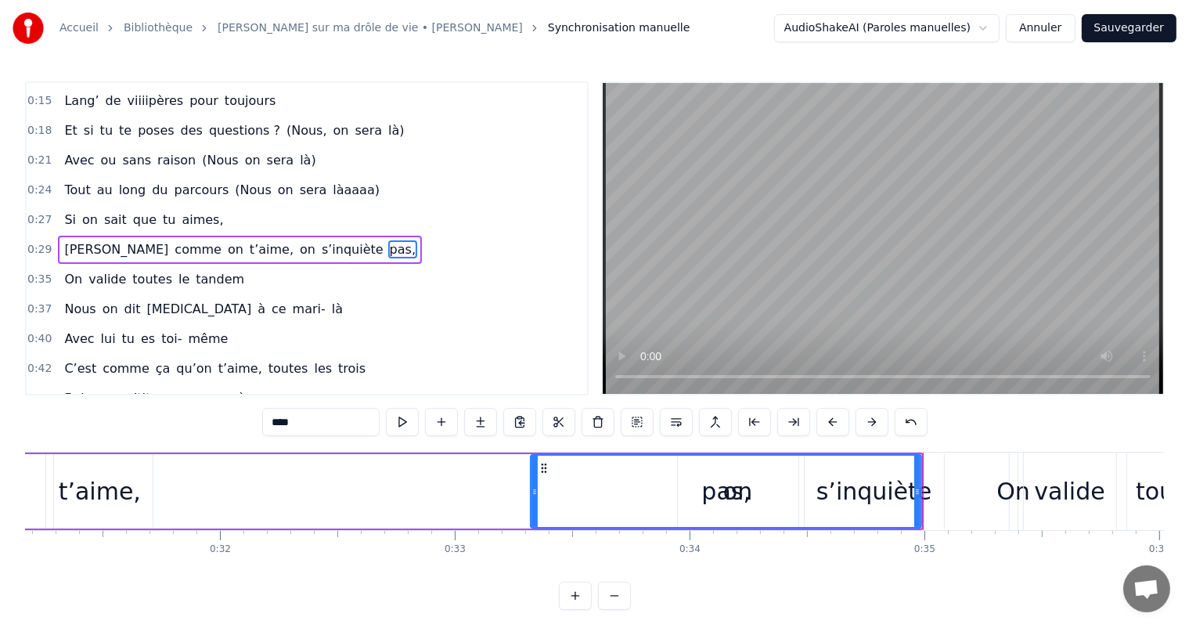
drag, startPoint x: 924, startPoint y: 476, endPoint x: 532, endPoint y: 500, distance: 393.0
click at [532, 500] on div at bounding box center [535, 491] width 6 height 71
click at [248, 528] on div "[PERSON_NAME] comme on t’aime, pas, on s’inquiète" at bounding box center [325, 491] width 1198 height 78
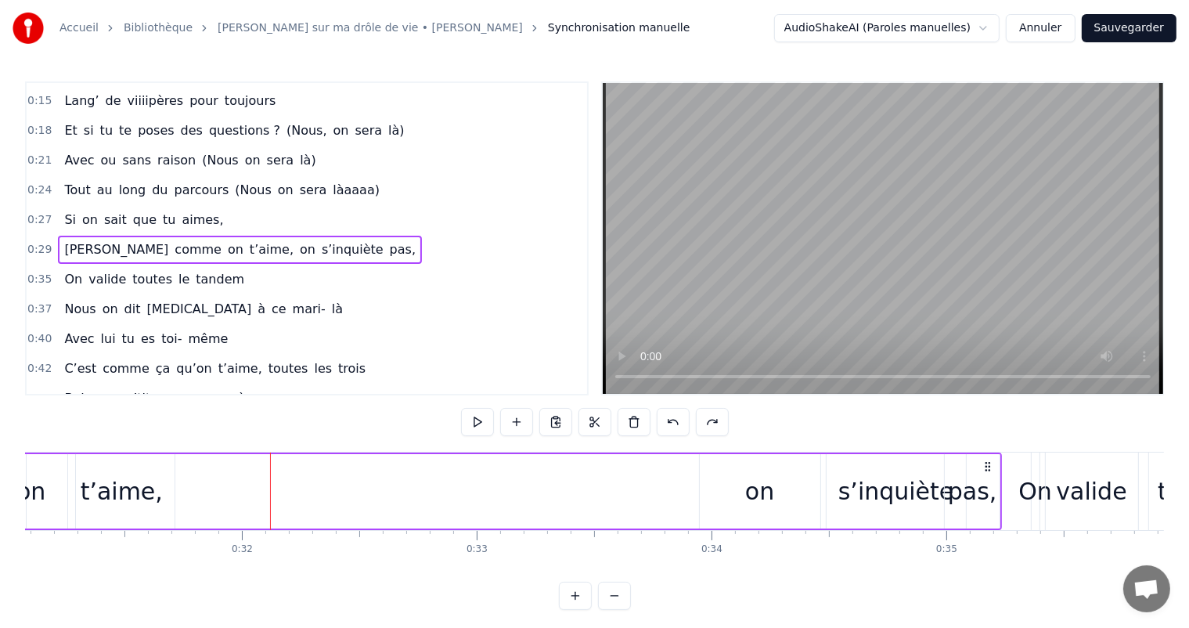
scroll to position [0, 7235]
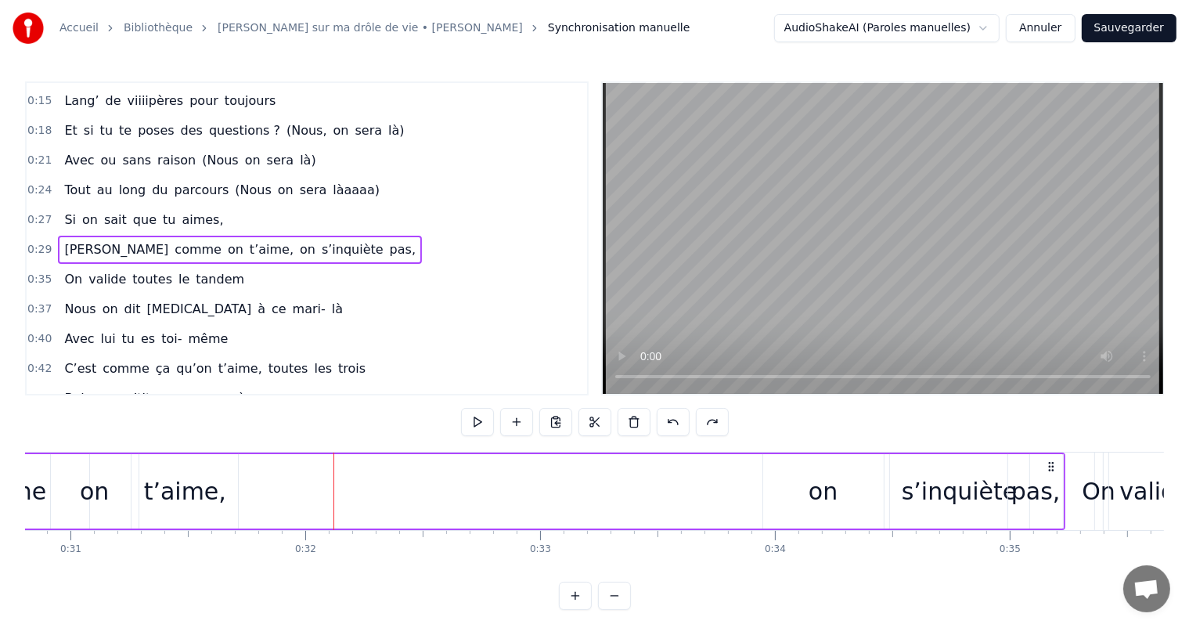
click at [1146, 31] on button "Sauvegarder" at bounding box center [1129, 28] width 95 height 28
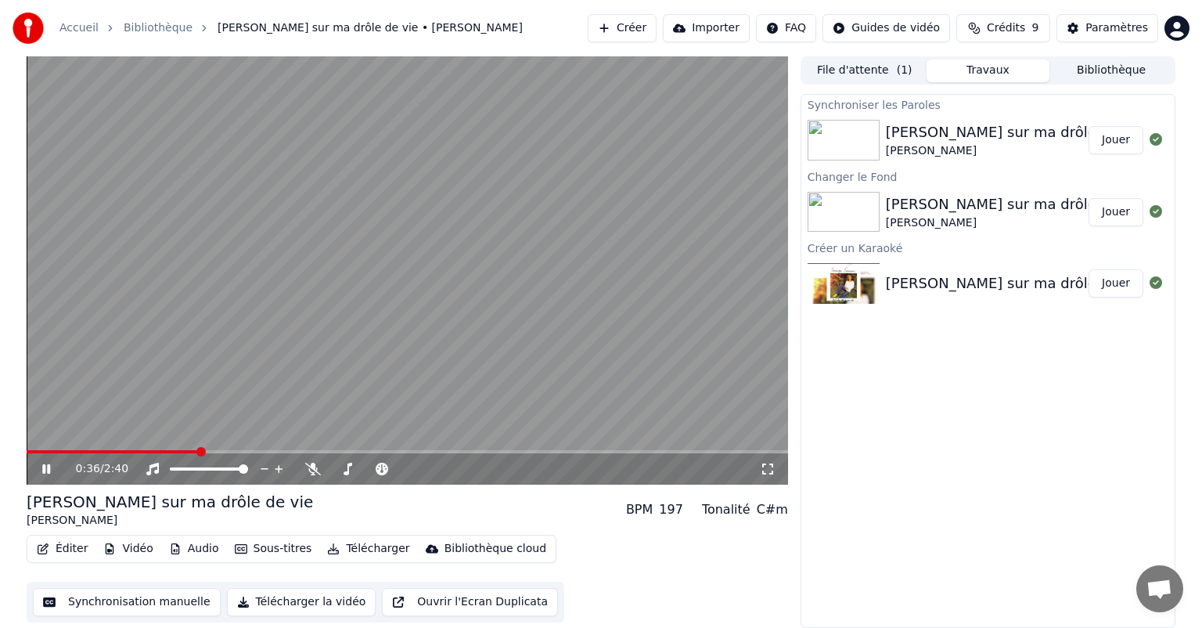
click at [41, 471] on icon at bounding box center [57, 469] width 37 height 13
click at [766, 515] on div "C#m" at bounding box center [772, 509] width 31 height 19
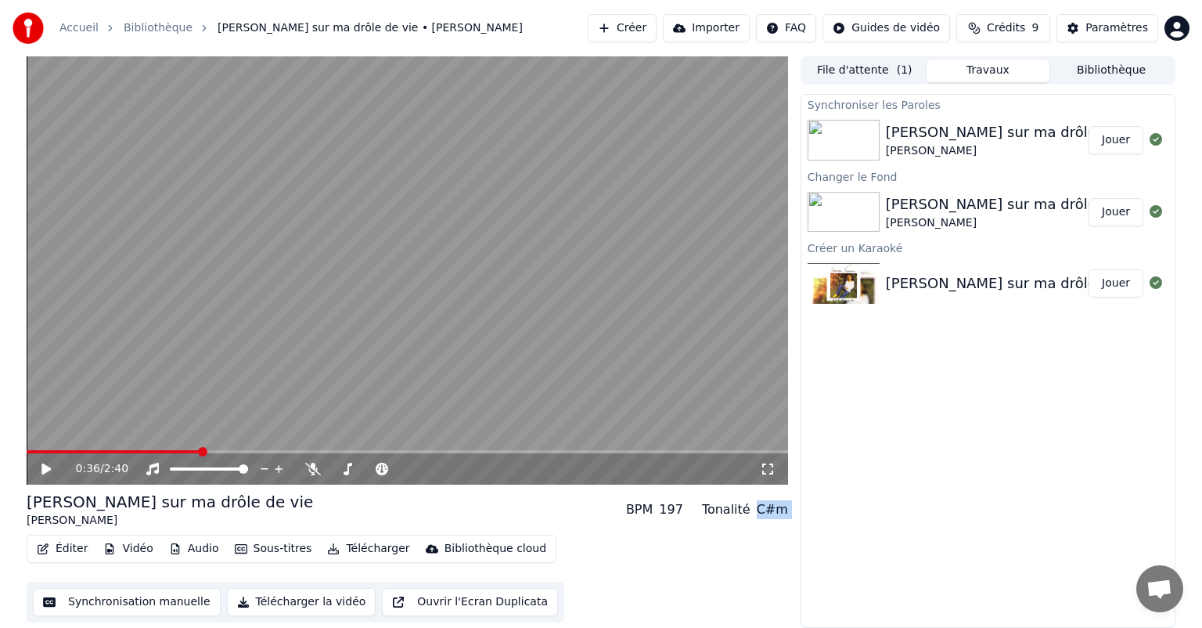
click at [766, 515] on div "C#m" at bounding box center [772, 509] width 31 height 19
click at [750, 514] on div "Tonalité" at bounding box center [726, 509] width 49 height 19
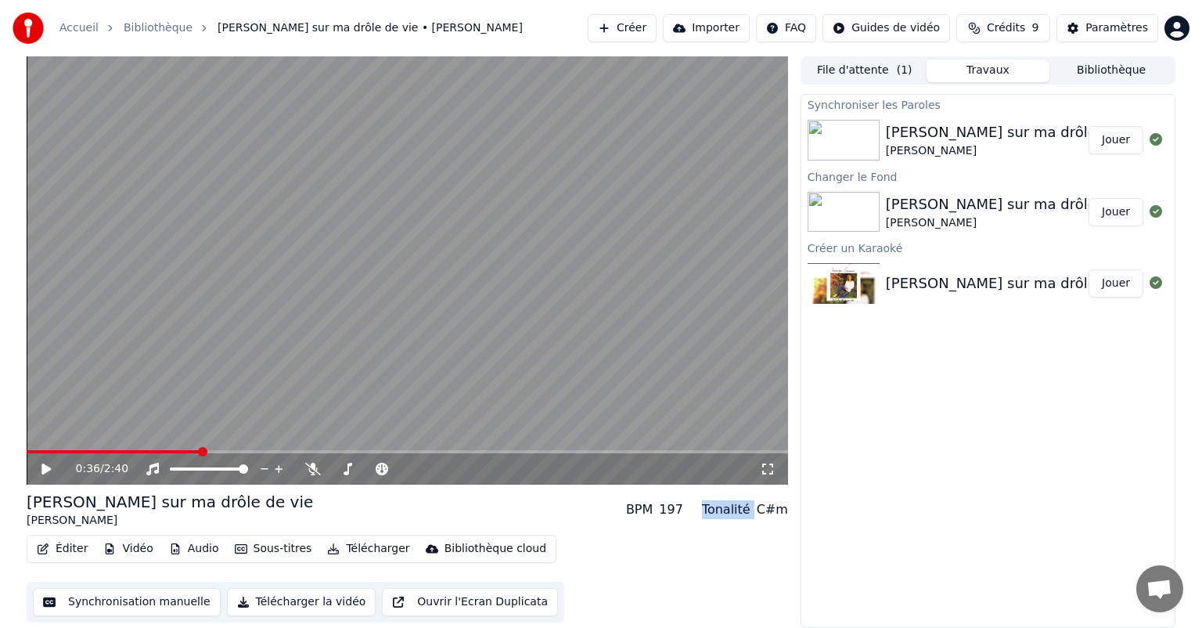
click at [750, 514] on div "Tonalité" at bounding box center [726, 509] width 49 height 19
click at [653, 507] on div "BPM" at bounding box center [639, 509] width 27 height 19
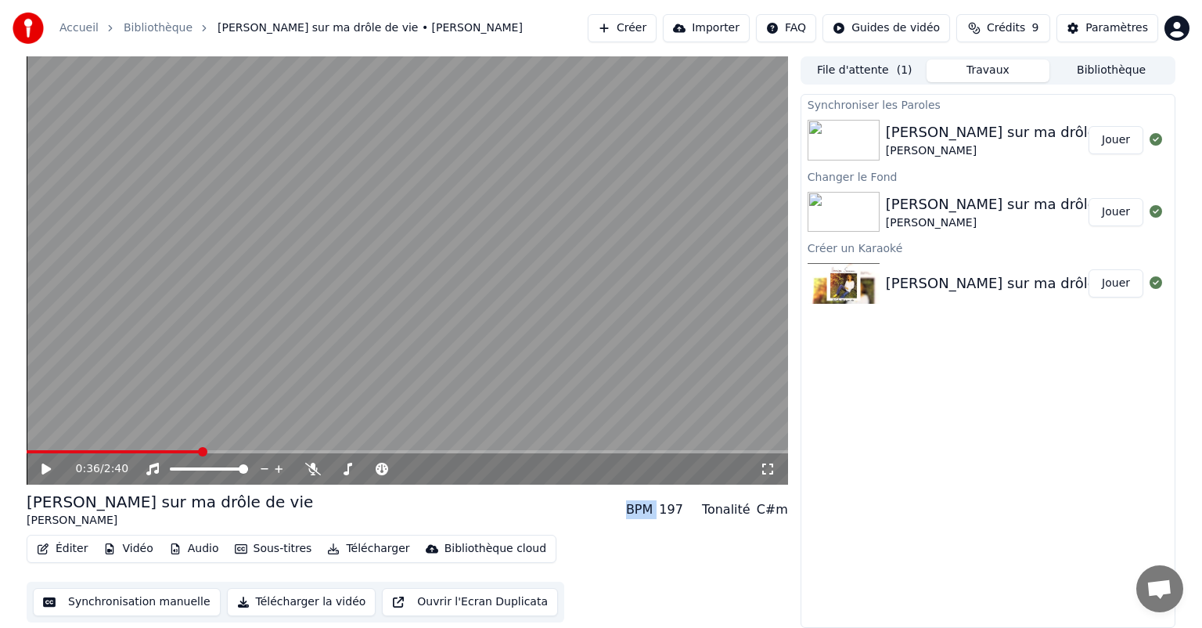
click at [653, 507] on div "BPM" at bounding box center [639, 509] width 27 height 19
click at [676, 511] on div "197" at bounding box center [671, 509] width 24 height 19
click at [726, 518] on div "Tonalité" at bounding box center [726, 509] width 49 height 19
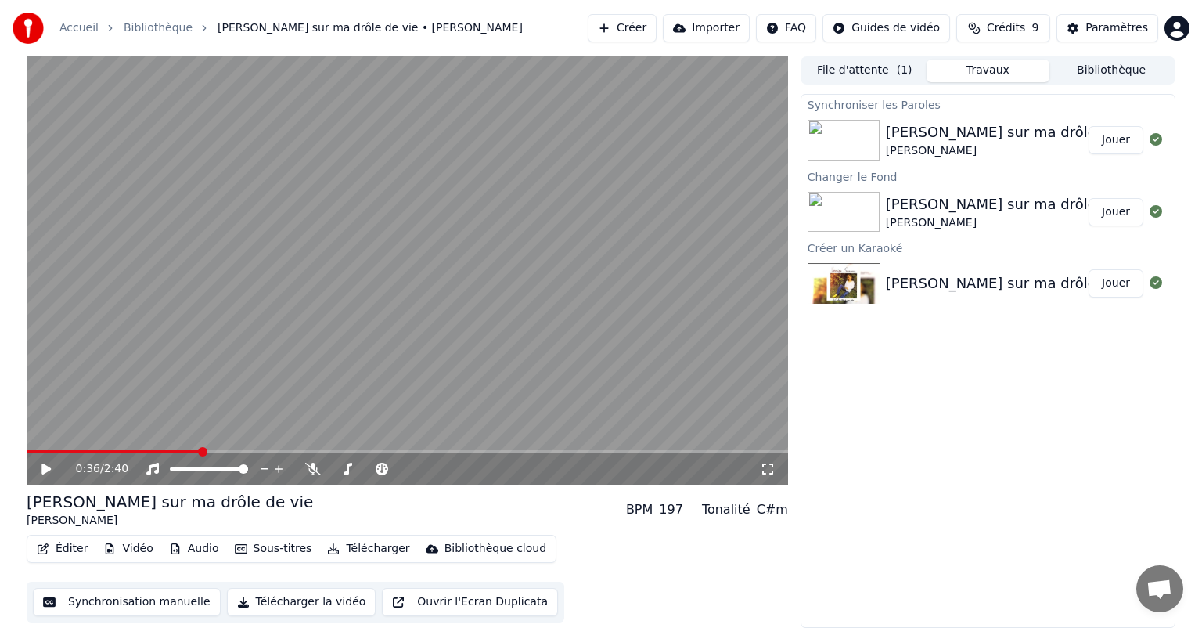
click at [726, 518] on div "Tonalité" at bounding box center [726, 509] width 49 height 19
click at [766, 516] on div "C#m" at bounding box center [772, 509] width 31 height 19
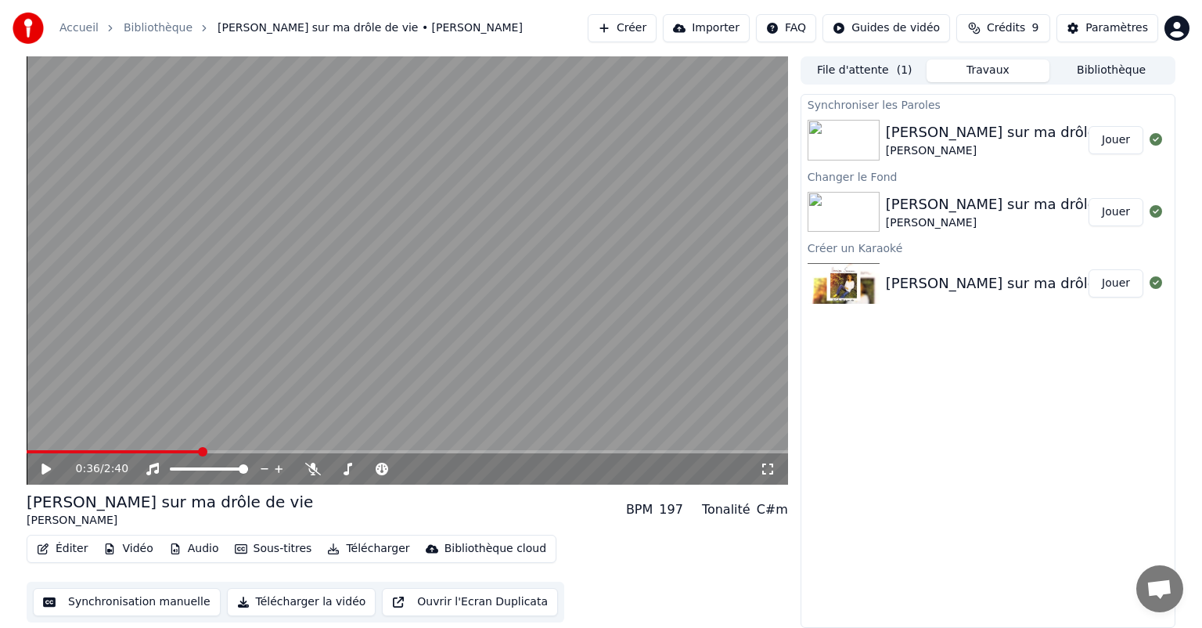
click at [751, 513] on div "Tonalité" at bounding box center [726, 509] width 49 height 19
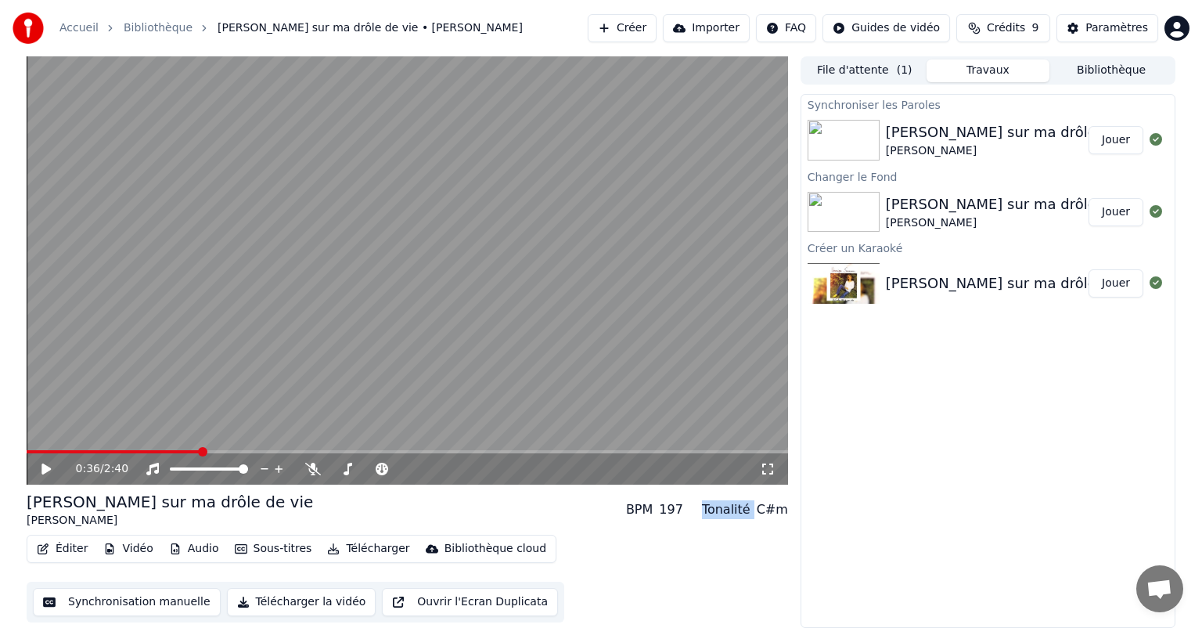
click at [751, 513] on div "Tonalité" at bounding box center [726, 509] width 49 height 19
click at [667, 506] on div "BPM 197" at bounding box center [654, 509] width 57 height 19
click at [676, 510] on div "197" at bounding box center [671, 509] width 24 height 19
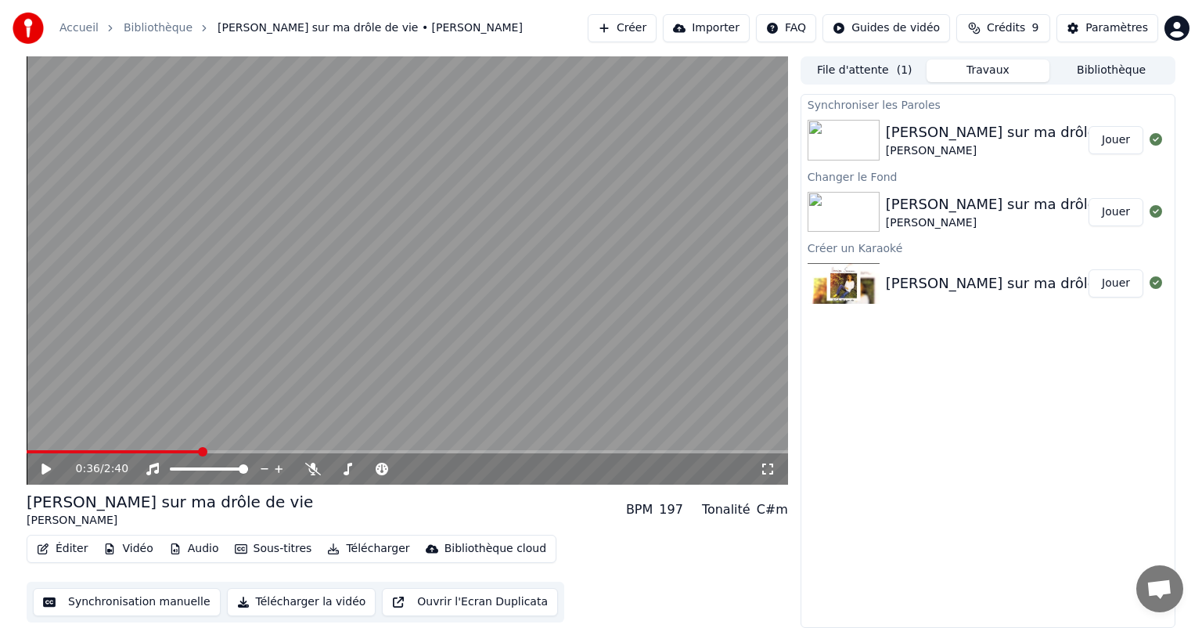
click at [653, 508] on div "BPM" at bounding box center [639, 509] width 27 height 19
click at [27, 447] on span at bounding box center [31, 451] width 9 height 9
click at [44, 467] on icon at bounding box center [45, 468] width 9 height 11
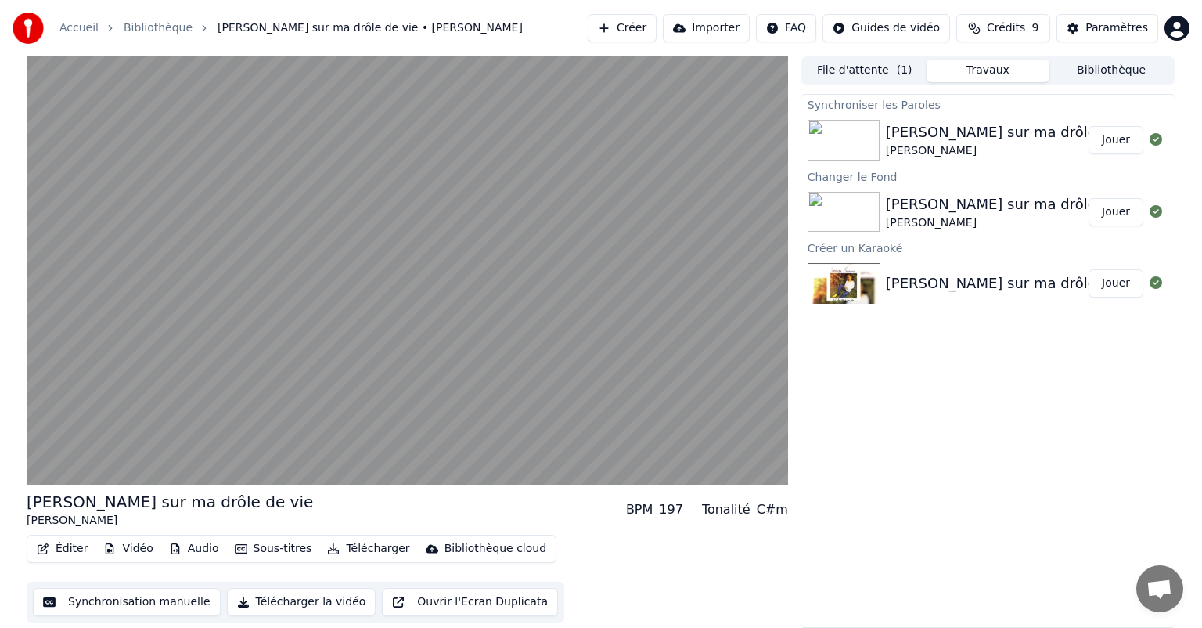
click at [78, 600] on button "Synchronisation manuelle" at bounding box center [127, 602] width 188 height 28
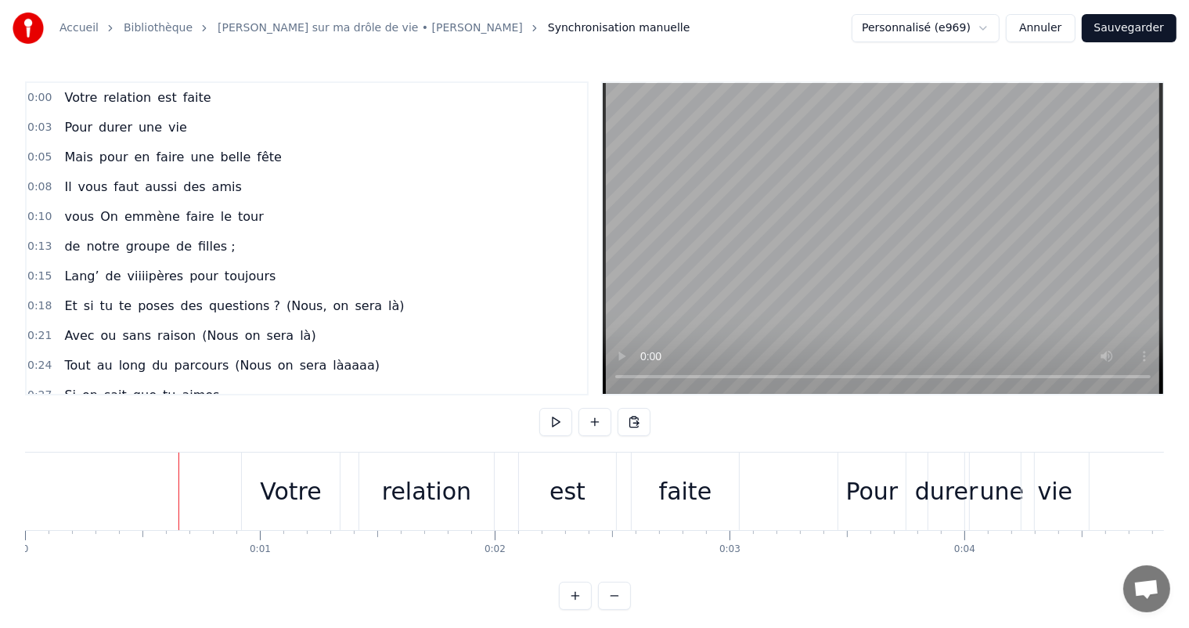
click at [313, 506] on div "Votre" at bounding box center [290, 491] width 61 height 35
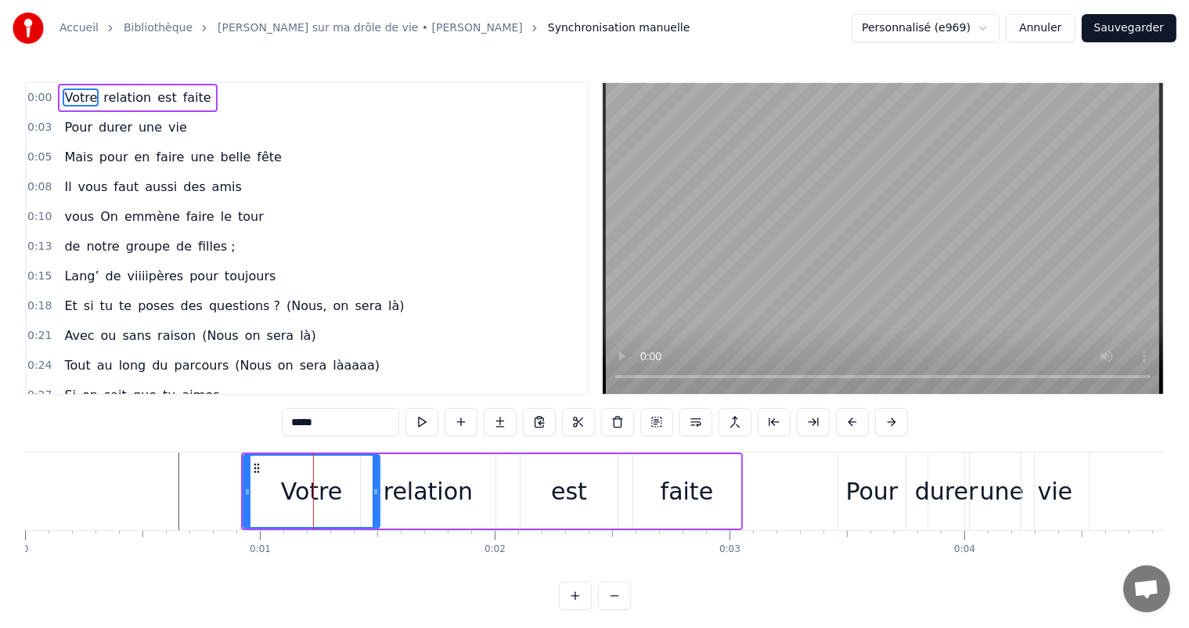
drag, startPoint x: 339, startPoint y: 490, endPoint x: 377, endPoint y: 494, distance: 38.6
click at [377, 494] on icon at bounding box center [376, 491] width 6 height 13
click at [557, 517] on div "est" at bounding box center [569, 491] width 97 height 74
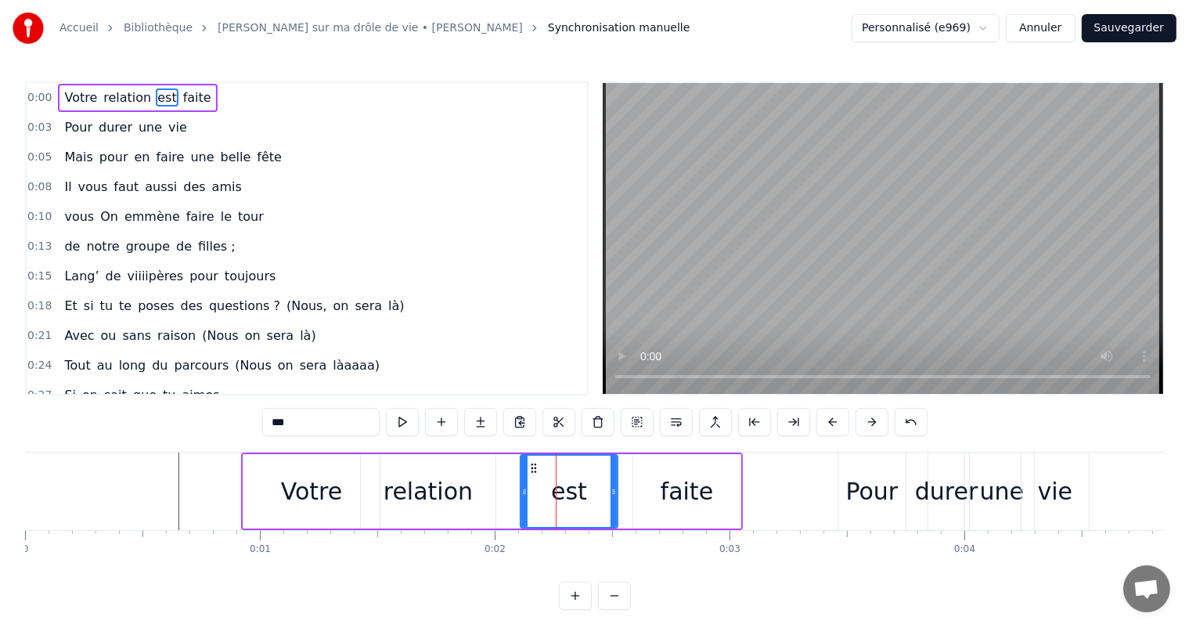
click at [417, 508] on div "relation" at bounding box center [428, 491] width 89 height 35
type input "********"
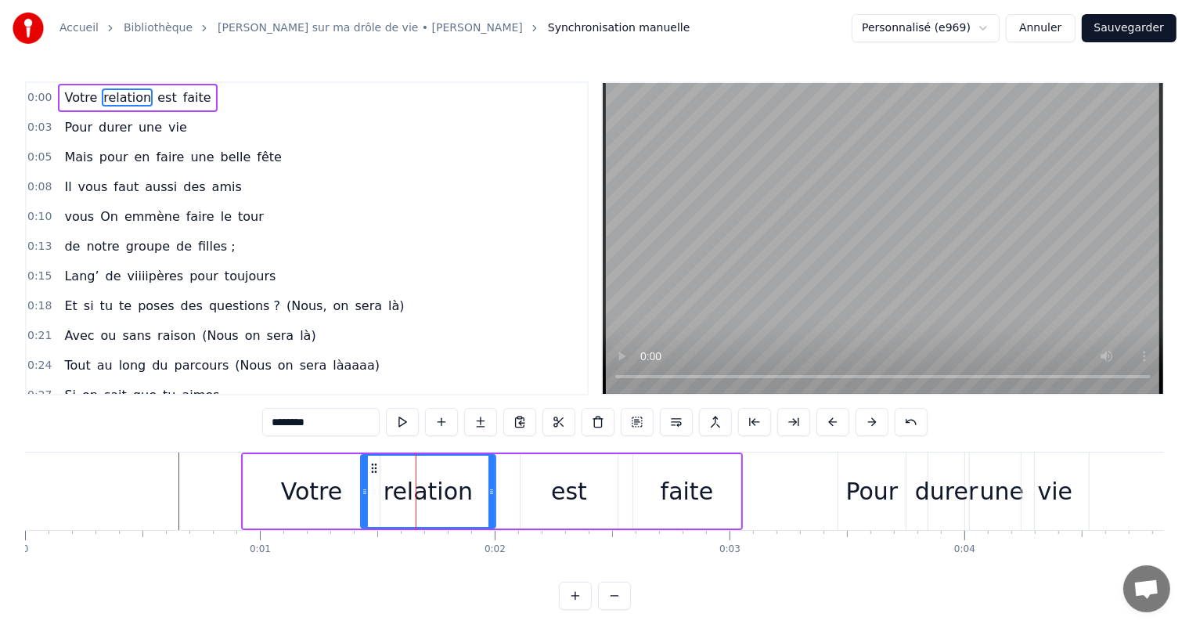
click at [377, 467] on icon at bounding box center [374, 468] width 13 height 13
drag, startPoint x: 493, startPoint y: 495, endPoint x: 504, endPoint y: 495, distance: 11.0
click at [504, 495] on icon at bounding box center [504, 491] width 6 height 13
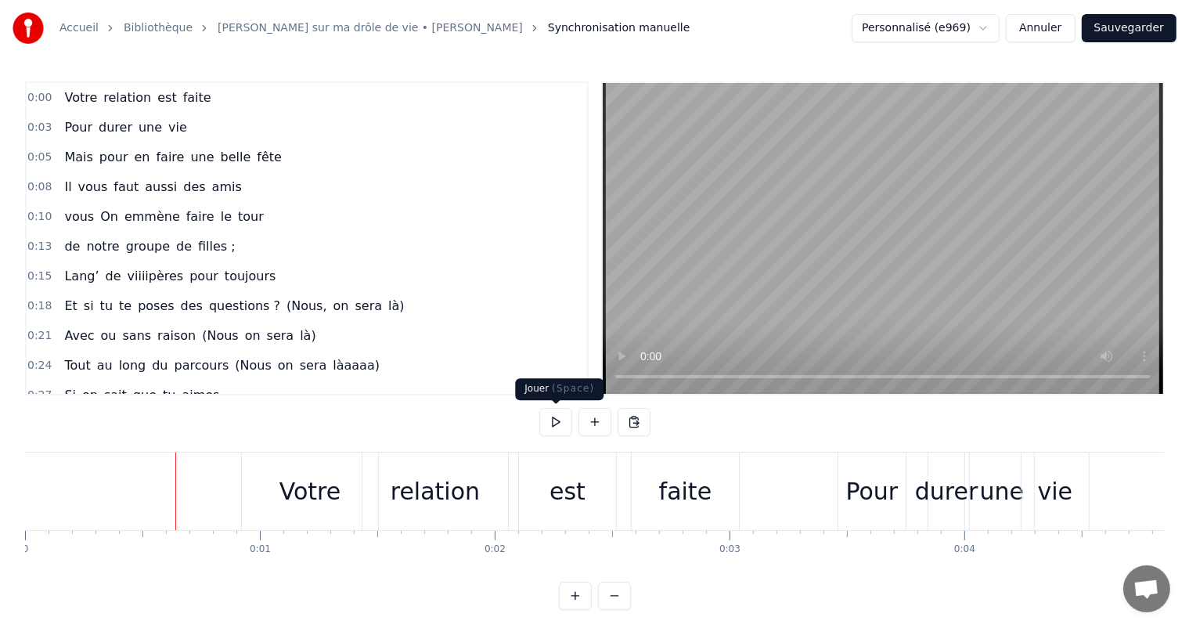
click at [557, 417] on button at bounding box center [555, 422] width 33 height 28
click at [311, 493] on div "Votre" at bounding box center [309, 491] width 61 height 35
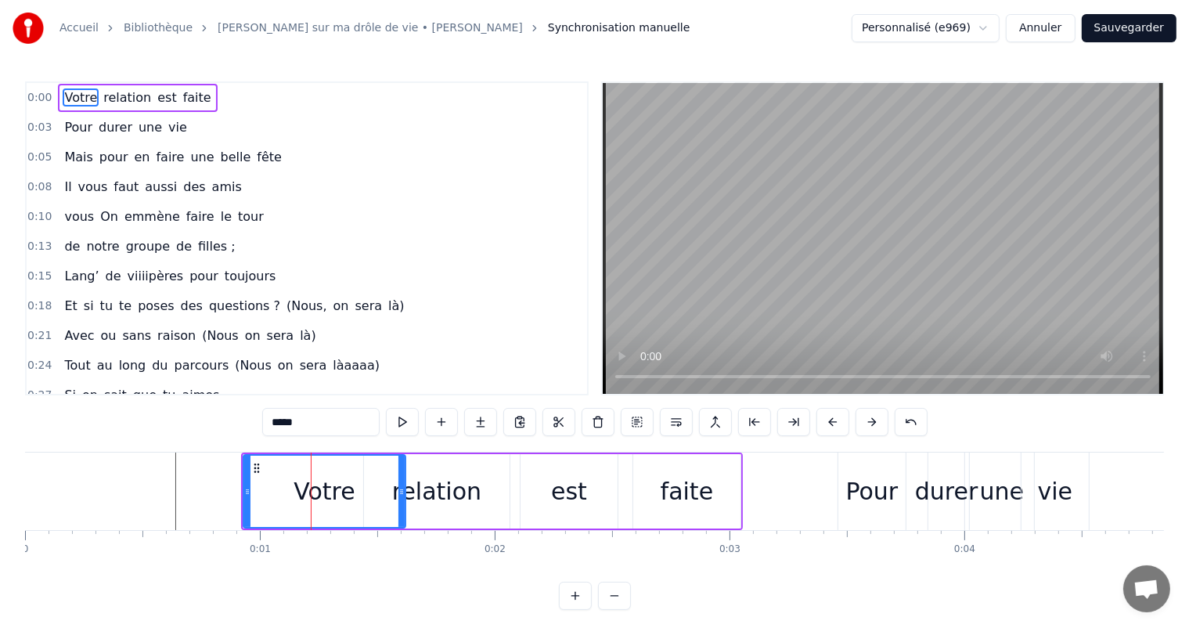
drag, startPoint x: 377, startPoint y: 492, endPoint x: 405, endPoint y: 492, distance: 27.4
click at [405, 492] on icon at bounding box center [401, 491] width 6 height 13
click at [434, 496] on div "relation" at bounding box center [436, 491] width 89 height 35
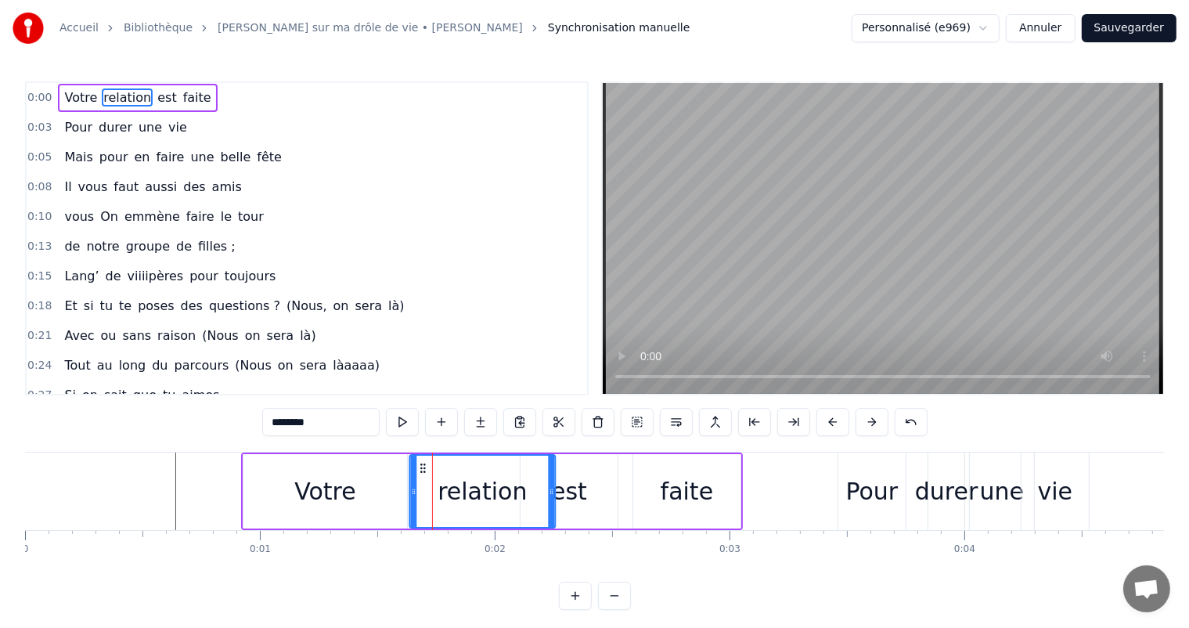
drag, startPoint x: 377, startPoint y: 464, endPoint x: 423, endPoint y: 469, distance: 46.4
click at [423, 469] on icon at bounding box center [422, 468] width 13 height 13
click at [608, 496] on div "est" at bounding box center [569, 491] width 97 height 74
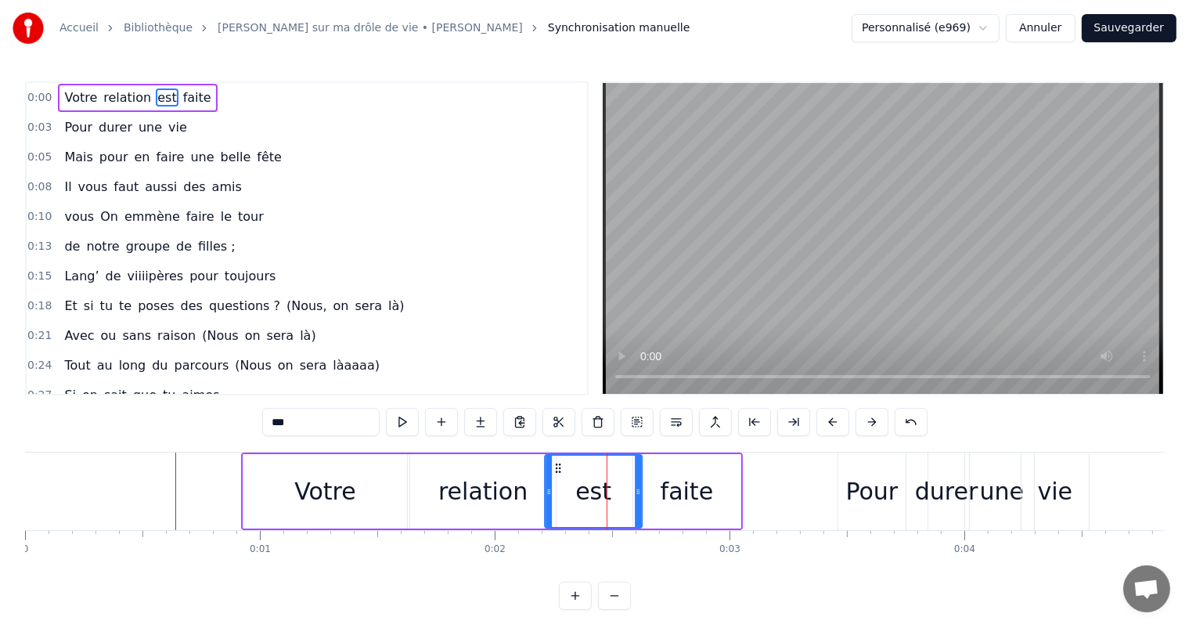
drag, startPoint x: 534, startPoint y: 467, endPoint x: 558, endPoint y: 472, distance: 24.7
click at [558, 472] on icon at bounding box center [558, 468] width 13 height 13
click at [492, 501] on div "relation" at bounding box center [482, 491] width 89 height 35
type input "********"
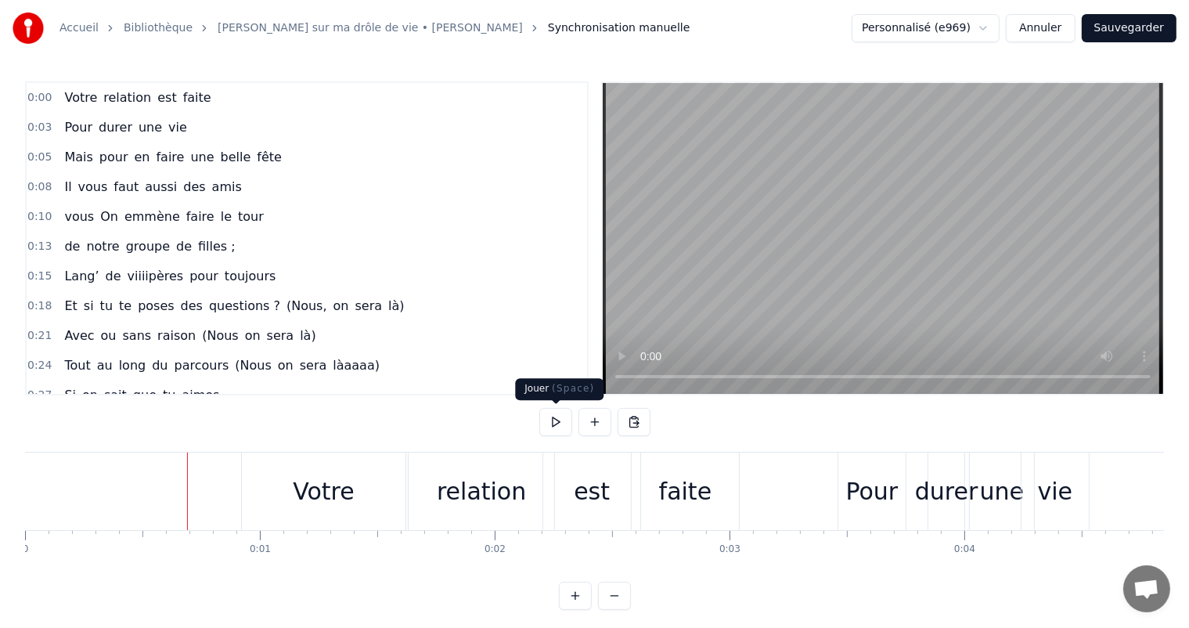
click at [556, 427] on button at bounding box center [555, 422] width 33 height 28
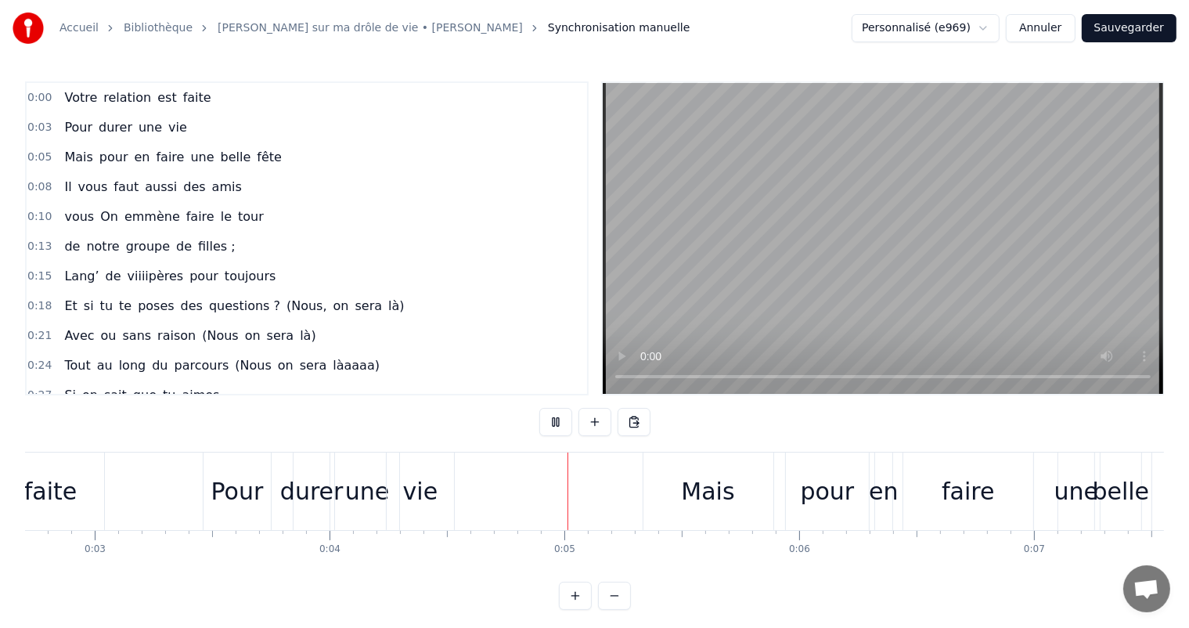
click at [556, 427] on button at bounding box center [555, 422] width 33 height 28
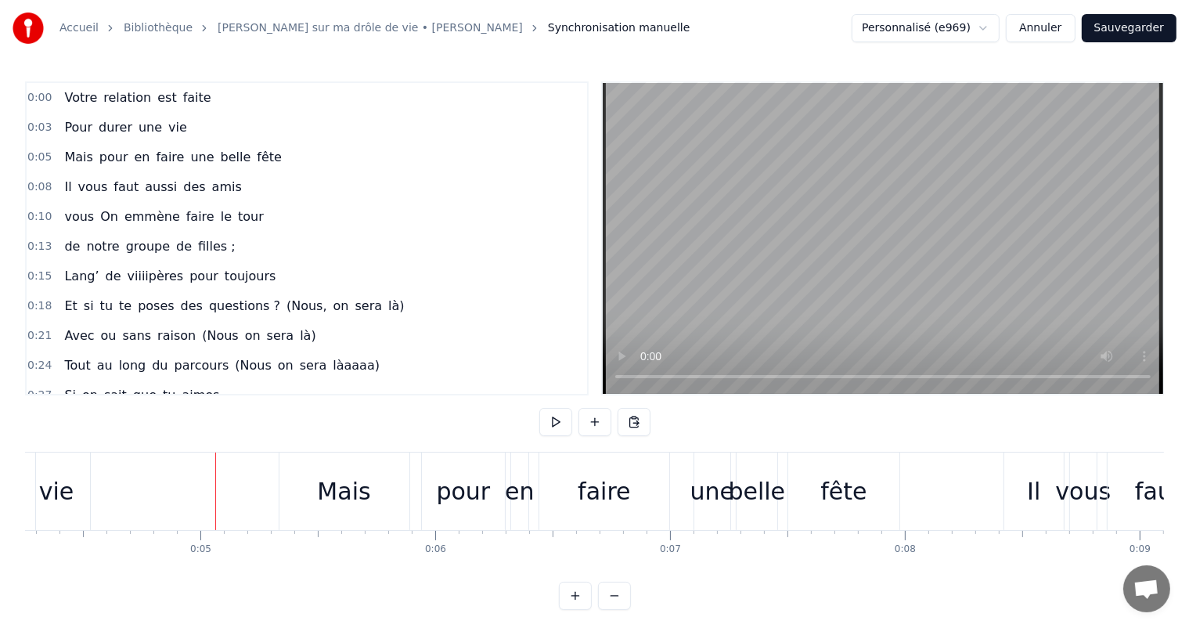
scroll to position [0, 999]
click at [556, 427] on button at bounding box center [555, 422] width 33 height 28
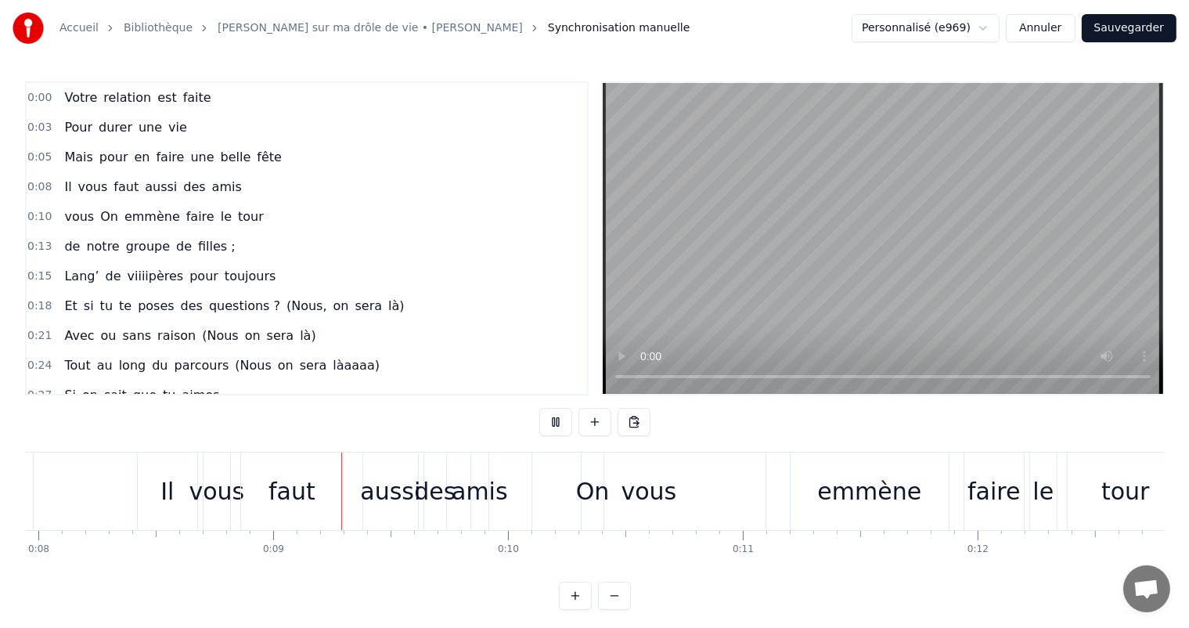
click at [556, 427] on button at bounding box center [555, 422] width 33 height 28
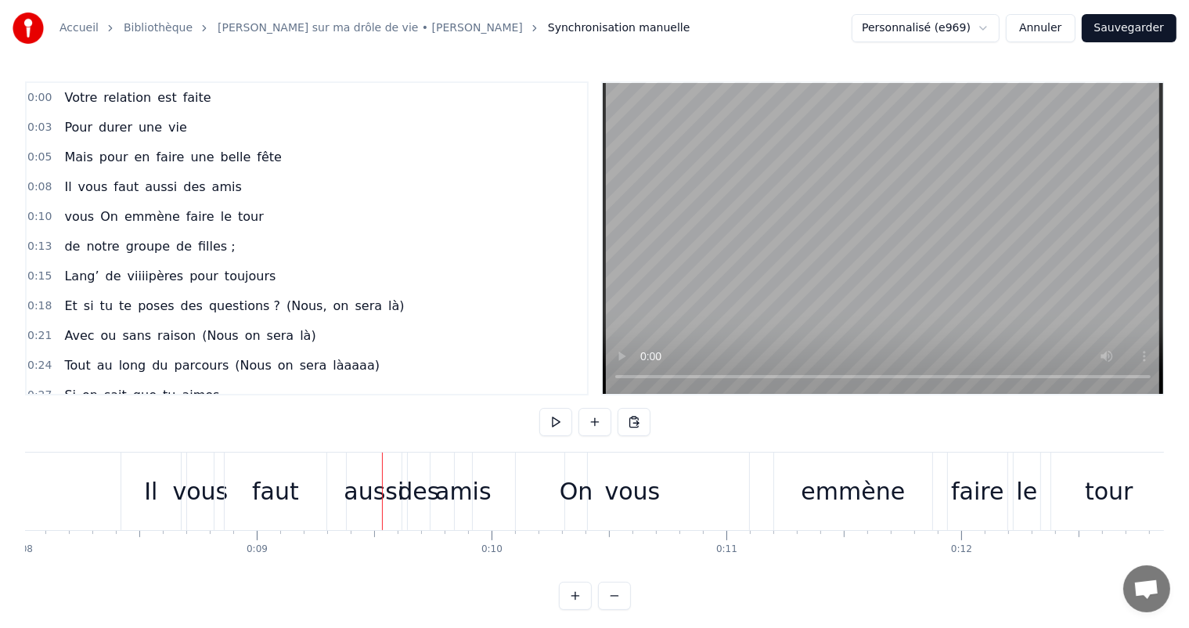
scroll to position [0, 1798]
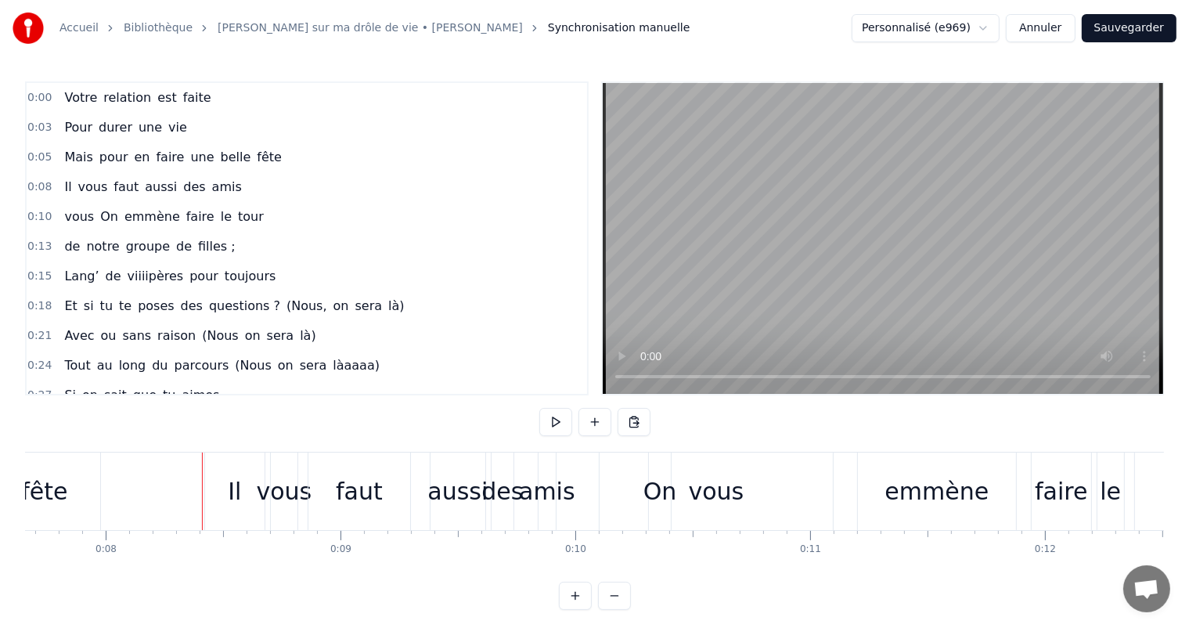
click at [225, 481] on div "Il" at bounding box center [234, 491] width 59 height 78
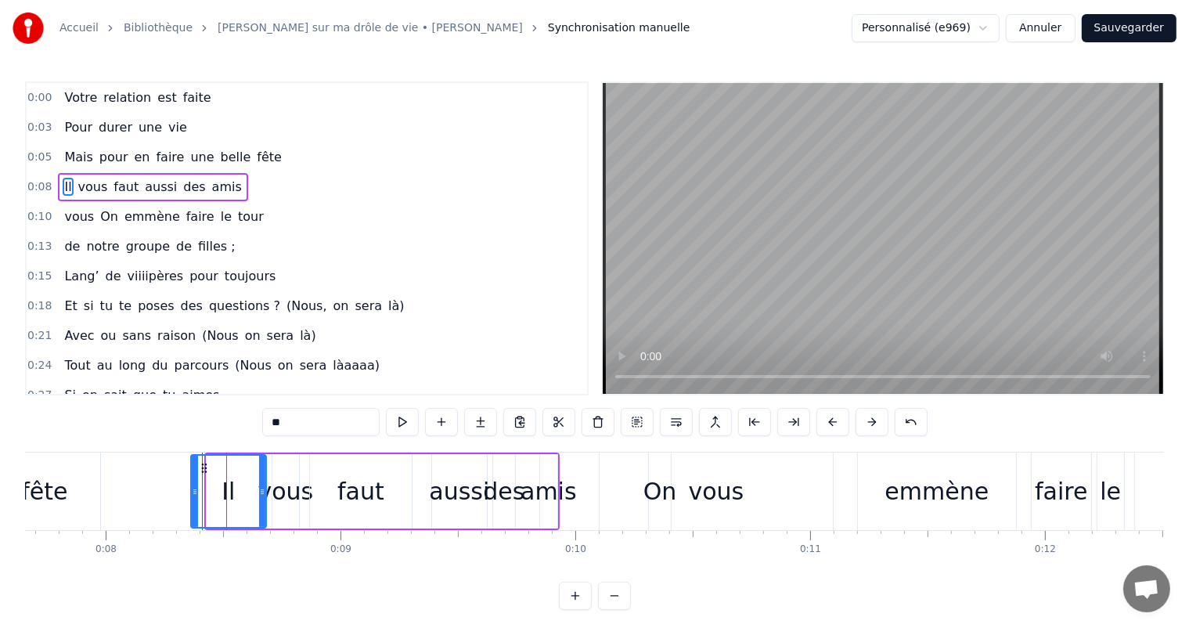
drag, startPoint x: 211, startPoint y: 465, endPoint x: 194, endPoint y: 465, distance: 16.4
click at [194, 465] on div at bounding box center [195, 491] width 6 height 71
drag, startPoint x: 261, startPoint y: 485, endPoint x: 244, endPoint y: 485, distance: 17.2
click at [244, 485] on icon at bounding box center [246, 491] width 6 height 13
drag, startPoint x: 244, startPoint y: 485, endPoint x: 258, endPoint y: 488, distance: 13.5
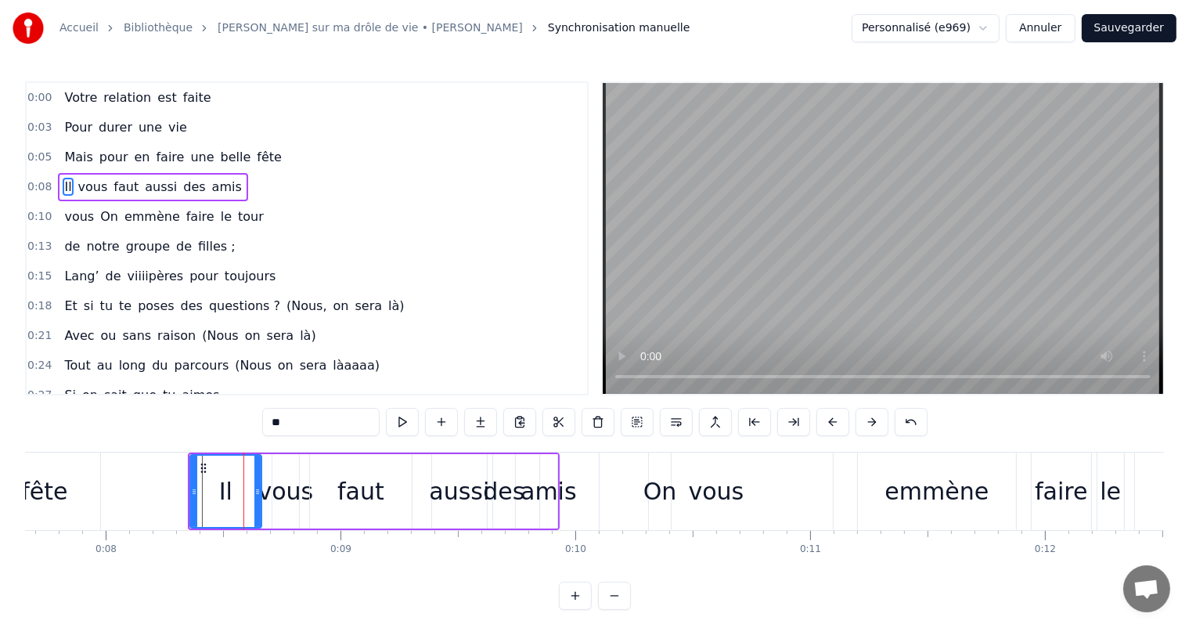
click at [258, 488] on icon at bounding box center [257, 491] width 6 height 13
click at [305, 478] on div "vous" at bounding box center [286, 491] width 56 height 35
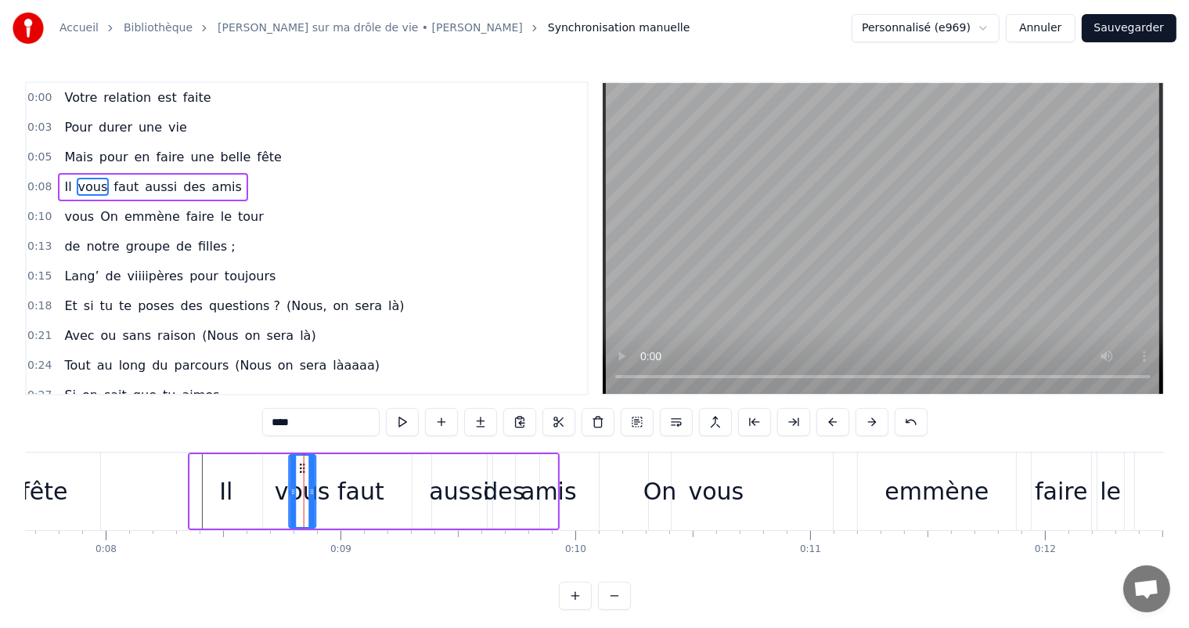
drag, startPoint x: 284, startPoint y: 463, endPoint x: 301, endPoint y: 467, distance: 17.7
click at [301, 467] on icon at bounding box center [302, 468] width 13 height 13
click at [344, 485] on div "faut" at bounding box center [360, 491] width 47 height 35
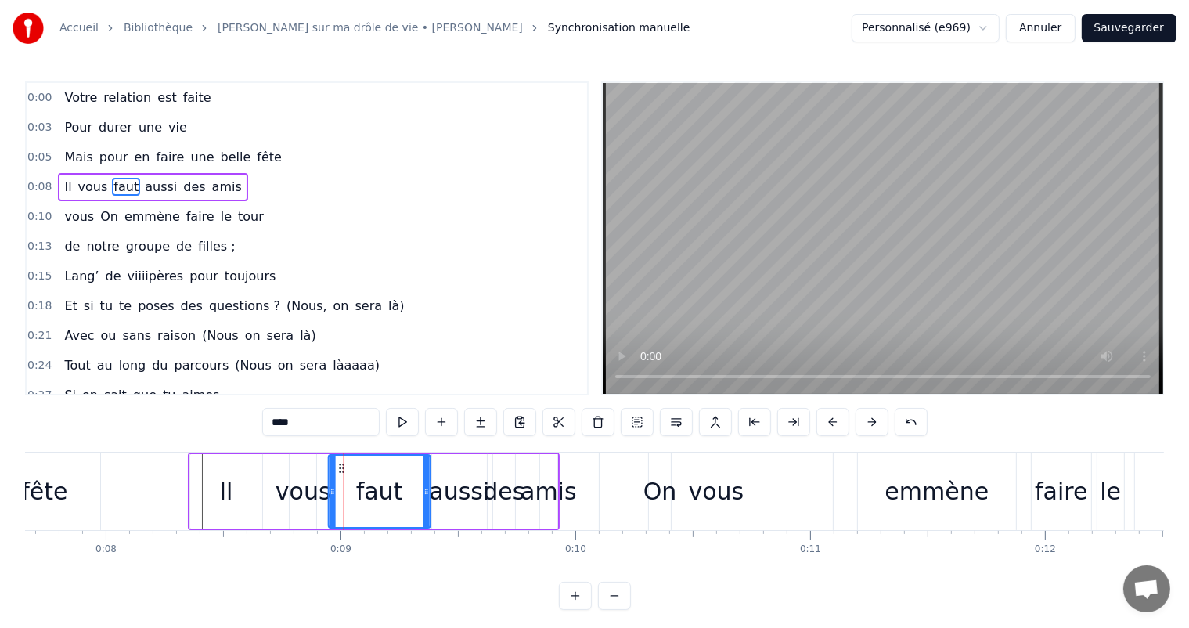
drag, startPoint x: 322, startPoint y: 462, endPoint x: 341, endPoint y: 467, distance: 19.4
click at [341, 467] on icon at bounding box center [342, 468] width 13 height 13
click at [458, 504] on div "aussi" at bounding box center [459, 491] width 60 height 35
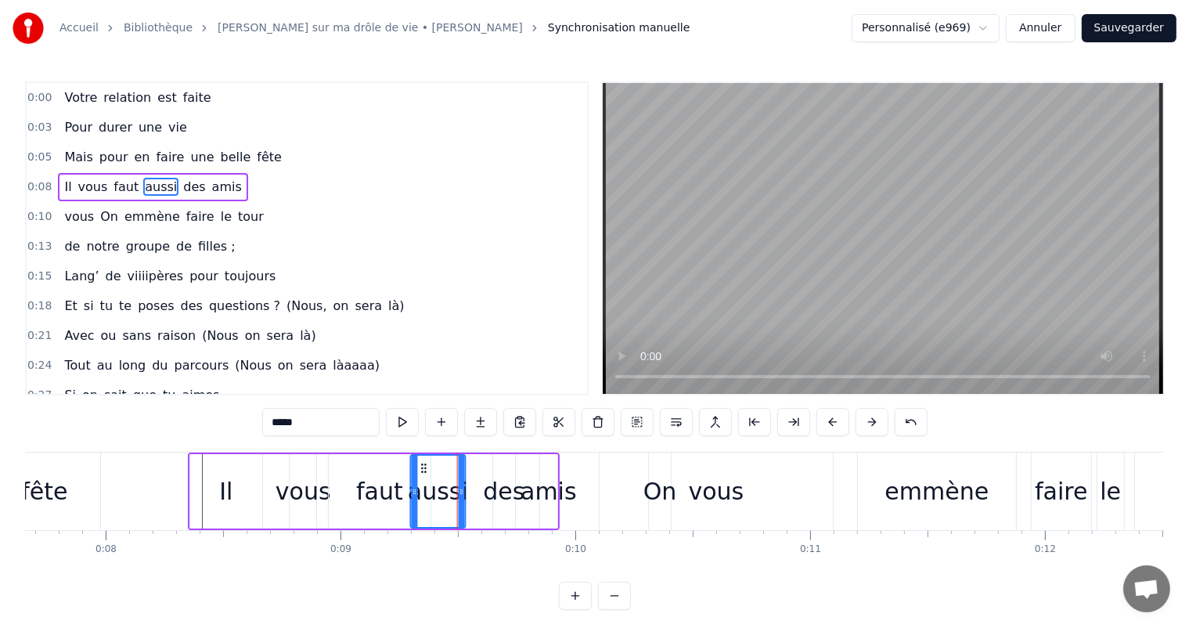
drag, startPoint x: 445, startPoint y: 466, endPoint x: 422, endPoint y: 463, distance: 22.8
click at [422, 463] on icon at bounding box center [424, 468] width 13 height 13
click at [501, 499] on div "des" at bounding box center [503, 491] width 41 height 35
type input "***"
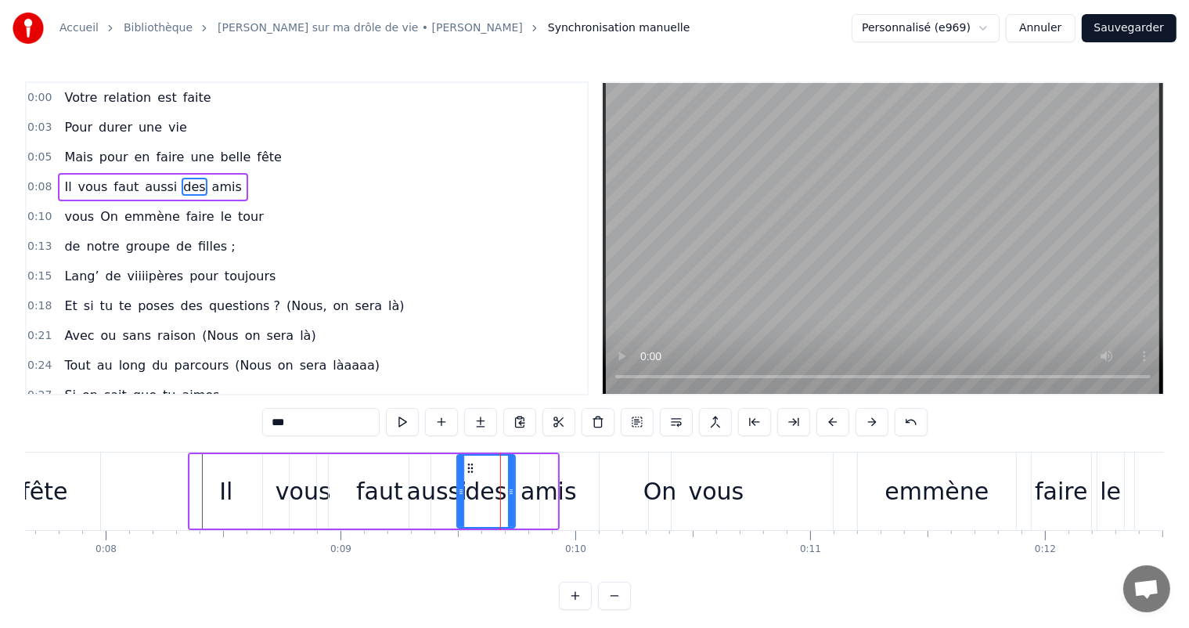
drag, startPoint x: 492, startPoint y: 495, endPoint x: 456, endPoint y: 498, distance: 36.1
click at [456, 498] on div "des" at bounding box center [485, 491] width 59 height 74
drag, startPoint x: 468, startPoint y: 462, endPoint x: 476, endPoint y: 465, distance: 8.4
click at [476, 465] on icon at bounding box center [477, 468] width 13 height 13
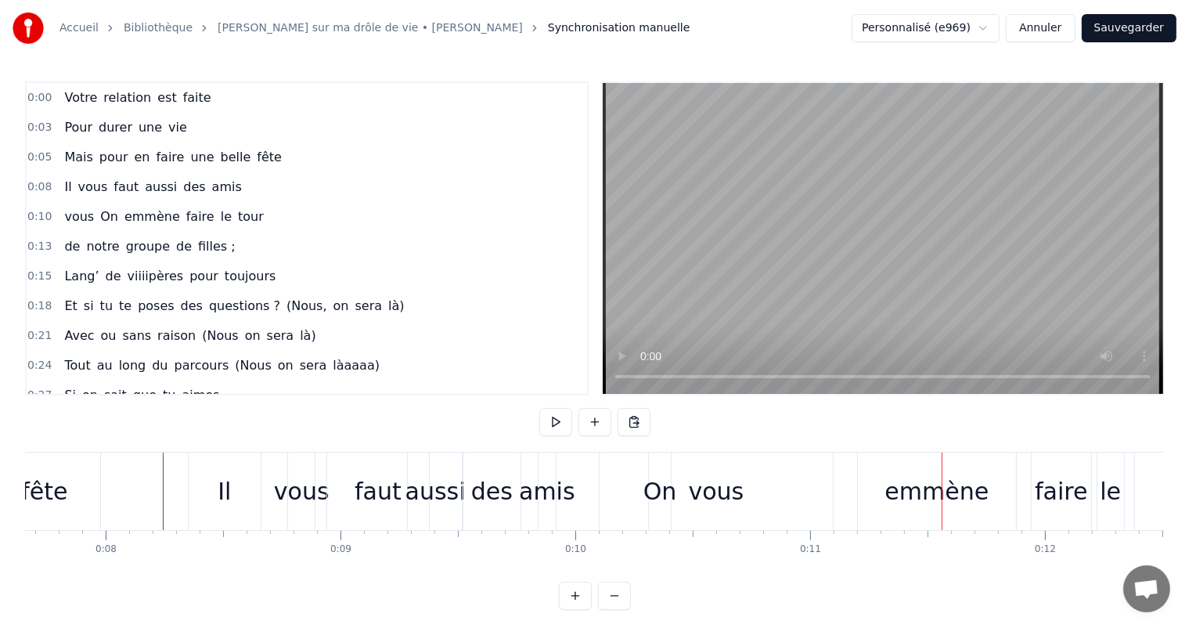
click at [708, 502] on div "vous" at bounding box center [717, 491] width 56 height 35
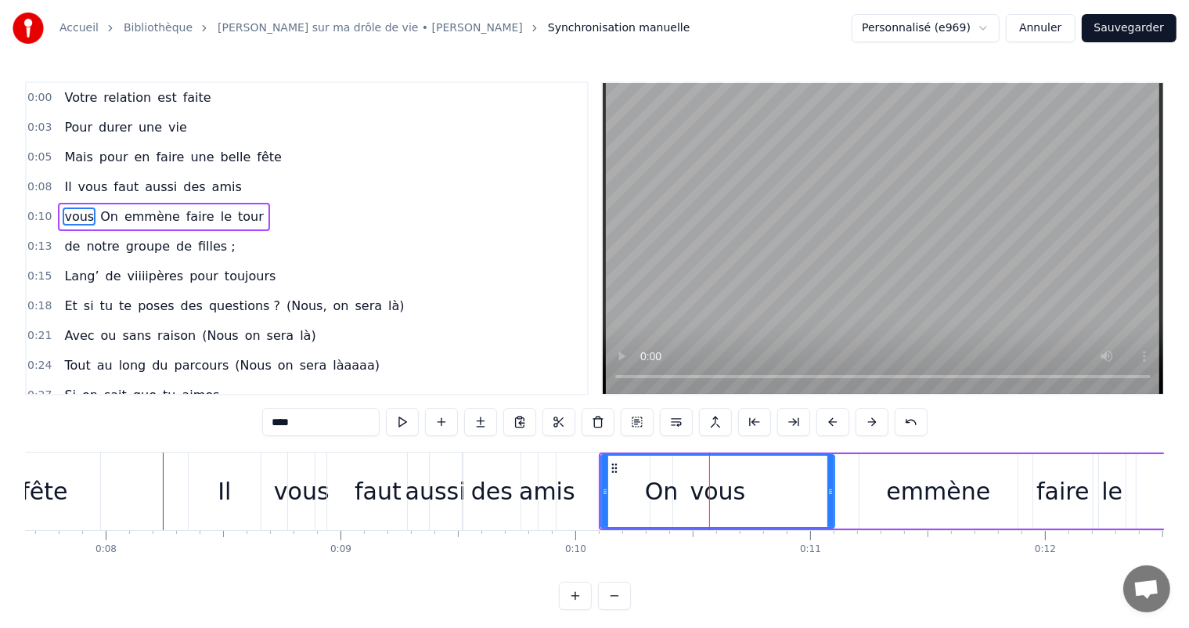
click at [715, 498] on div "vous" at bounding box center [718, 491] width 56 height 35
click at [668, 496] on div "vous" at bounding box center [718, 491] width 232 height 71
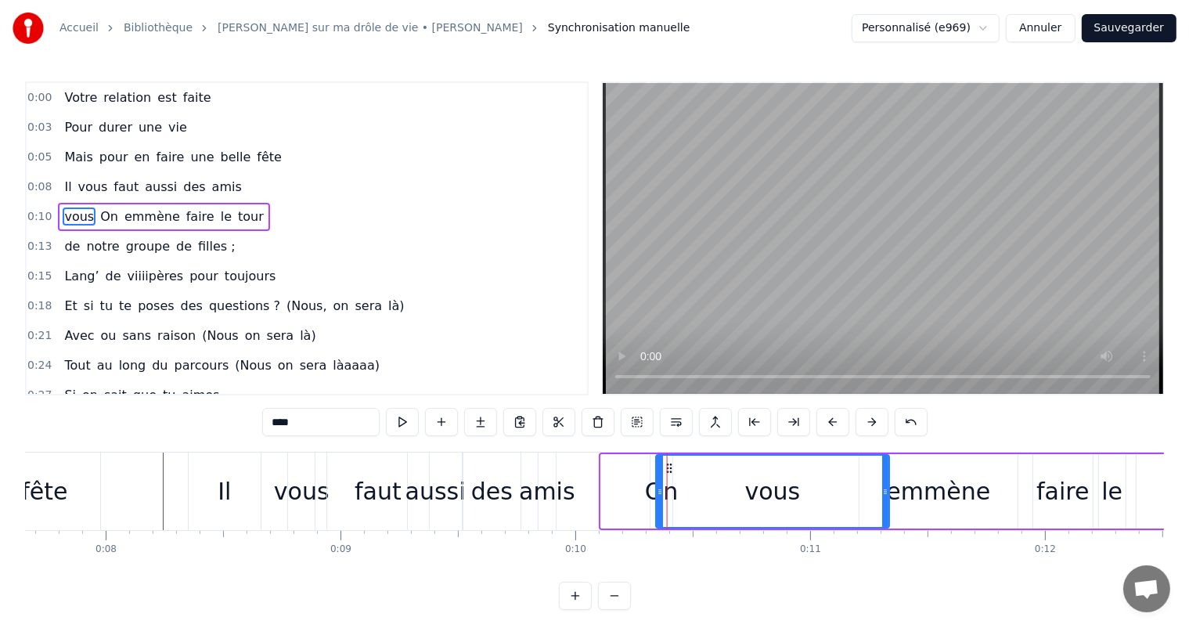
drag, startPoint x: 611, startPoint y: 465, endPoint x: 667, endPoint y: 476, distance: 56.7
drag, startPoint x: 661, startPoint y: 491, endPoint x: 693, endPoint y: 494, distance: 32.2
click at [693, 494] on icon at bounding box center [692, 491] width 6 height 13
click at [671, 494] on div "On" at bounding box center [662, 491] width 34 height 35
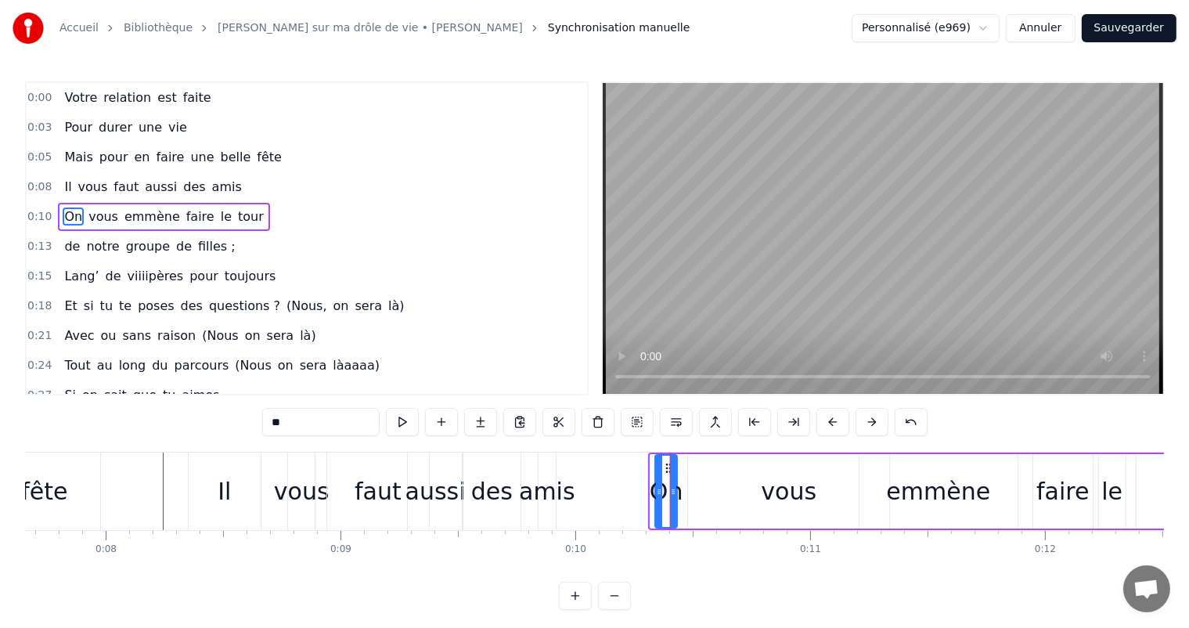
click at [666, 467] on icon at bounding box center [669, 468] width 13 height 13
click at [746, 489] on div "vous" at bounding box center [788, 491] width 201 height 74
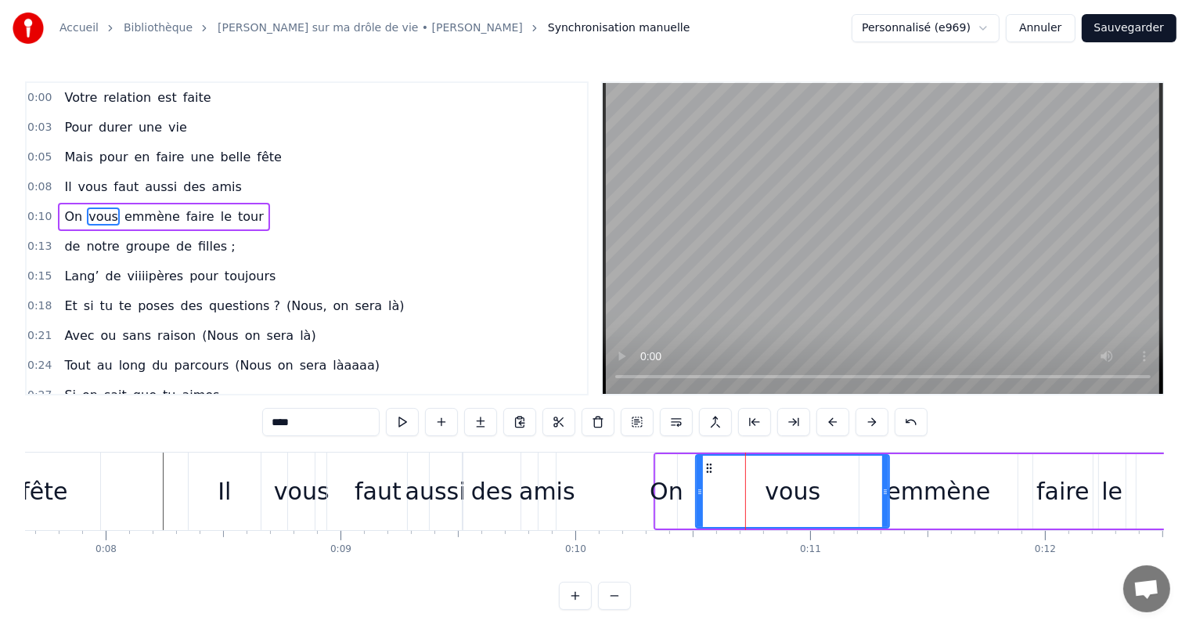
drag, startPoint x: 687, startPoint y: 485, endPoint x: 696, endPoint y: 485, distance: 8.6
click at [697, 485] on icon at bounding box center [700, 491] width 6 height 13
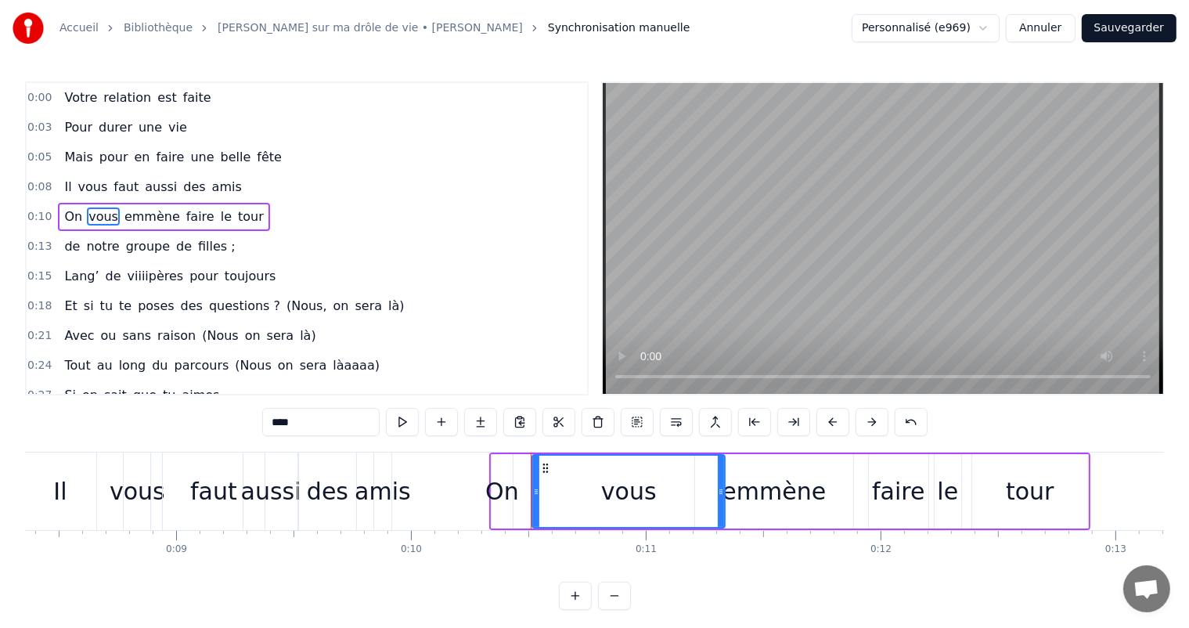
scroll to position [0, 1965]
click at [973, 496] on div "tour" at bounding box center [1028, 491] width 116 height 74
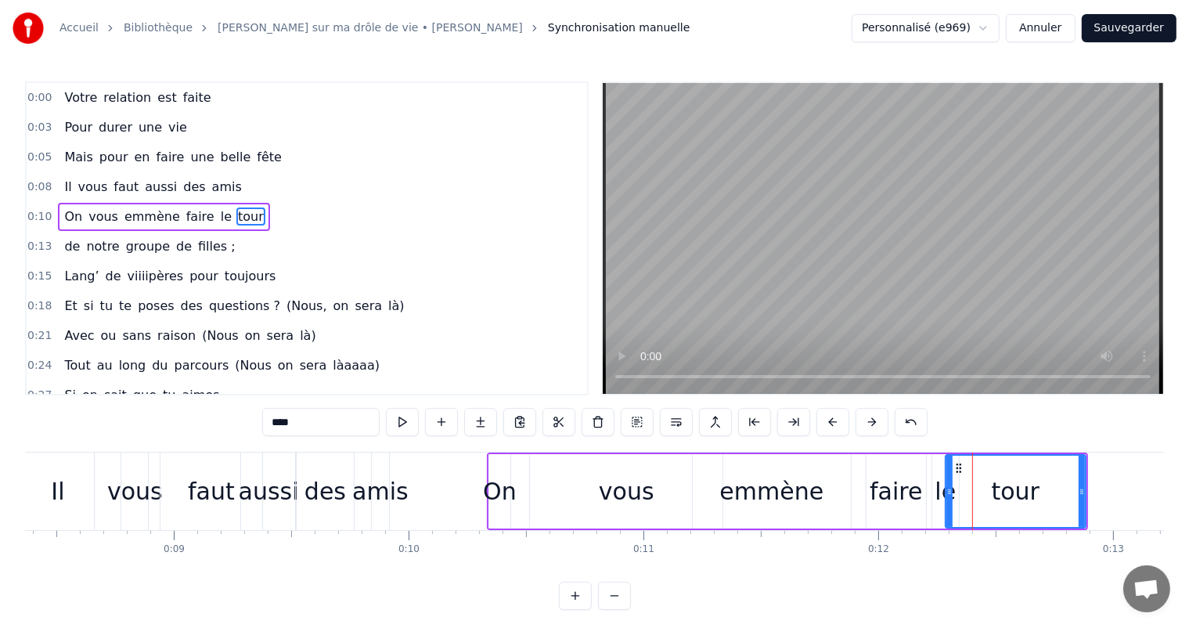
drag, startPoint x: 970, startPoint y: 495, endPoint x: 946, endPoint y: 496, distance: 24.3
click at [946, 496] on icon at bounding box center [949, 491] width 6 height 13
click at [942, 495] on div "le" at bounding box center [945, 491] width 21 height 35
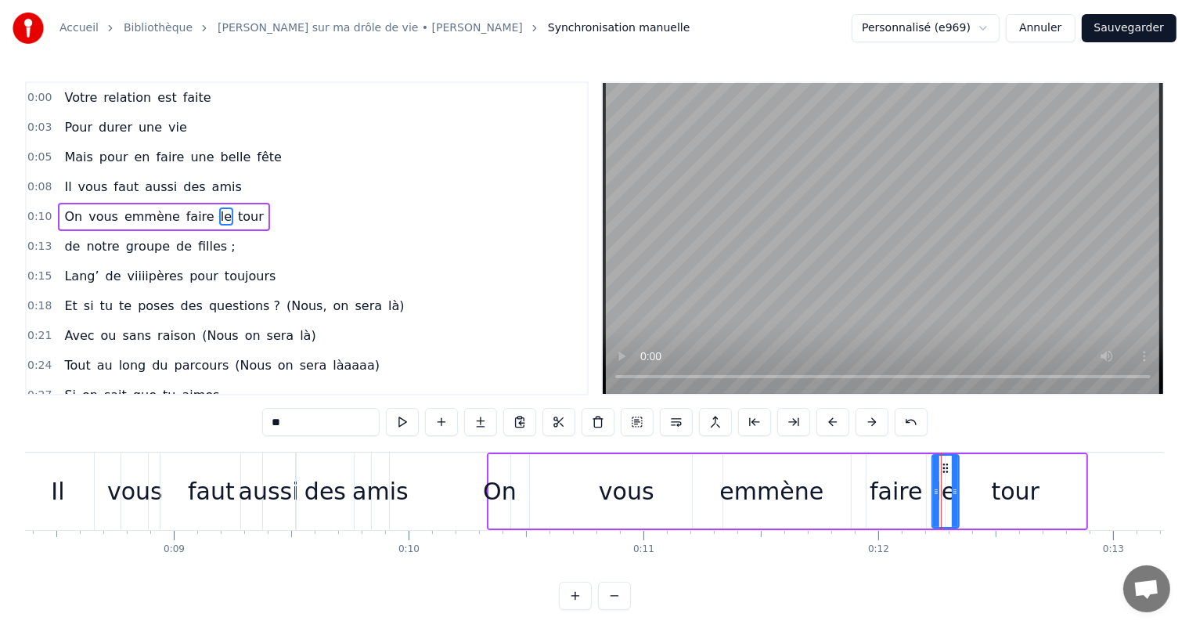
click at [908, 495] on div "faire" at bounding box center [896, 491] width 52 height 35
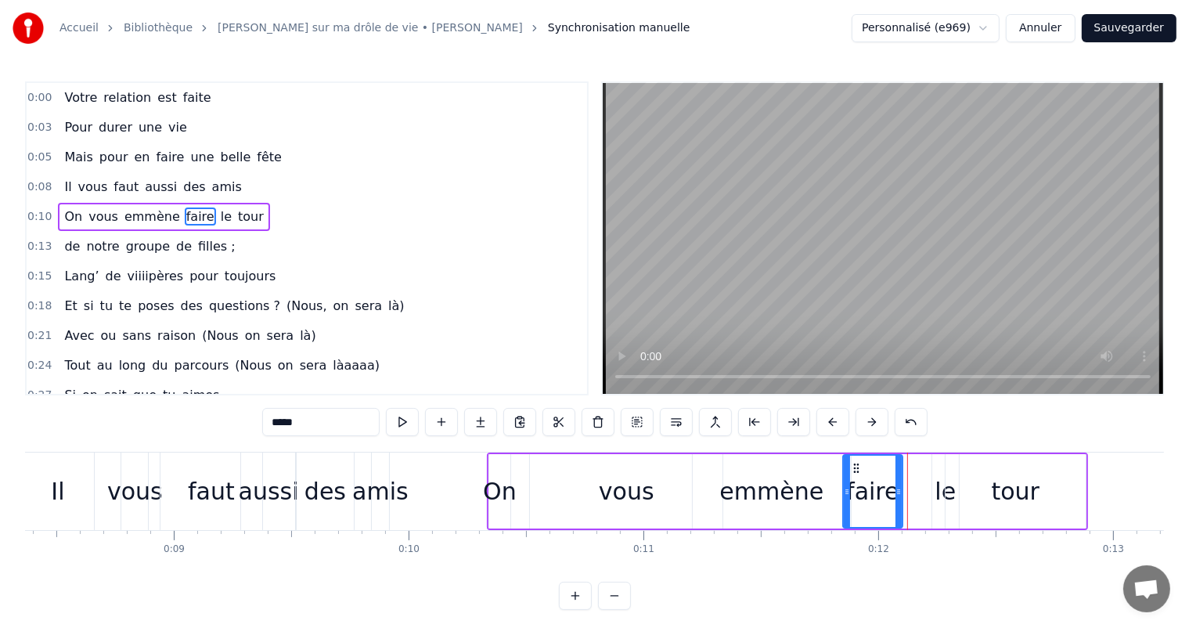
drag, startPoint x: 876, startPoint y: 464, endPoint x: 853, endPoint y: 467, distance: 23.6
click at [853, 467] on icon at bounding box center [856, 468] width 13 height 13
click at [946, 493] on div "tour" at bounding box center [1016, 491] width 140 height 74
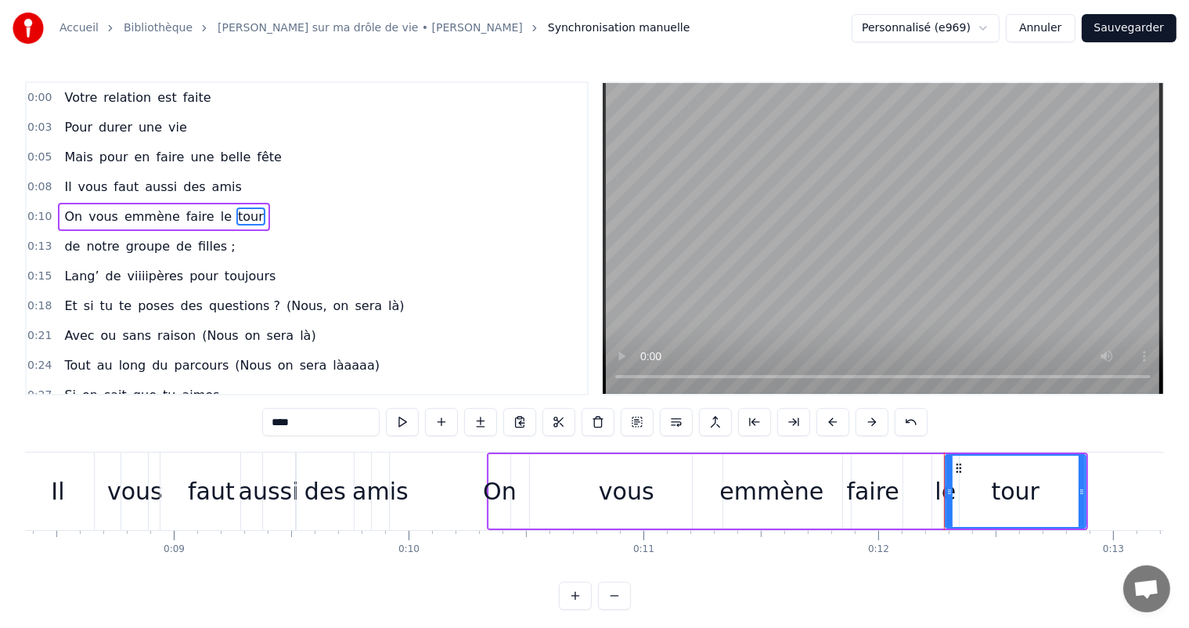
click at [939, 492] on div "le" at bounding box center [945, 491] width 21 height 35
type input "**"
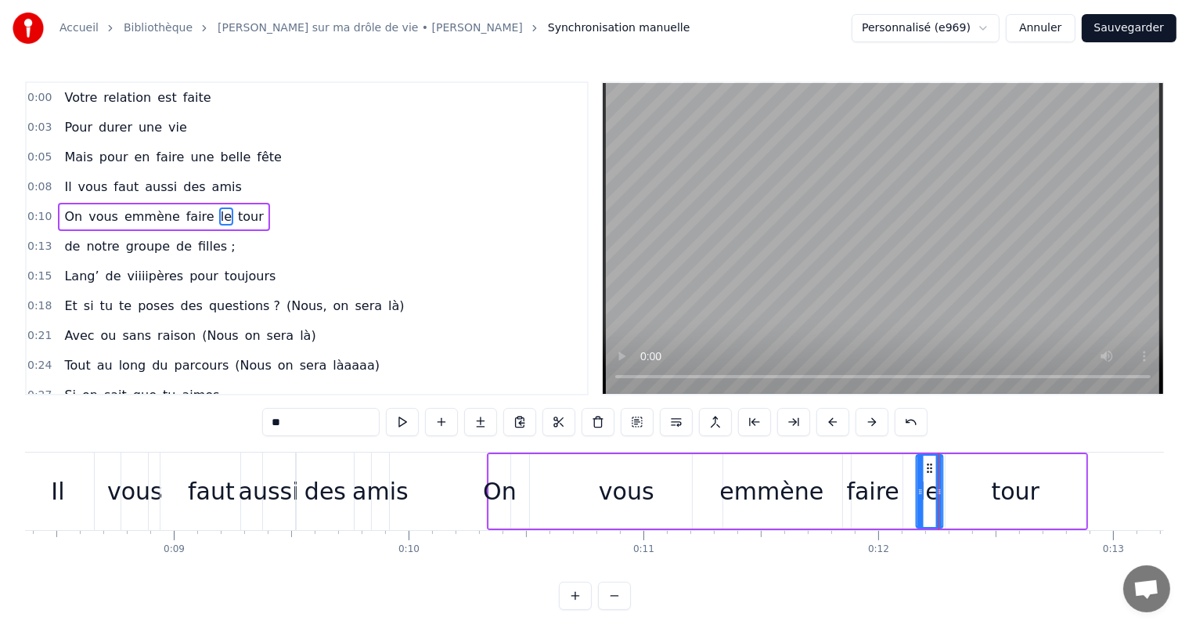
drag, startPoint x: 940, startPoint y: 467, endPoint x: 925, endPoint y: 467, distance: 15.7
click at [925, 467] on icon at bounding box center [930, 468] width 13 height 13
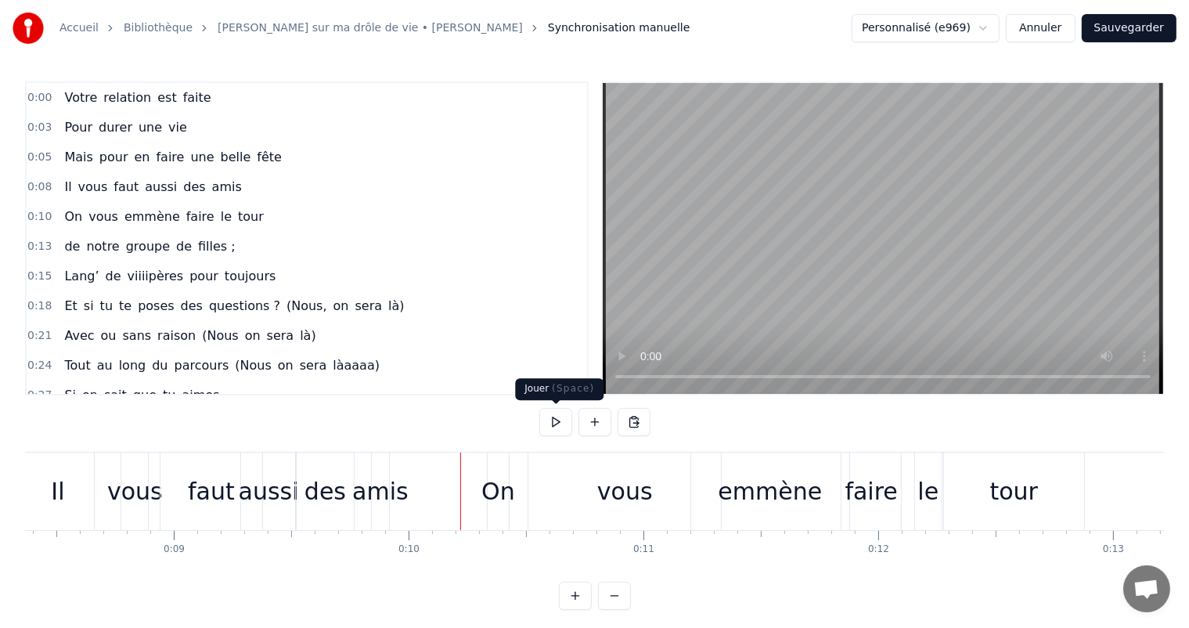
click at [561, 416] on button at bounding box center [555, 422] width 33 height 28
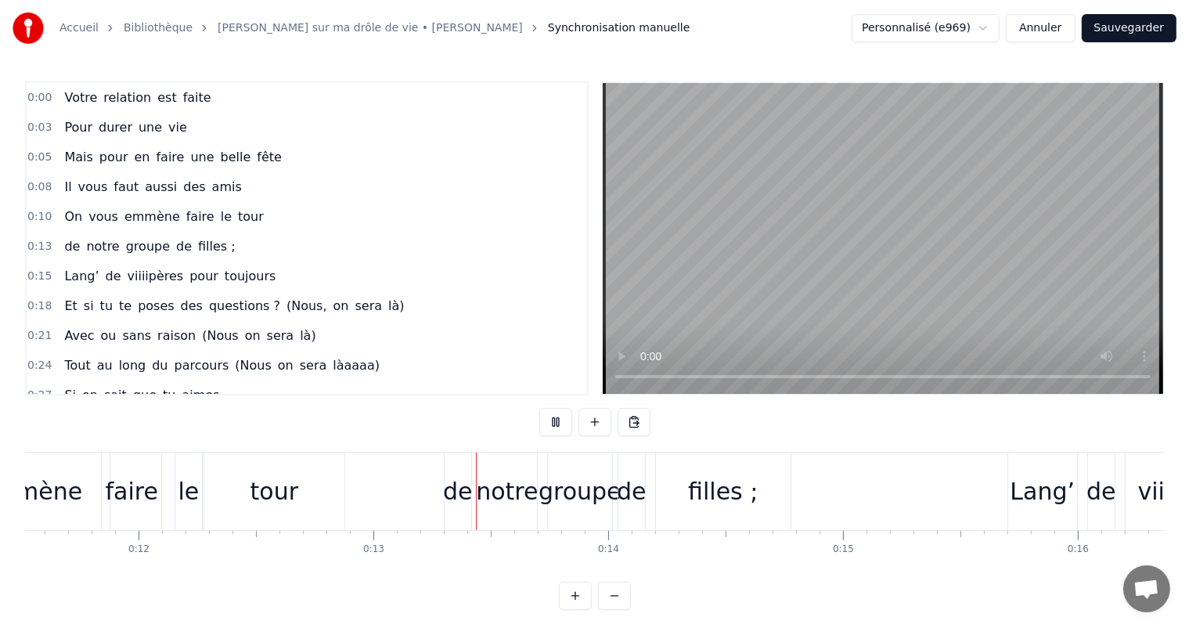
scroll to position [0, 2947]
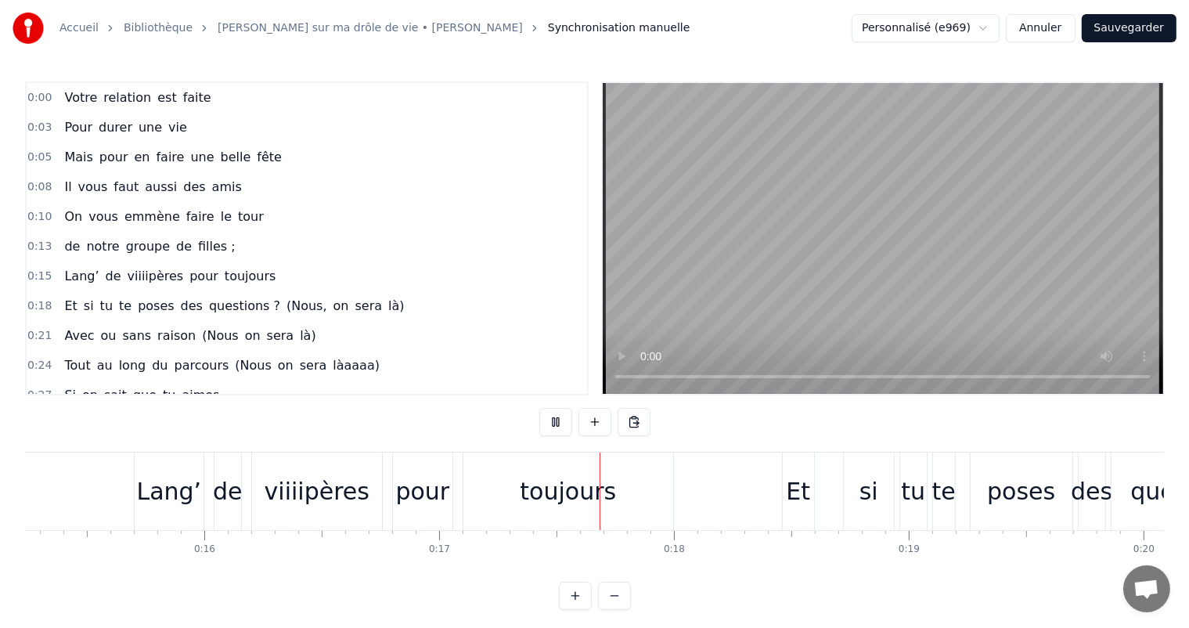
click at [561, 416] on button at bounding box center [555, 422] width 33 height 28
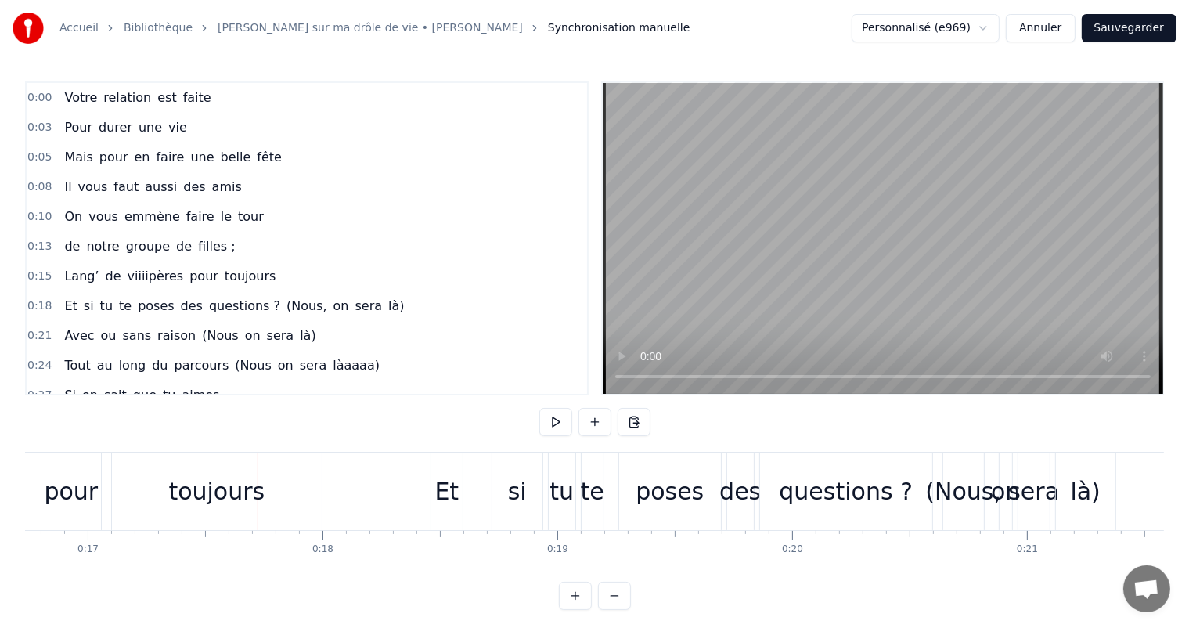
scroll to position [0, 3966]
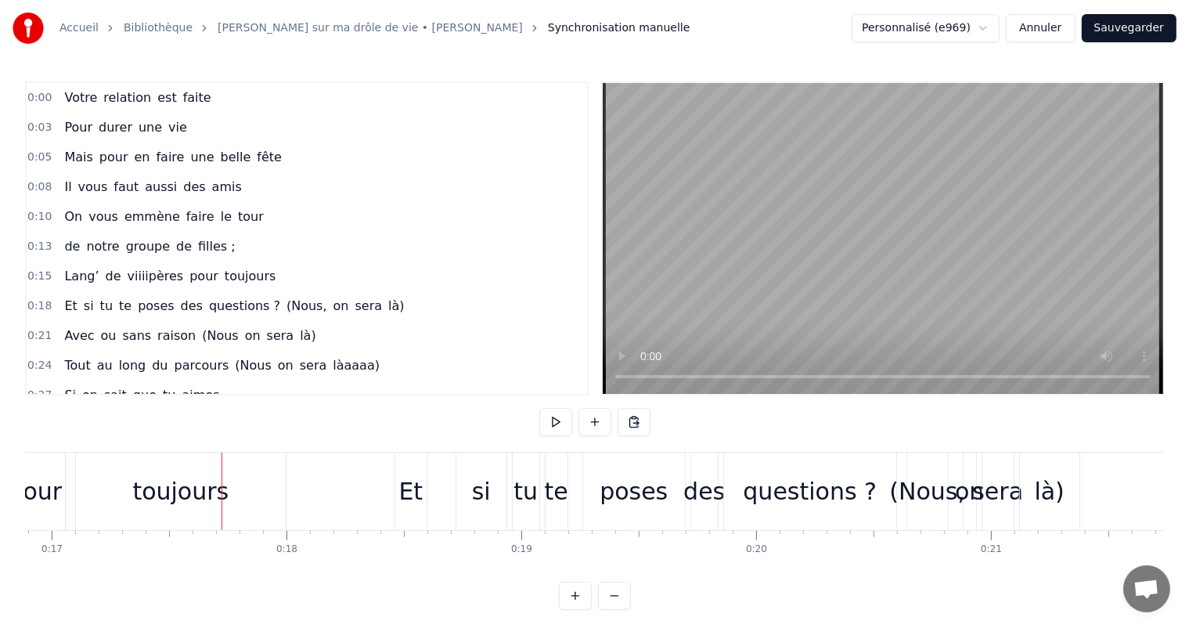
click at [182, 498] on div "toujours" at bounding box center [180, 491] width 96 height 35
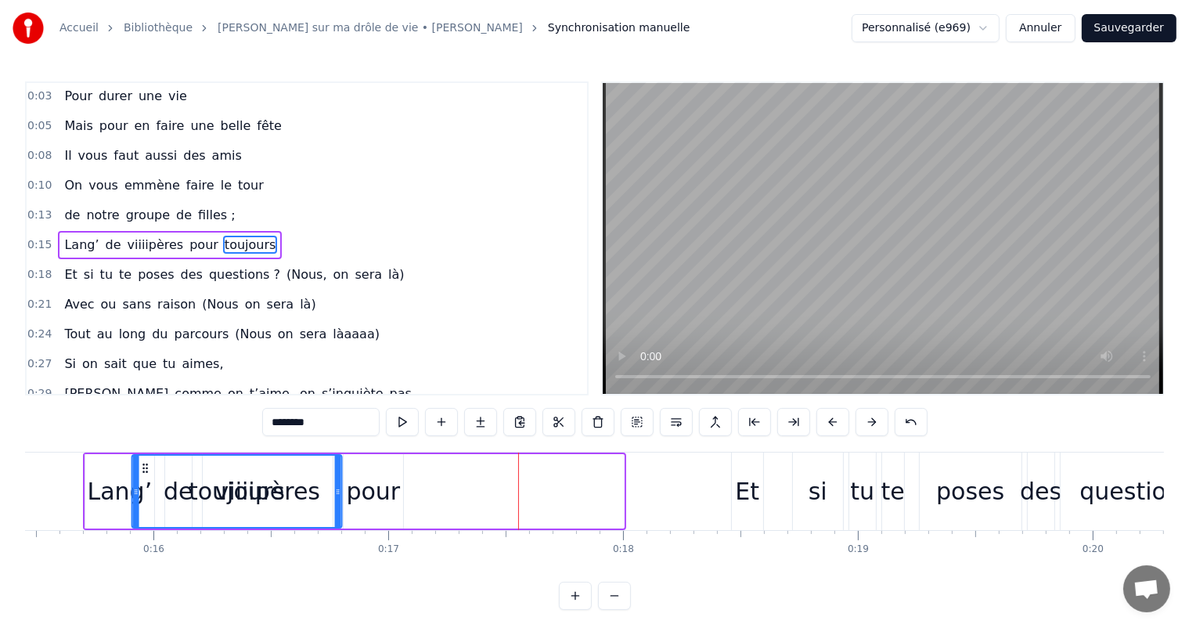
scroll to position [0, 3617]
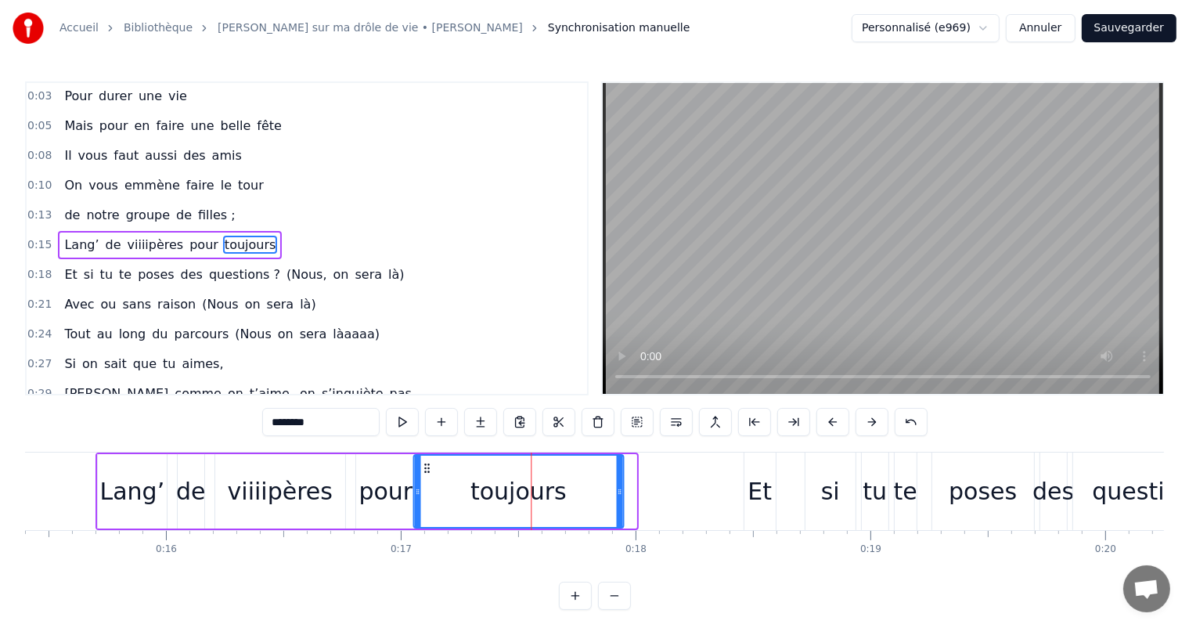
drag, startPoint x: 87, startPoint y: 468, endPoint x: 423, endPoint y: 494, distance: 336.8
click at [423, 494] on div "toujours" at bounding box center [518, 491] width 208 height 71
drag, startPoint x: 618, startPoint y: 487, endPoint x: 629, endPoint y: 489, distance: 11.8
click at [629, 489] on icon at bounding box center [631, 491] width 6 height 13
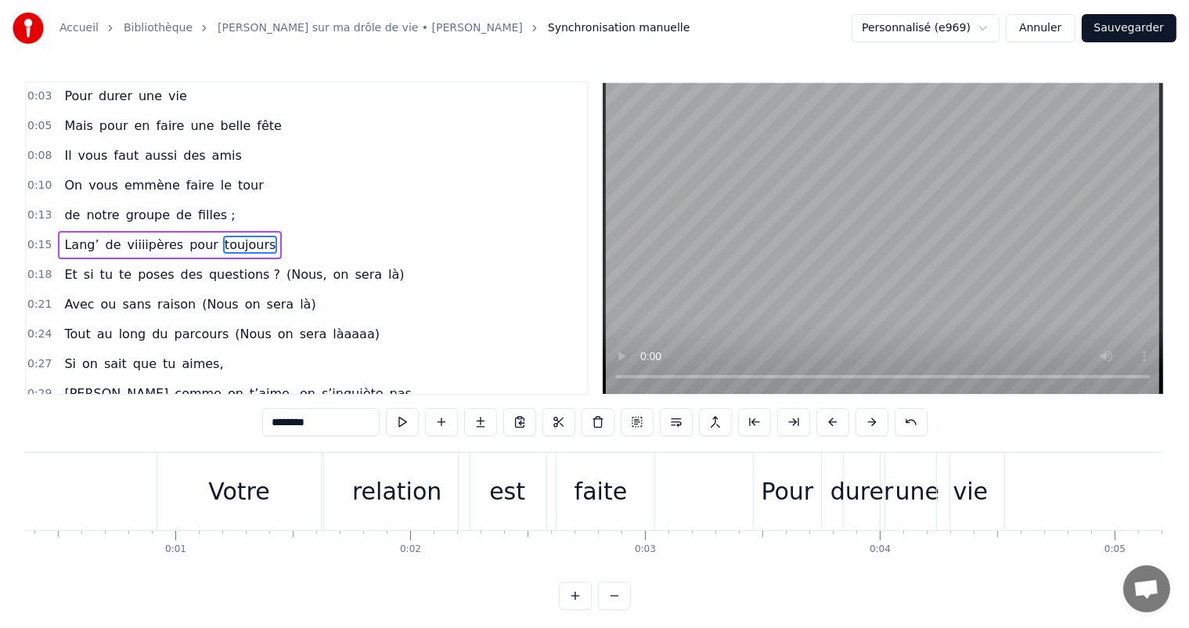
scroll to position [0, 0]
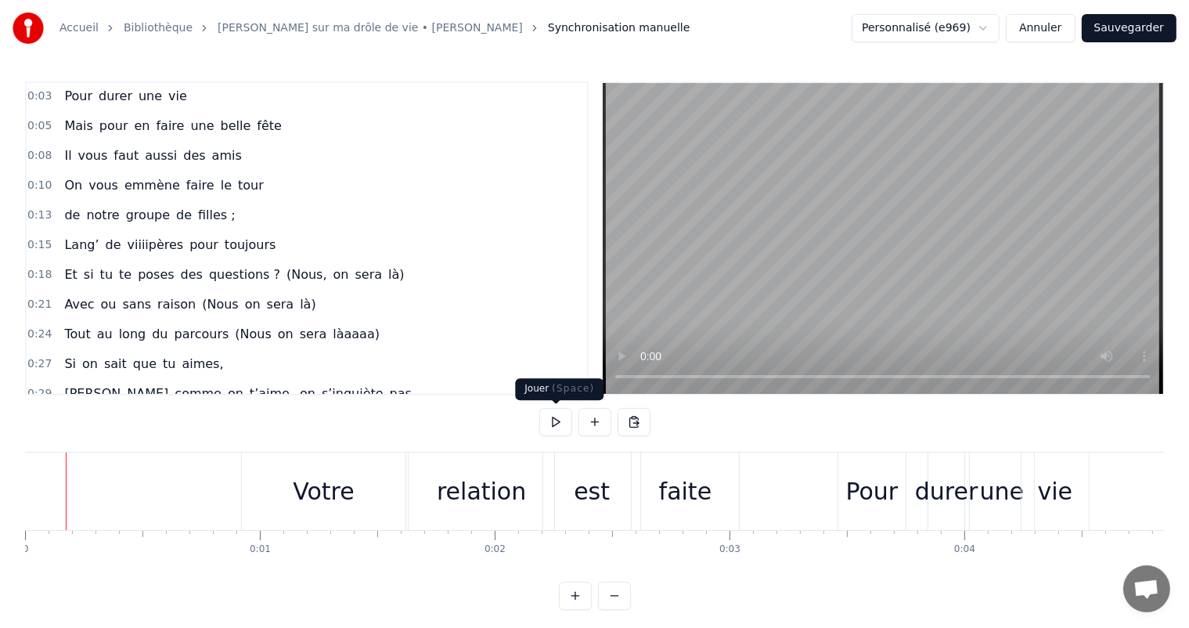
click at [560, 420] on button at bounding box center [555, 422] width 33 height 28
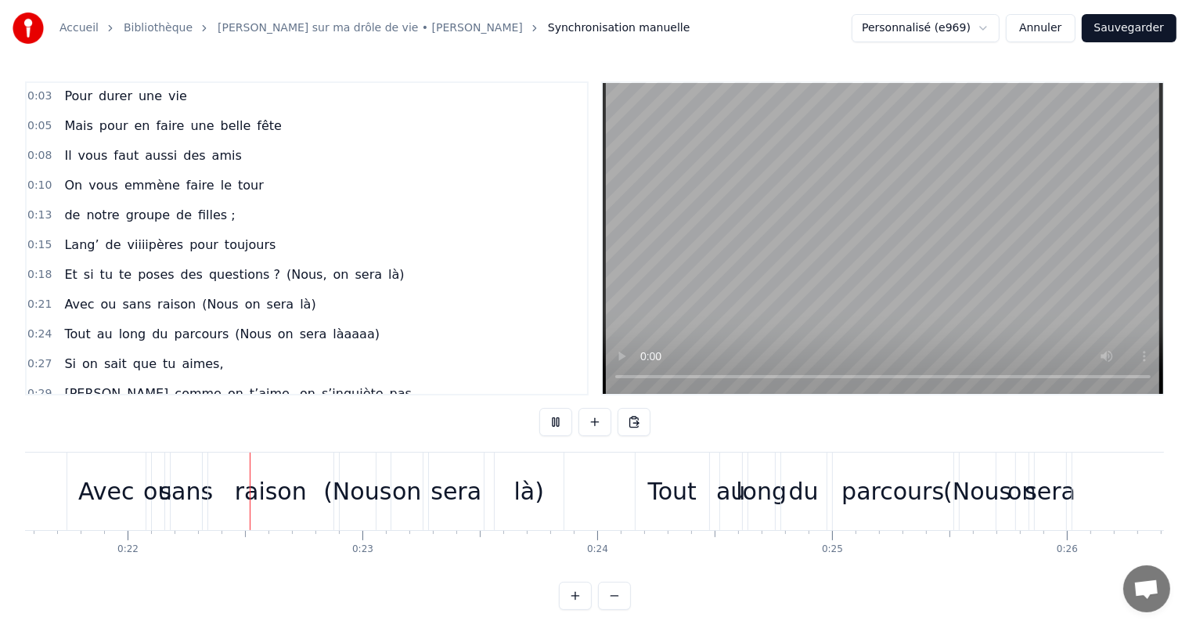
scroll to position [0, 5070]
click at [267, 495] on div "raison" at bounding box center [265, 491] width 72 height 35
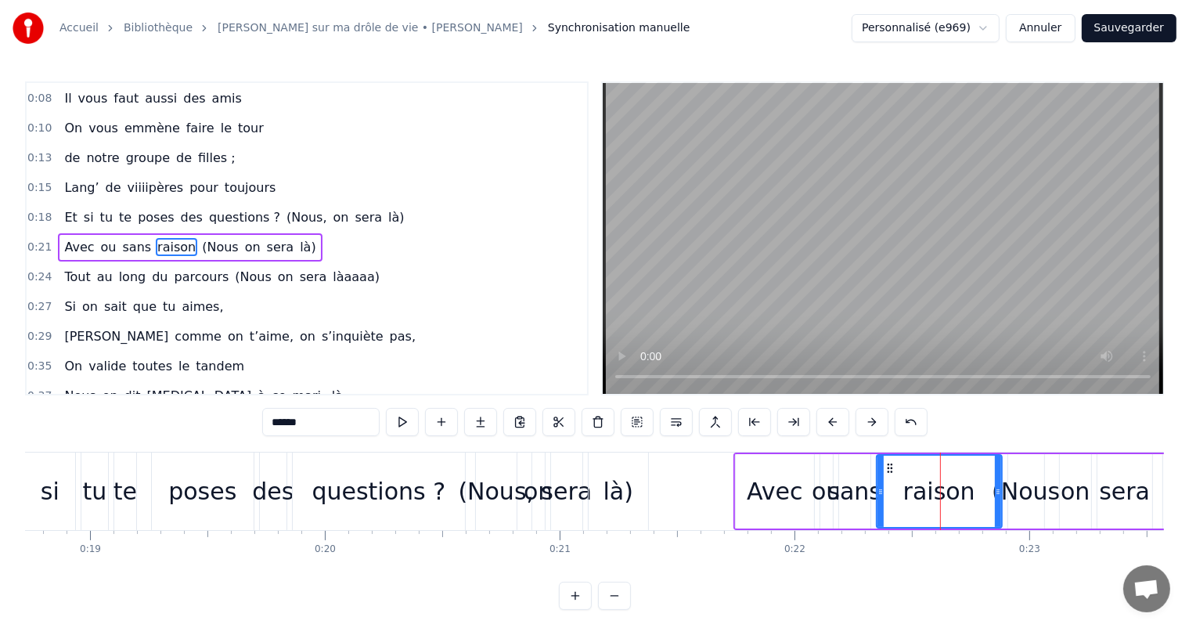
scroll to position [0, 4397]
click at [353, 485] on div "questions ?" at bounding box center [379, 491] width 134 height 35
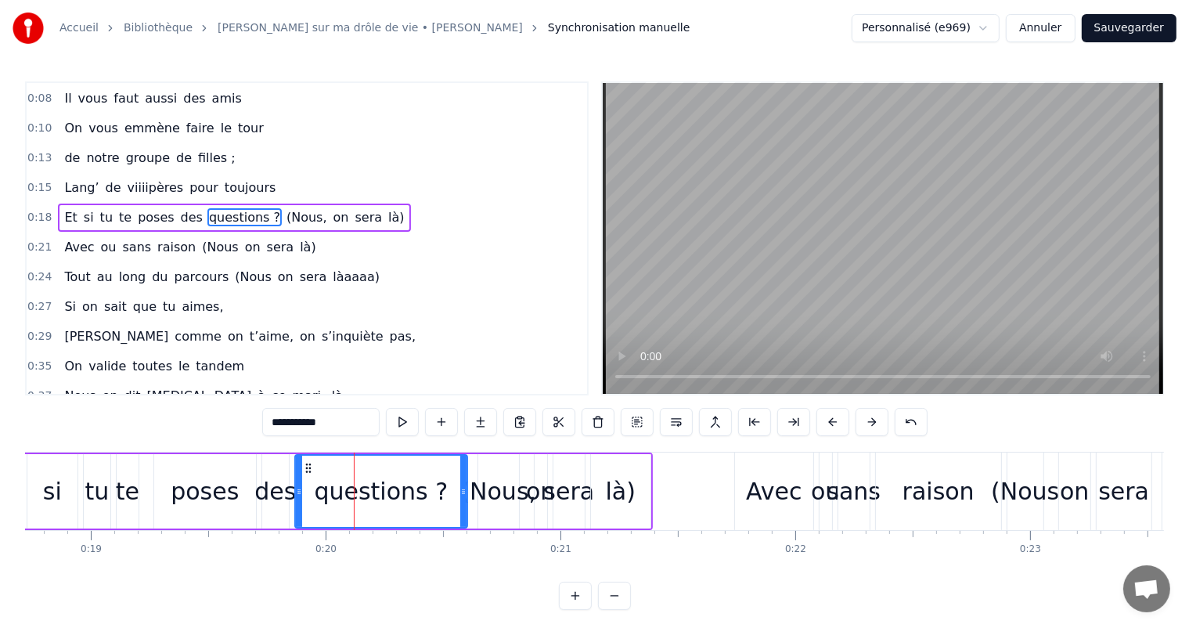
scroll to position [59, 0]
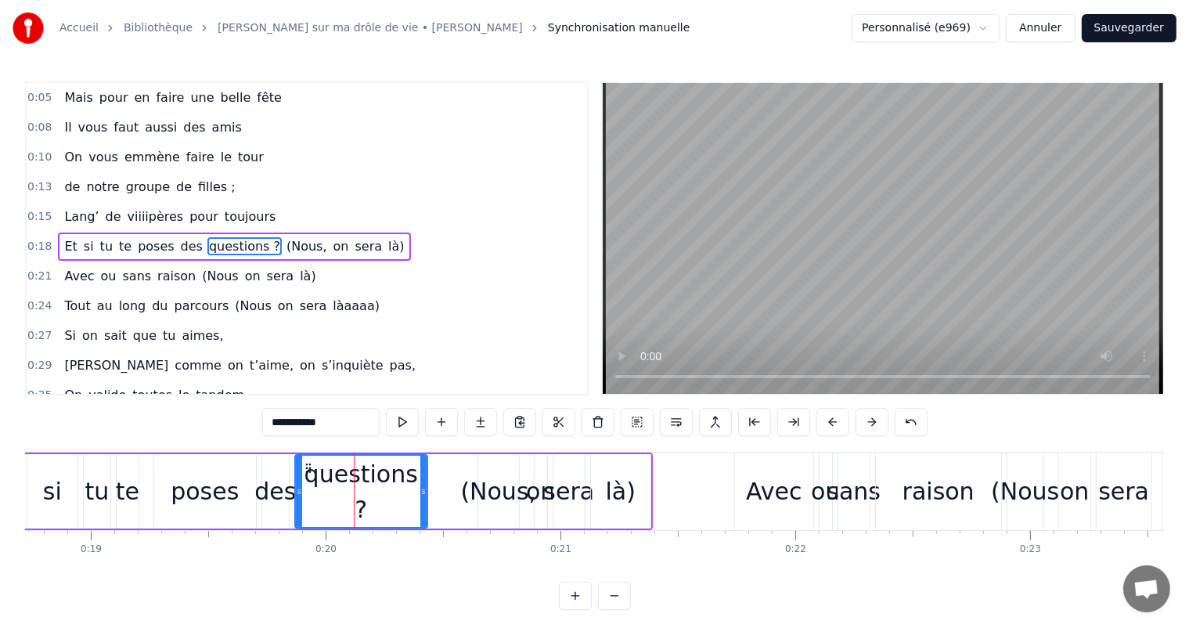
drag, startPoint x: 463, startPoint y: 483, endPoint x: 423, endPoint y: 485, distance: 40.0
click at [423, 485] on div at bounding box center [423, 491] width 6 height 71
click at [276, 505] on div "des" at bounding box center [274, 491] width 41 height 35
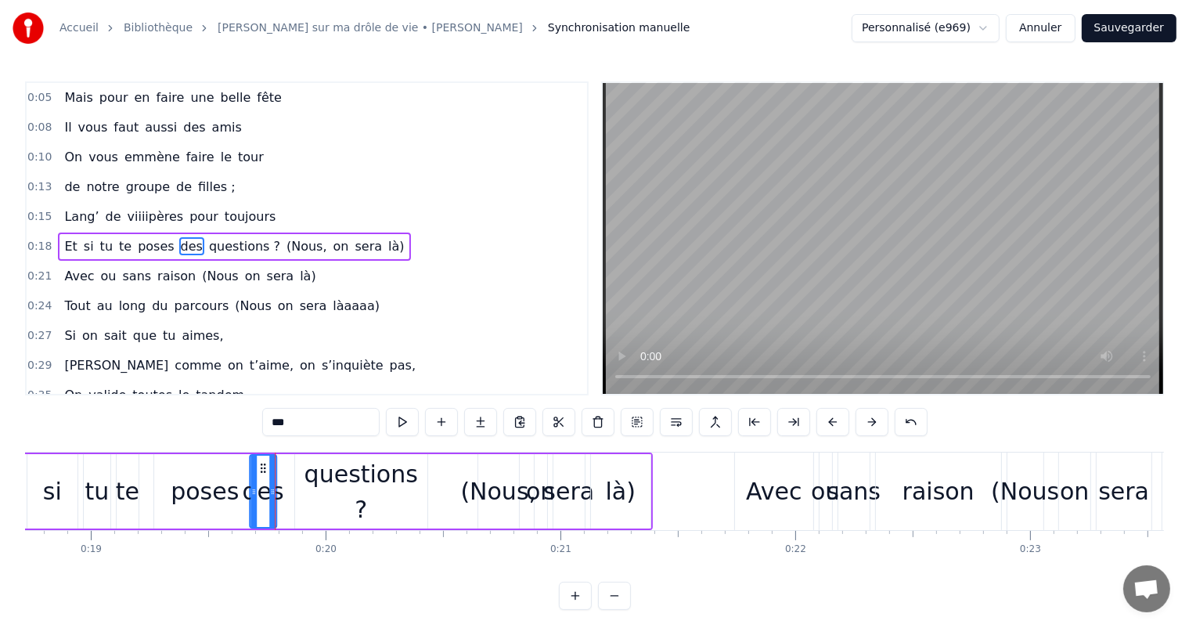
drag, startPoint x: 273, startPoint y: 471, endPoint x: 261, endPoint y: 470, distance: 12.6
click at [261, 470] on icon at bounding box center [263, 468] width 13 height 13
click at [355, 495] on div "questions ?" at bounding box center [361, 491] width 132 height 70
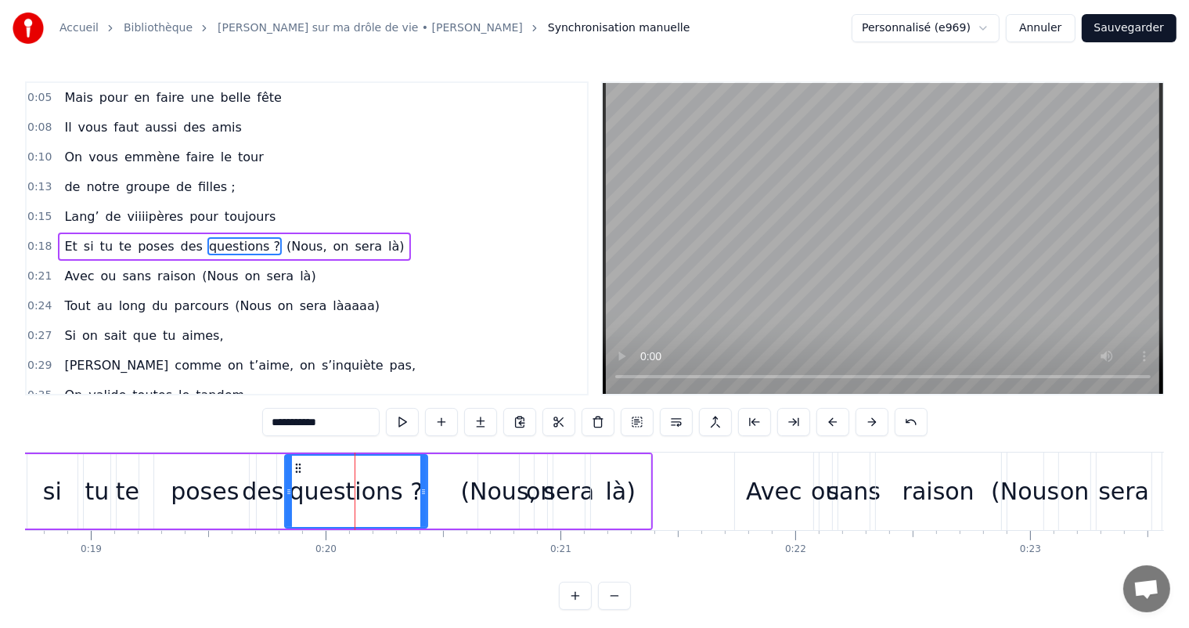
drag, startPoint x: 297, startPoint y: 483, endPoint x: 287, endPoint y: 484, distance: 11.0
click at [287, 484] on div at bounding box center [289, 491] width 6 height 71
click at [520, 486] on div "(Nous," at bounding box center [498, 491] width 76 height 35
type input "******"
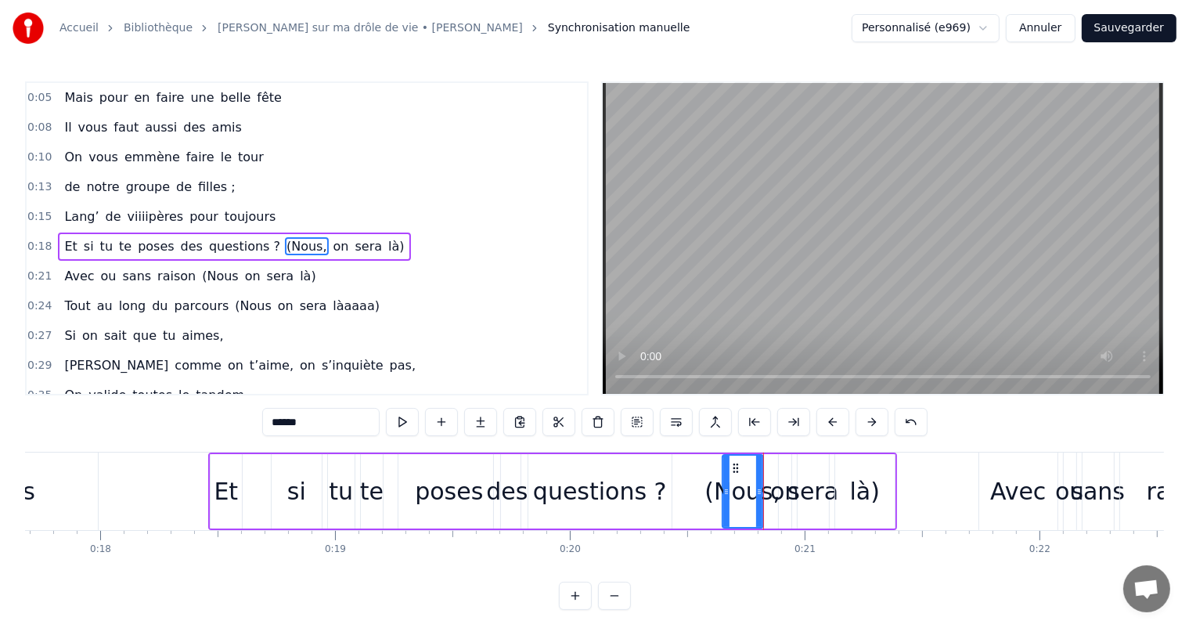
scroll to position [0, 4152]
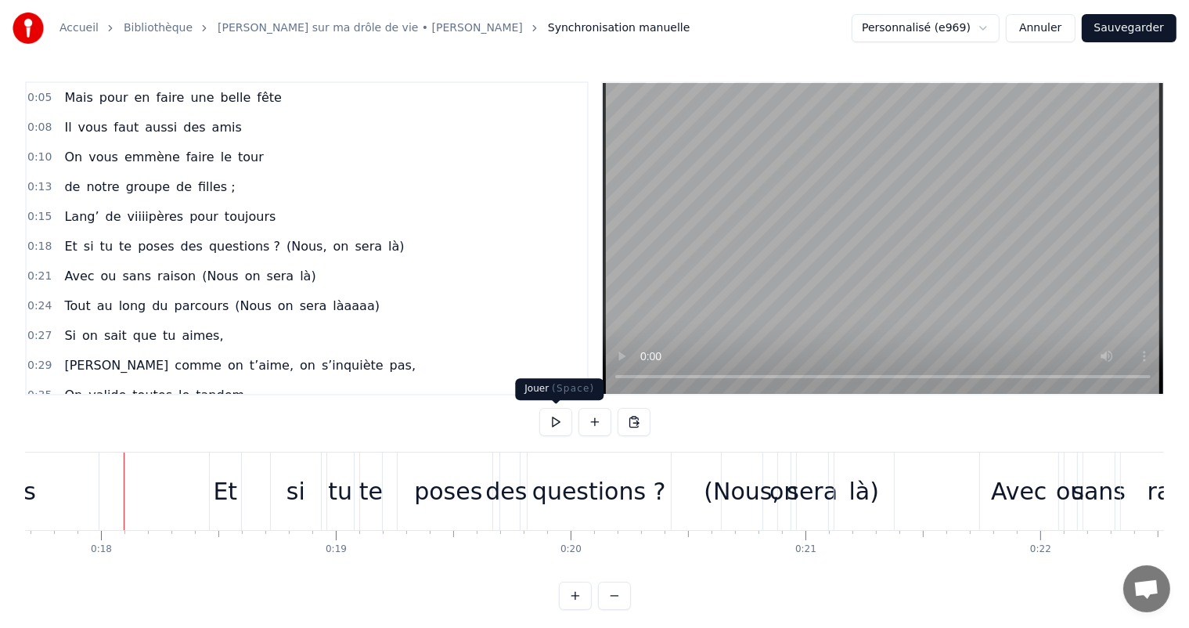
click at [571, 425] on button at bounding box center [555, 422] width 33 height 28
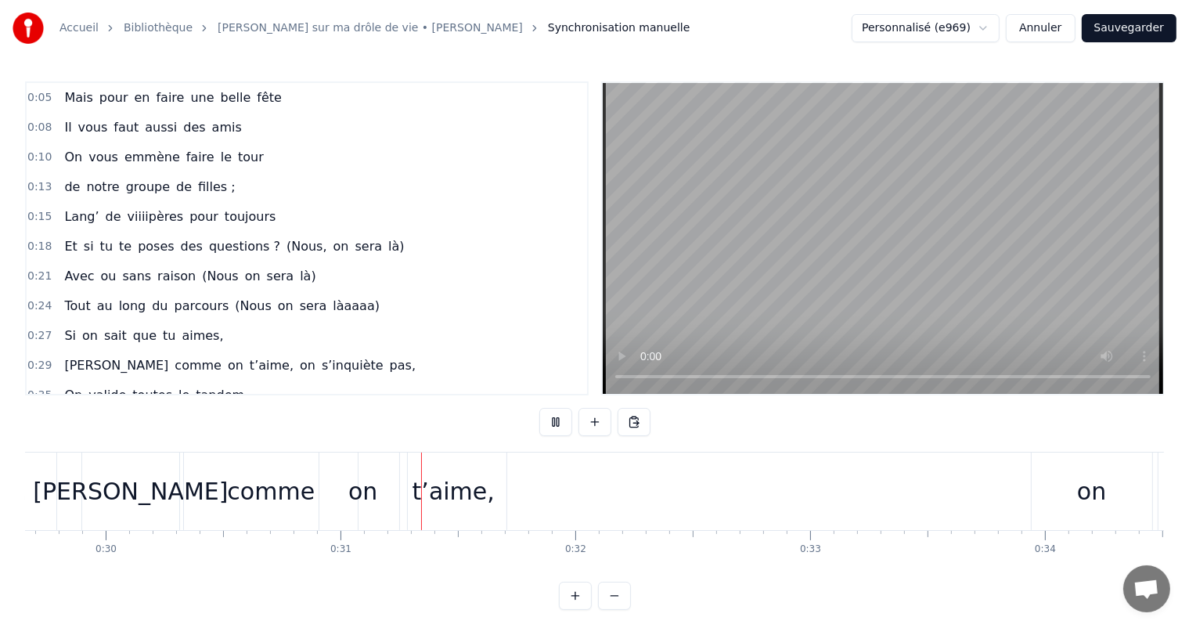
scroll to position [0, 7149]
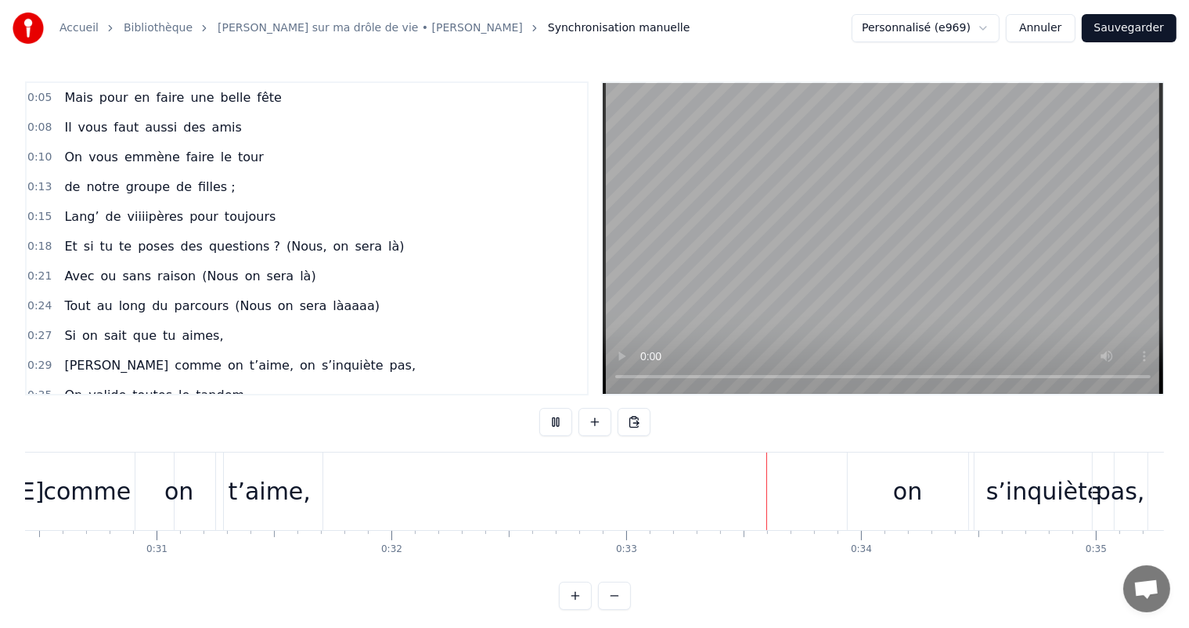
click at [343, 506] on div "[PERSON_NAME] comme on t’aime, on s’inquiète pas," at bounding box center [524, 491] width 1254 height 78
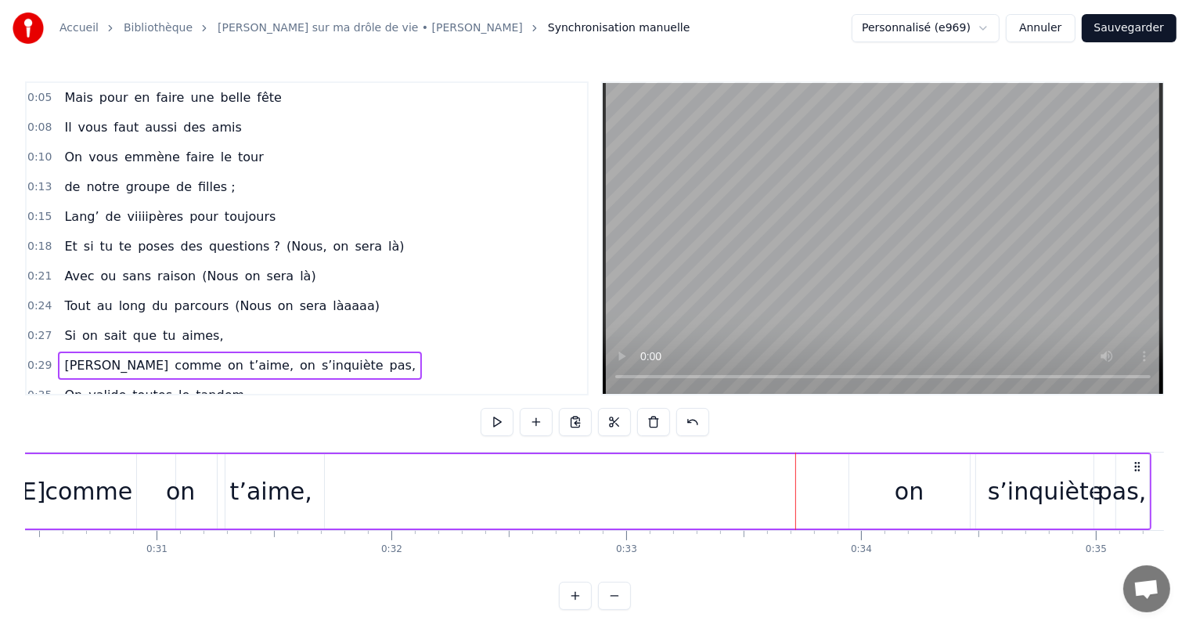
drag, startPoint x: 910, startPoint y: 497, endPoint x: 589, endPoint y: 510, distance: 321.2
click at [589, 510] on div "[PERSON_NAME] comme on t’aime, on s’inquiète pas," at bounding box center [524, 491] width 1254 height 78
click at [912, 502] on div "on" at bounding box center [909, 491] width 29 height 35
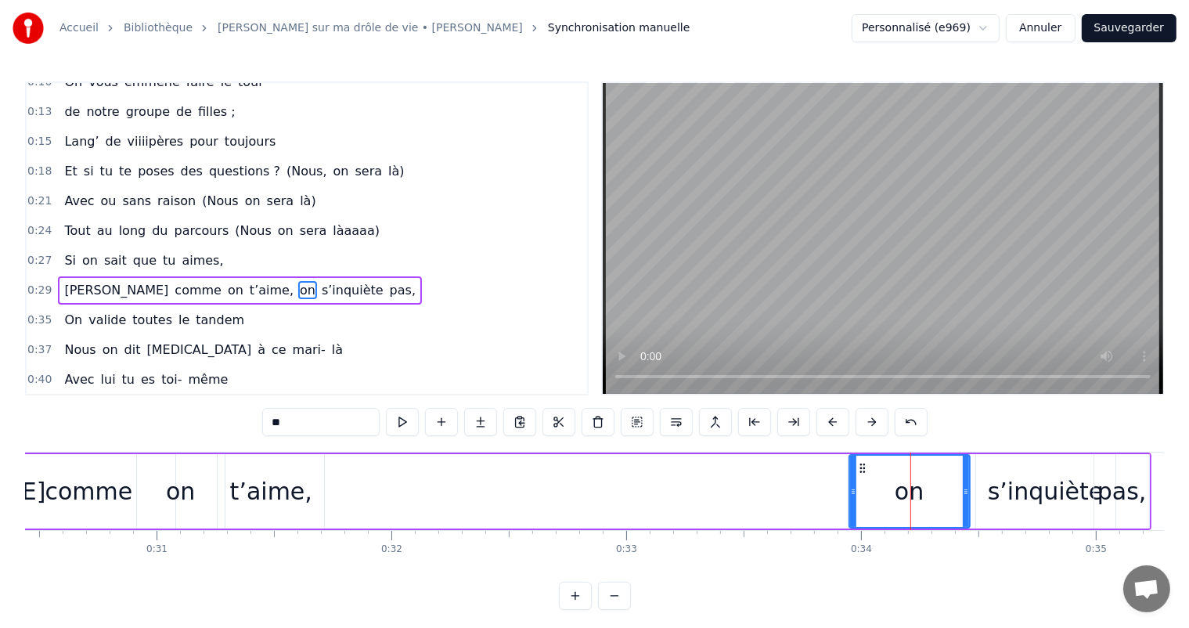
scroll to position [175, 0]
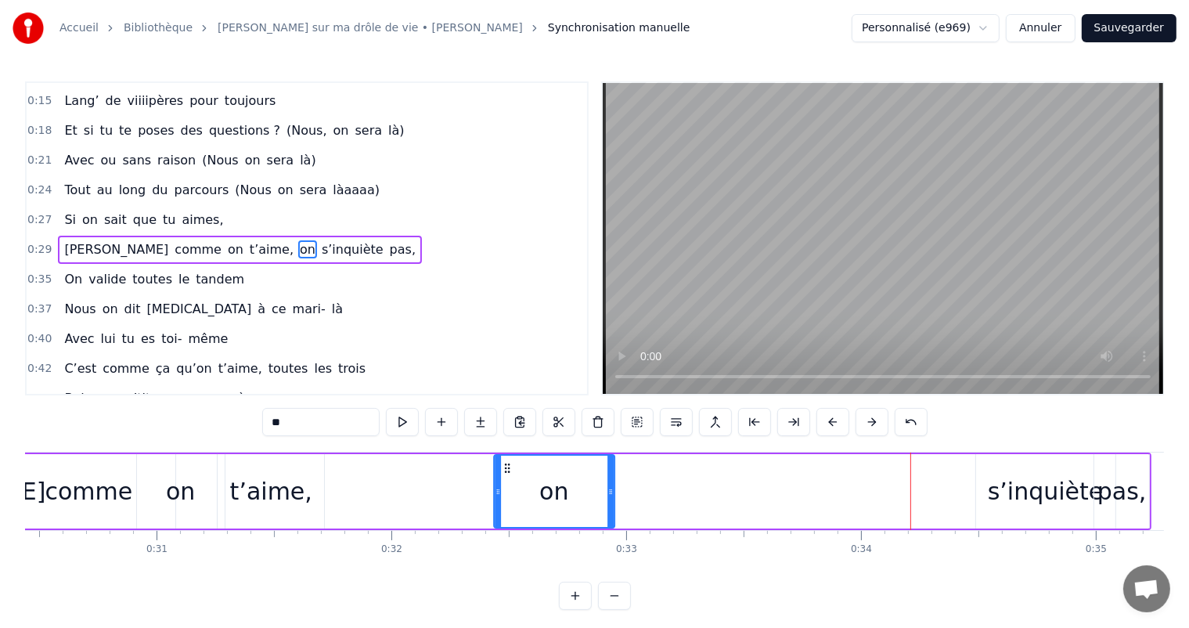
drag, startPoint x: 861, startPoint y: 470, endPoint x: 507, endPoint y: 484, distance: 354.9
click at [507, 484] on div "on" at bounding box center [554, 491] width 119 height 71
click at [1040, 466] on div "s’inquiète" at bounding box center [1045, 491] width 139 height 74
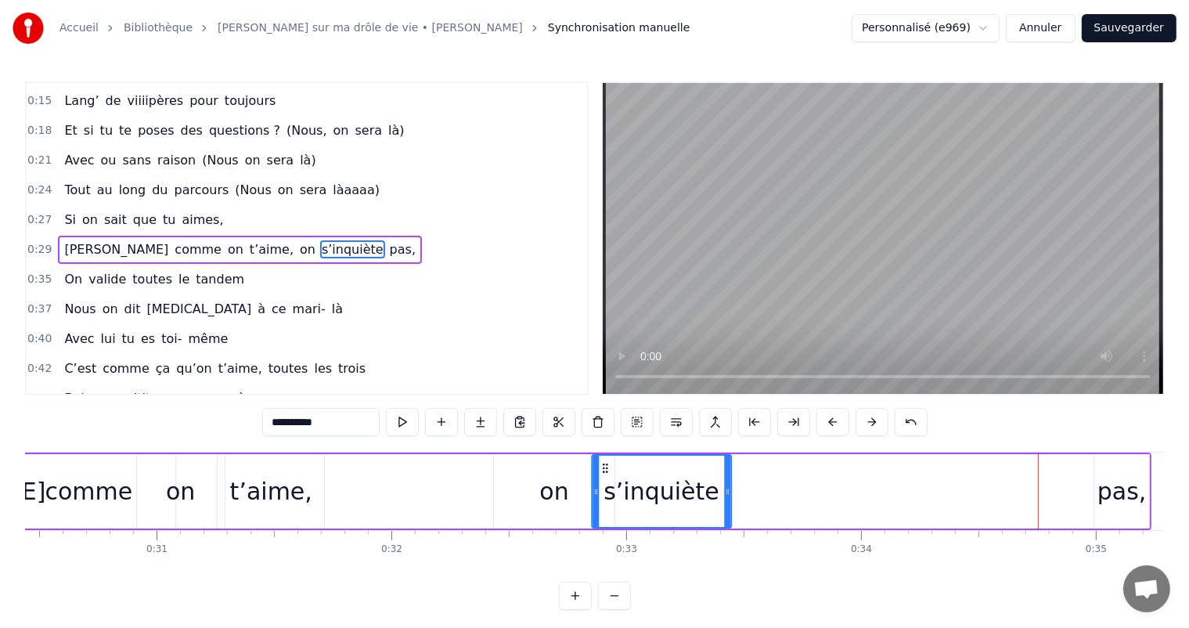
drag, startPoint x: 986, startPoint y: 467, endPoint x: 603, endPoint y: 487, distance: 384.1
click at [603, 487] on div "s’inquiète" at bounding box center [662, 491] width 138 height 71
click at [1111, 489] on div "pas," at bounding box center [1122, 491] width 49 height 35
type input "****"
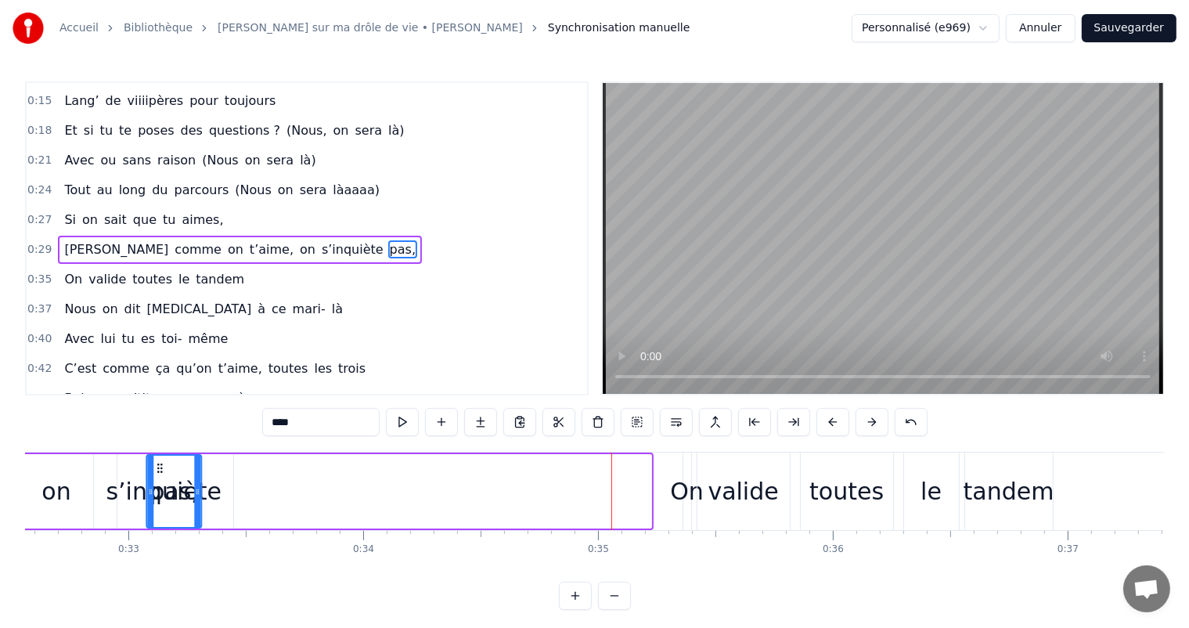
scroll to position [0, 7591]
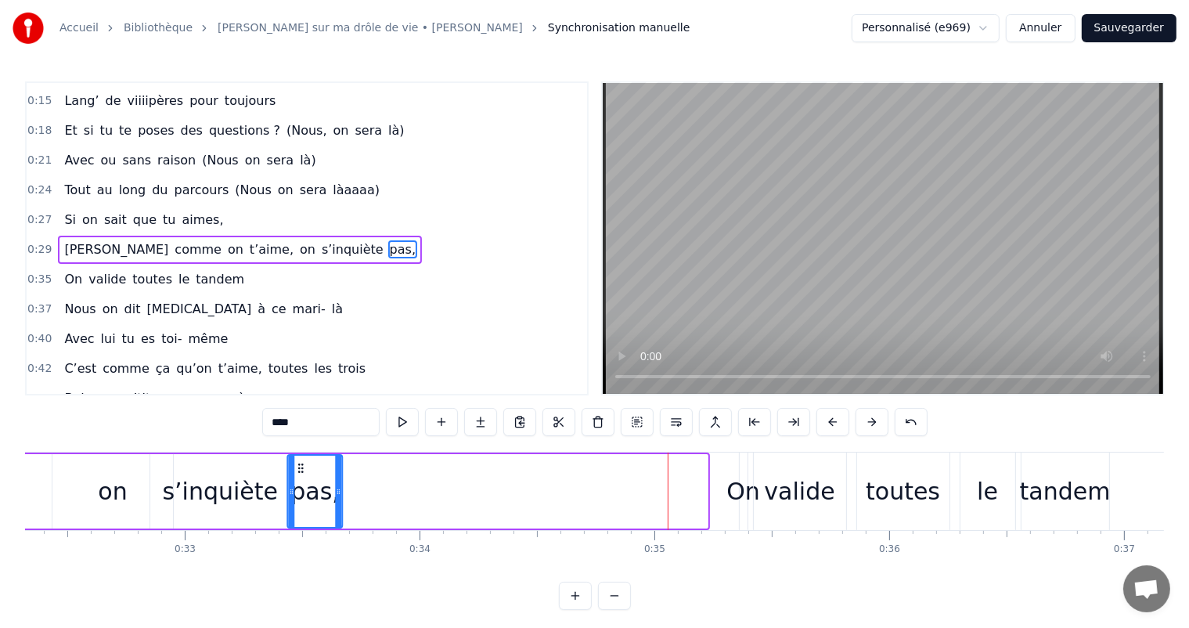
drag, startPoint x: 532, startPoint y: 468, endPoint x: 299, endPoint y: 484, distance: 233.0
click at [299, 484] on div "pas," at bounding box center [315, 491] width 53 height 71
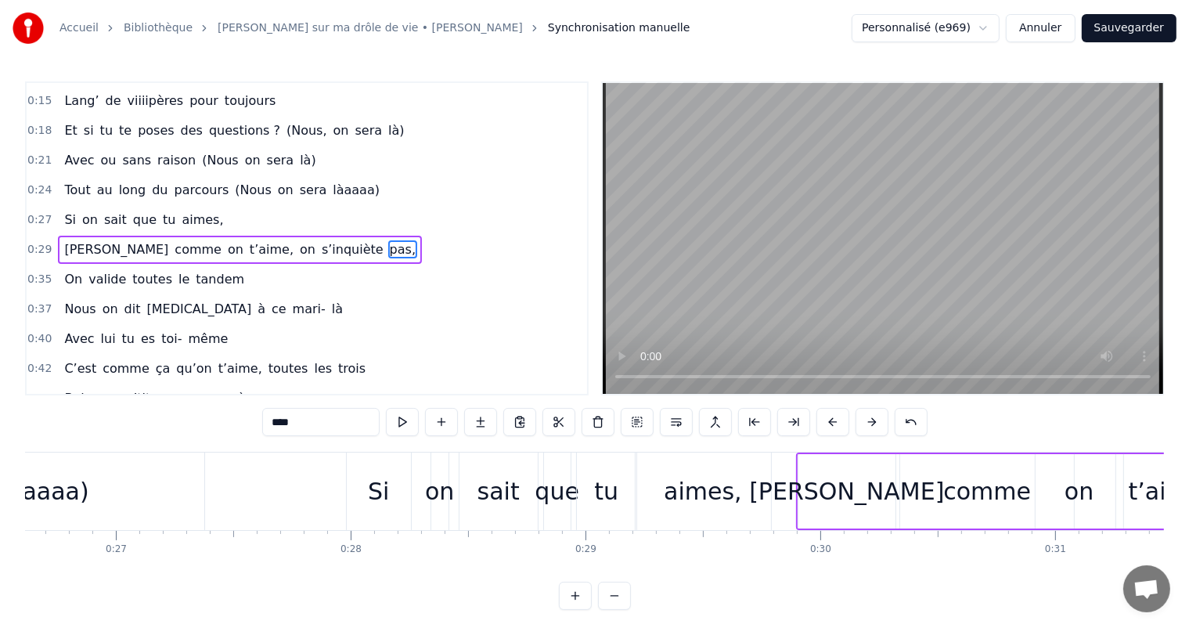
scroll to position [0, 6250]
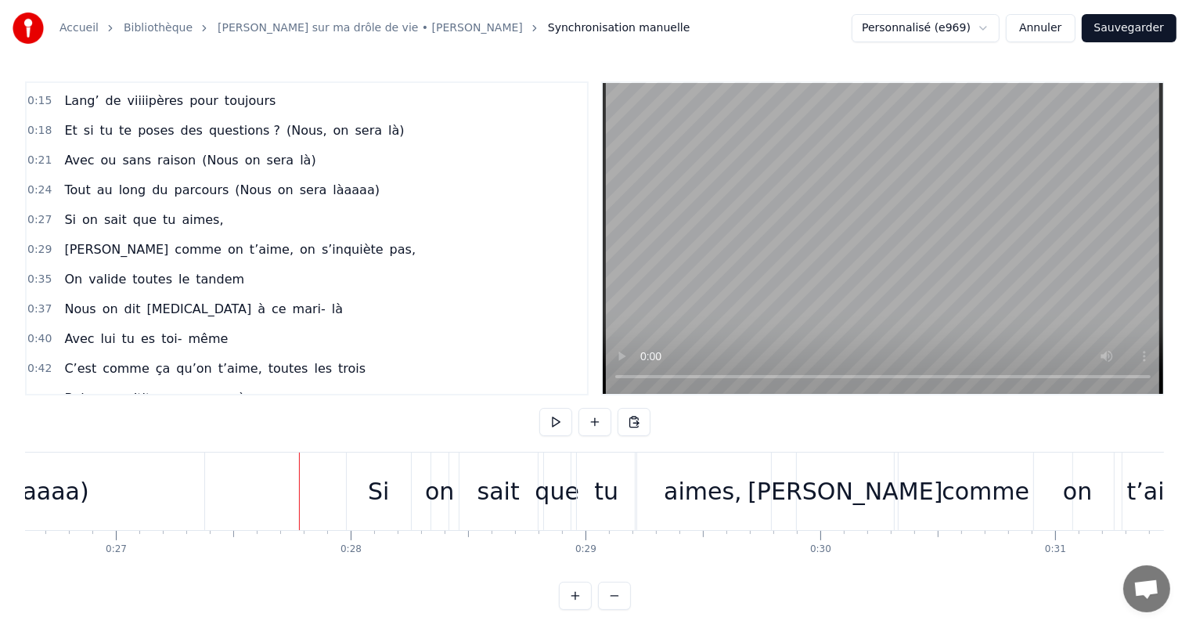
click at [545, 427] on button at bounding box center [555, 422] width 33 height 28
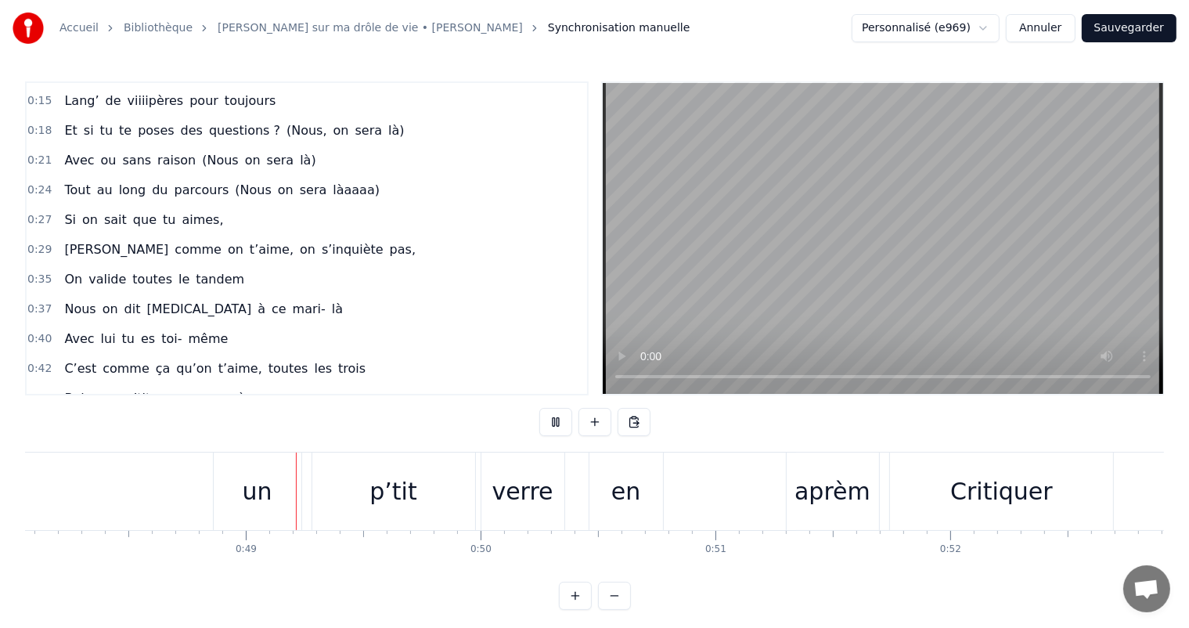
scroll to position [0, 11301]
click at [977, 26] on html "Accueil Bibliothèque Chanson sur ma drôle de vie • [PERSON_NAME] Synchronisatio…" at bounding box center [594, 317] width 1189 height 635
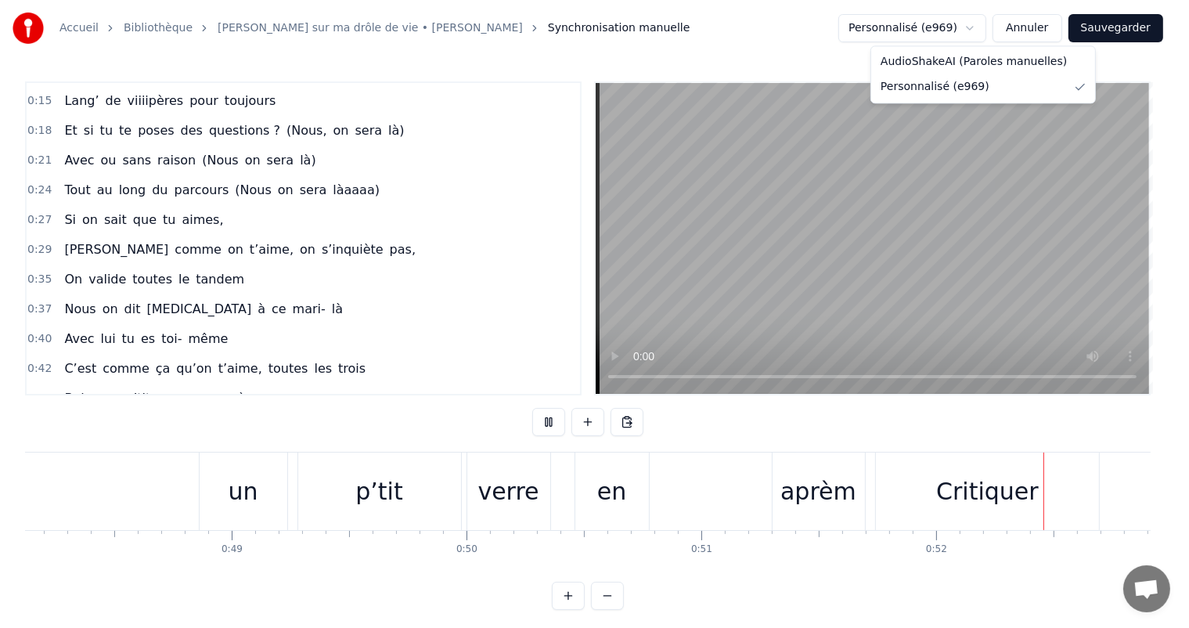
click at [977, 26] on html "Accueil Bibliothèque Chanson sur ma drôle de vie • [PERSON_NAME] Synchronisatio…" at bounding box center [594, 317] width 1189 height 635
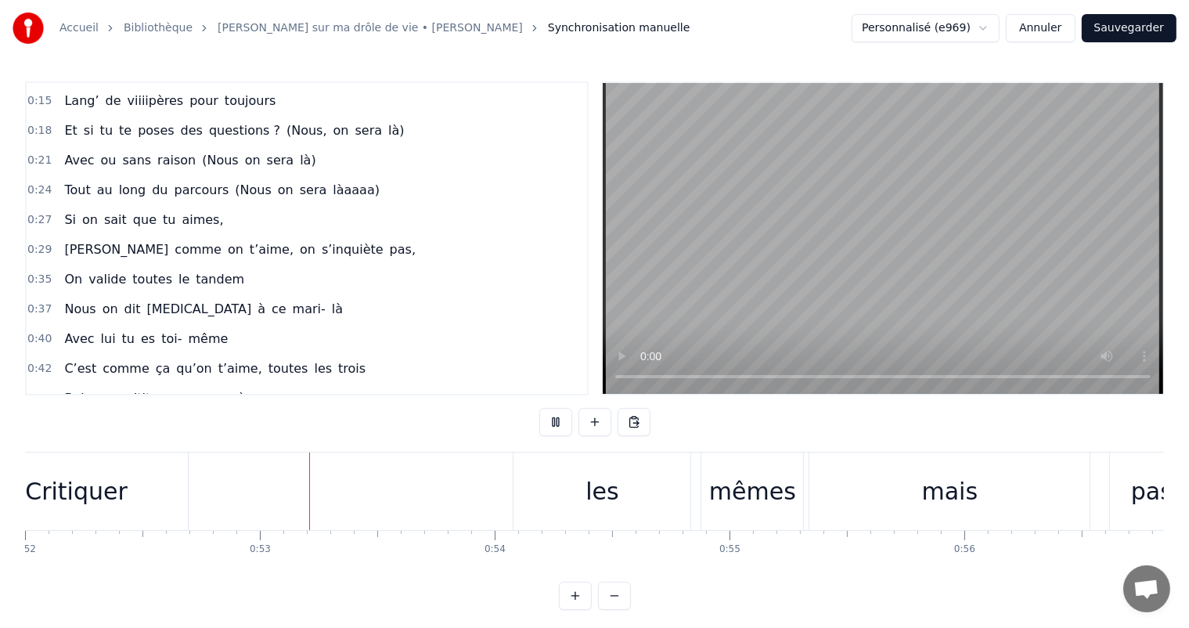
scroll to position [0, 12290]
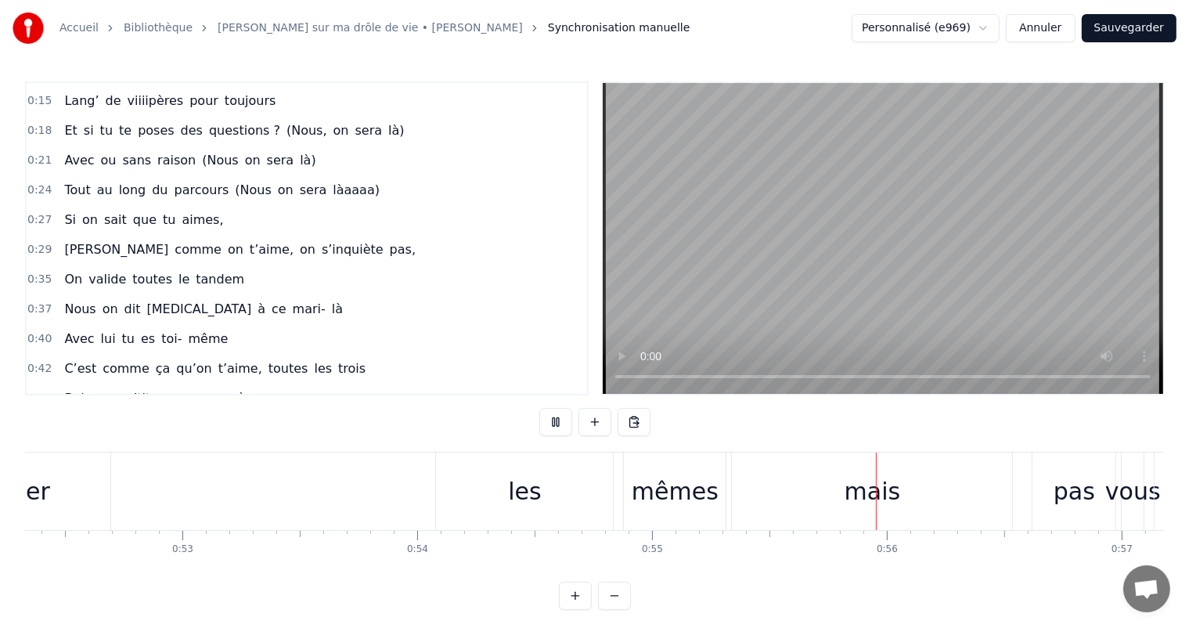
click at [1154, 22] on button "Sauvegarder" at bounding box center [1129, 28] width 95 height 28
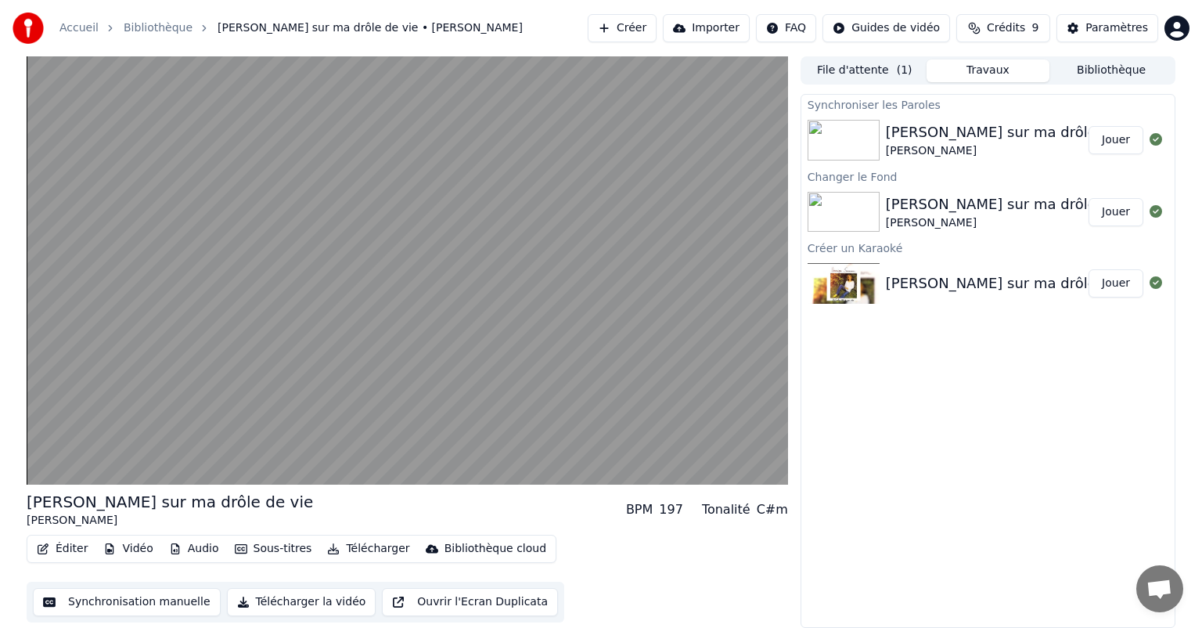
click at [102, 602] on button "Synchronisation manuelle" at bounding box center [127, 602] width 188 height 28
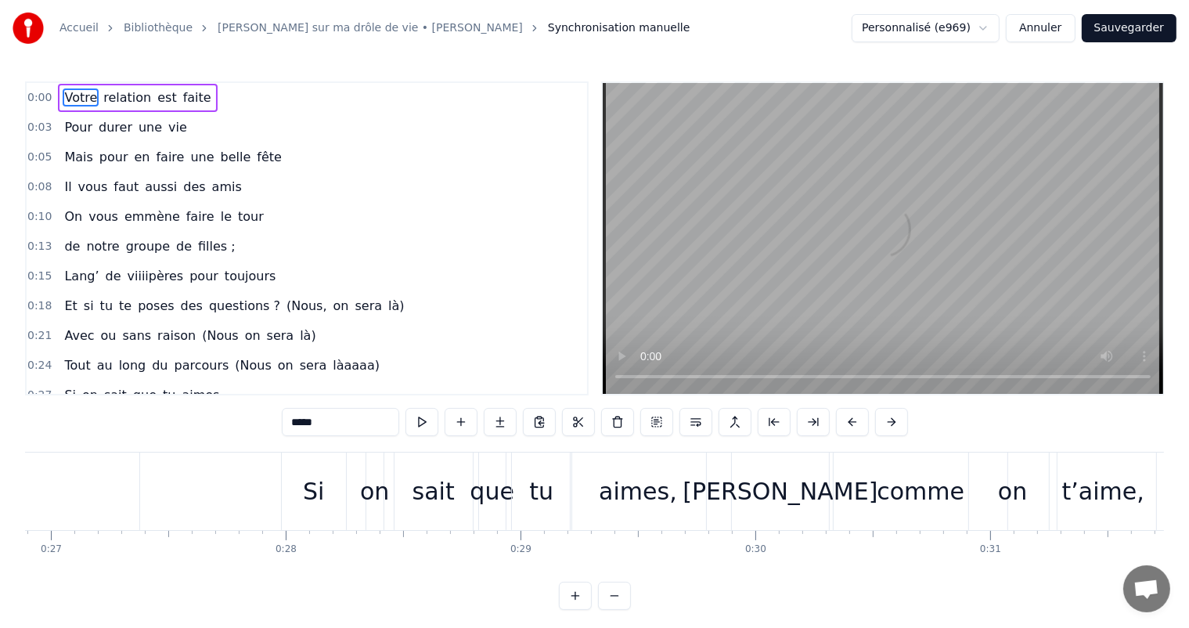
scroll to position [0, 6371]
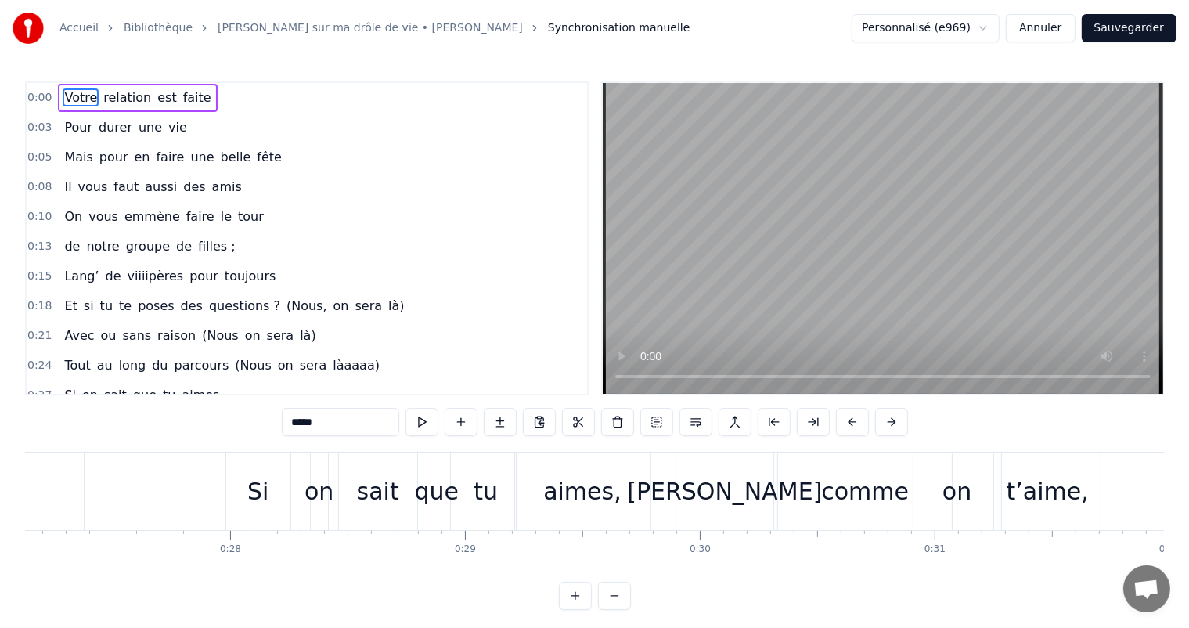
click at [723, 491] on div "[PERSON_NAME]" at bounding box center [724, 491] width 195 height 35
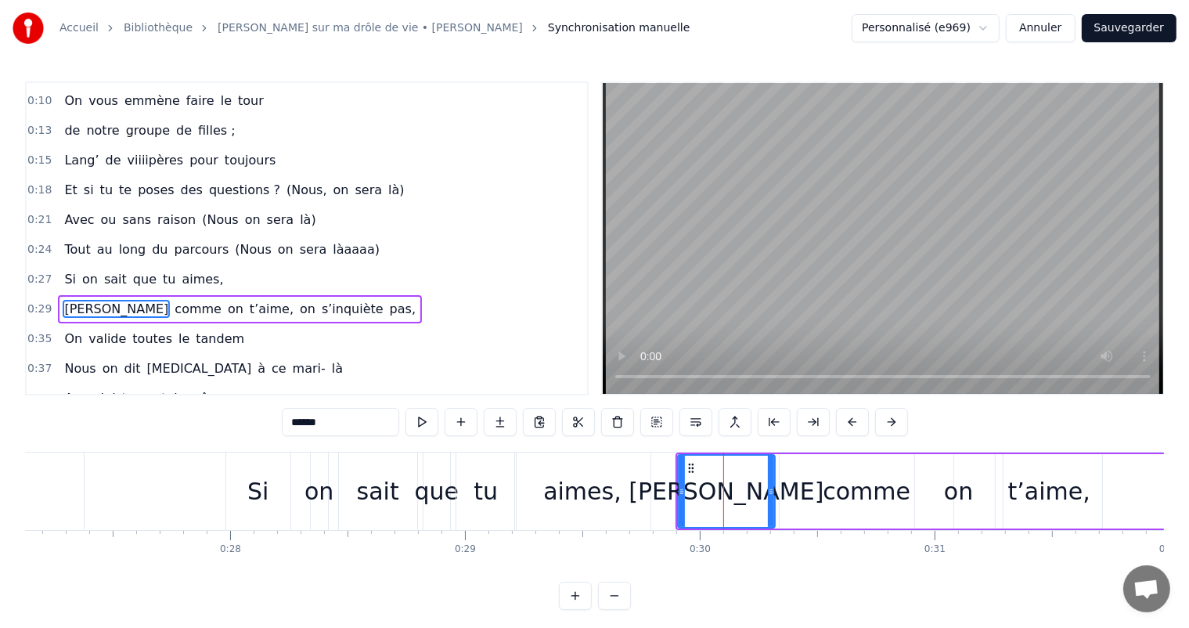
scroll to position [175, 0]
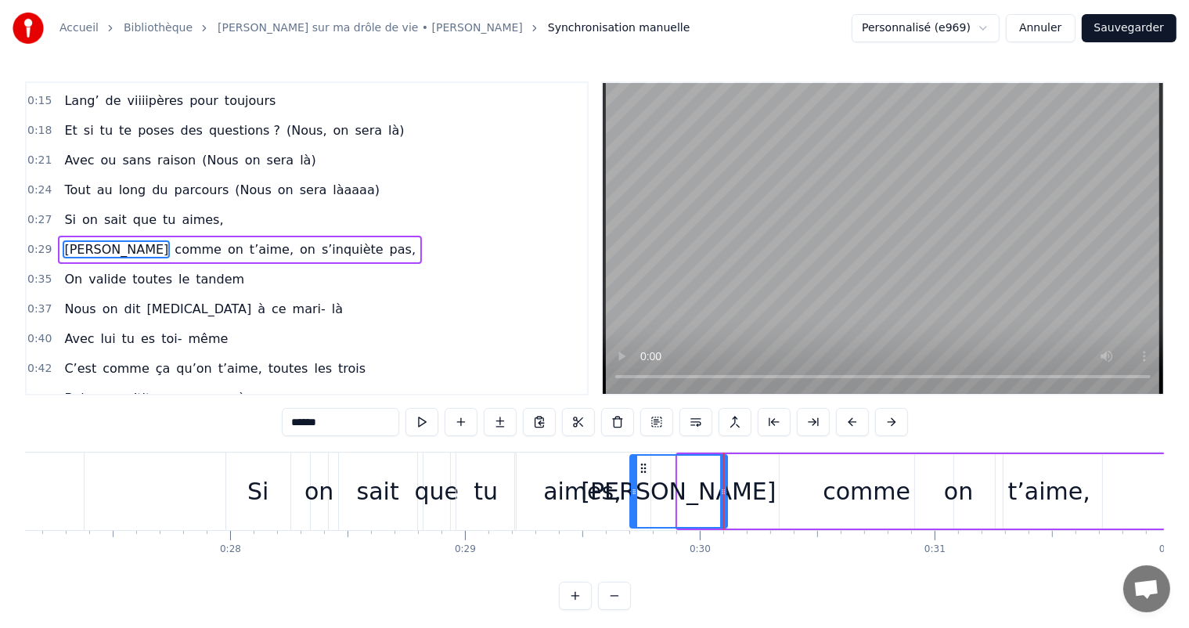
drag, startPoint x: 689, startPoint y: 461, endPoint x: 641, endPoint y: 467, distance: 48.1
click at [641, 467] on icon at bounding box center [643, 468] width 13 height 13
click at [873, 499] on div "comme" at bounding box center [867, 491] width 88 height 35
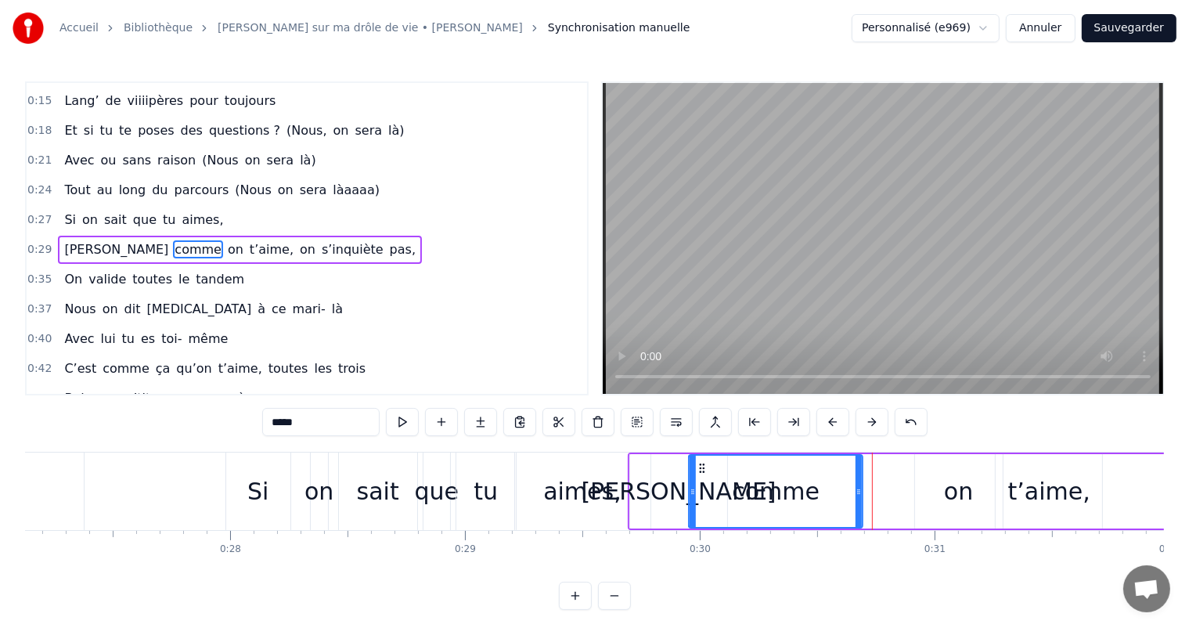
drag, startPoint x: 788, startPoint y: 469, endPoint x: 698, endPoint y: 471, distance: 89.3
click at [698, 471] on icon at bounding box center [702, 468] width 13 height 13
click at [972, 510] on div "on" at bounding box center [959, 491] width 88 height 74
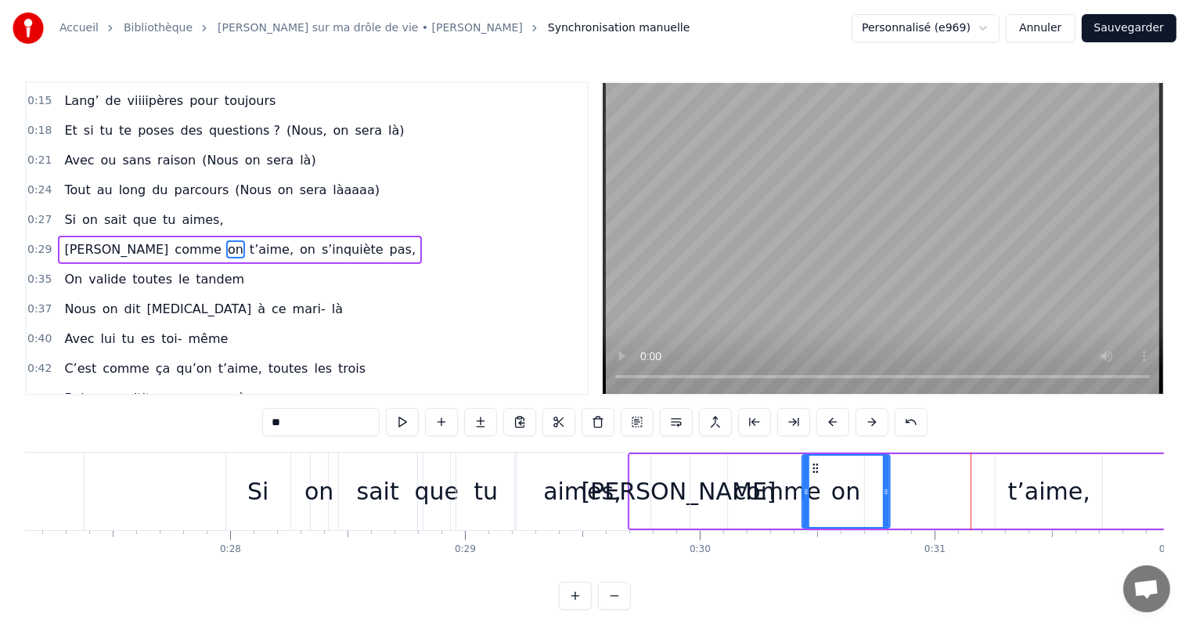
drag, startPoint x: 922, startPoint y: 463, endPoint x: 811, endPoint y: 460, distance: 111.2
click at [811, 460] on div "on" at bounding box center [846, 491] width 86 height 71
click at [1067, 498] on div "t’aime," at bounding box center [1049, 491] width 82 height 35
type input "*******"
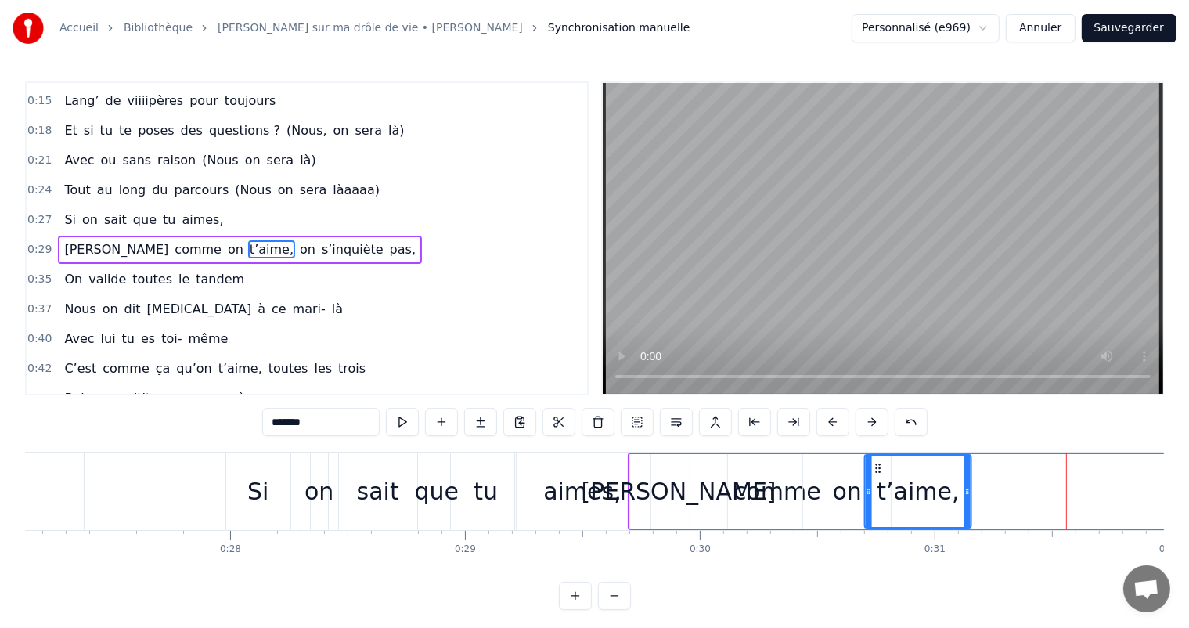
drag, startPoint x: 1006, startPoint y: 466, endPoint x: 875, endPoint y: 477, distance: 131.2
click at [875, 477] on div "t’aime," at bounding box center [918, 491] width 105 height 71
drag, startPoint x: 971, startPoint y: 489, endPoint x: 981, endPoint y: 489, distance: 10.2
click at [981, 489] on div "[PERSON_NAME] comme on t’aime, on s’inquiète pas," at bounding box center [1096, 491] width 937 height 78
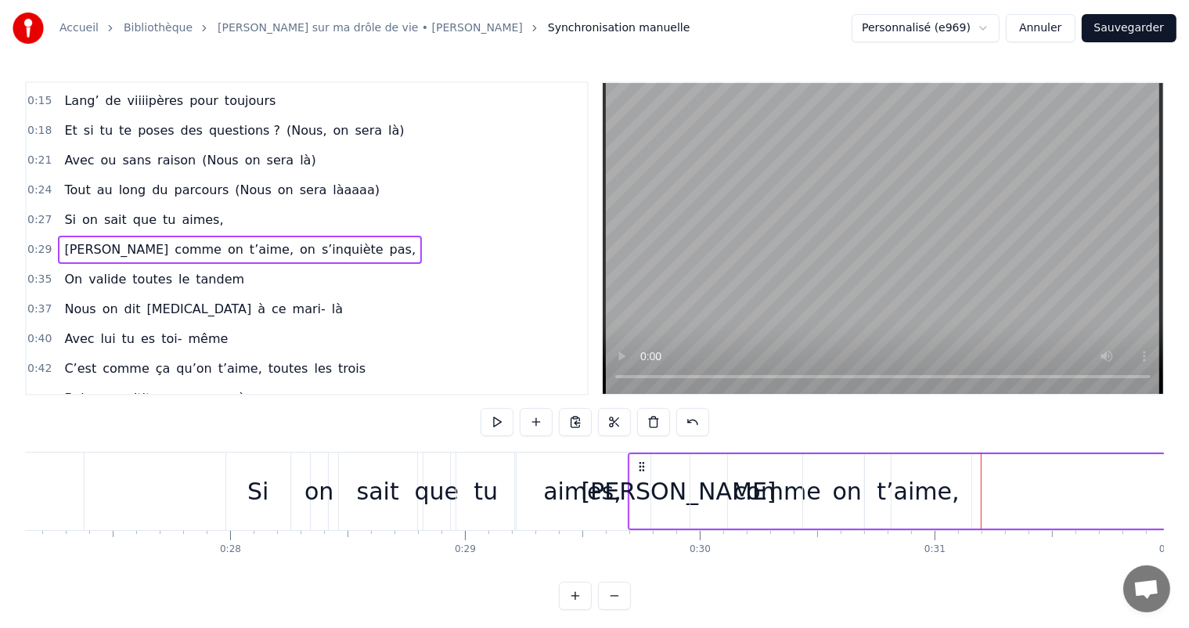
click at [953, 492] on div "t’aime," at bounding box center [918, 491] width 106 height 74
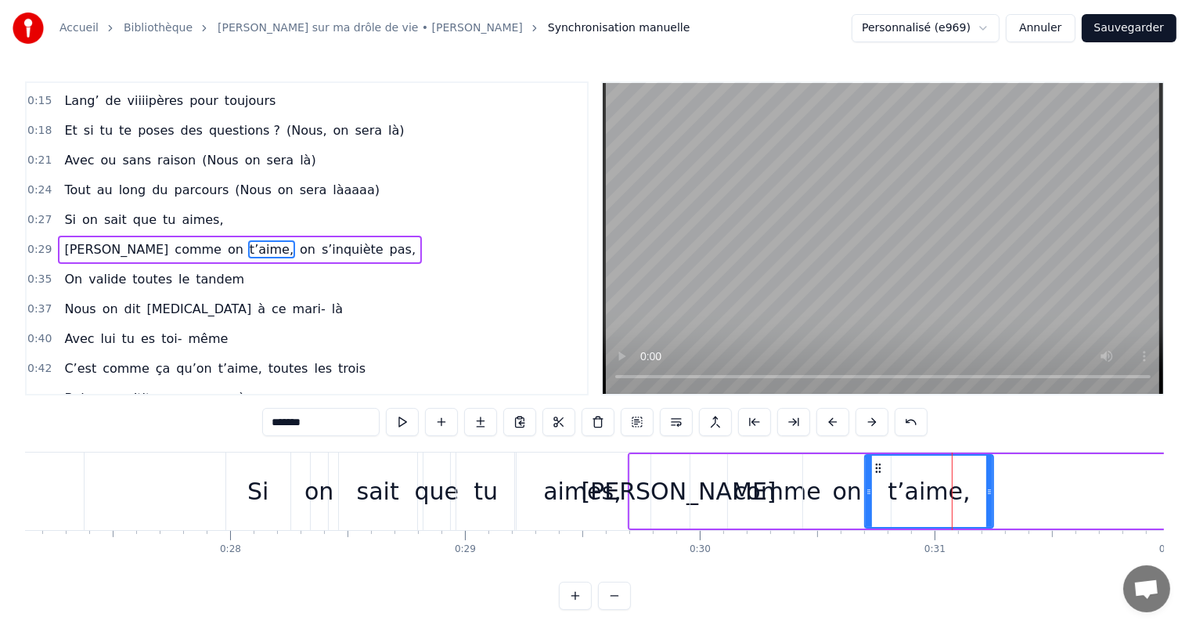
drag, startPoint x: 968, startPoint y: 492, endPoint x: 997, endPoint y: 493, distance: 28.2
click at [993, 493] on icon at bounding box center [989, 491] width 6 height 13
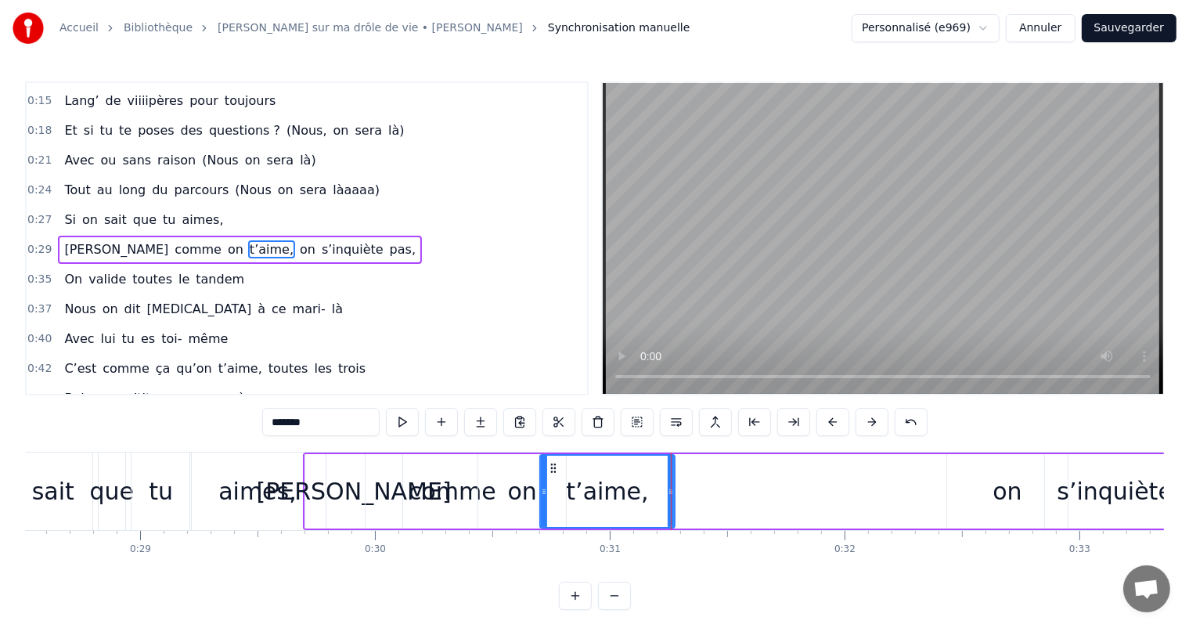
scroll to position [0, 6698]
click at [1008, 493] on div "on" at bounding box center [1004, 491] width 29 height 35
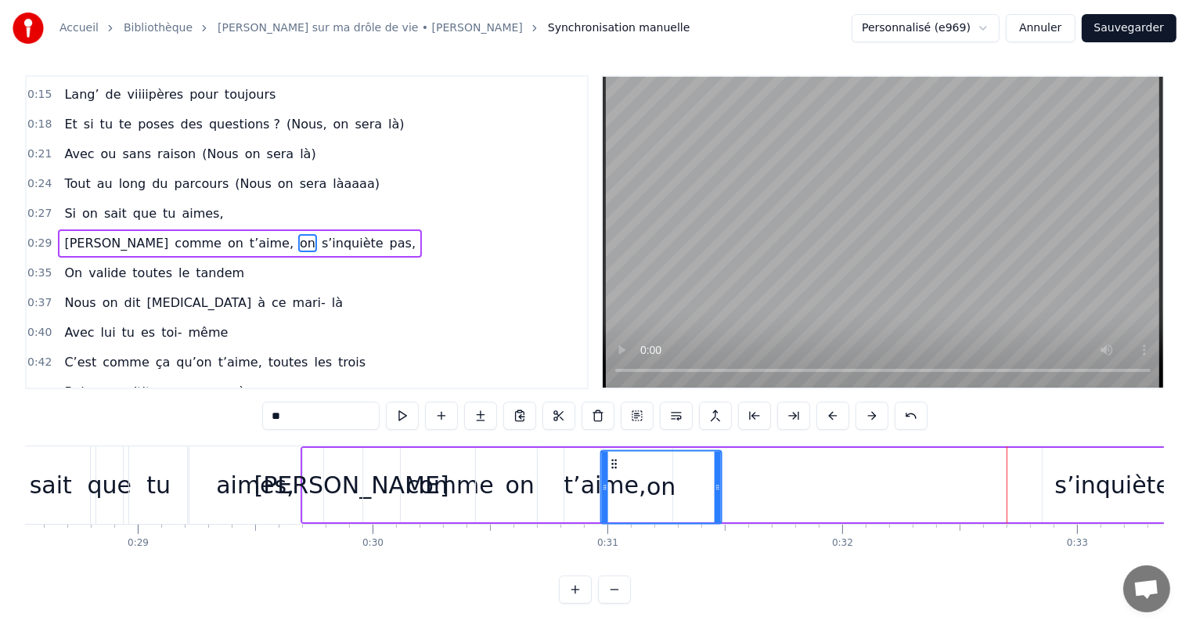
scroll to position [20, 0]
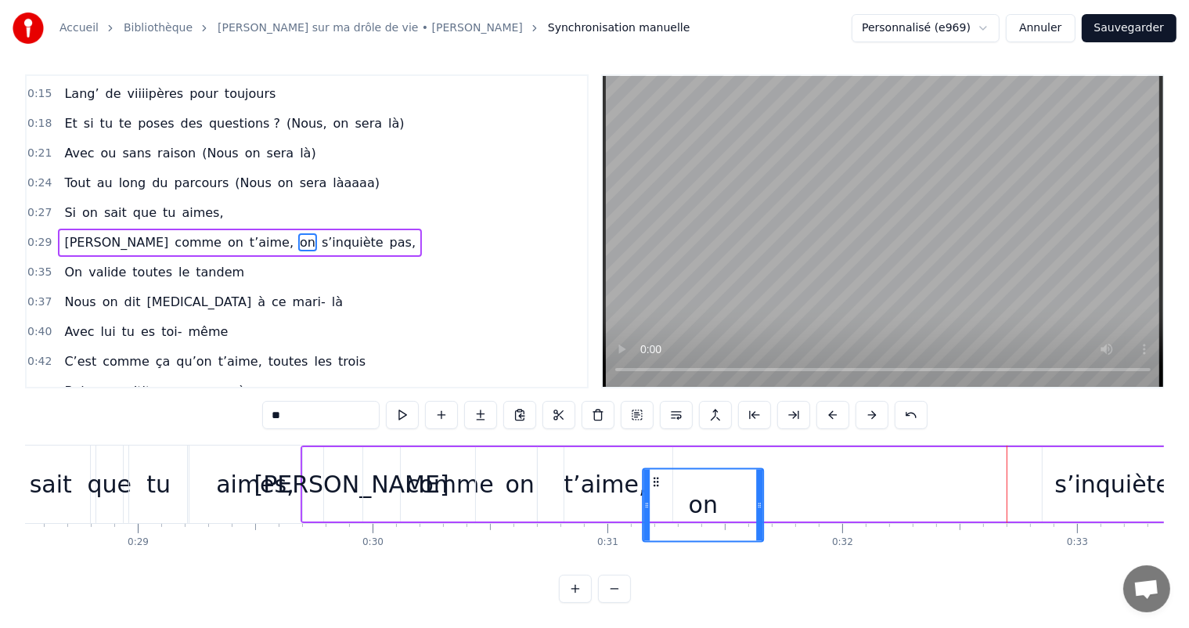
drag, startPoint x: 956, startPoint y: 464, endPoint x: 654, endPoint y: 434, distance: 302.9
click at [654, 445] on div "[PERSON_NAME] comme on t’aime, on s’inquiète pas," at bounding box center [769, 484] width 937 height 78
click at [1069, 472] on div "s’inquiète" at bounding box center [1113, 484] width 116 height 35
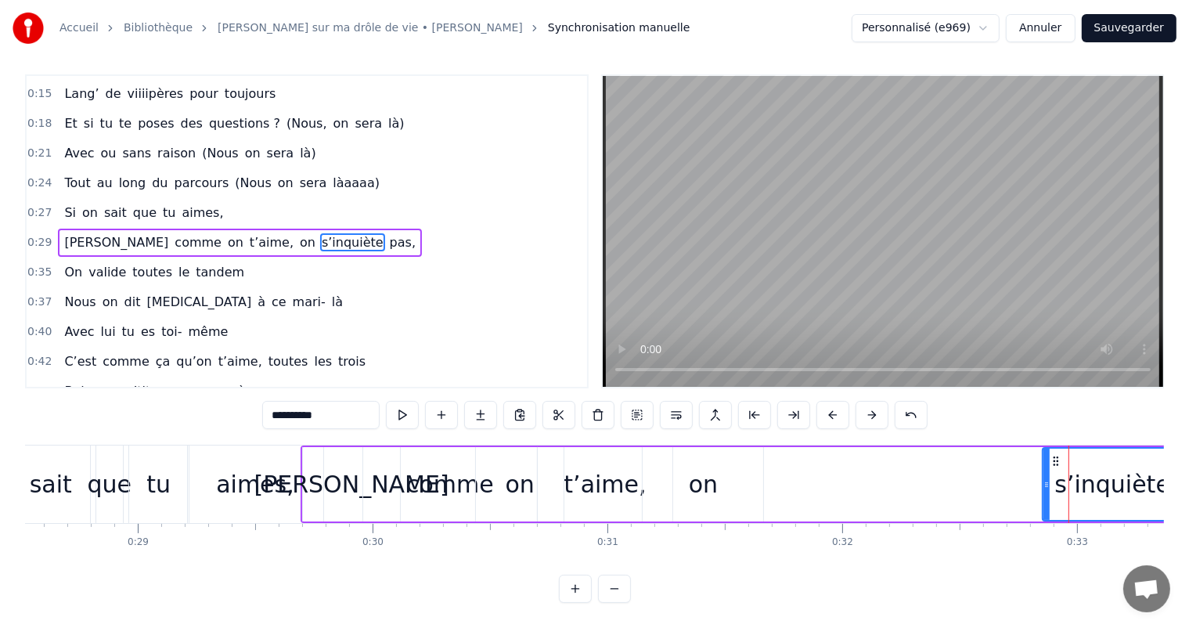
scroll to position [0, 0]
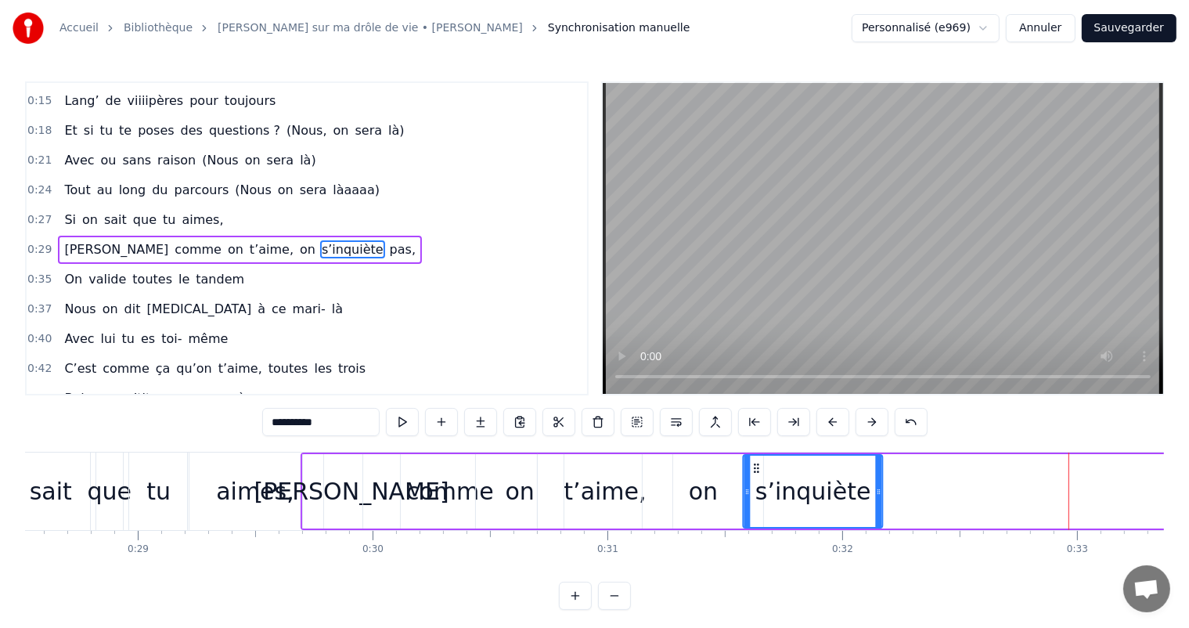
drag, startPoint x: 1051, startPoint y: 464, endPoint x: 752, endPoint y: 496, distance: 301.5
click at [752, 496] on div "s’inquiète" at bounding box center [814, 491] width 138 height 71
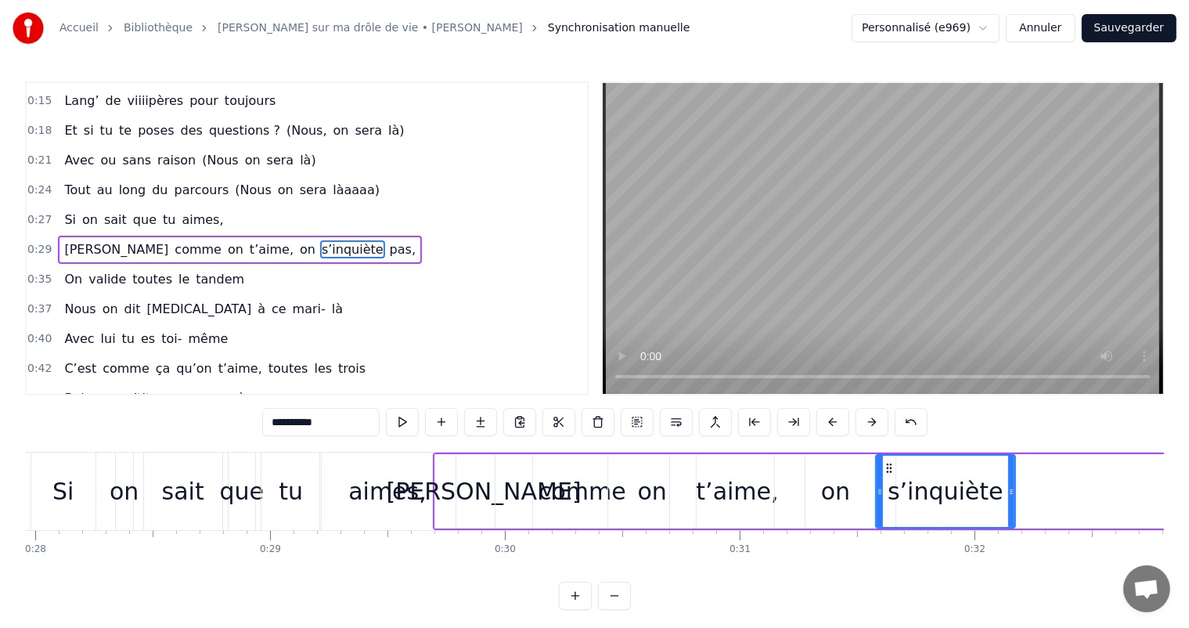
scroll to position [0, 6565]
click at [356, 499] on div "aimes," at bounding box center [388, 491] width 78 height 35
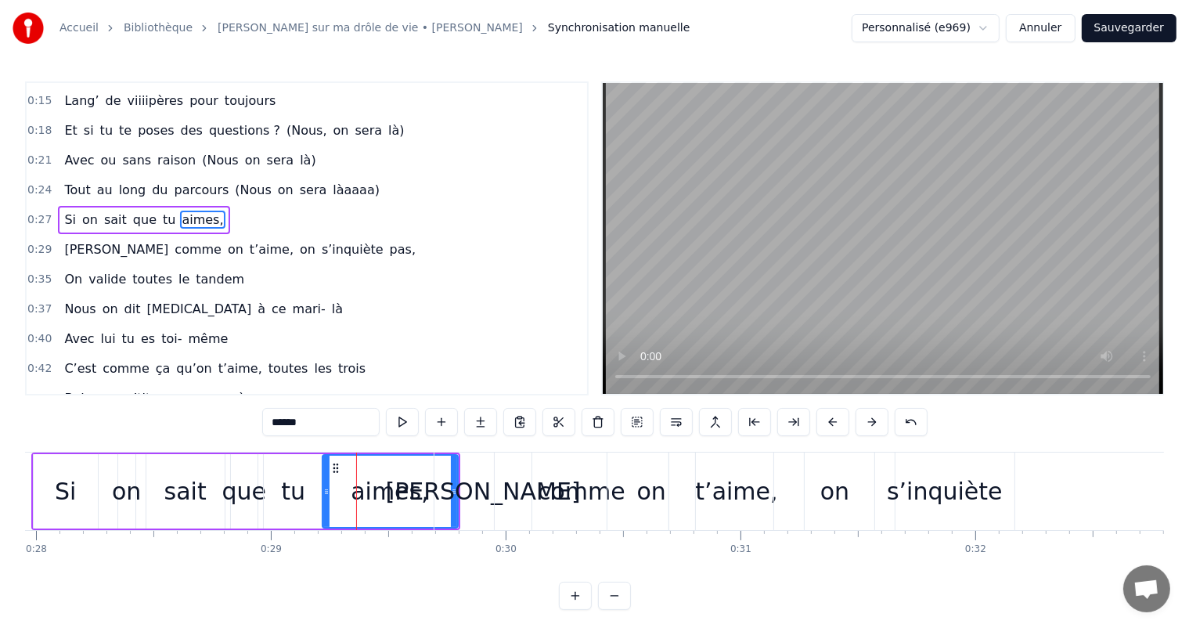
scroll to position [146, 0]
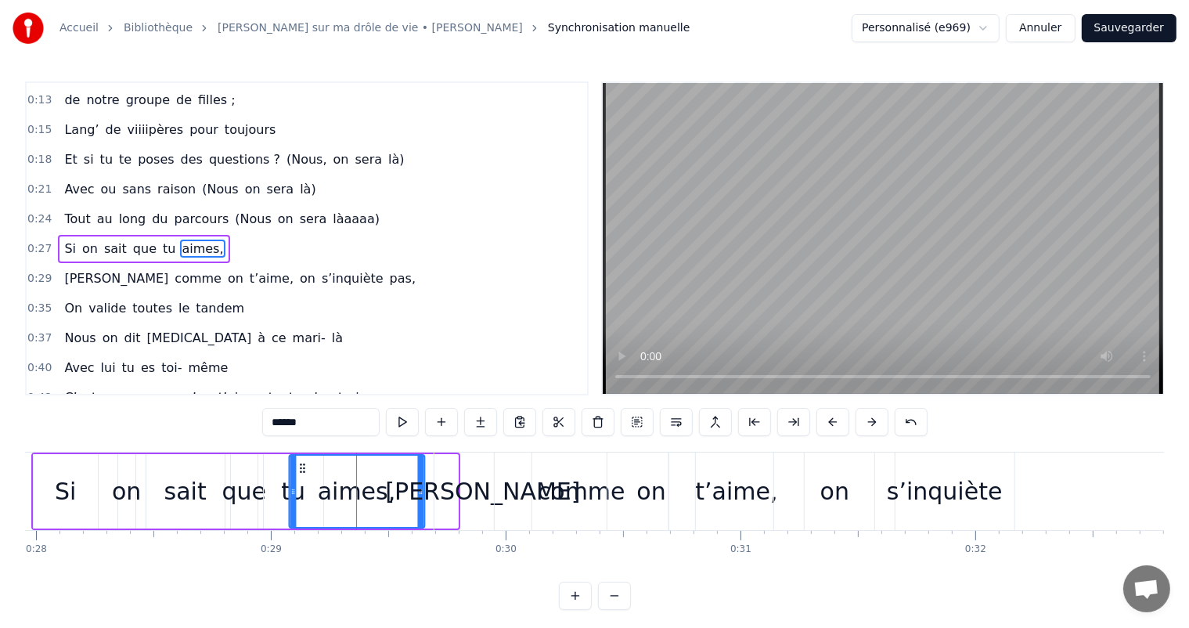
drag, startPoint x: 333, startPoint y: 467, endPoint x: 300, endPoint y: 467, distance: 32.9
click at [300, 467] on circle at bounding box center [300, 467] width 1 height 1
click at [481, 486] on div "[PERSON_NAME]" at bounding box center [483, 491] width 195 height 35
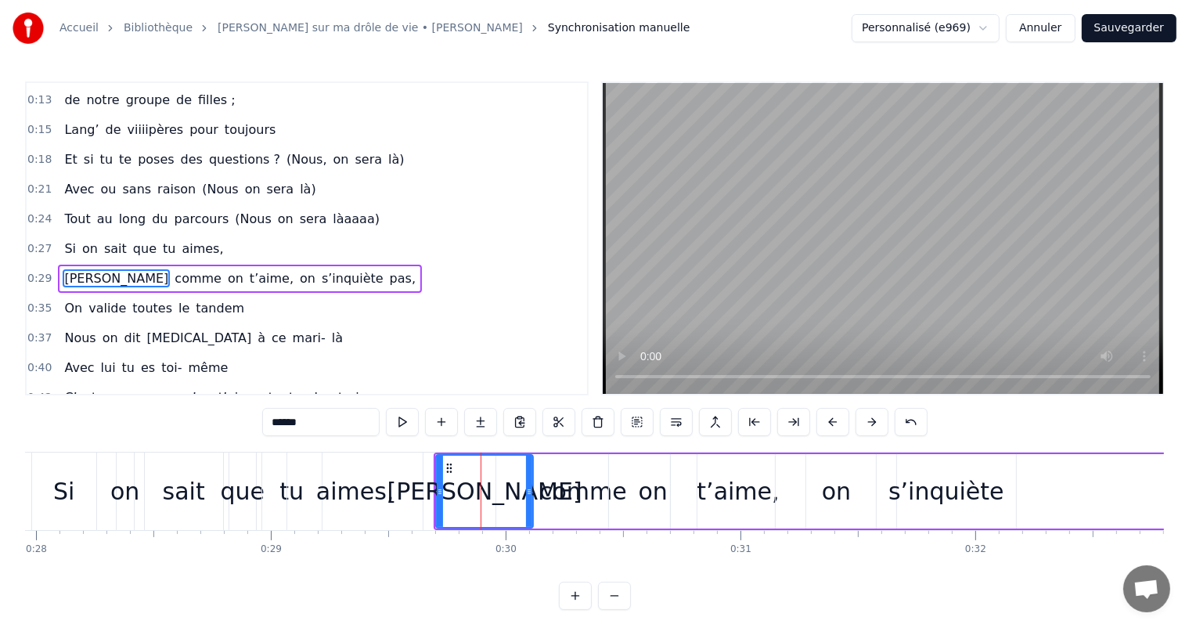
scroll to position [175, 0]
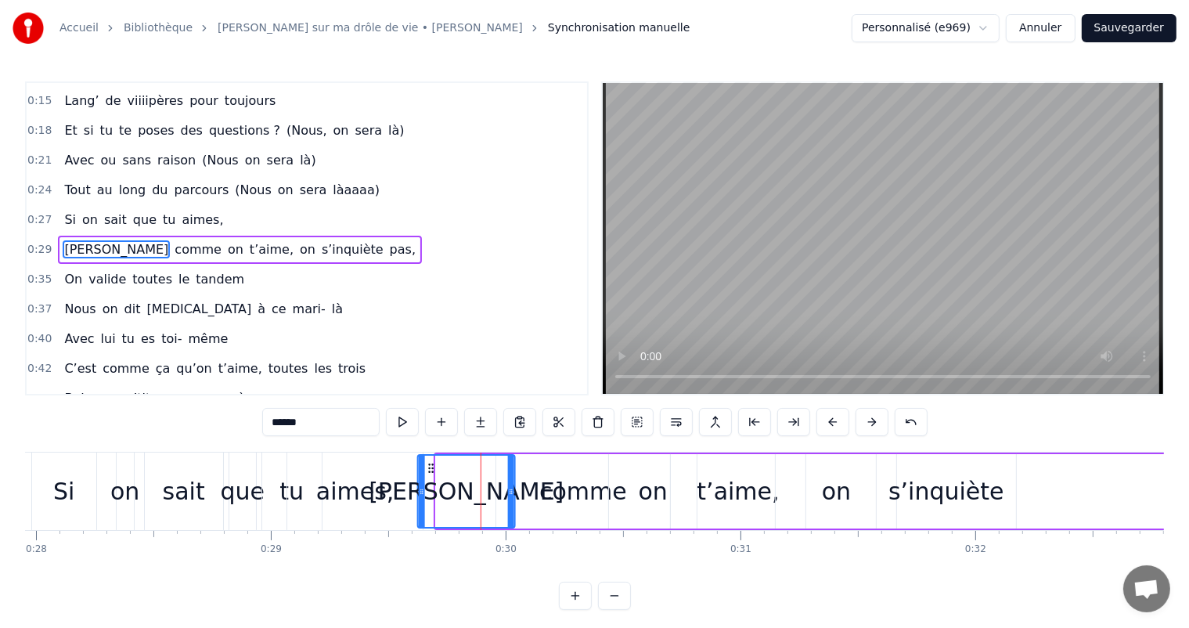
drag, startPoint x: 446, startPoint y: 465, endPoint x: 428, endPoint y: 466, distance: 18.0
click at [428, 466] on icon at bounding box center [431, 468] width 13 height 13
click at [825, 491] on div "on" at bounding box center [836, 491] width 29 height 35
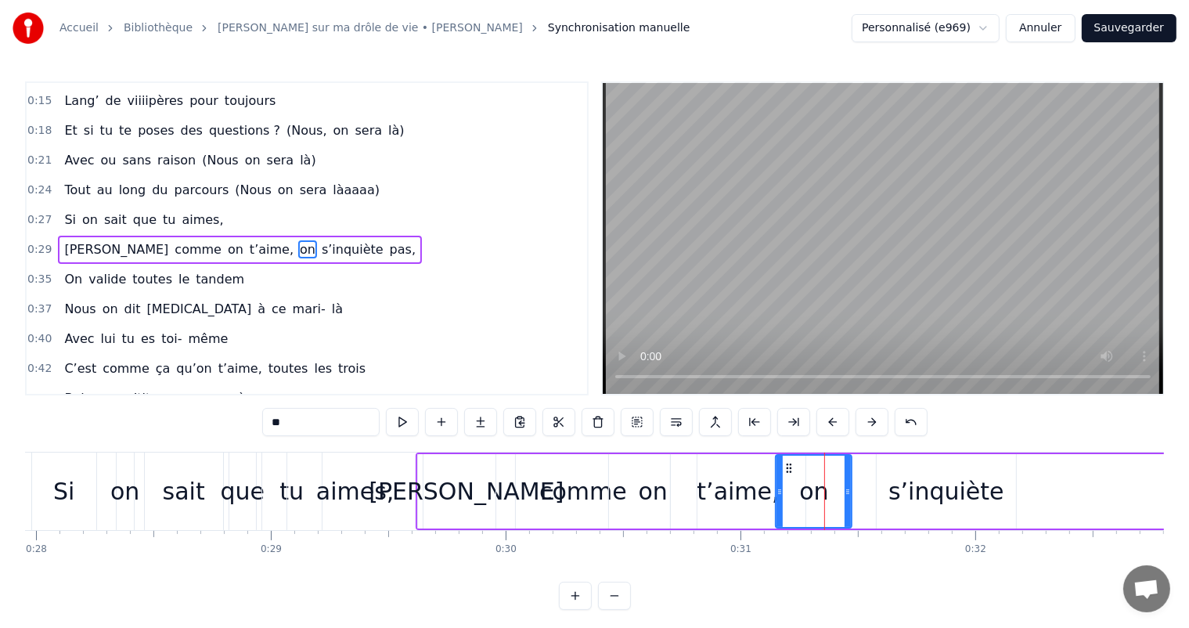
drag, startPoint x: 892, startPoint y: 495, endPoint x: 846, endPoint y: 489, distance: 46.5
click at [846, 489] on icon at bounding box center [848, 491] width 6 height 13
drag, startPoint x: 788, startPoint y: 467, endPoint x: 775, endPoint y: 467, distance: 12.5
click at [775, 467] on icon at bounding box center [776, 468] width 13 height 13
click at [947, 494] on div "s’inquiète" at bounding box center [947, 491] width 116 height 35
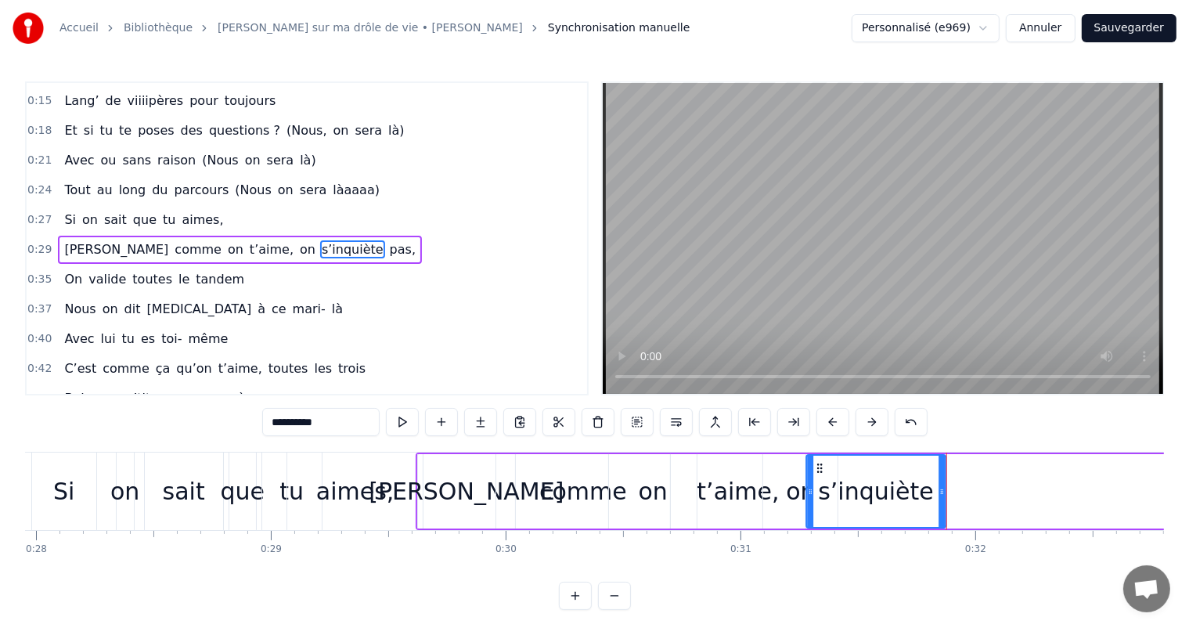
drag, startPoint x: 888, startPoint y: 467, endPoint x: 817, endPoint y: 467, distance: 70.5
click at [818, 467] on circle at bounding box center [818, 467] width 1 height 1
drag, startPoint x: 943, startPoint y: 490, endPoint x: 974, endPoint y: 489, distance: 30.5
click at [971, 489] on icon at bounding box center [967, 491] width 6 height 13
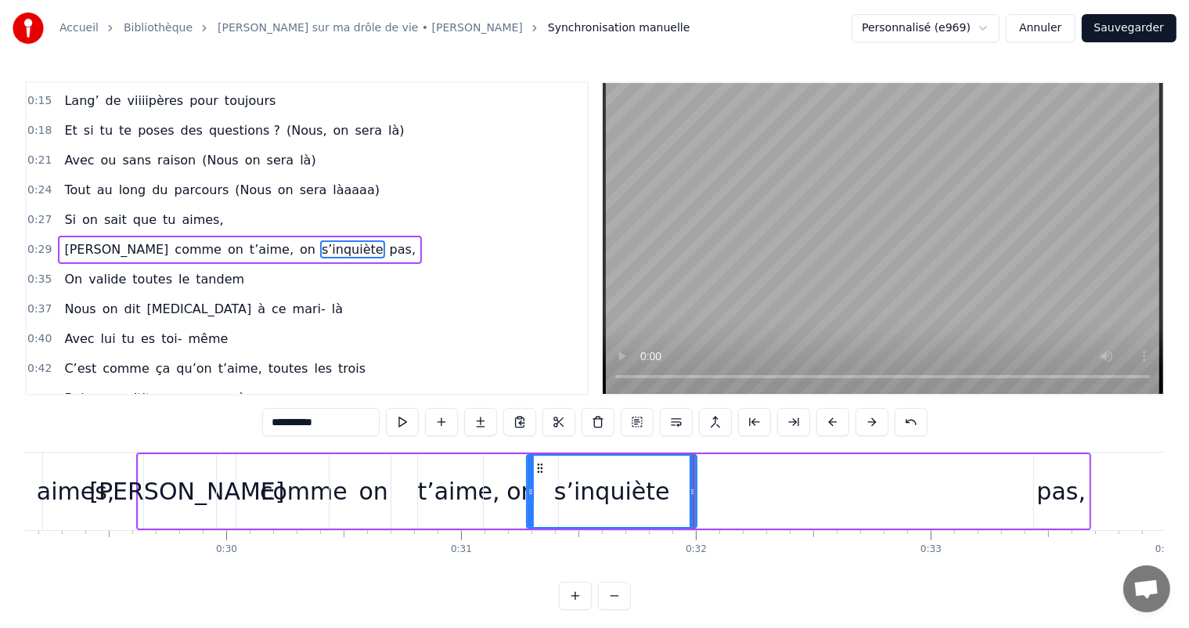
scroll to position [0, 6876]
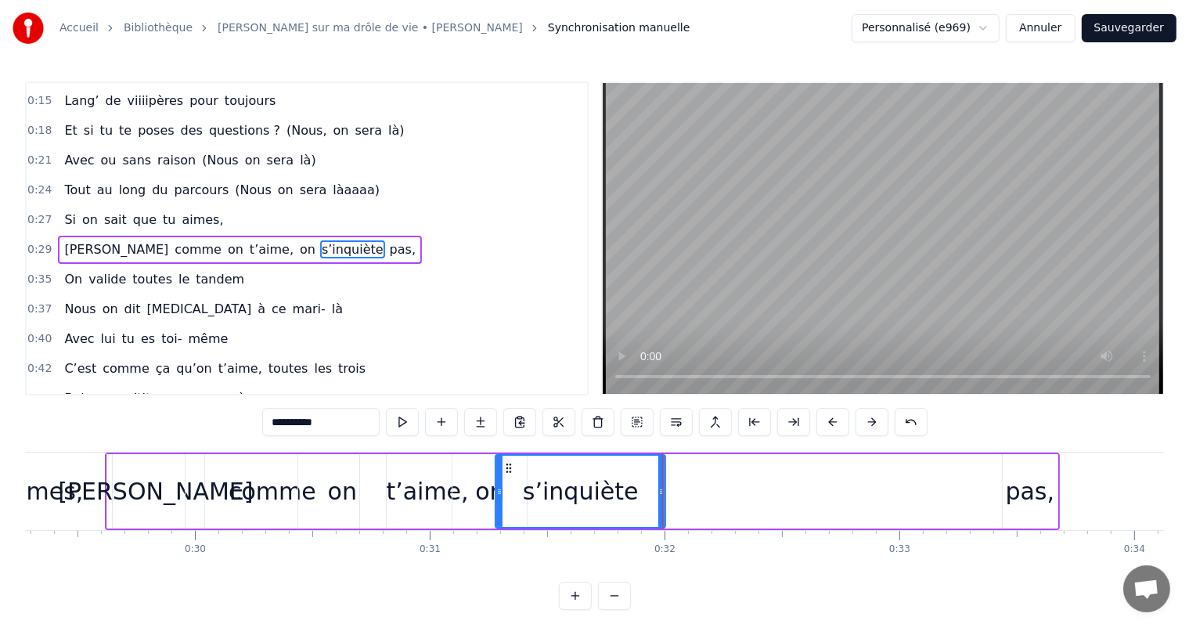
click at [1046, 487] on div "pas," at bounding box center [1030, 491] width 49 height 35
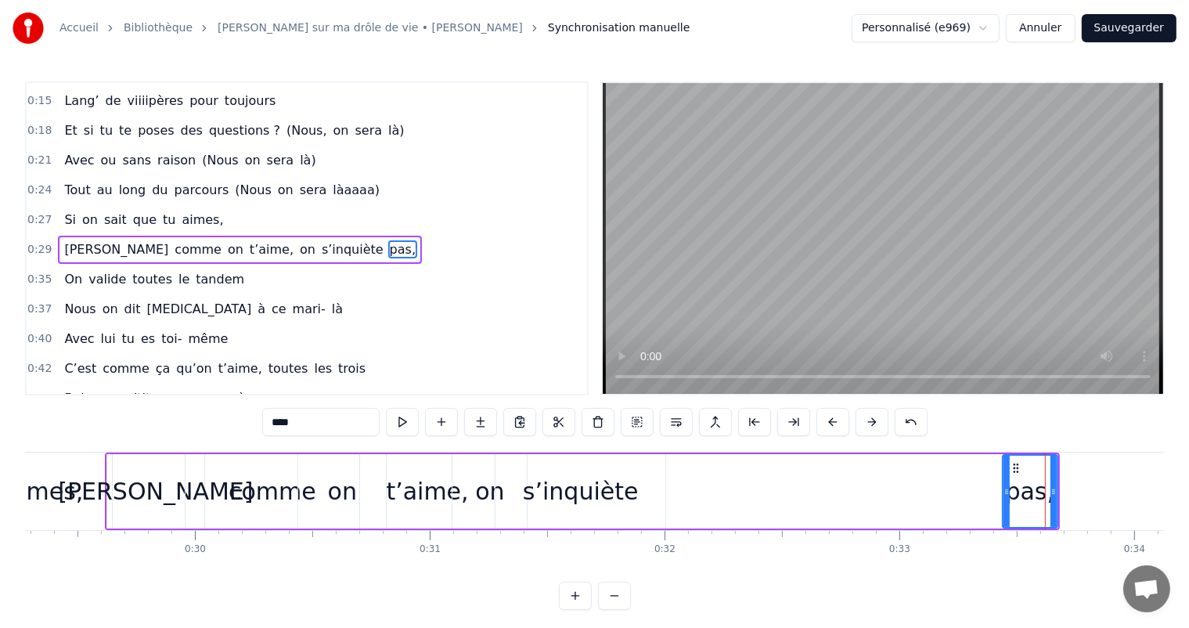
click at [1008, 467] on div at bounding box center [1007, 491] width 6 height 71
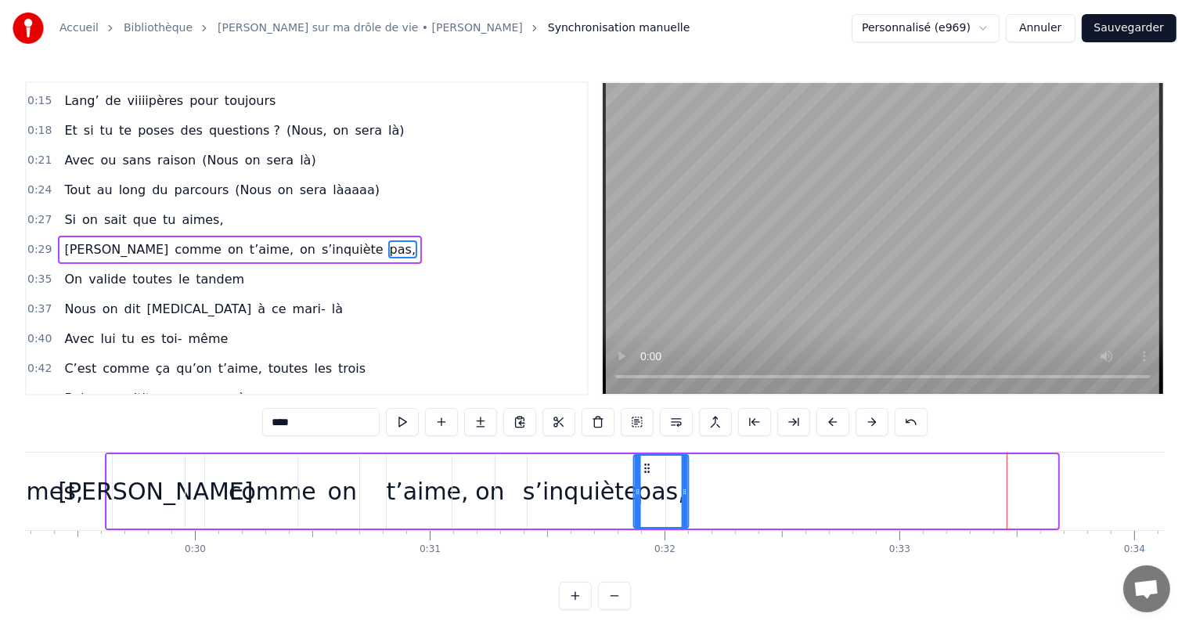
drag, startPoint x: 1014, startPoint y: 467, endPoint x: 645, endPoint y: 504, distance: 370.6
click at [645, 504] on div "pas," at bounding box center [661, 491] width 53 height 71
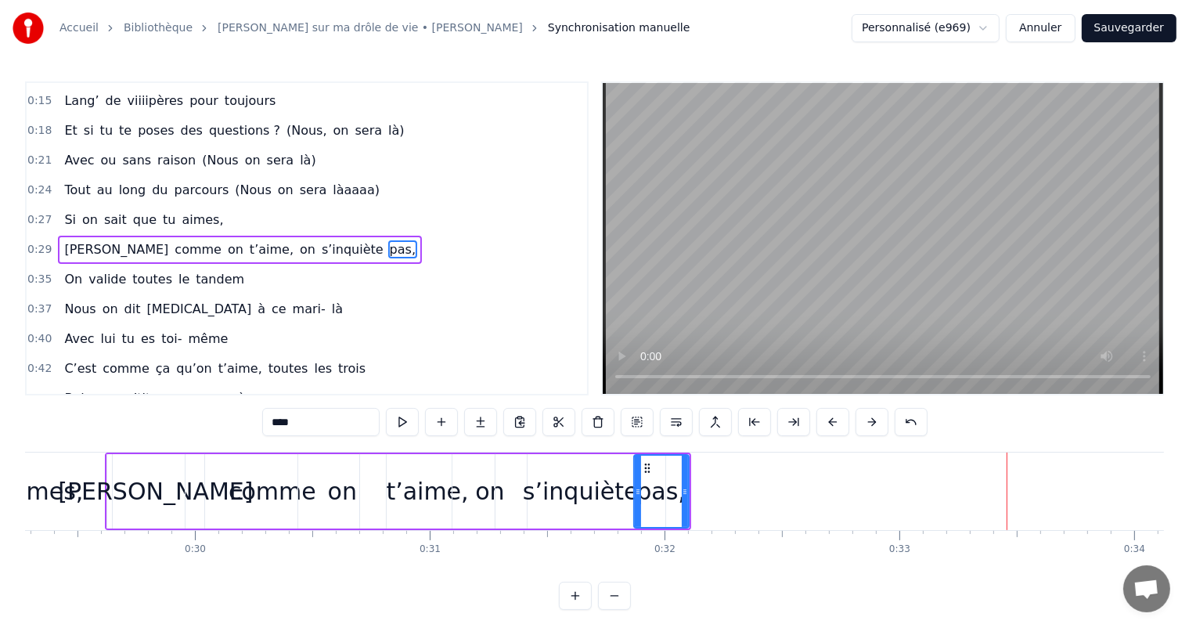
click at [265, 503] on div "comme" at bounding box center [273, 491] width 88 height 35
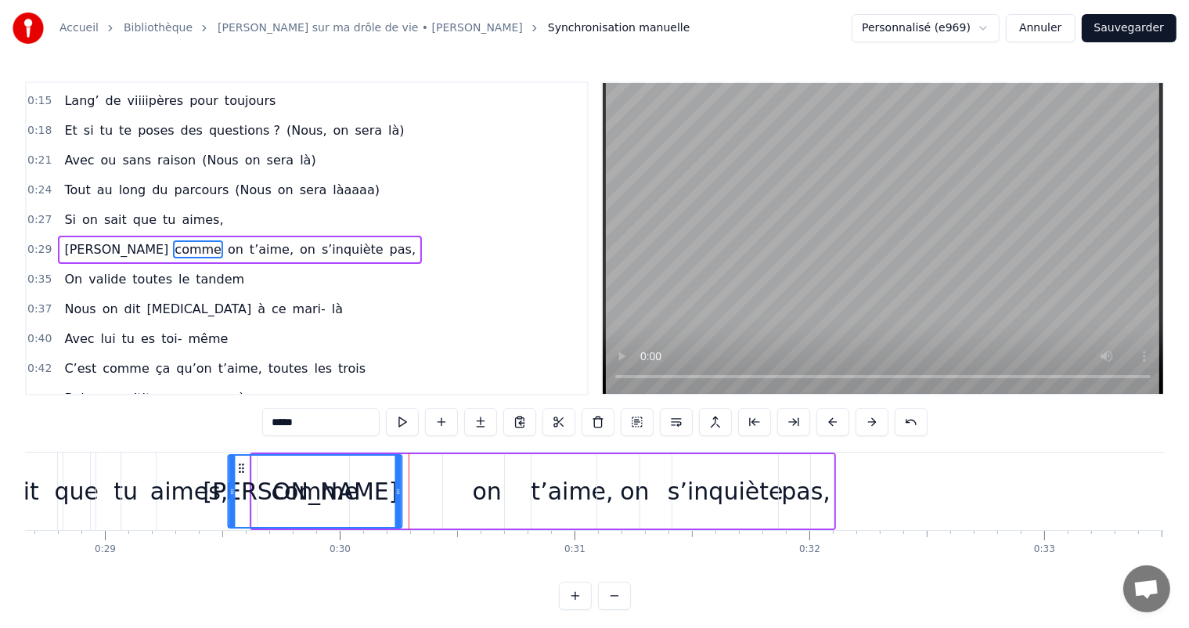
scroll to position [0, 6730]
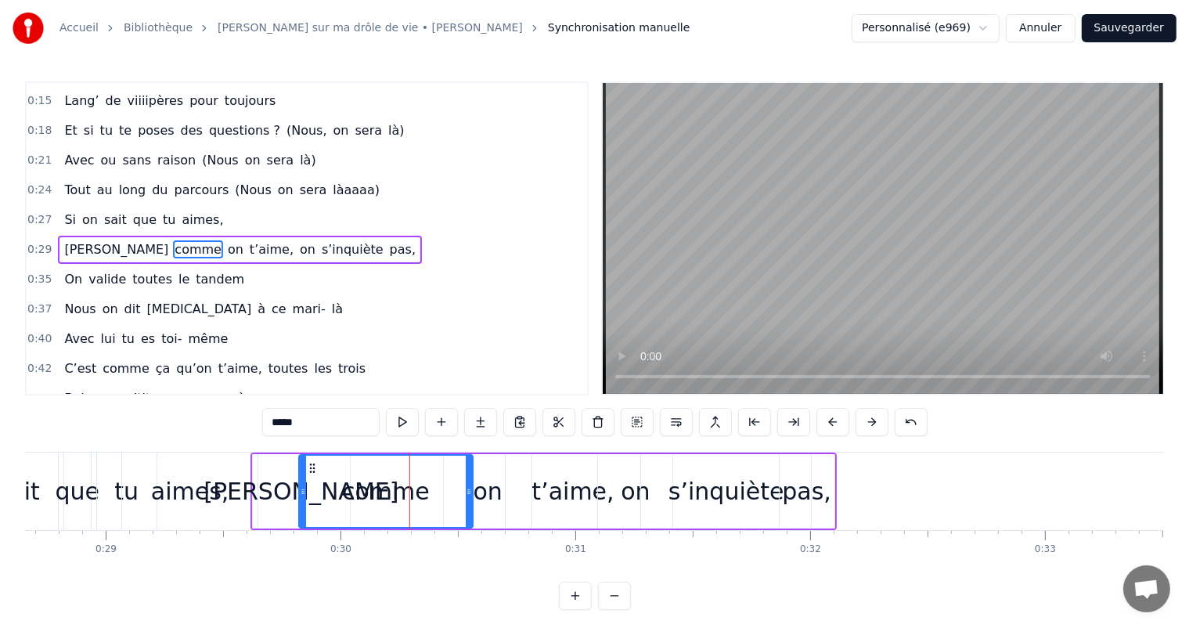
drag, startPoint x: 199, startPoint y: 467, endPoint x: 312, endPoint y: 467, distance: 112.7
click at [313, 467] on circle at bounding box center [313, 467] width 1 height 1
drag, startPoint x: 467, startPoint y: 489, endPoint x: 419, endPoint y: 489, distance: 47.8
click at [419, 489] on icon at bounding box center [420, 491] width 6 height 13
drag, startPoint x: 310, startPoint y: 467, endPoint x: 326, endPoint y: 471, distance: 16.1
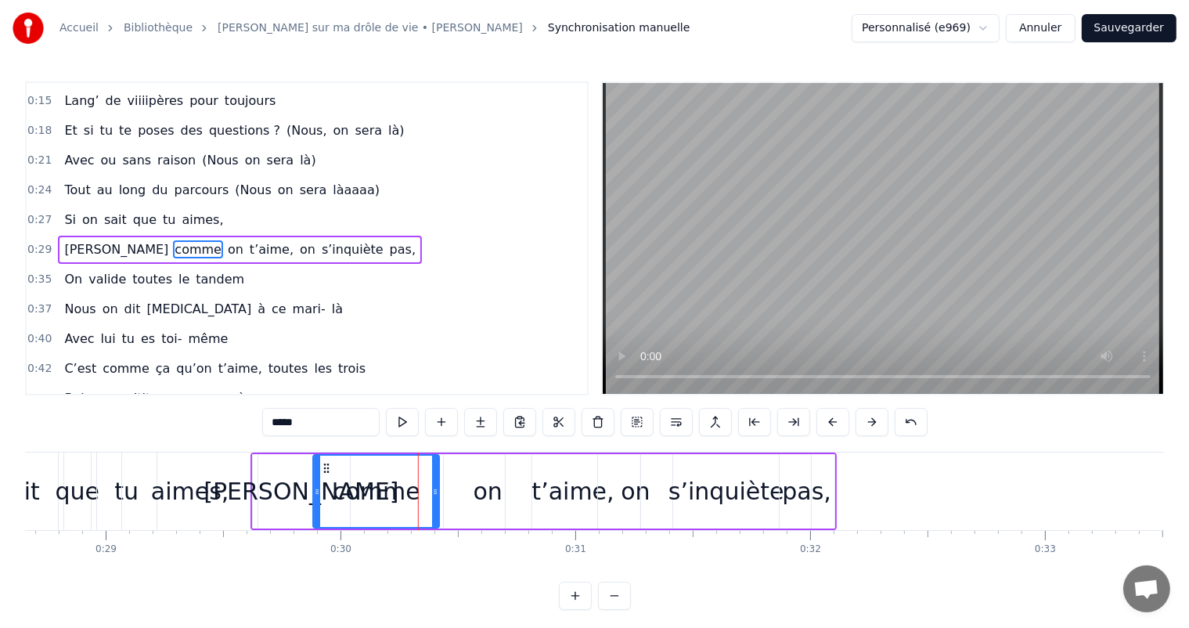
click at [326, 471] on icon at bounding box center [326, 468] width 13 height 13
click at [489, 492] on div "on" at bounding box center [488, 491] width 29 height 35
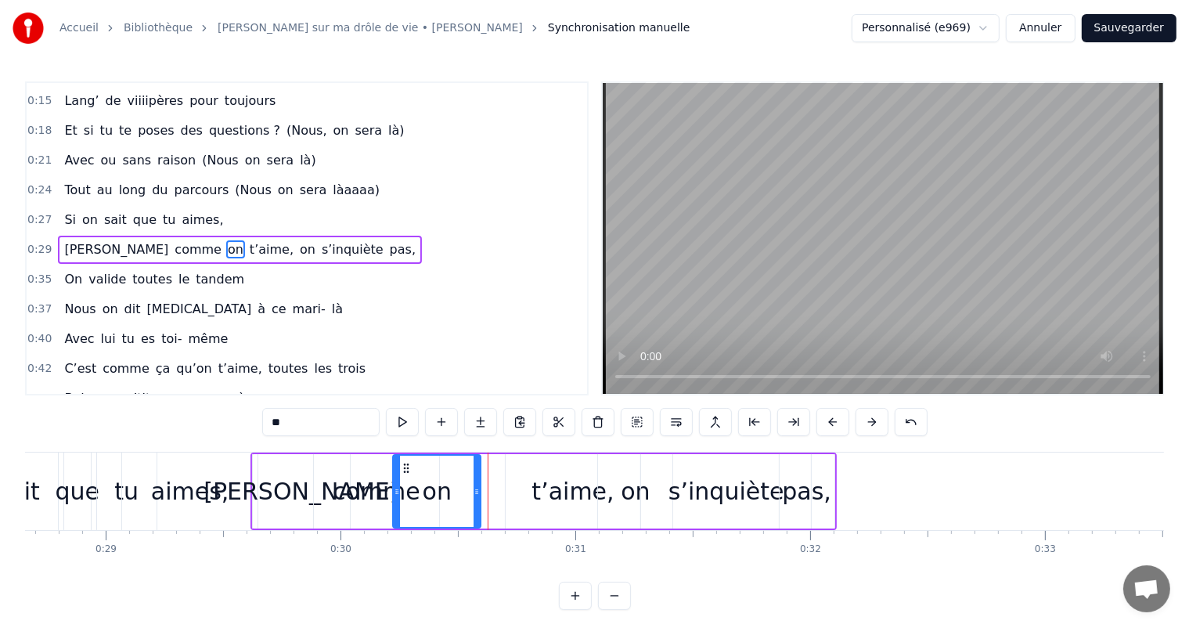
drag, startPoint x: 455, startPoint y: 463, endPoint x: 404, endPoint y: 460, distance: 51.0
click at [404, 460] on div "on" at bounding box center [437, 491] width 86 height 71
click at [617, 495] on div "on" at bounding box center [635, 491] width 74 height 74
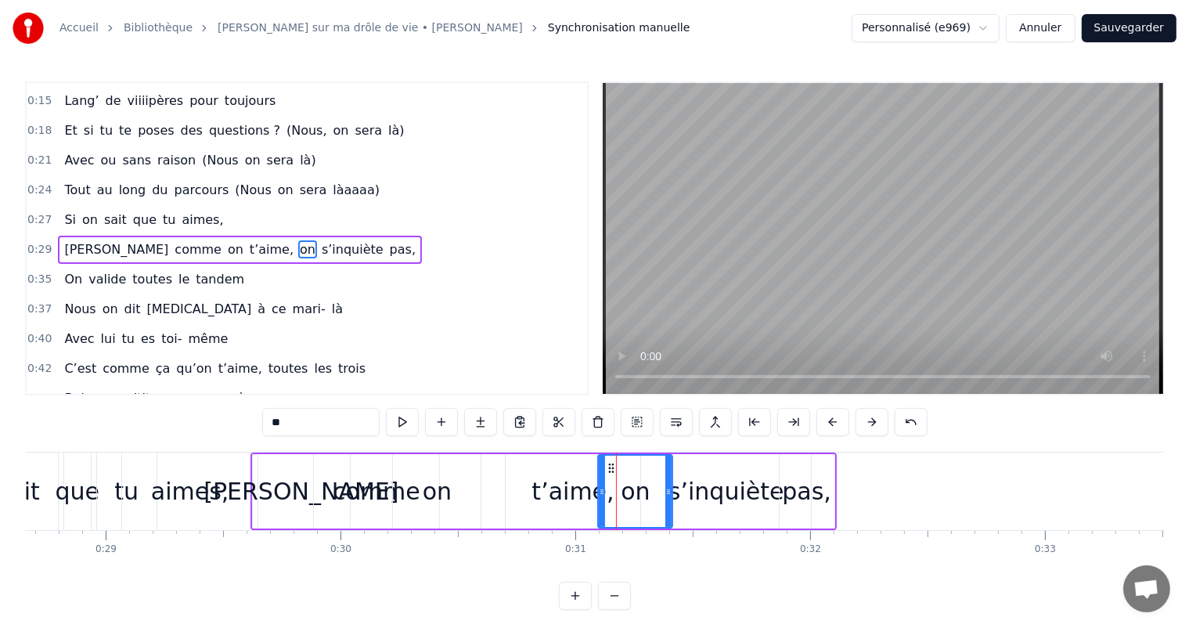
click at [592, 496] on div "t’aime," at bounding box center [573, 491] width 82 height 35
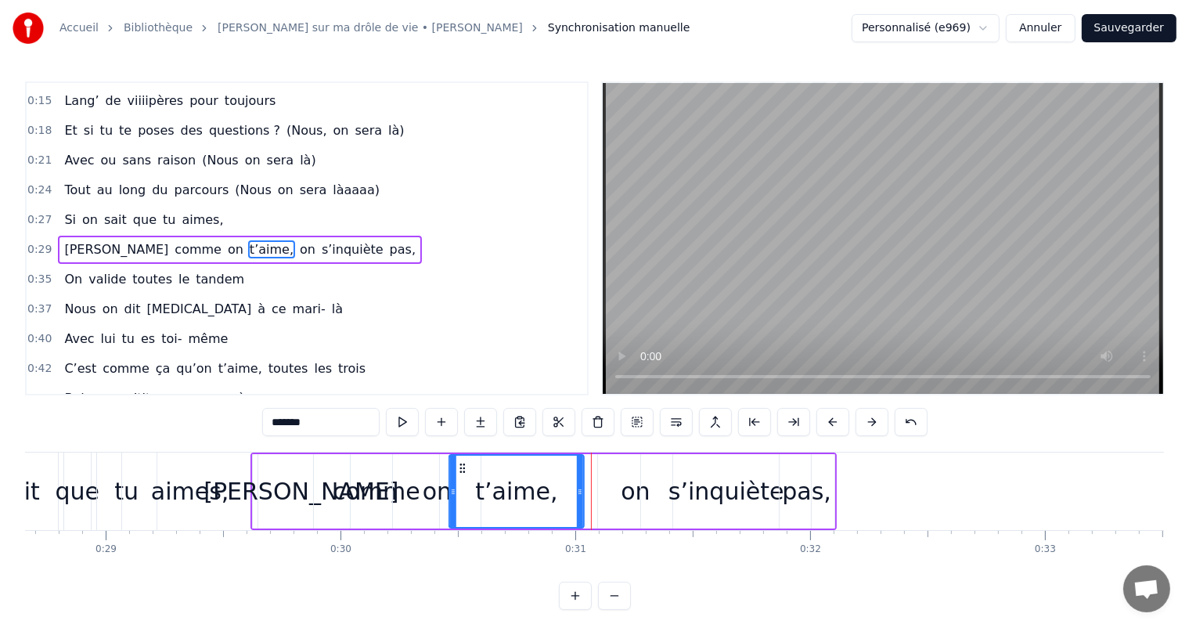
drag, startPoint x: 523, startPoint y: 467, endPoint x: 463, endPoint y: 462, distance: 59.7
click at [463, 462] on icon at bounding box center [462, 468] width 13 height 13
click at [632, 489] on div "on" at bounding box center [635, 491] width 29 height 35
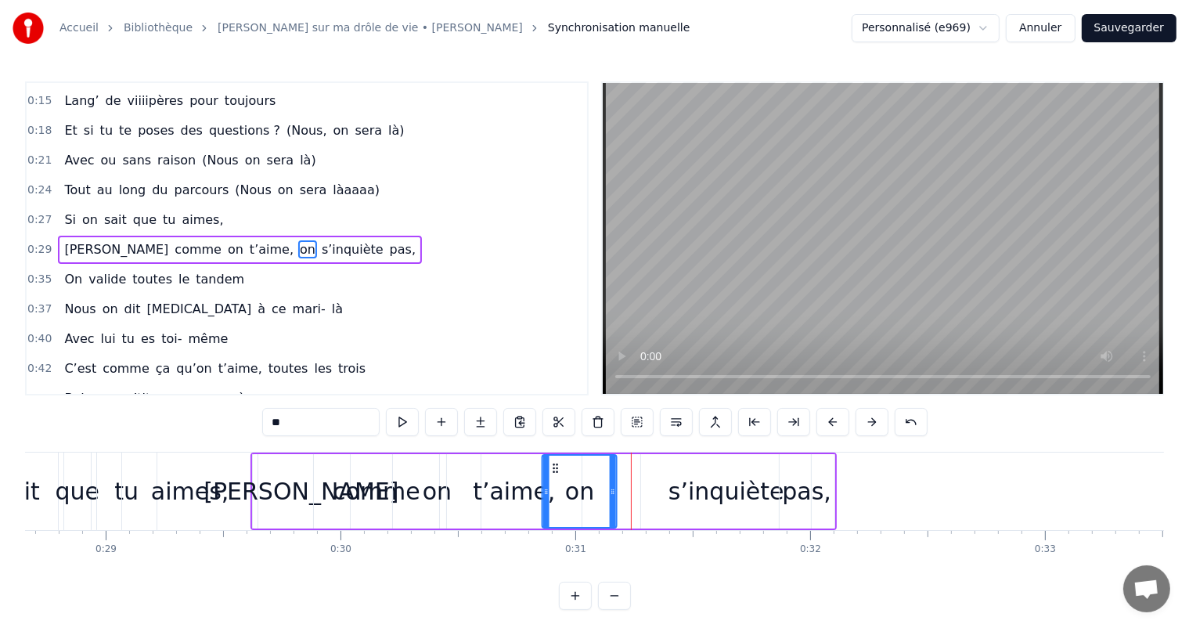
drag, startPoint x: 609, startPoint y: 463, endPoint x: 553, endPoint y: 463, distance: 55.6
click at [554, 464] on circle at bounding box center [554, 464] width 1 height 1
click at [759, 508] on div "s’inquiète" at bounding box center [727, 491] width 116 height 35
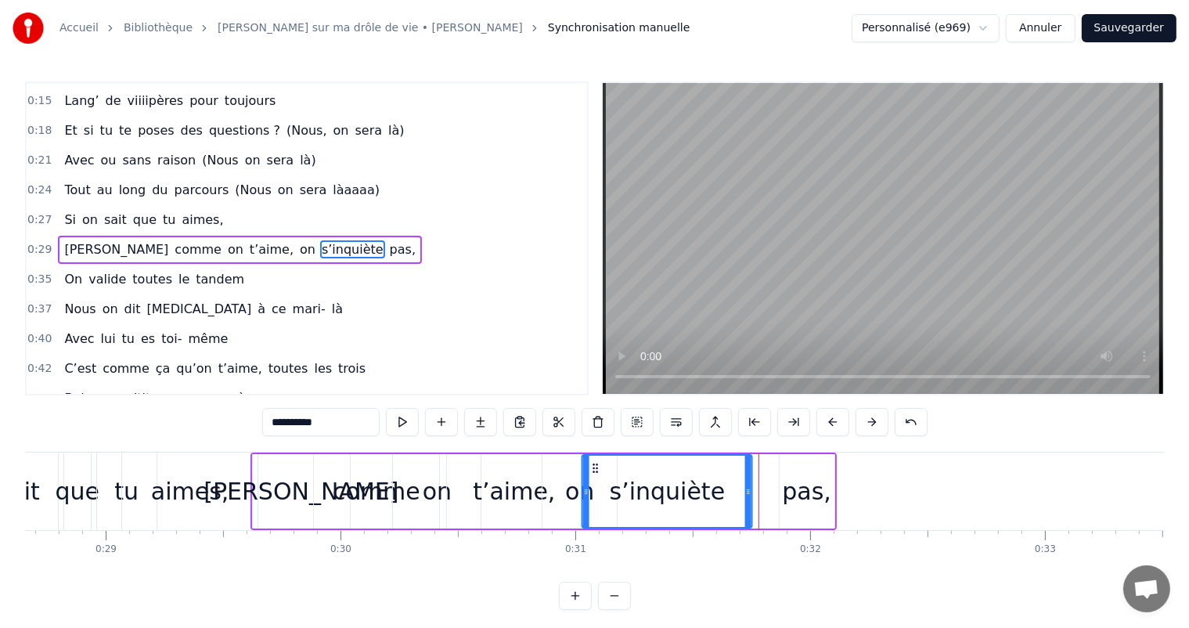
drag, startPoint x: 654, startPoint y: 464, endPoint x: 595, endPoint y: 470, distance: 59.0
click at [595, 470] on icon at bounding box center [595, 468] width 13 height 13
click at [808, 501] on div "pas," at bounding box center [806, 491] width 49 height 35
type input "****"
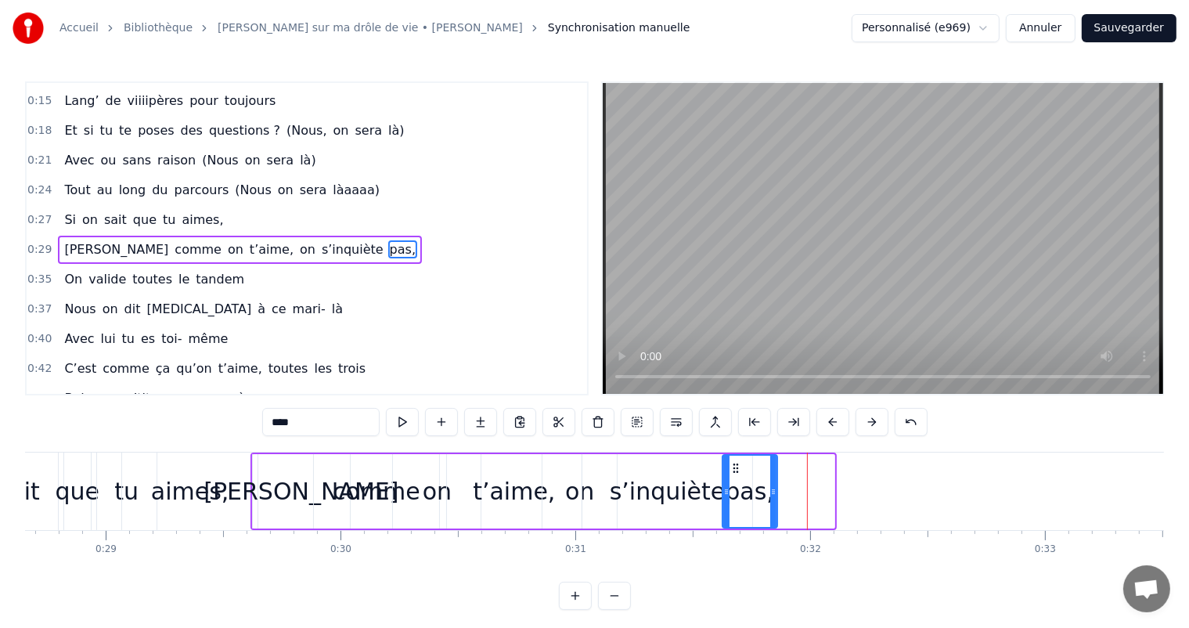
drag, startPoint x: 789, startPoint y: 462, endPoint x: 732, endPoint y: 468, distance: 57.5
click at [732, 468] on icon at bounding box center [736, 468] width 13 height 13
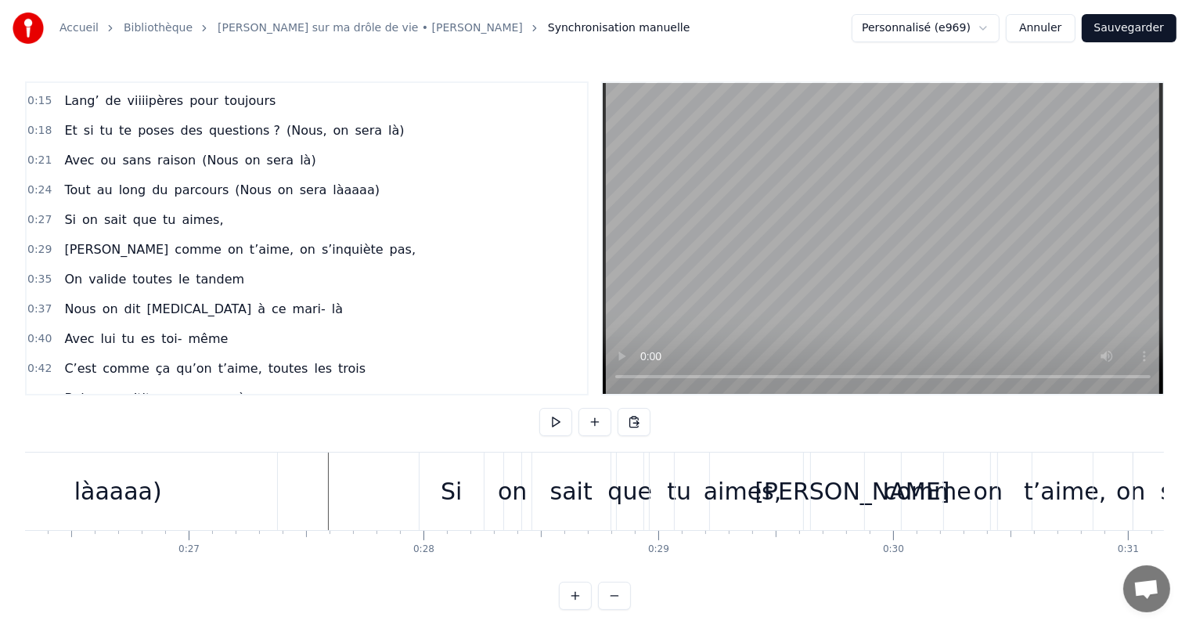
scroll to position [0, 6220]
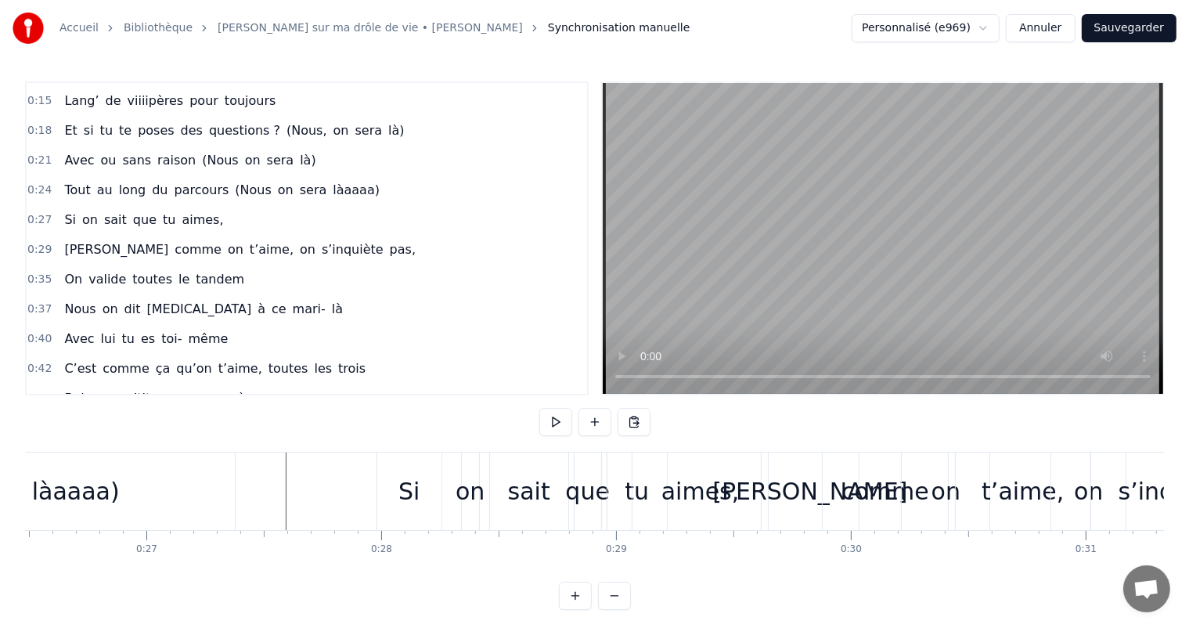
click at [454, 490] on div "Si on sait que tu aimes," at bounding box center [574, 491] width 395 height 78
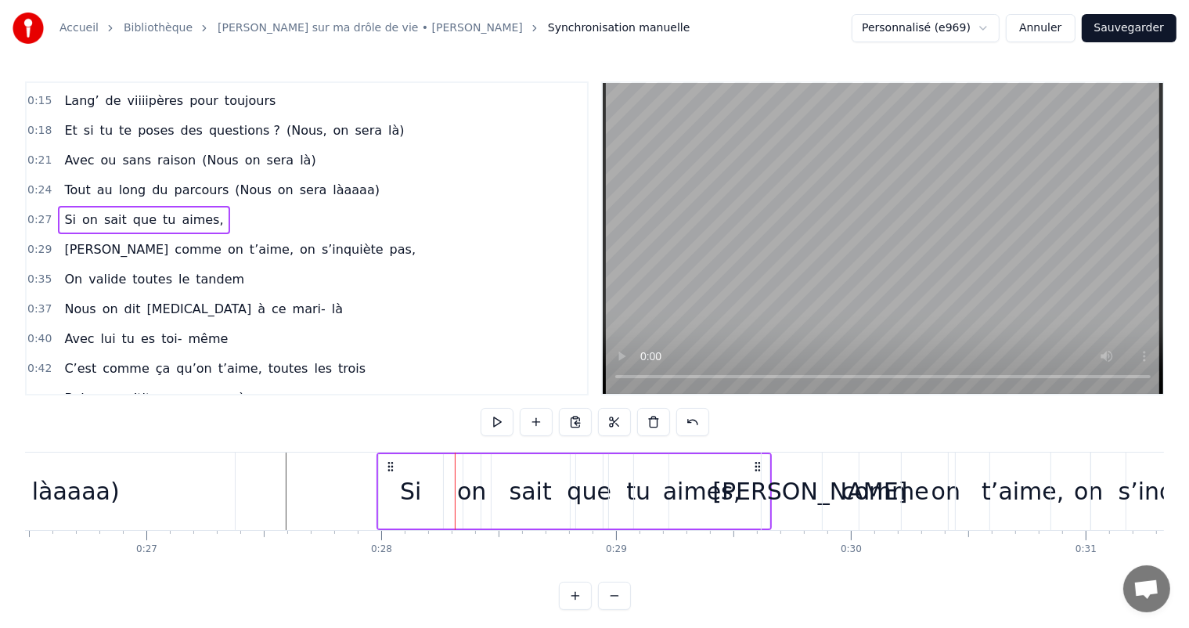
click at [460, 492] on div "on" at bounding box center [471, 491] width 29 height 35
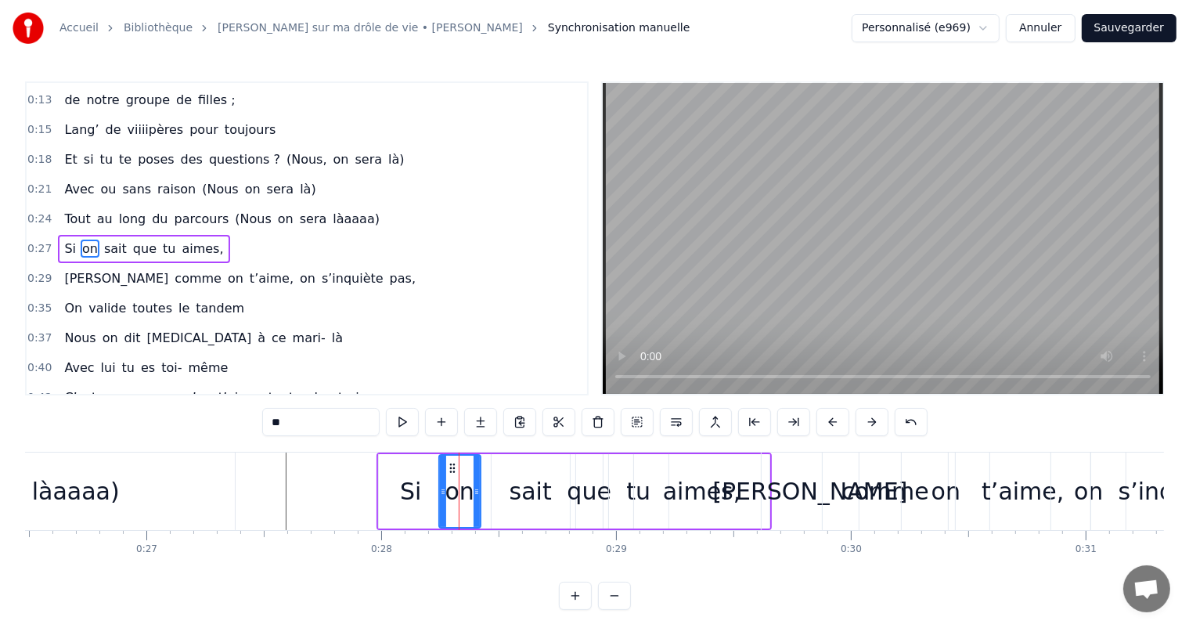
drag, startPoint x: 463, startPoint y: 489, endPoint x: 439, endPoint y: 489, distance: 24.3
click at [440, 489] on icon at bounding box center [443, 491] width 6 height 13
drag, startPoint x: 449, startPoint y: 466, endPoint x: 438, endPoint y: 466, distance: 10.2
click at [510, 485] on div "sait" at bounding box center [531, 491] width 78 height 74
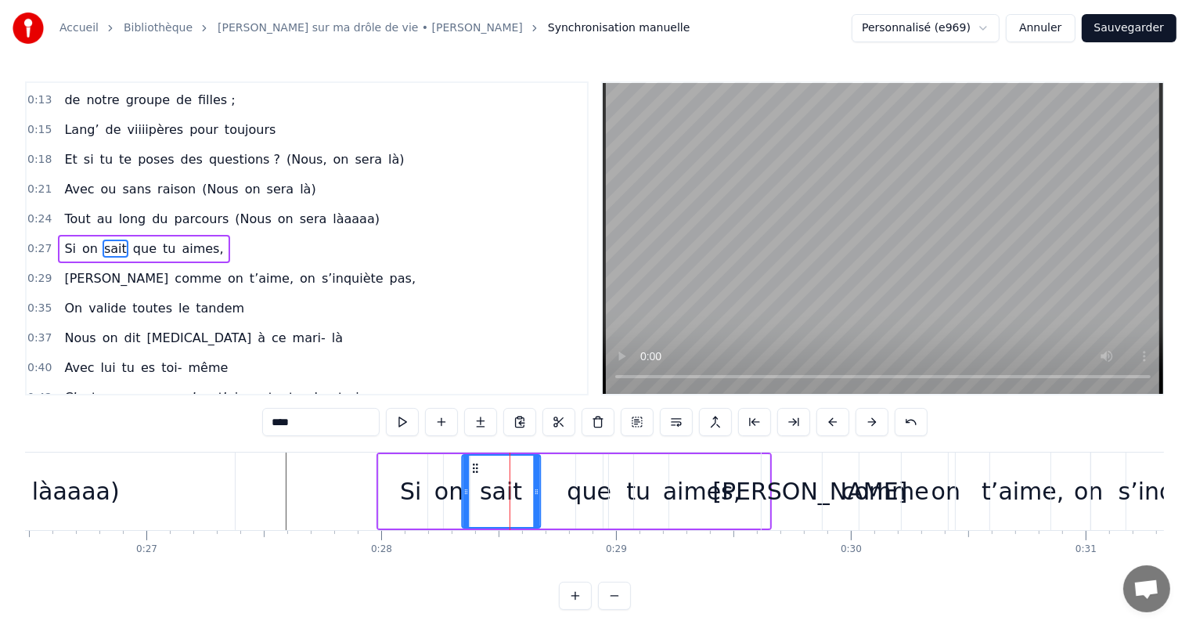
drag, startPoint x: 500, startPoint y: 461, endPoint x: 471, endPoint y: 463, distance: 29.8
click at [471, 463] on icon at bounding box center [475, 468] width 13 height 13
click at [595, 507] on div "que" at bounding box center [589, 491] width 45 height 35
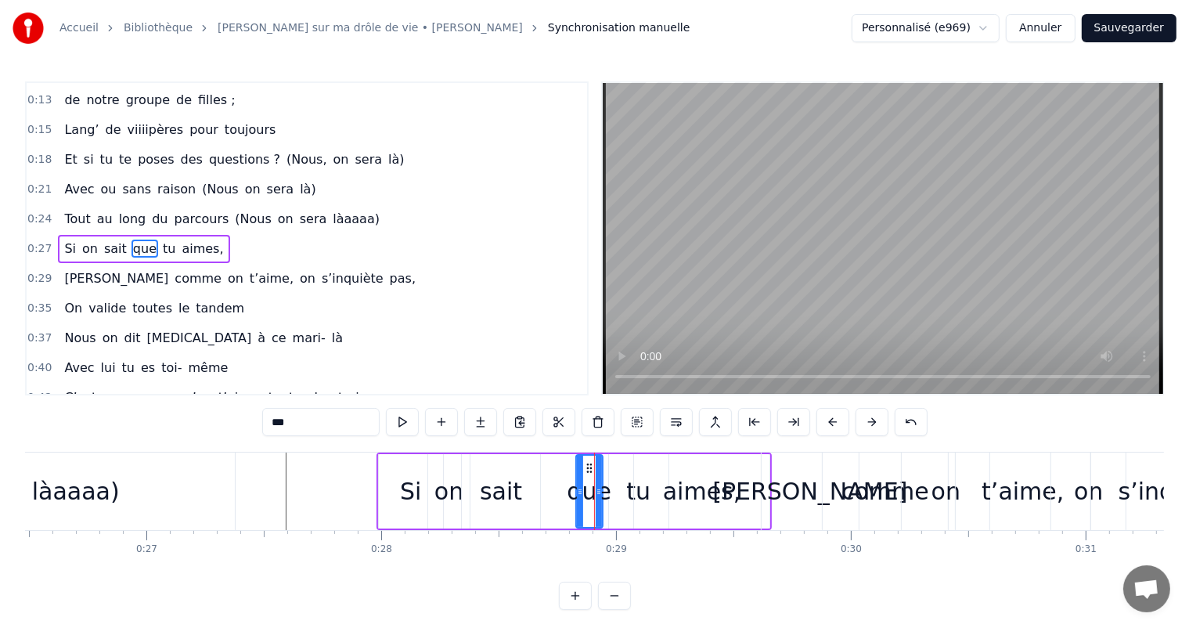
click at [399, 499] on div "Si" at bounding box center [411, 491] width 64 height 74
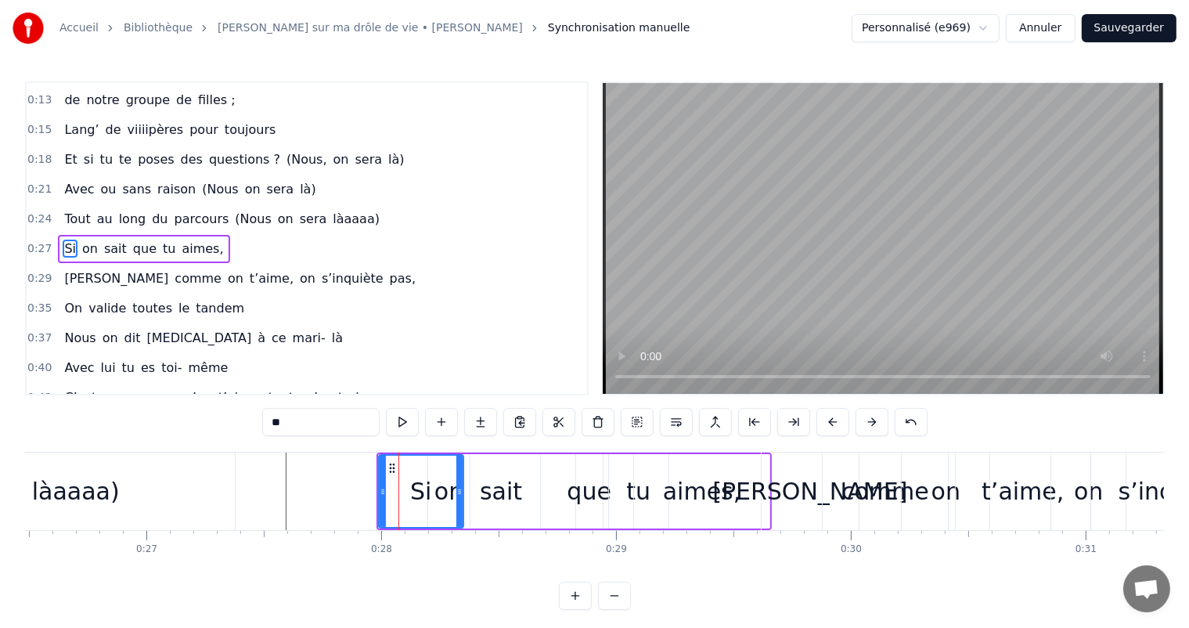
drag, startPoint x: 438, startPoint y: 489, endPoint x: 459, endPoint y: 489, distance: 20.4
click at [459, 489] on icon at bounding box center [459, 491] width 6 height 13
click at [452, 496] on div "Si" at bounding box center [421, 491] width 83 height 71
click at [463, 494] on div "sait" at bounding box center [501, 491] width 78 height 74
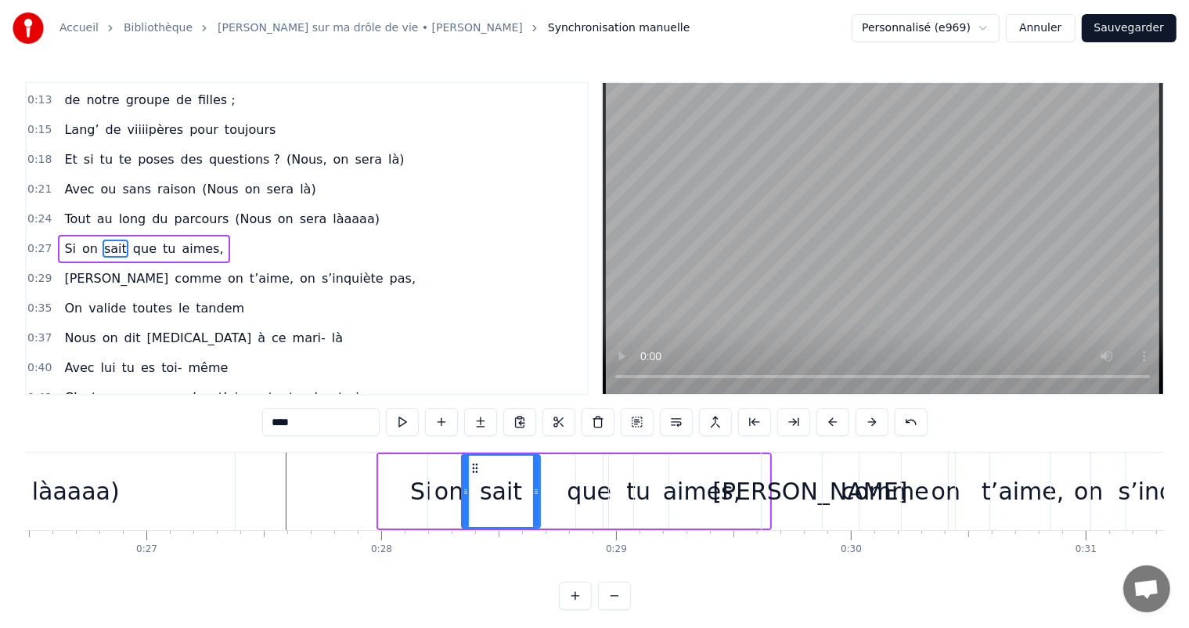
click at [452, 494] on div "on" at bounding box center [448, 491] width 29 height 35
drag, startPoint x: 438, startPoint y: 464, endPoint x: 457, endPoint y: 467, distance: 18.9
click at [457, 467] on icon at bounding box center [461, 468] width 13 height 13
click at [504, 496] on div "sait" at bounding box center [501, 491] width 42 height 35
drag, startPoint x: 470, startPoint y: 461, endPoint x: 479, endPoint y: 464, distance: 9.9
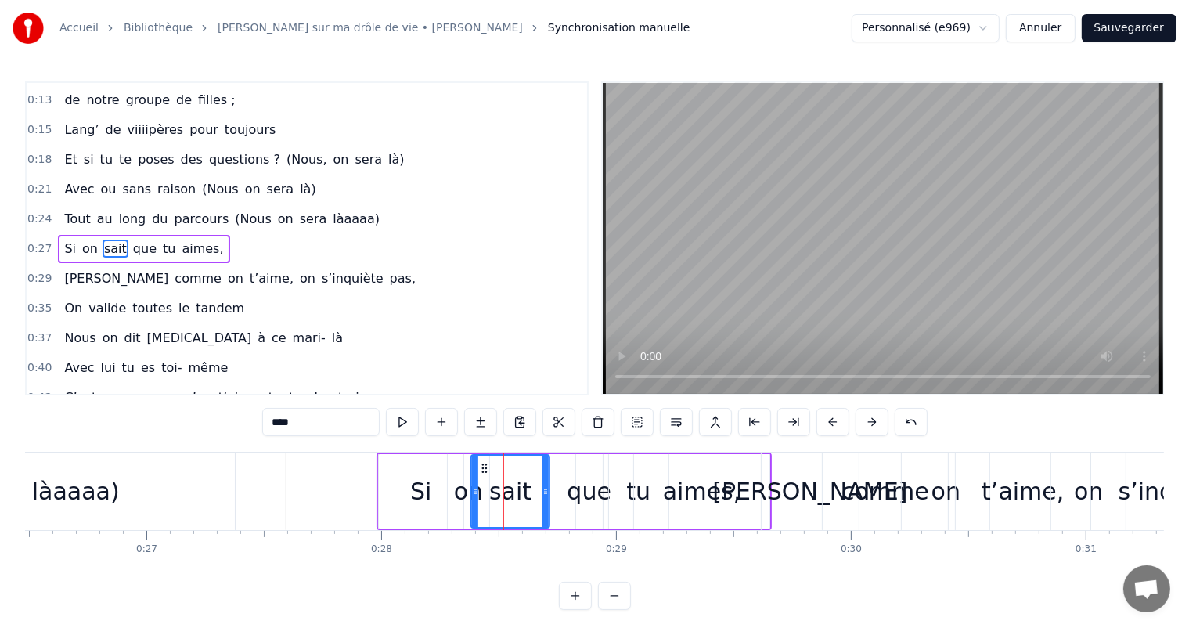
click at [479, 464] on icon at bounding box center [484, 468] width 13 height 13
click at [589, 496] on div "que" at bounding box center [589, 491] width 45 height 35
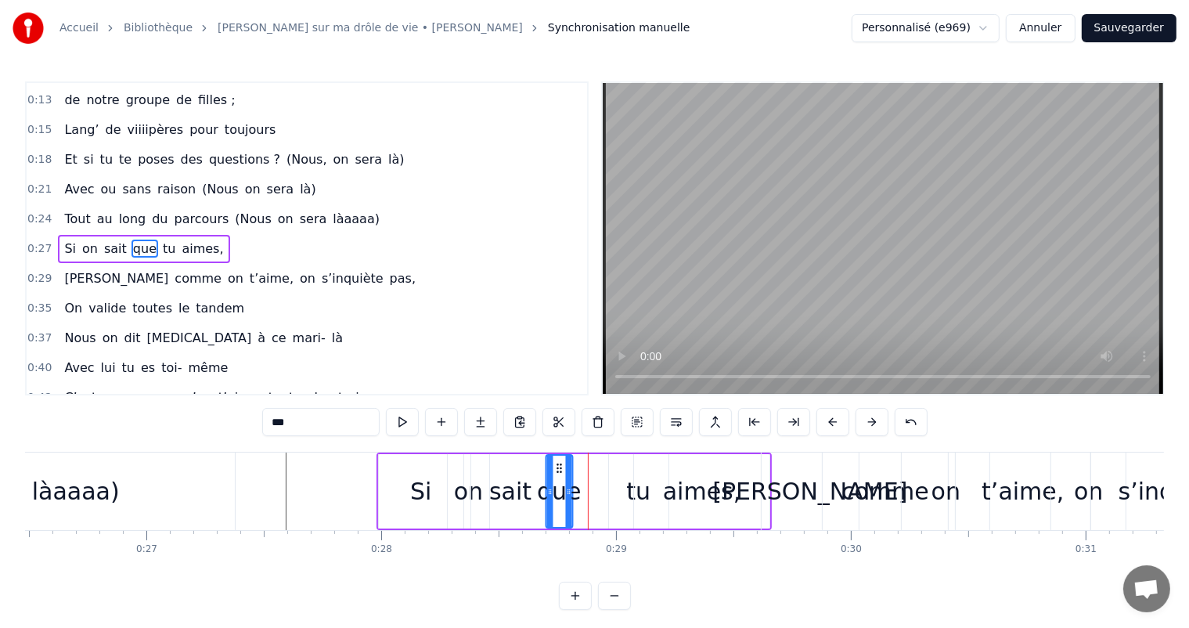
drag, startPoint x: 586, startPoint y: 467, endPoint x: 556, endPoint y: 473, distance: 30.4
click at [556, 473] on div "que" at bounding box center [558, 491] width 25 height 71
click at [626, 496] on div "tu" at bounding box center [638, 491] width 24 height 35
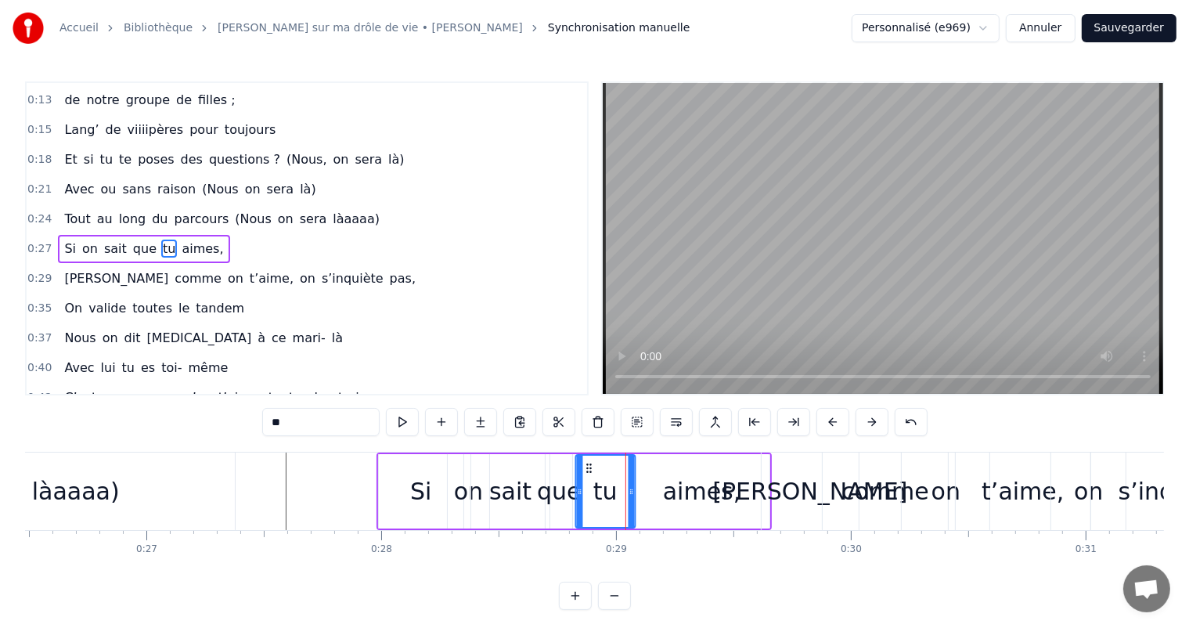
drag, startPoint x: 618, startPoint y: 467, endPoint x: 586, endPoint y: 468, distance: 32.9
click at [586, 468] on icon at bounding box center [588, 468] width 13 height 13
drag, startPoint x: 629, startPoint y: 490, endPoint x: 615, endPoint y: 491, distance: 14.1
click at [615, 491] on icon at bounding box center [617, 491] width 6 height 13
click at [680, 494] on div "aimes," at bounding box center [702, 491] width 78 height 35
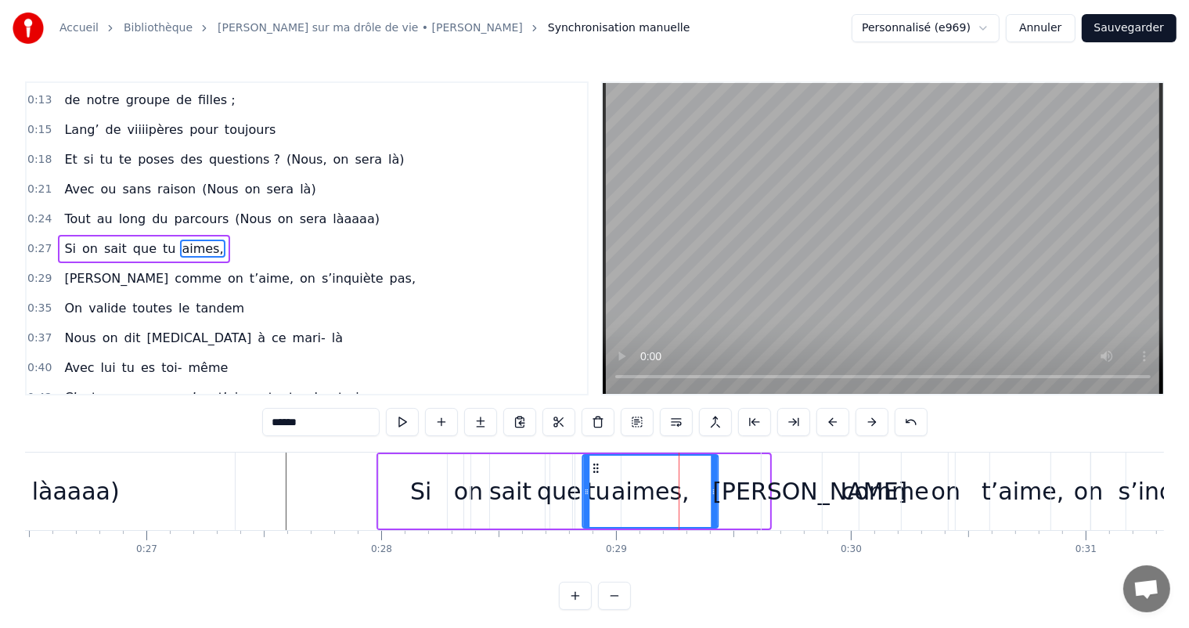
drag, startPoint x: 643, startPoint y: 463, endPoint x: 592, endPoint y: 461, distance: 50.9
click at [592, 462] on icon at bounding box center [596, 468] width 13 height 13
drag, startPoint x: 585, startPoint y: 485, endPoint x: 611, endPoint y: 491, distance: 27.2
click at [611, 491] on icon at bounding box center [614, 491] width 6 height 13
drag, startPoint x: 714, startPoint y: 489, endPoint x: 705, endPoint y: 493, distance: 10.5
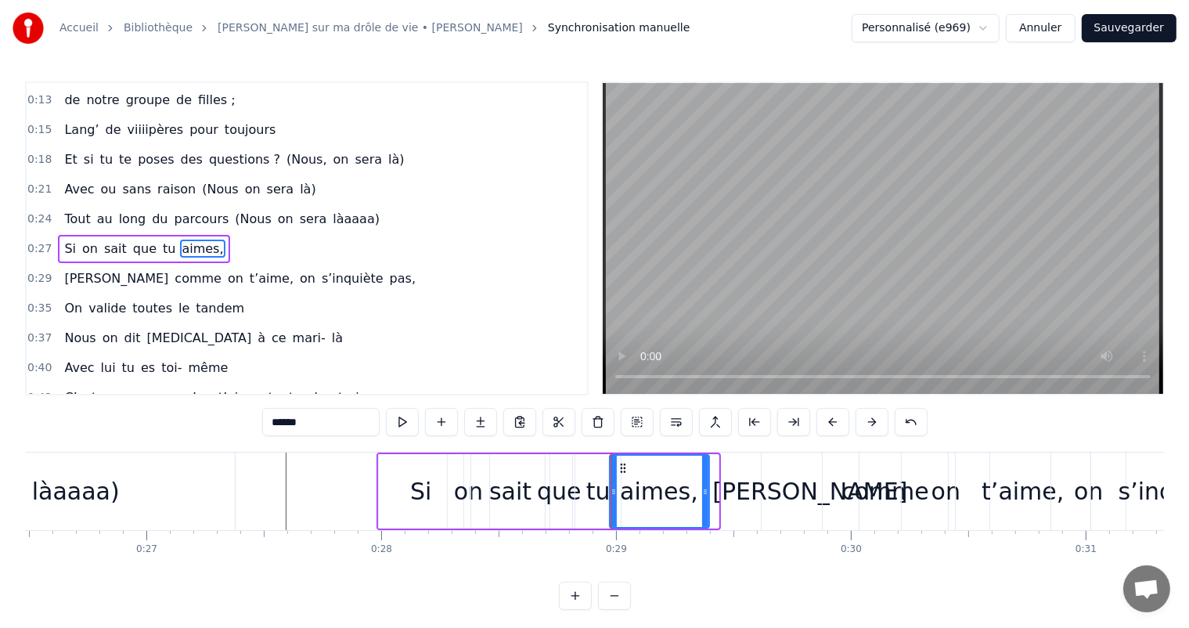
click at [705, 493] on icon at bounding box center [705, 491] width 6 height 13
click at [794, 487] on div "[PERSON_NAME]" at bounding box center [809, 491] width 195 height 35
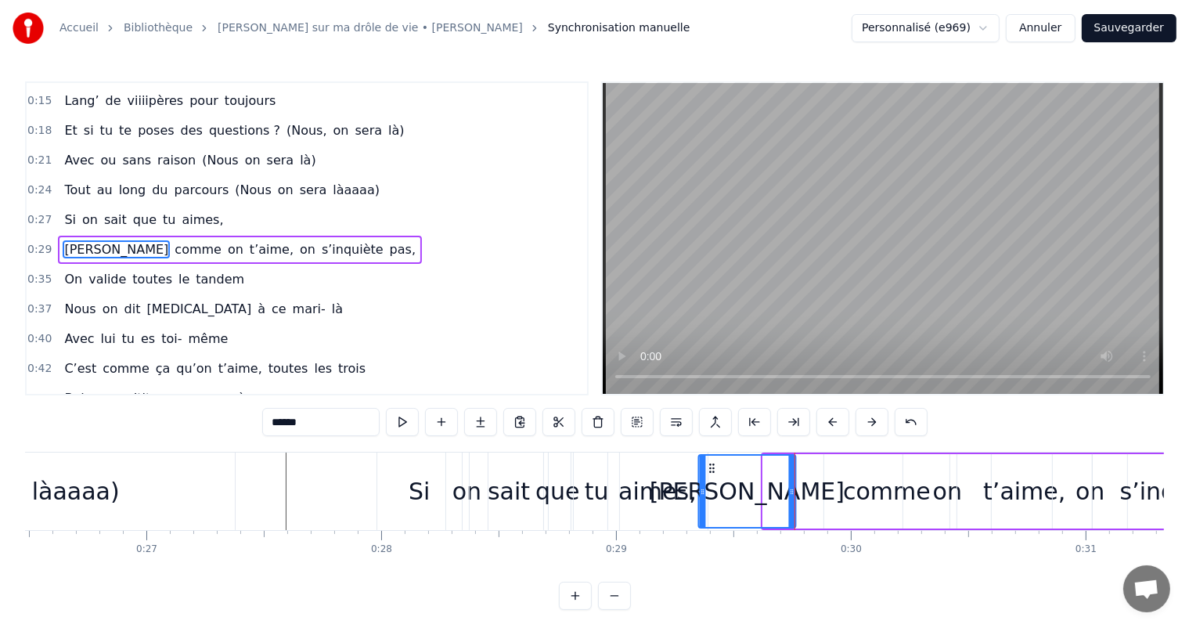
drag, startPoint x: 774, startPoint y: 463, endPoint x: 710, endPoint y: 464, distance: 64.2
click at [710, 464] on icon at bounding box center [712, 468] width 13 height 13
click at [896, 478] on div "comme" at bounding box center [887, 491] width 88 height 35
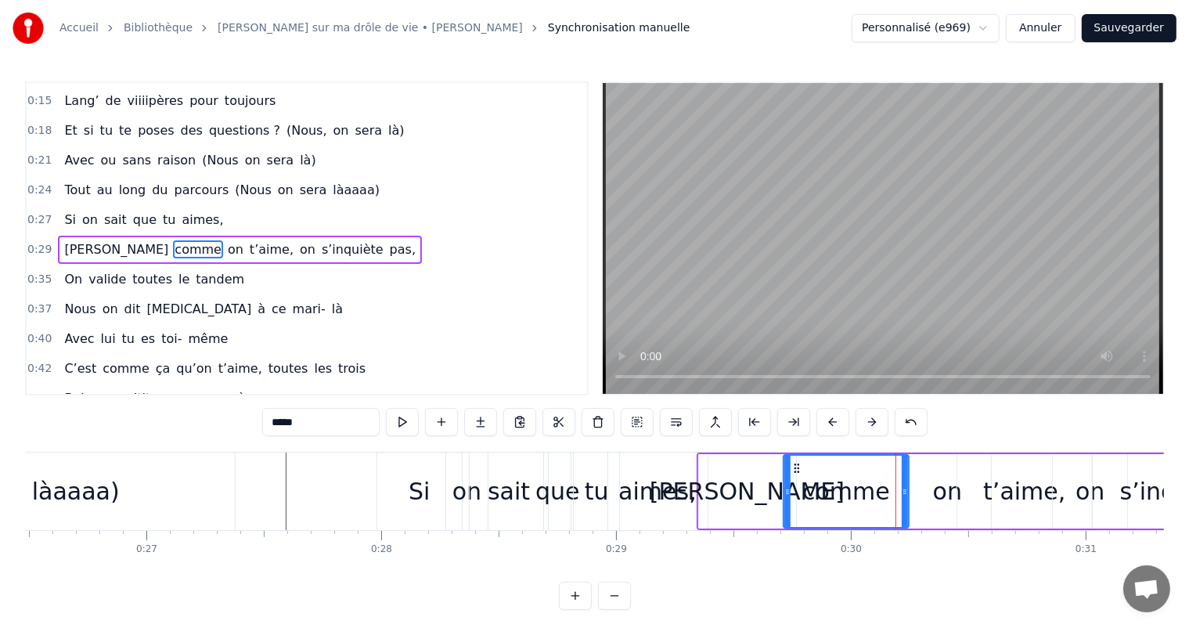
drag, startPoint x: 832, startPoint y: 463, endPoint x: 791, endPoint y: 462, distance: 40.7
click at [791, 462] on icon at bounding box center [796, 468] width 13 height 13
click at [951, 502] on div "on" at bounding box center [947, 491] width 29 height 35
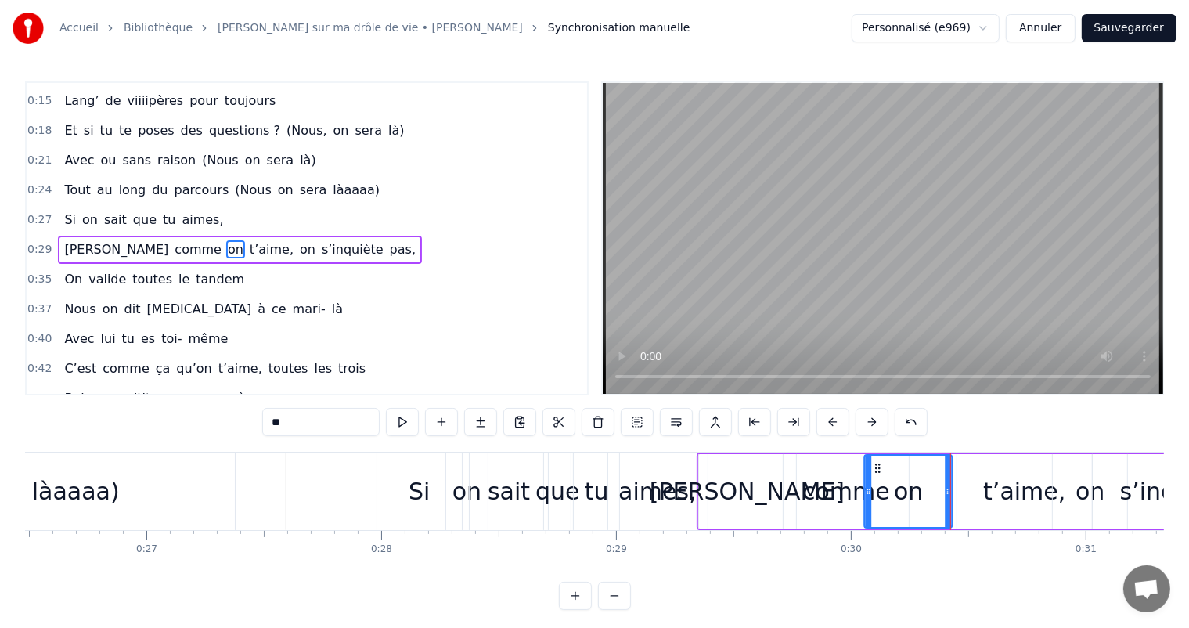
drag, startPoint x: 918, startPoint y: 468, endPoint x: 880, endPoint y: 467, distance: 38.4
click at [880, 467] on icon at bounding box center [878, 468] width 13 height 13
click at [855, 492] on div "comme" at bounding box center [846, 491] width 88 height 35
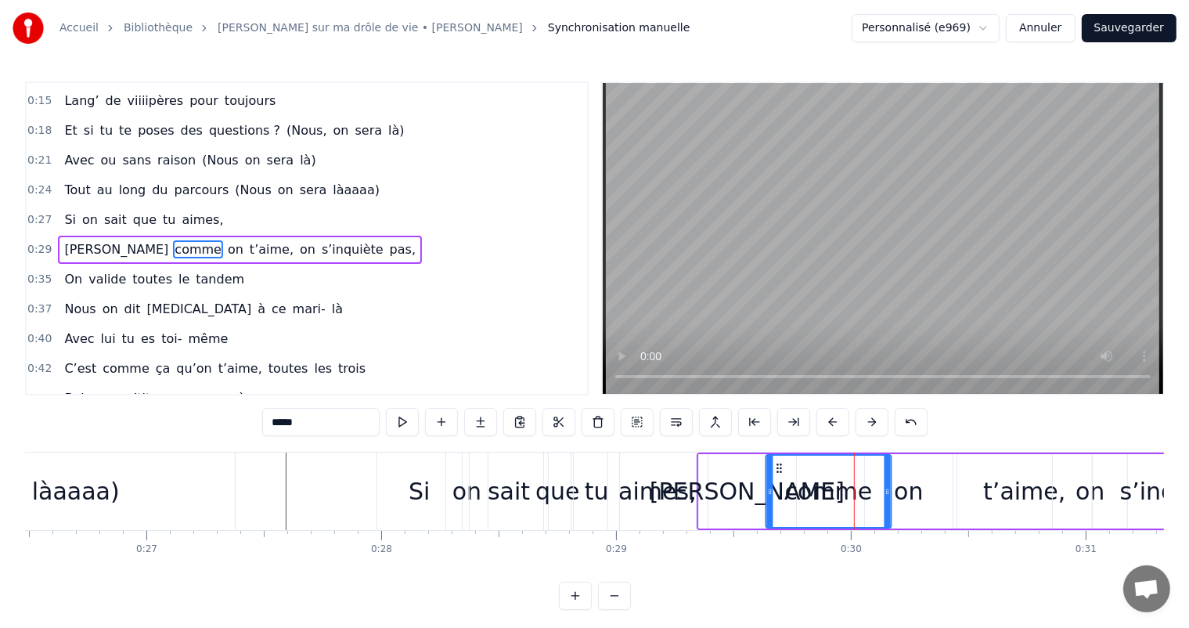
drag, startPoint x: 795, startPoint y: 466, endPoint x: 777, endPoint y: 463, distance: 18.9
click at [777, 463] on icon at bounding box center [779, 468] width 13 height 13
drag, startPoint x: 888, startPoint y: 489, endPoint x: 856, endPoint y: 489, distance: 31.3
click at [856, 489] on icon at bounding box center [855, 491] width 6 height 13
drag, startPoint x: 773, startPoint y: 463, endPoint x: 789, endPoint y: 465, distance: 16.5
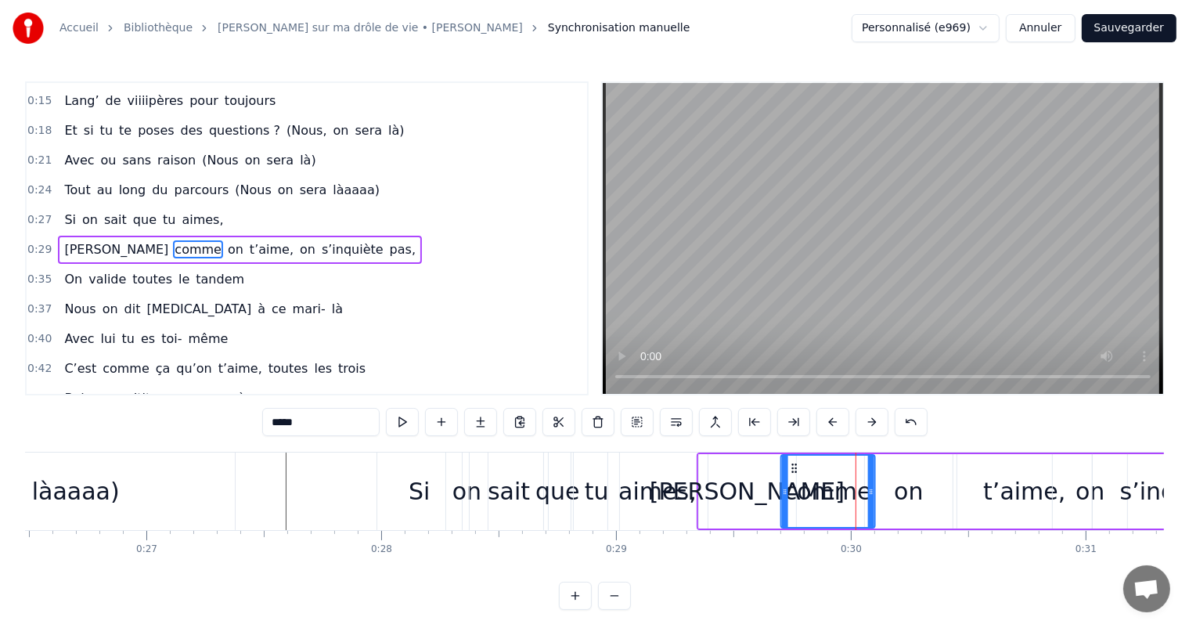
click at [789, 465] on icon at bounding box center [794, 468] width 13 height 13
click at [922, 496] on div "on" at bounding box center [909, 491] width 88 height 74
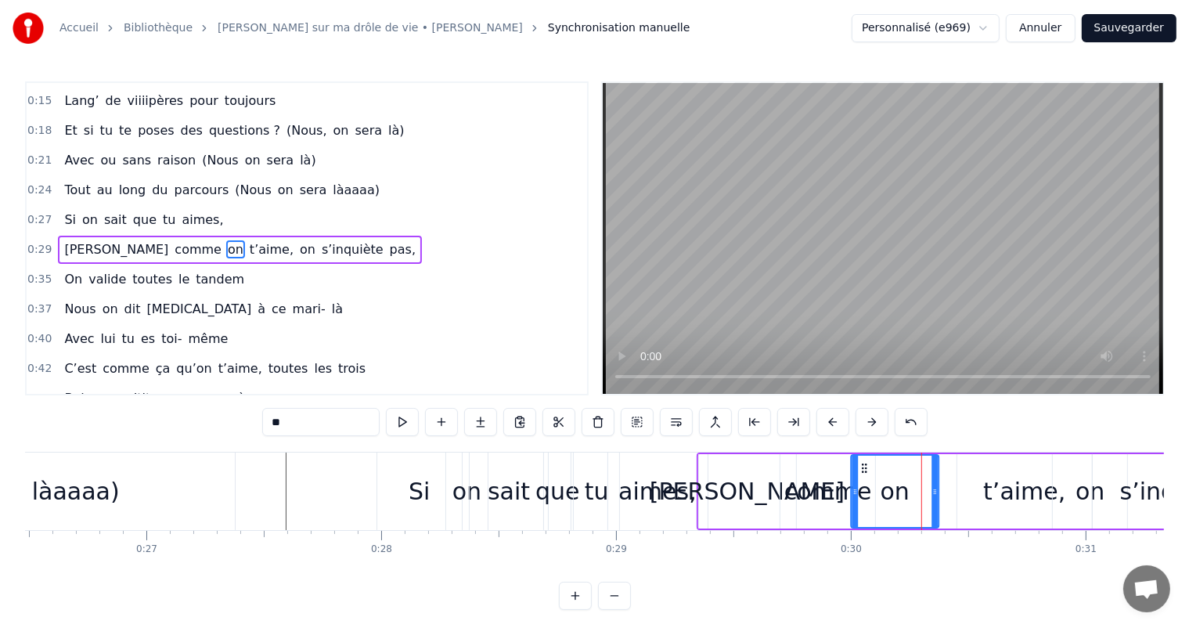
drag, startPoint x: 874, startPoint y: 463, endPoint x: 861, endPoint y: 461, distance: 13.5
click at [861, 462] on icon at bounding box center [864, 468] width 13 height 13
drag, startPoint x: 853, startPoint y: 490, endPoint x: 874, endPoint y: 494, distance: 21.5
click at [874, 494] on icon at bounding box center [876, 491] width 6 height 13
drag, startPoint x: 880, startPoint y: 470, endPoint x: 869, endPoint y: 470, distance: 11.0
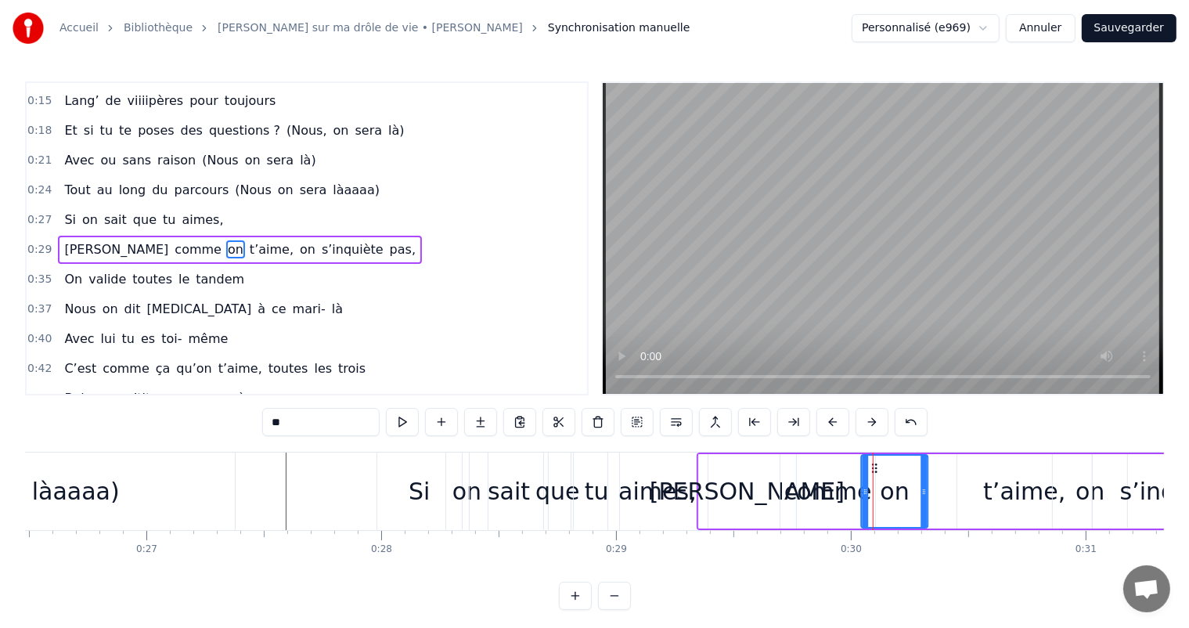
click at [869, 470] on icon at bounding box center [875, 468] width 13 height 13
click at [1003, 485] on div "t’aime," at bounding box center [1024, 491] width 82 height 35
type input "*******"
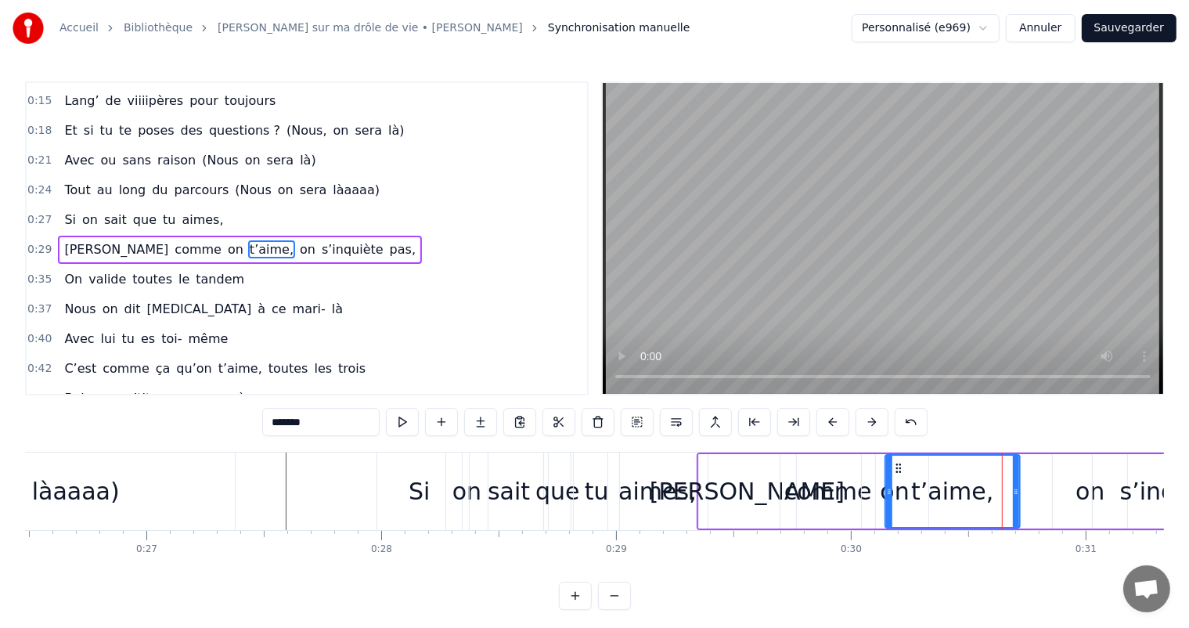
drag, startPoint x: 971, startPoint y: 466, endPoint x: 899, endPoint y: 473, distance: 72.4
click at [899, 473] on icon at bounding box center [898, 468] width 13 height 13
drag, startPoint x: 891, startPoint y: 501, endPoint x: 917, endPoint y: 500, distance: 25.8
click at [916, 500] on div at bounding box center [913, 491] width 6 height 71
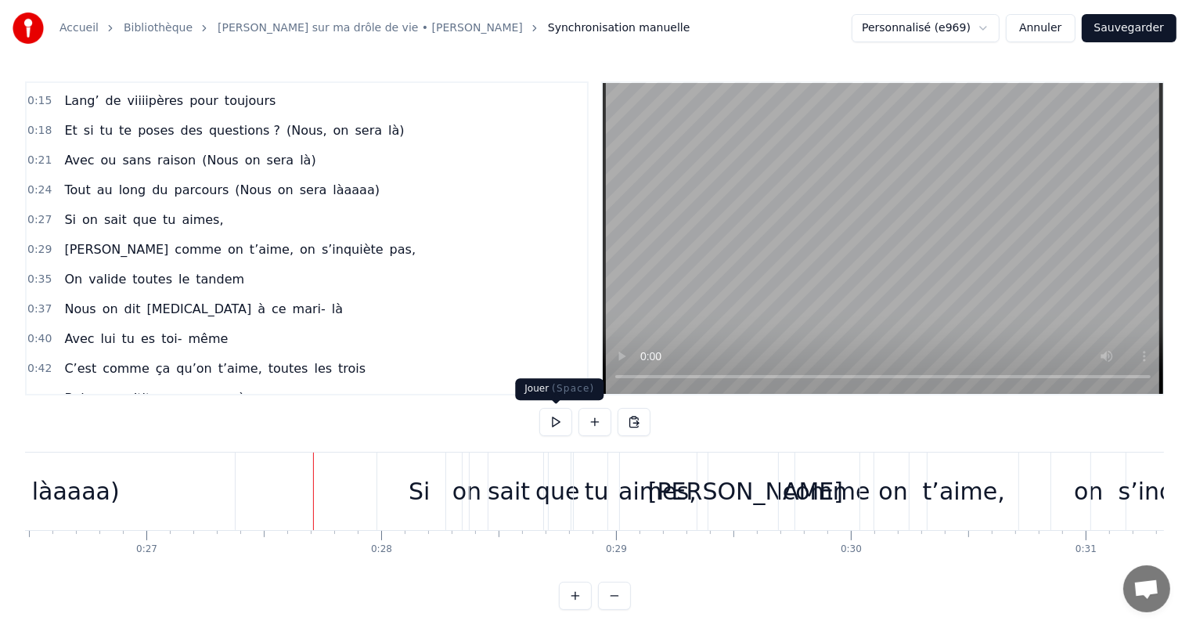
click at [546, 431] on button at bounding box center [555, 422] width 33 height 28
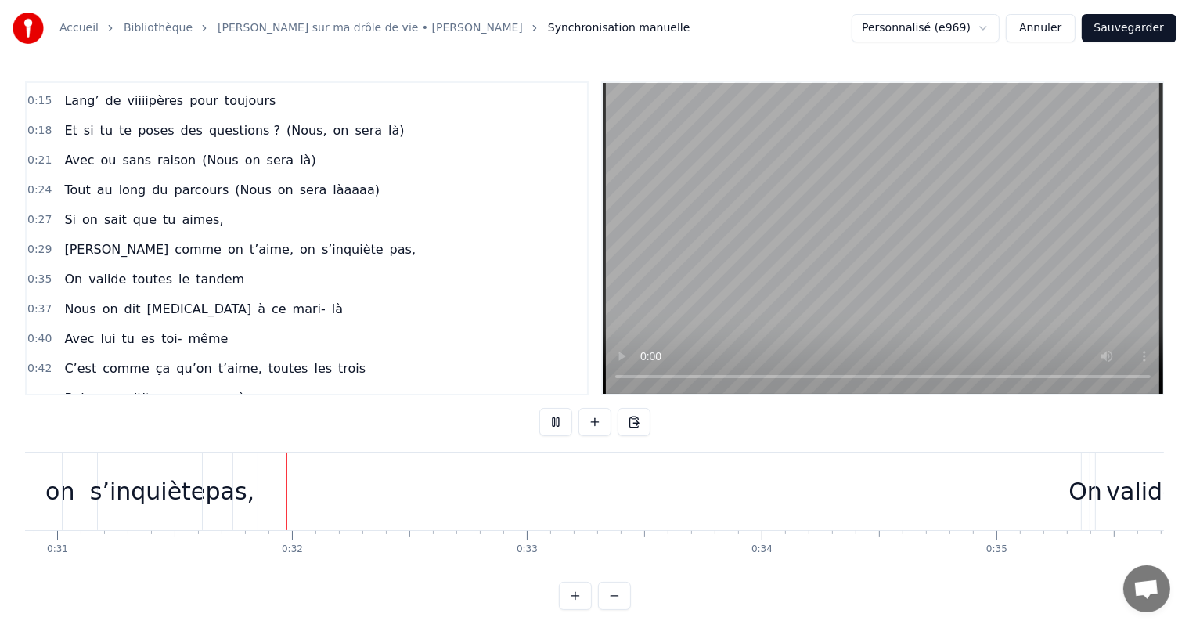
scroll to position [0, 7249]
click at [546, 431] on button at bounding box center [555, 422] width 33 height 28
click at [862, 553] on div "Votre relation est faite Pour durer une vie Mais pour en faire une belle fête I…" at bounding box center [594, 510] width 1139 height 117
click at [1077, 489] on div "On" at bounding box center [1085, 491] width 34 height 35
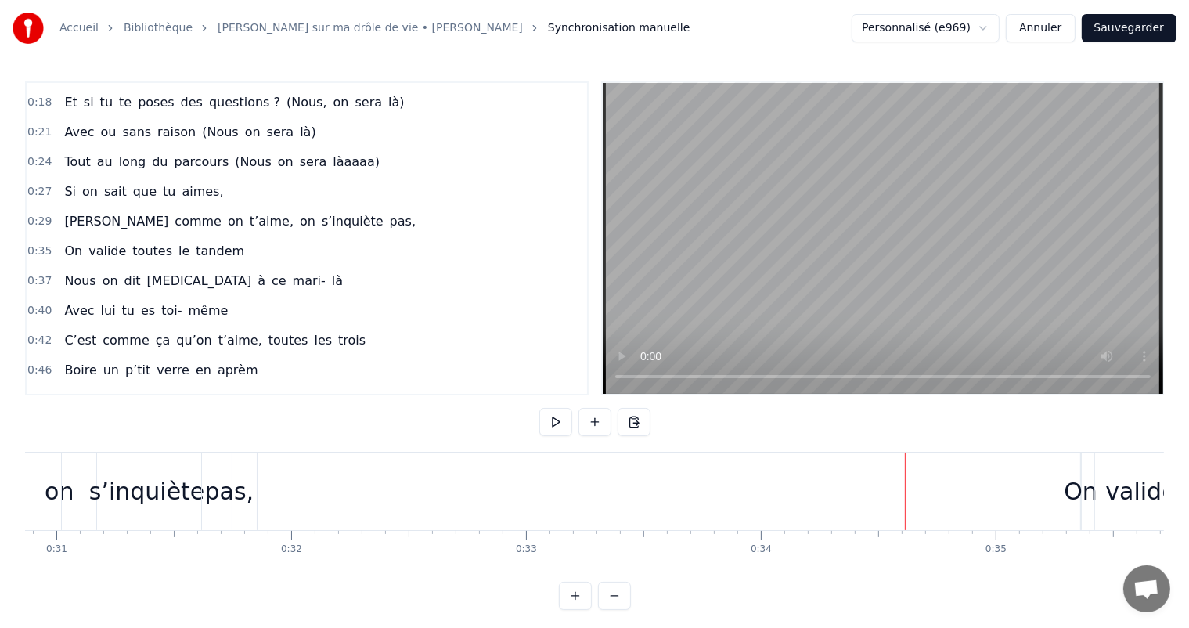
click at [1065, 488] on div "On" at bounding box center [1081, 491] width 34 height 35
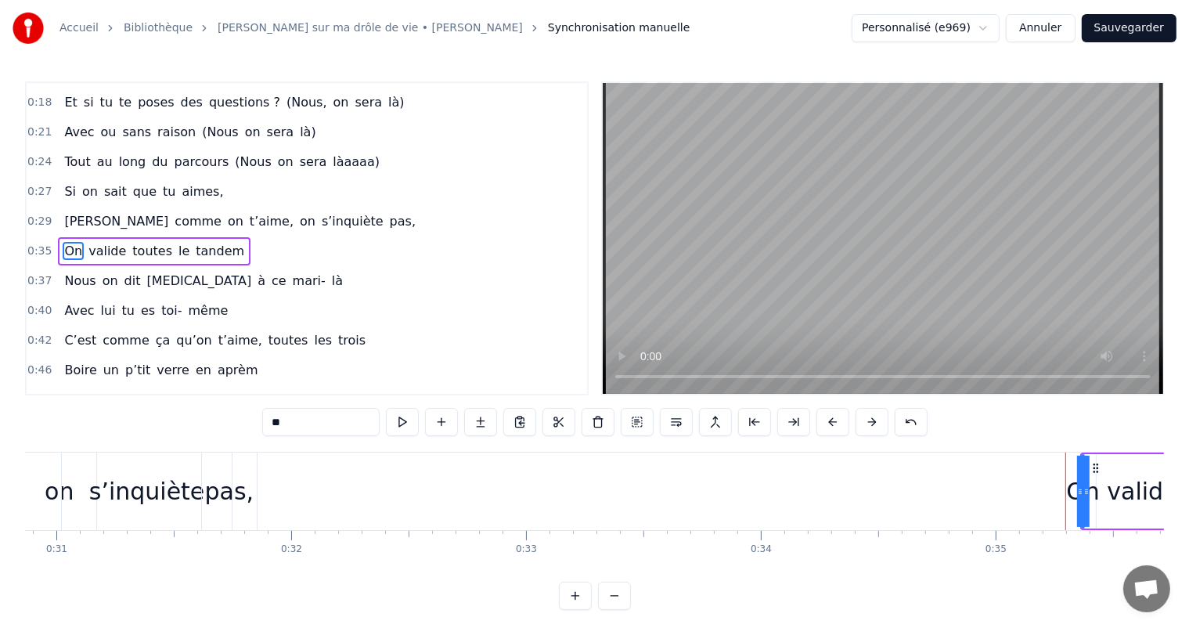
drag, startPoint x: 1086, startPoint y: 471, endPoint x: 1121, endPoint y: 469, distance: 35.3
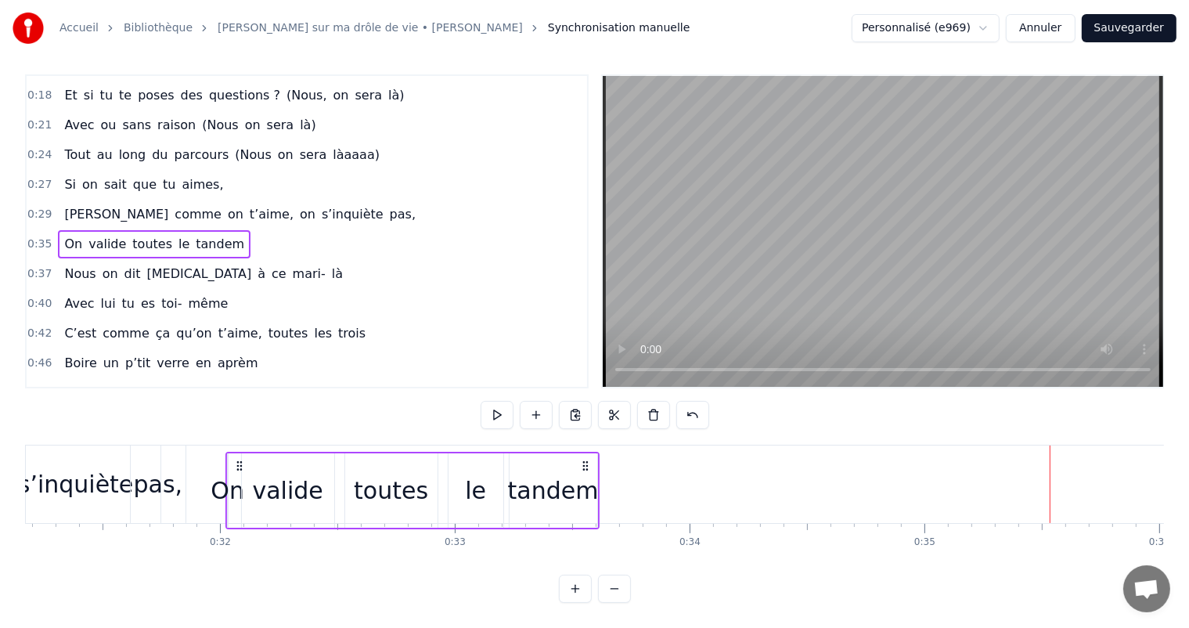
scroll to position [20, 0]
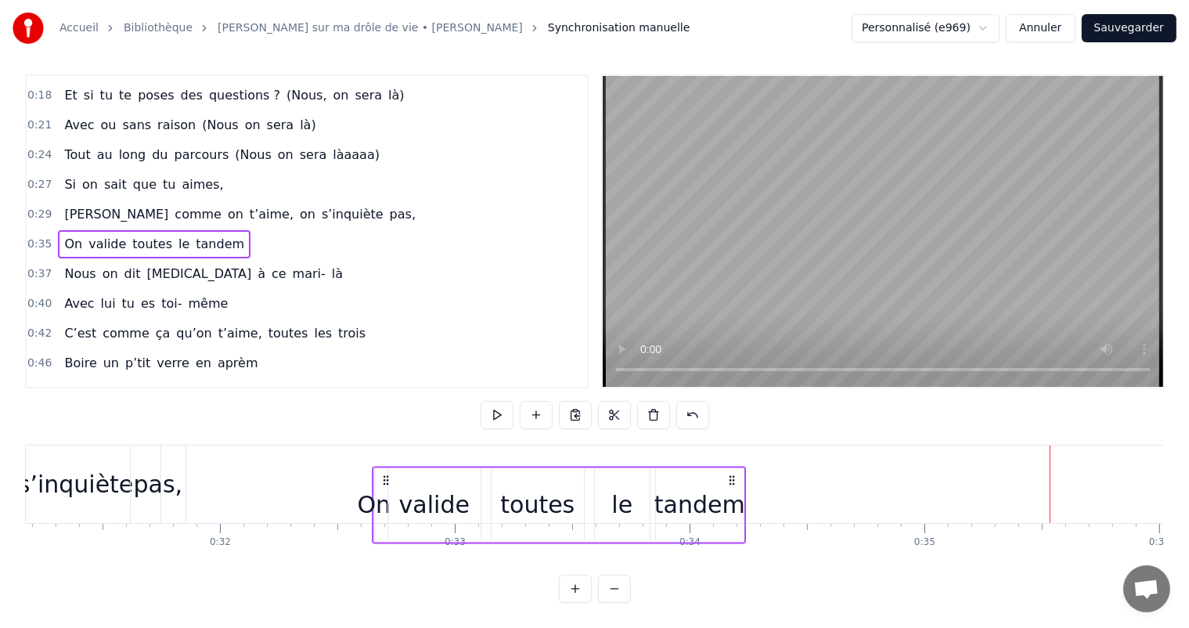
drag, startPoint x: 479, startPoint y: 467, endPoint x: 907, endPoint y: 395, distance: 434.2
click at [907, 395] on div "0:00 Votre relation est faite 0:03 Pour durer une vie 0:05 Mais pour en faire u…" at bounding box center [594, 338] width 1139 height 528
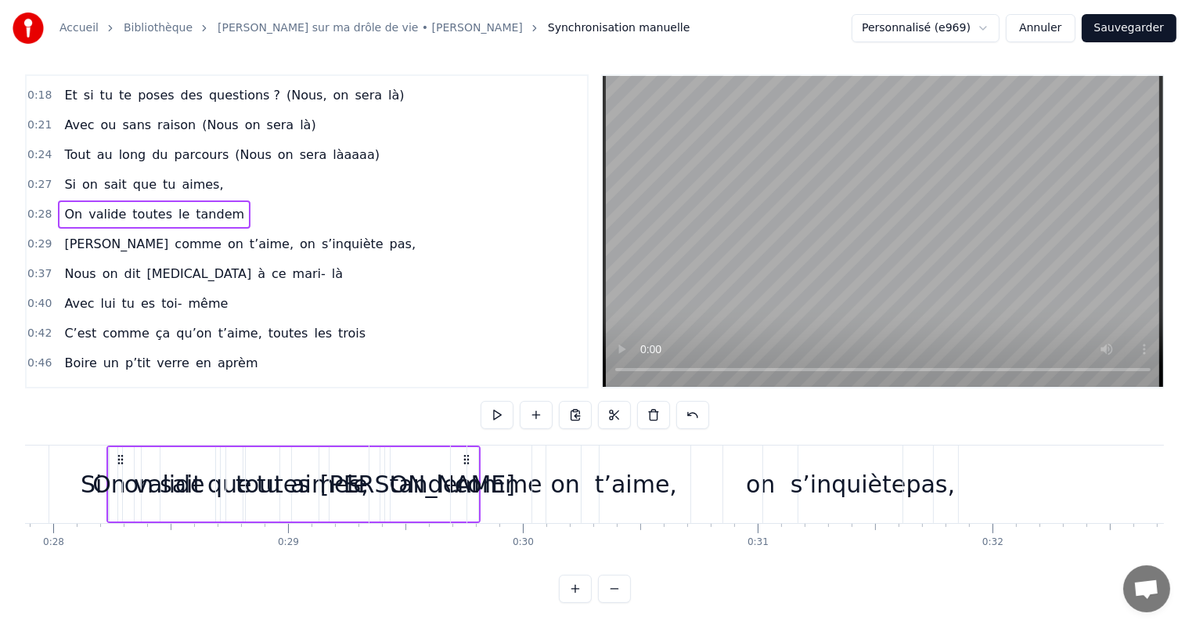
scroll to position [0, 6544]
drag, startPoint x: 468, startPoint y: 445, endPoint x: 614, endPoint y: 455, distance: 146.0
click at [614, 455] on div "[PERSON_NAME] comme on t’aime, on s’inquiète pas," at bounding box center [669, 484] width 593 height 78
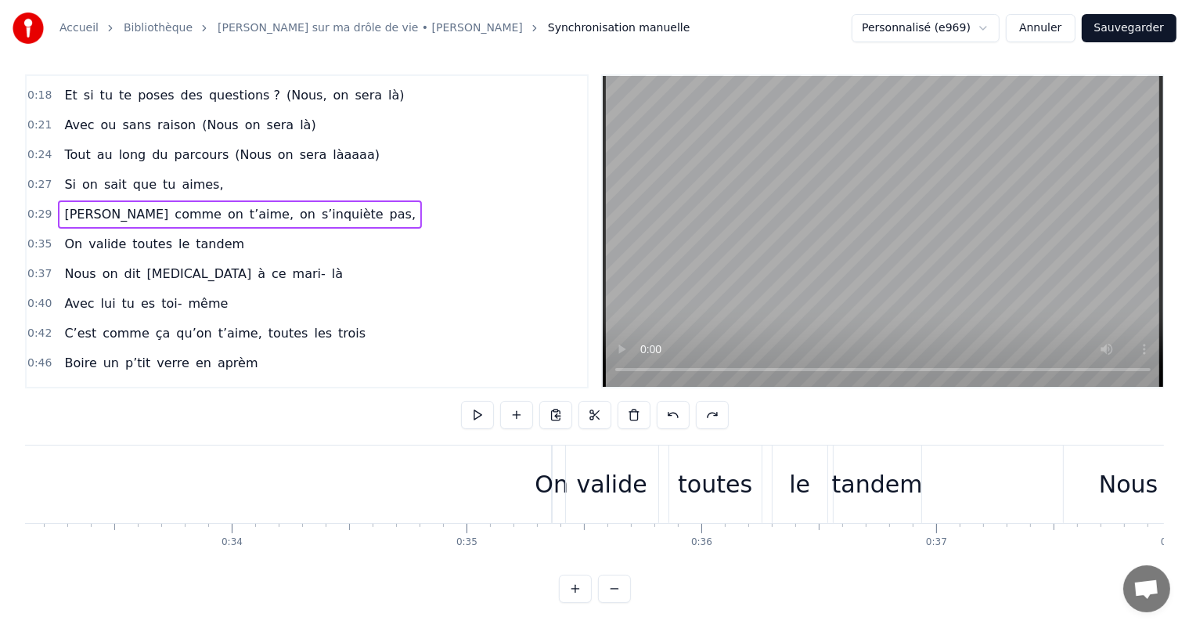
scroll to position [0, 7805]
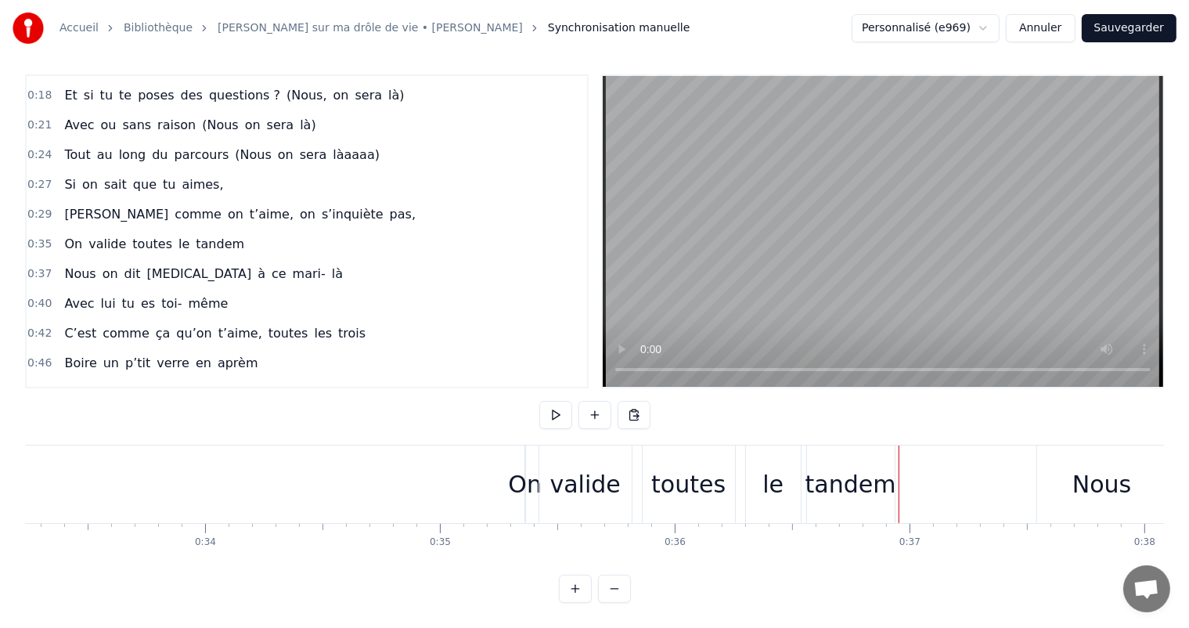
click at [896, 476] on div "On valide toutes le tandem" at bounding box center [712, 484] width 374 height 78
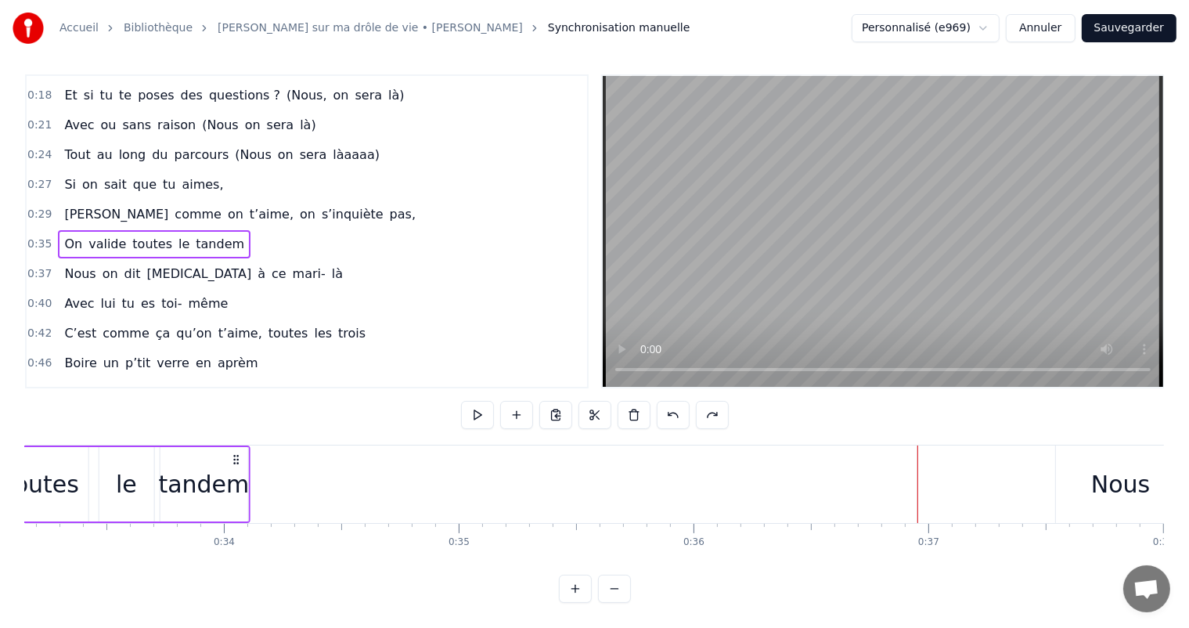
drag, startPoint x: 886, startPoint y: 445, endPoint x: 236, endPoint y: 487, distance: 651.9
click at [236, 487] on div "On valide toutes le tandem" at bounding box center [63, 484] width 374 height 78
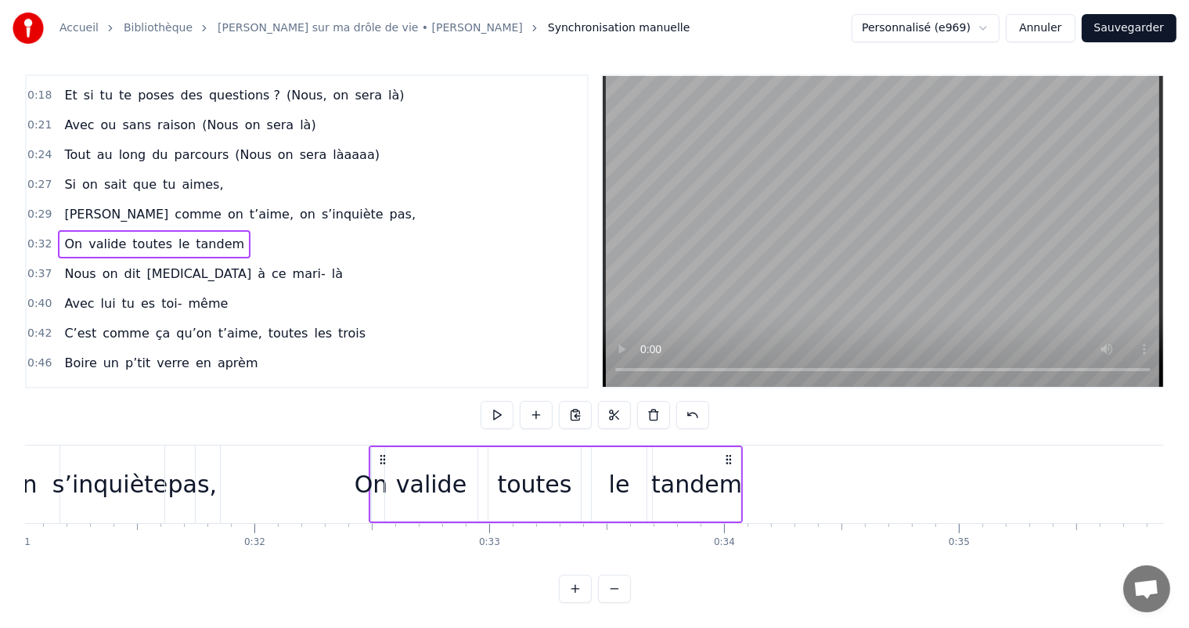
scroll to position [0, 7285]
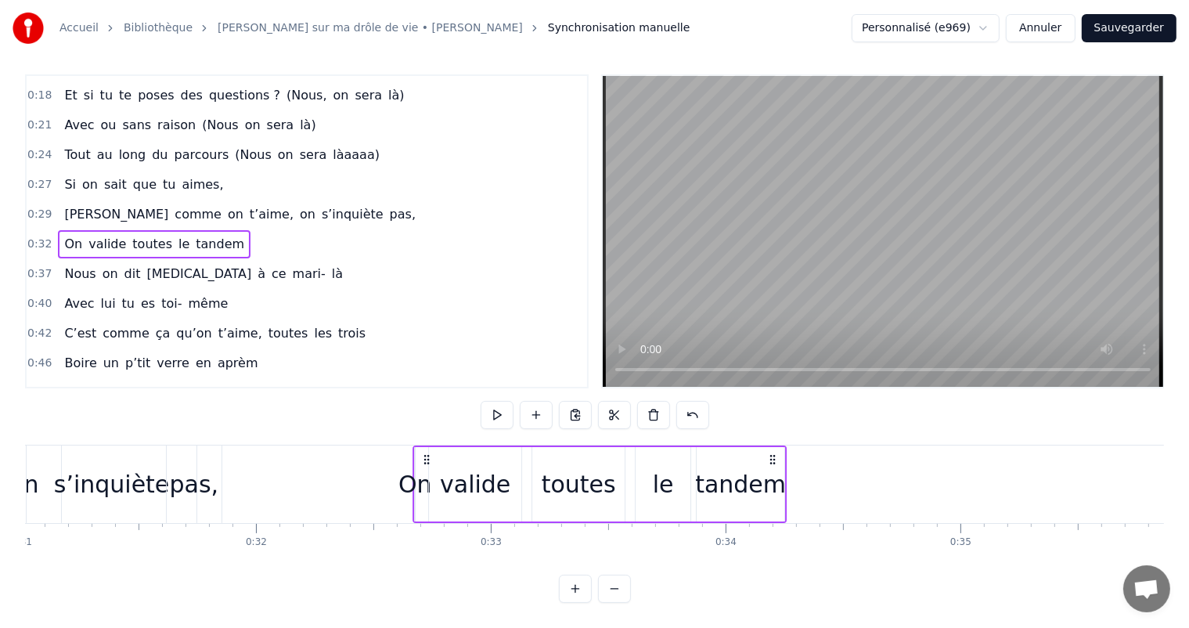
drag, startPoint x: 730, startPoint y: 446, endPoint x: 773, endPoint y: 442, distance: 43.3
click at [773, 453] on icon at bounding box center [772, 459] width 13 height 13
drag, startPoint x: 773, startPoint y: 442, endPoint x: 781, endPoint y: 442, distance: 7.9
click at [781, 453] on icon at bounding box center [781, 459] width 13 height 13
click at [487, 490] on div "valide" at bounding box center [484, 484] width 92 height 74
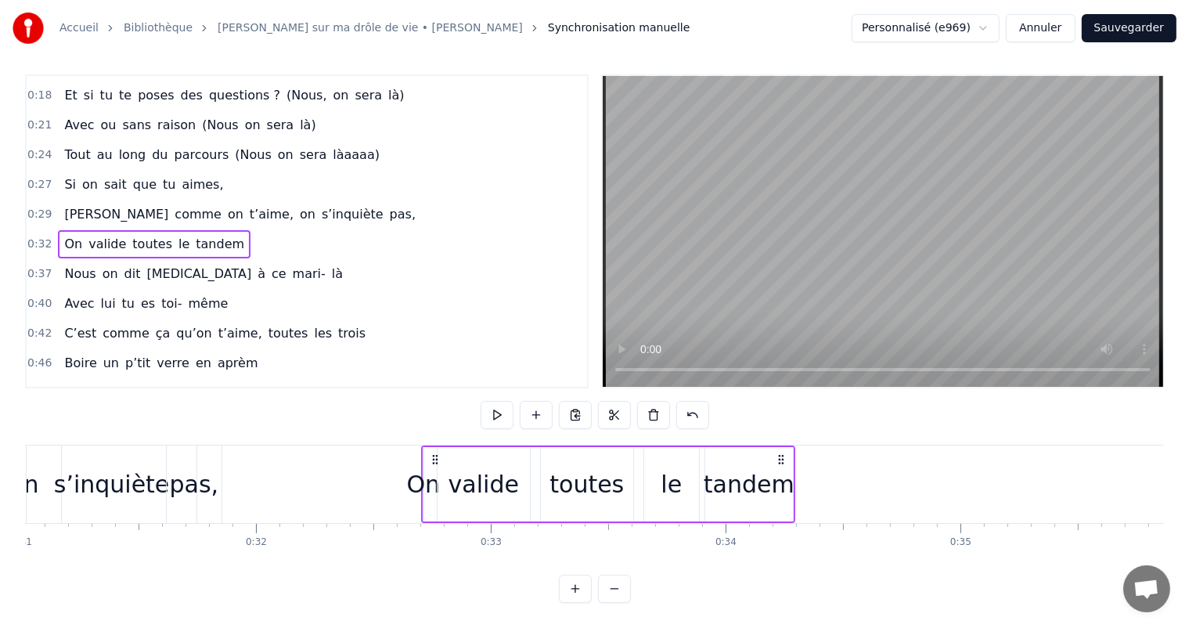
scroll to position [0, 0]
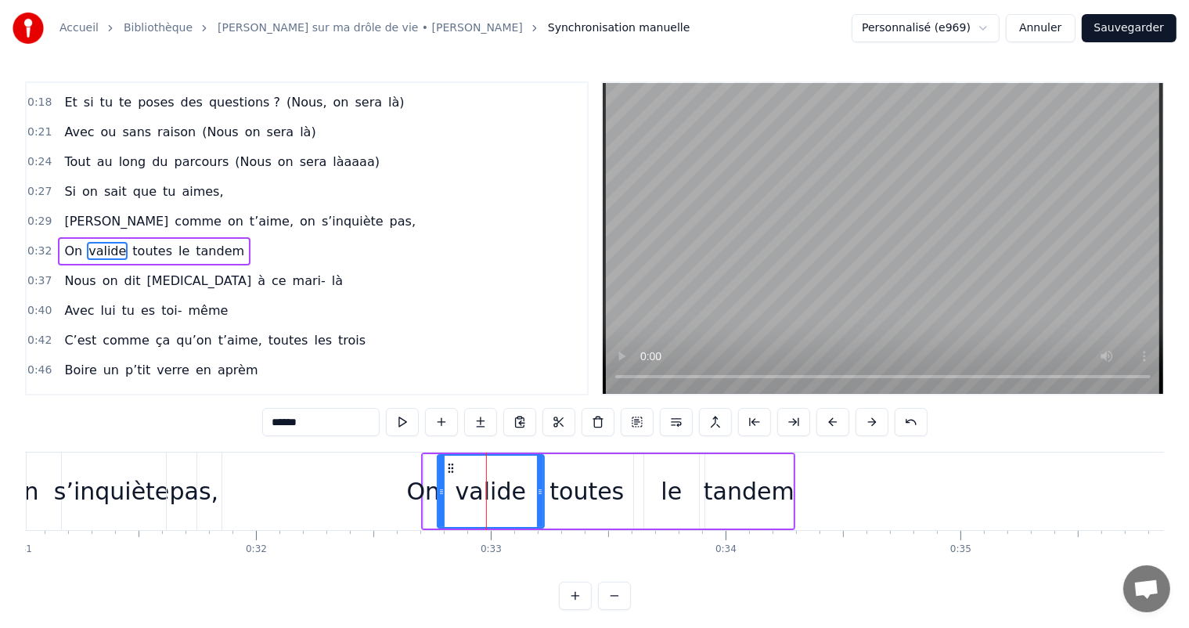
drag, startPoint x: 526, startPoint y: 489, endPoint x: 540, endPoint y: 489, distance: 14.1
click at [540, 489] on icon at bounding box center [540, 491] width 6 height 13
click at [582, 494] on div "toutes" at bounding box center [587, 491] width 74 height 35
type input "******"
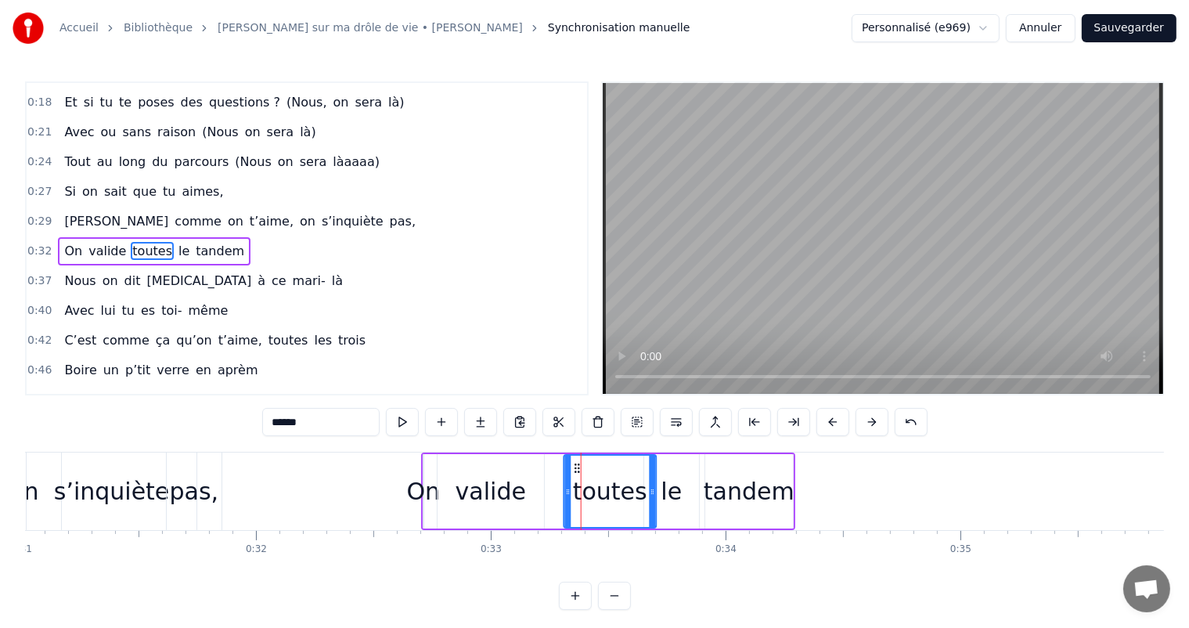
drag, startPoint x: 551, startPoint y: 466, endPoint x: 574, endPoint y: 471, distance: 23.4
click at [574, 471] on icon at bounding box center [577, 468] width 13 height 13
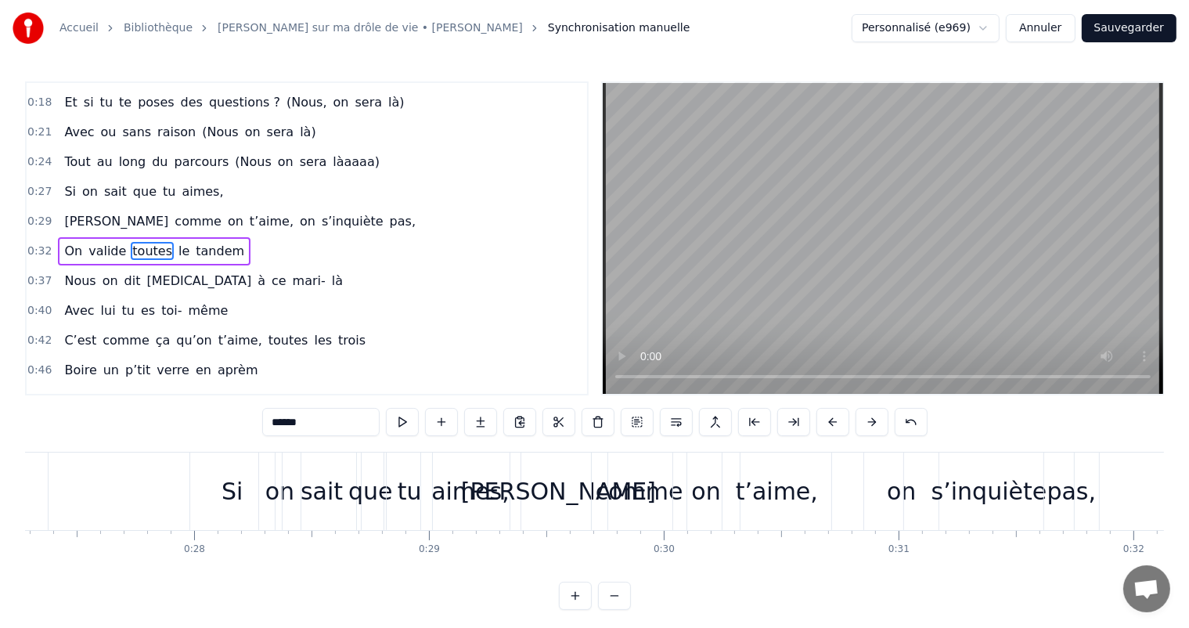
scroll to position [0, 6351]
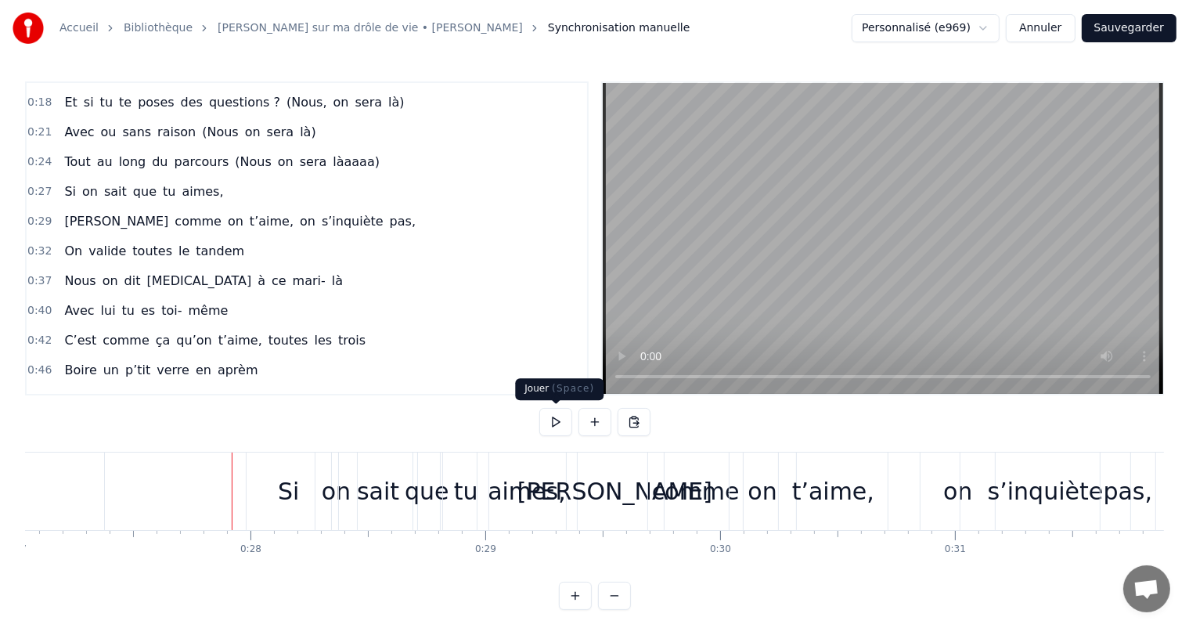
click at [570, 427] on button at bounding box center [555, 422] width 33 height 28
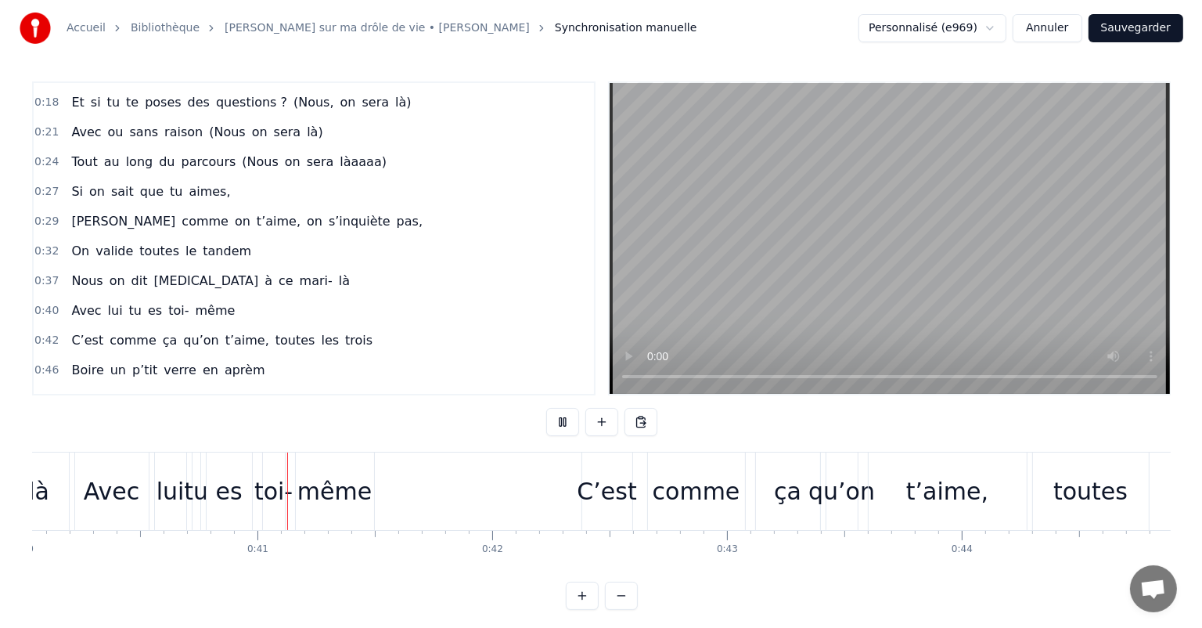
scroll to position [0, 9466]
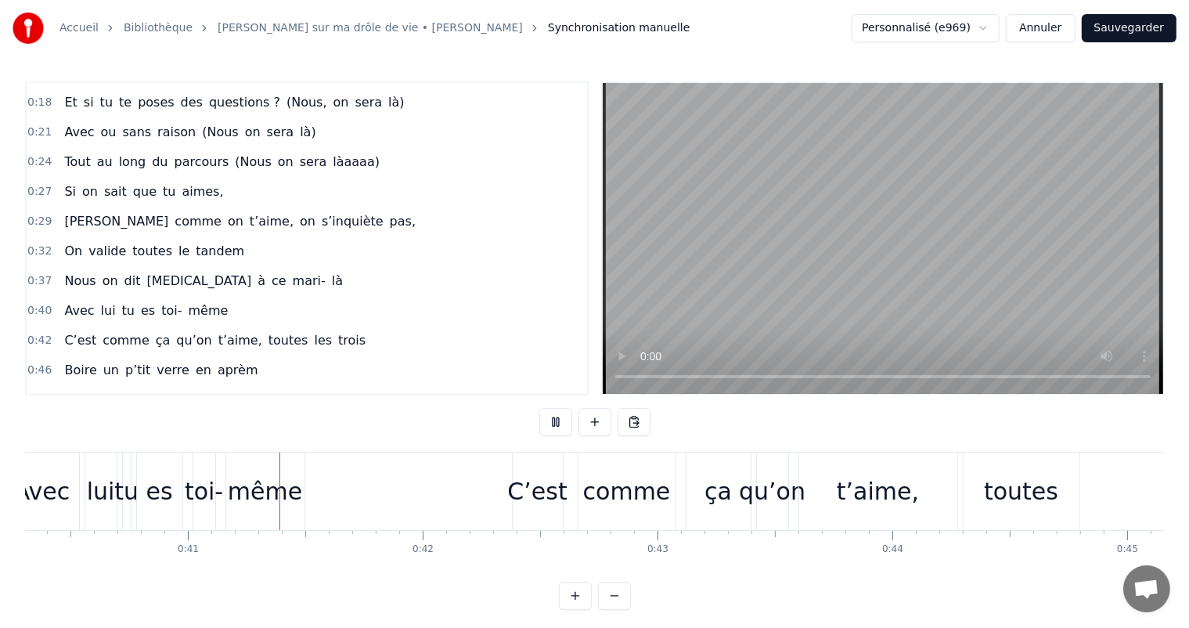
click at [1146, 19] on button "Sauvegarder" at bounding box center [1129, 28] width 95 height 28
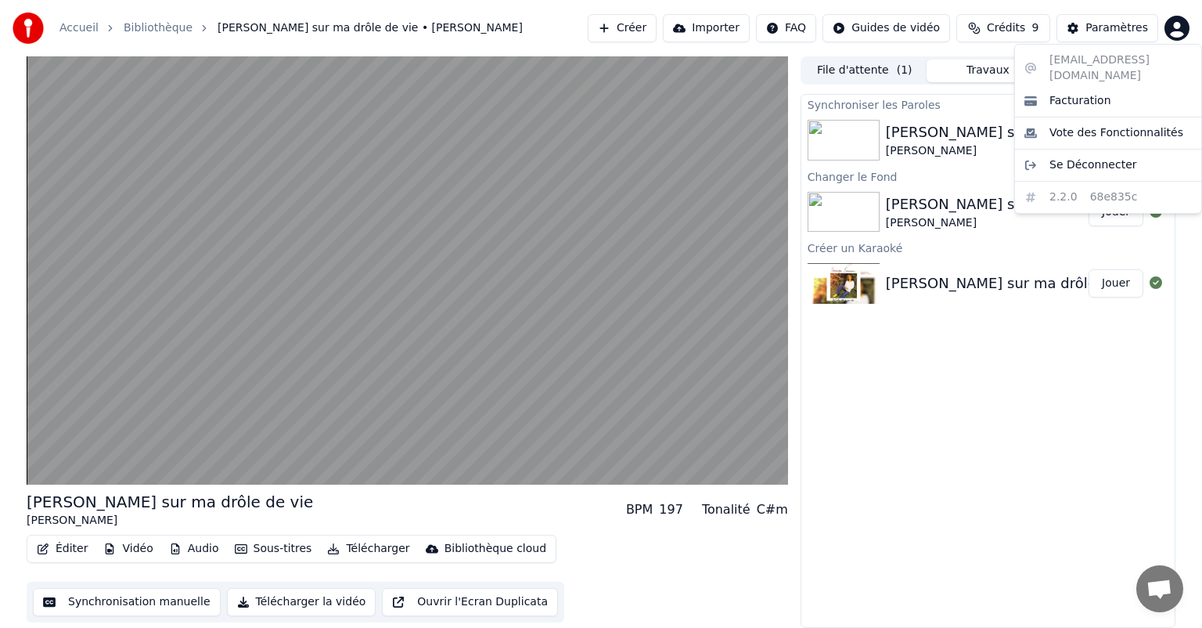
click at [1178, 28] on html "Accueil Bibliothèque Chanson sur ma drôle de vie • [PERSON_NAME] Importer FAQ G…" at bounding box center [601, 314] width 1202 height 628
click at [909, 450] on html "Accueil Bibliothèque Chanson sur ma drôle de vie • [PERSON_NAME] Importer FAQ G…" at bounding box center [601, 314] width 1202 height 628
